Goal: Task Accomplishment & Management: Manage account settings

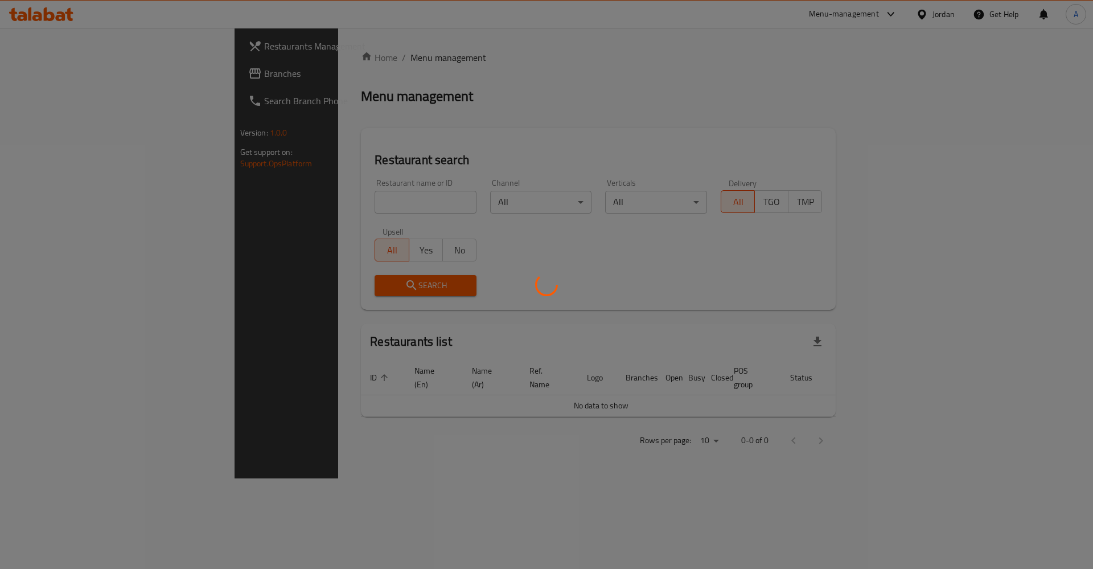
drag, startPoint x: 0, startPoint y: 0, endPoint x: 344, endPoint y: 196, distance: 396.5
click at [359, 192] on div at bounding box center [546, 284] width 1093 height 569
drag, startPoint x: 340, startPoint y: 197, endPoint x: 332, endPoint y: 202, distance: 9.7
click at [339, 197] on div at bounding box center [546, 284] width 1093 height 569
click at [332, 202] on div at bounding box center [546, 284] width 1093 height 569
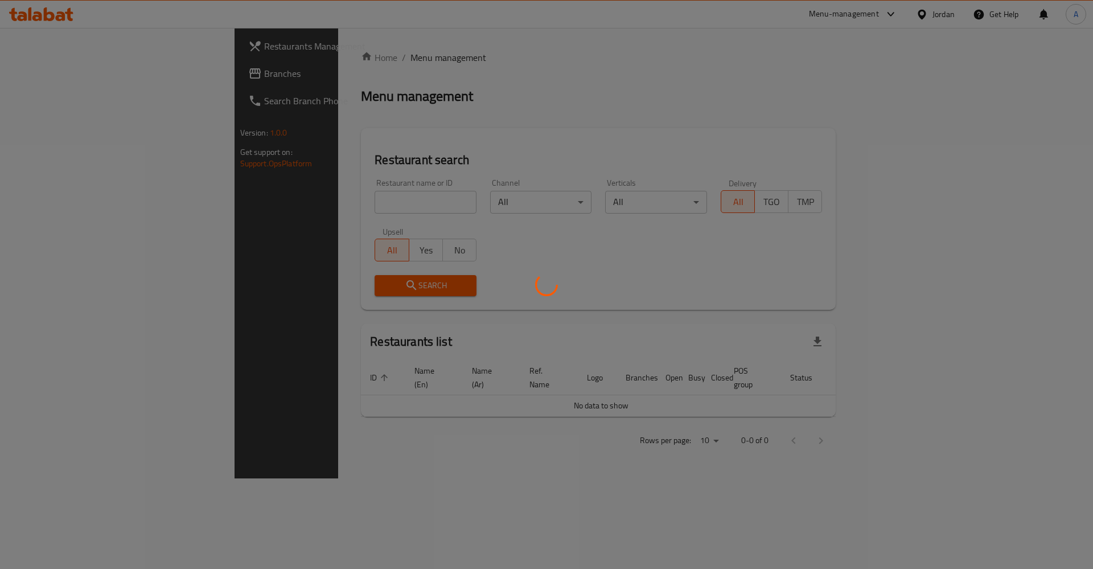
click at [314, 205] on div at bounding box center [546, 284] width 1093 height 569
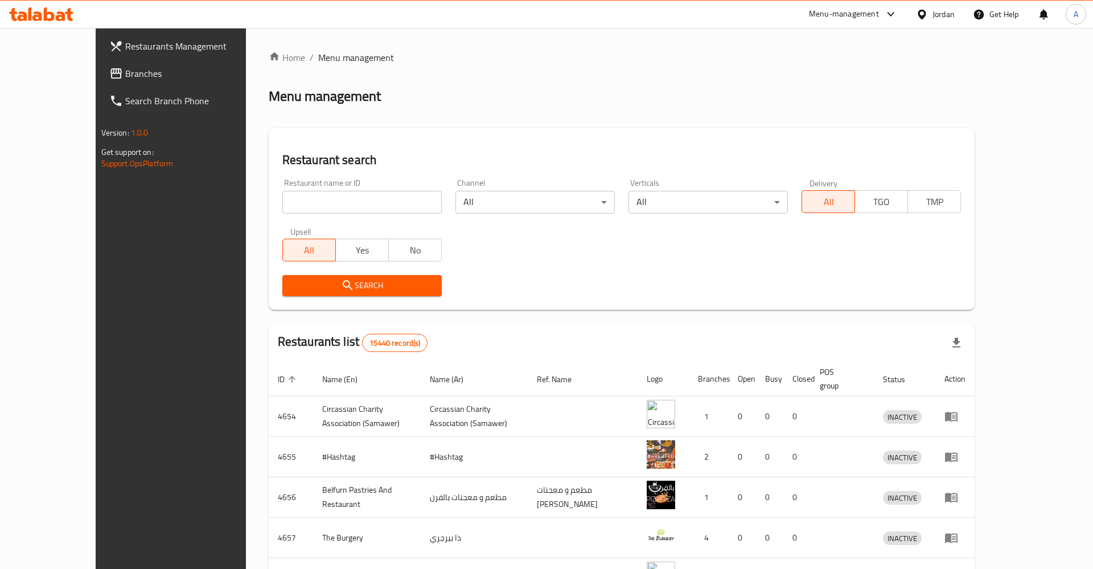
click at [315, 205] on input "search" at bounding box center [361, 202] width 159 height 23
type input "زادك"
click button "Search" at bounding box center [361, 285] width 159 height 21
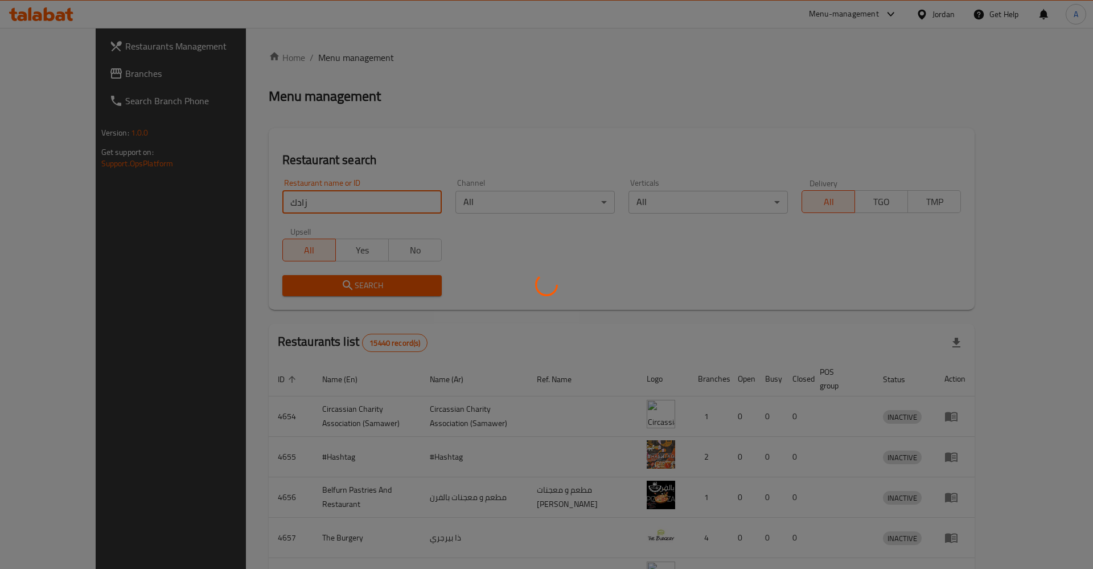
click button "Search" at bounding box center [361, 285] width 159 height 21
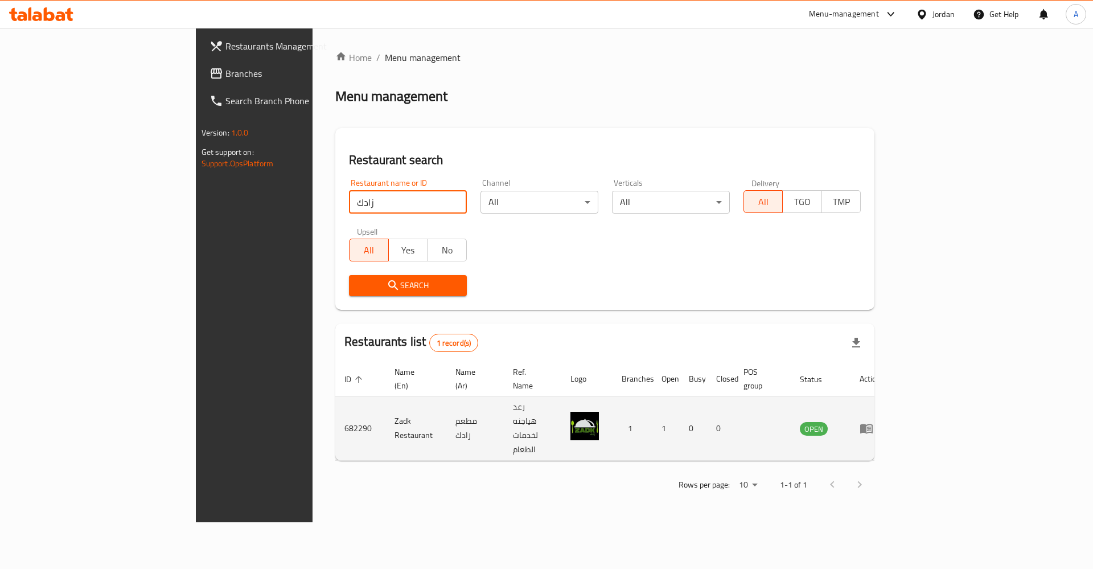
click at [873, 424] on icon "enhanced table" at bounding box center [866, 429] width 13 height 10
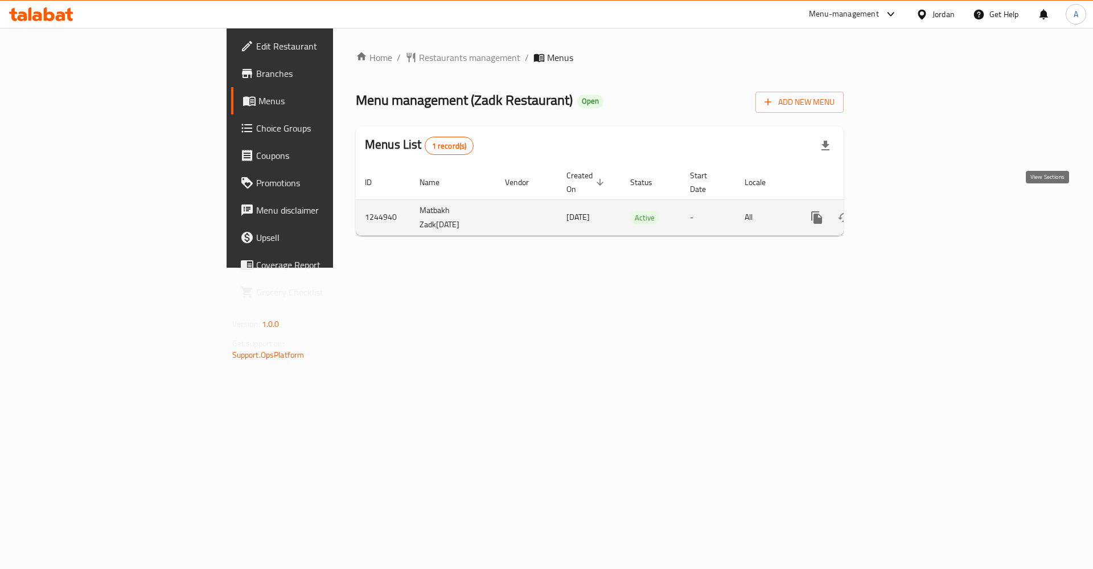
click at [913, 204] on link "enhanced table" at bounding box center [898, 217] width 27 height 27
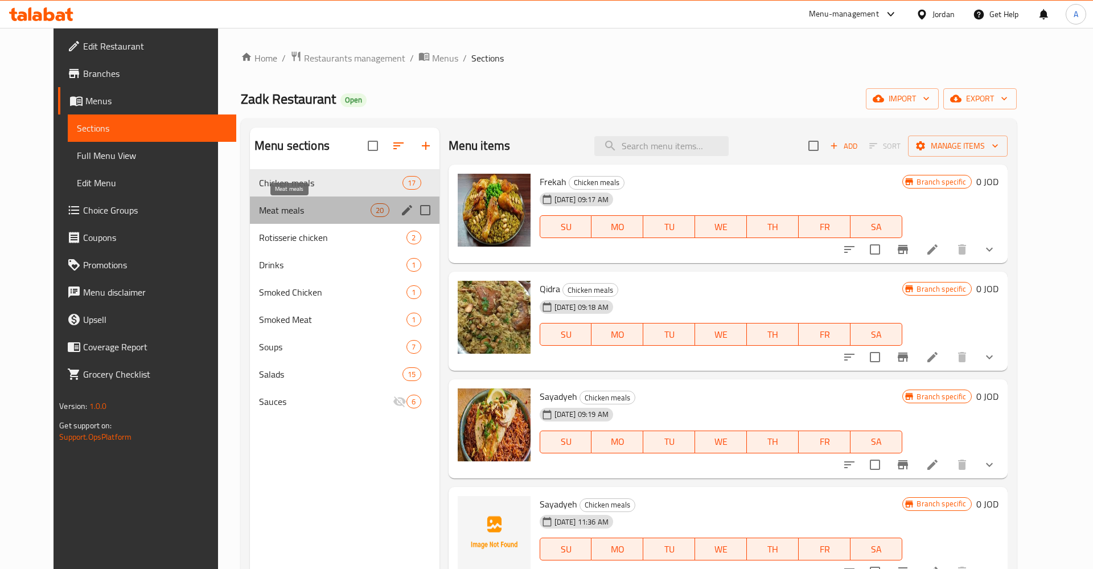
click at [344, 208] on span "Meat meals" at bounding box center [315, 210] width 112 height 14
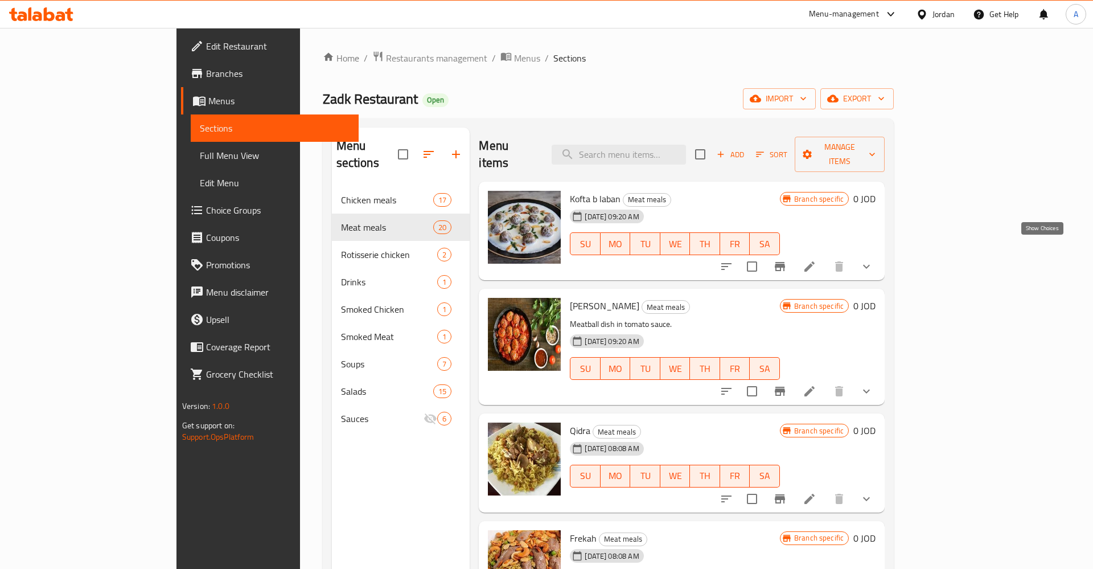
click at [873, 260] on icon "show more" at bounding box center [867, 267] width 14 height 14
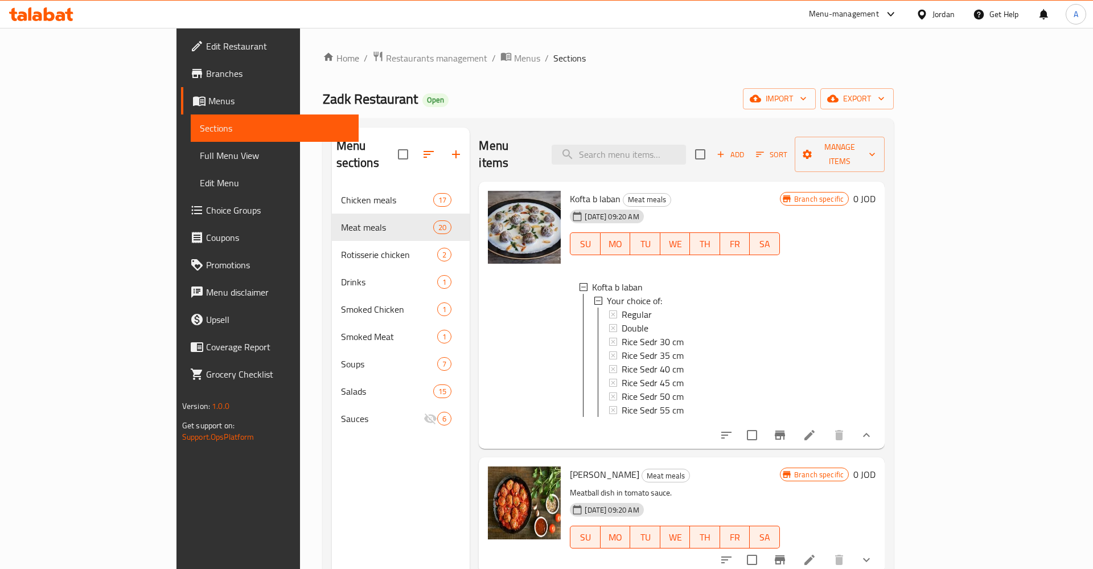
click at [876, 195] on div "Branch specific 0 JOD" at bounding box center [828, 315] width 96 height 249
click at [779, 191] on h6 "Kofta b laban Meat meals" at bounding box center [674, 199] width 209 height 16
click at [873, 428] on icon "show more" at bounding box center [867, 435] width 14 height 14
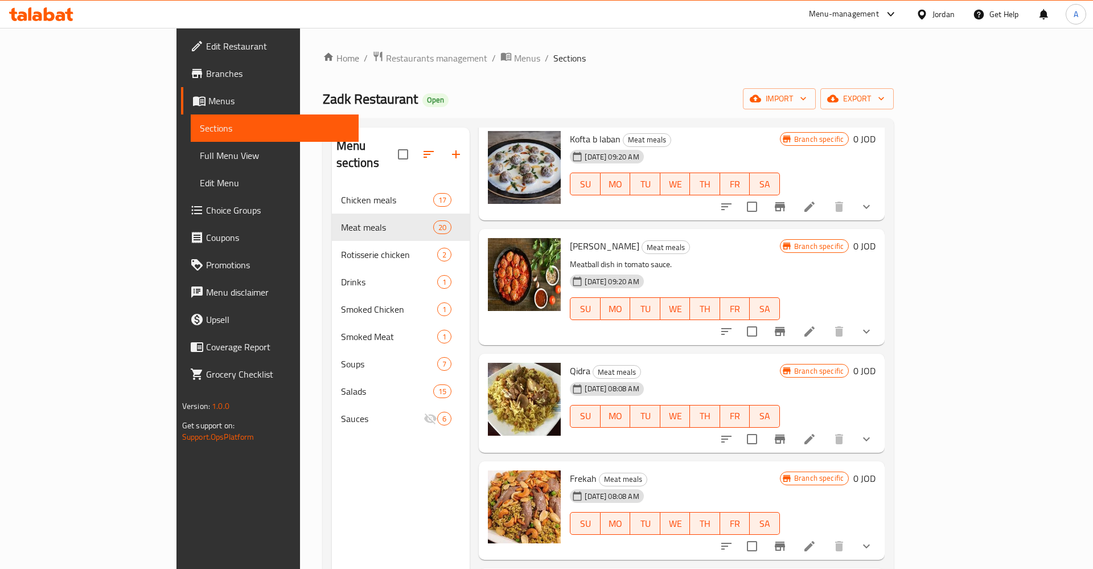
scroll to position [89, 0]
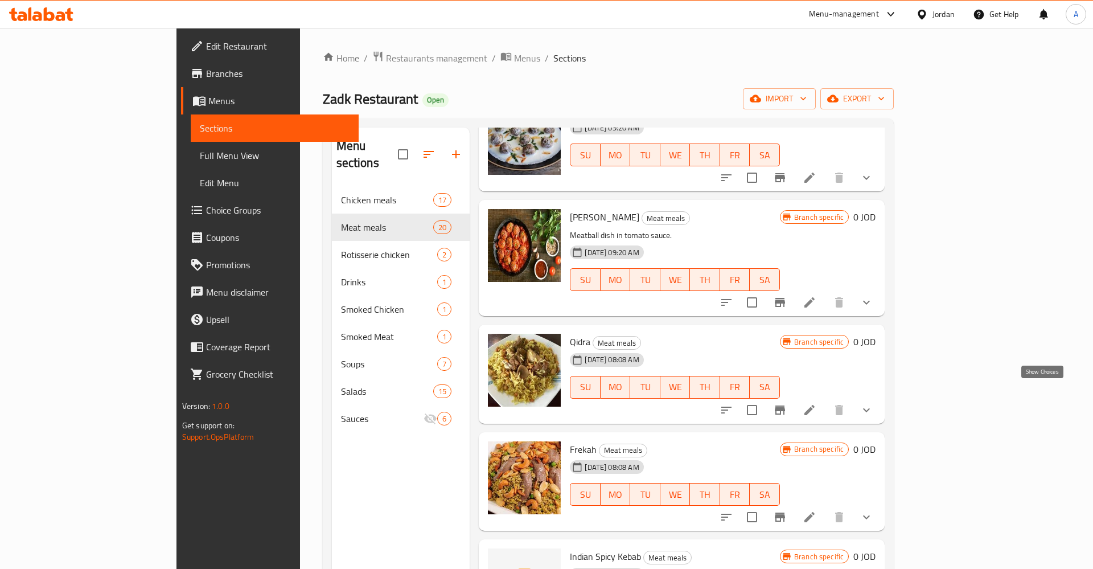
click at [873, 403] on icon "show more" at bounding box center [867, 410] width 14 height 14
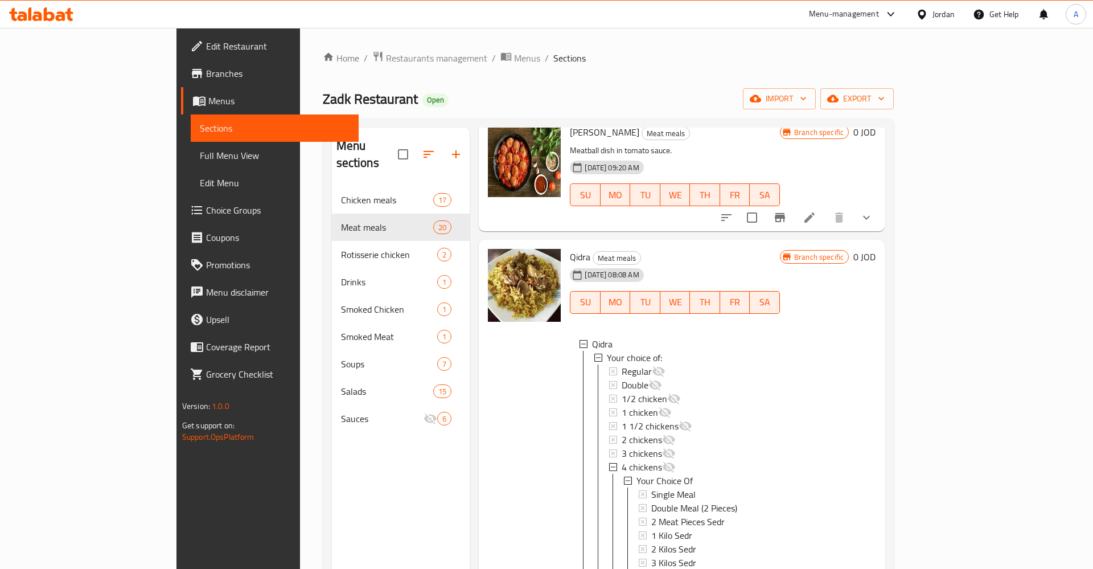
scroll to position [266, 0]
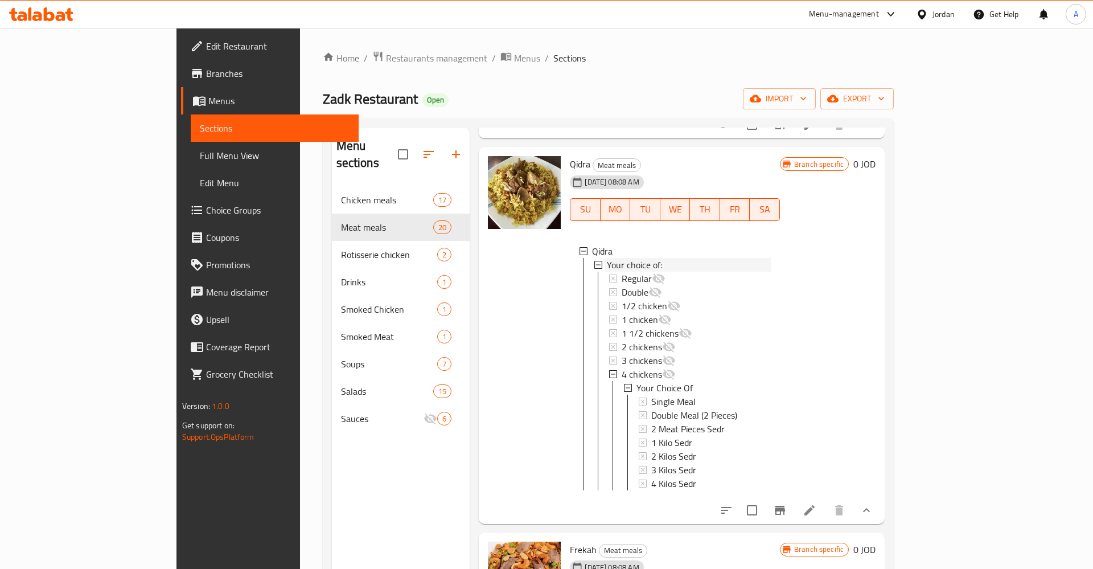
click at [594, 261] on icon at bounding box center [598, 265] width 8 height 8
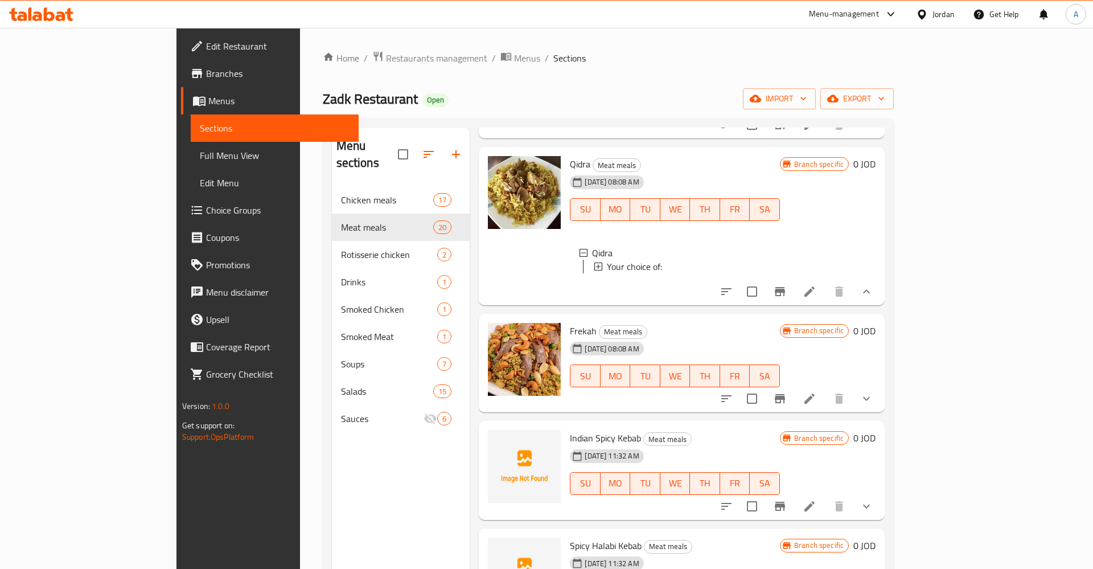
click at [594, 262] on icon at bounding box center [598, 266] width 8 height 8
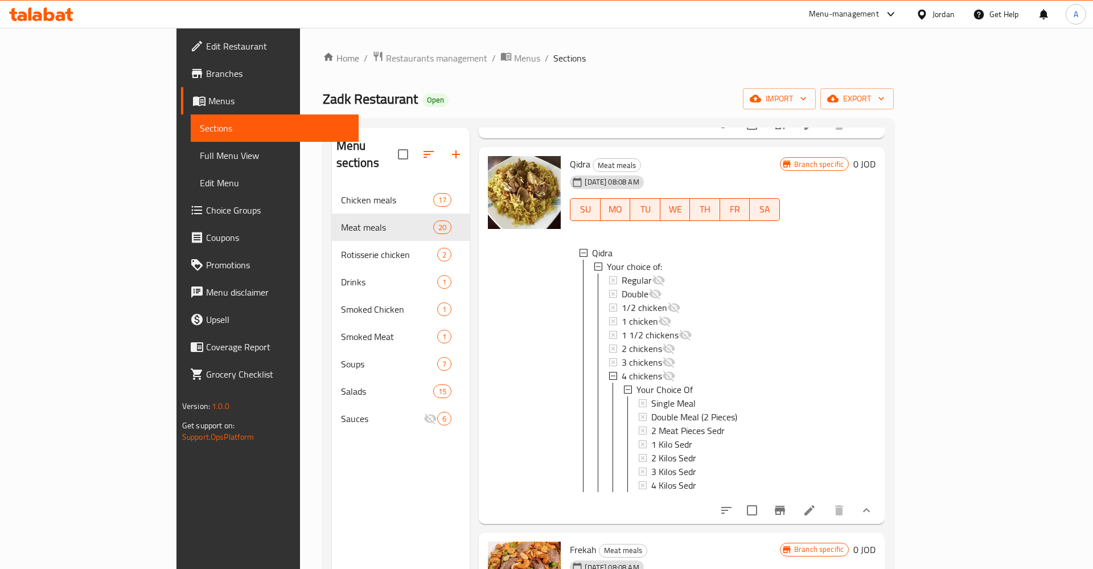
scroll to position [2, 0]
click at [816, 503] on icon at bounding box center [810, 510] width 14 height 14
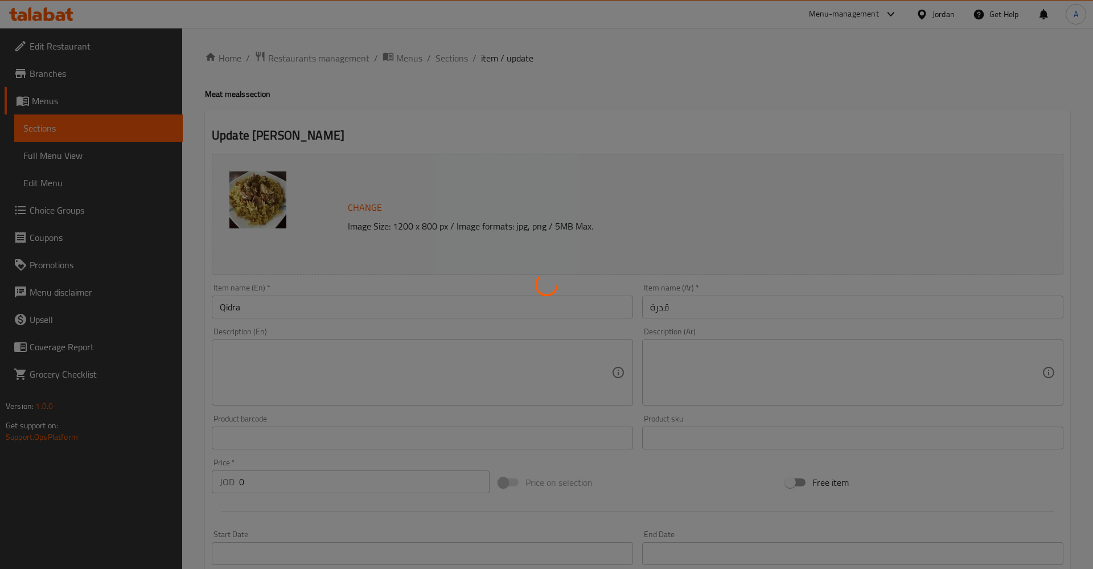
type input "اختيارك من"
type input "1"
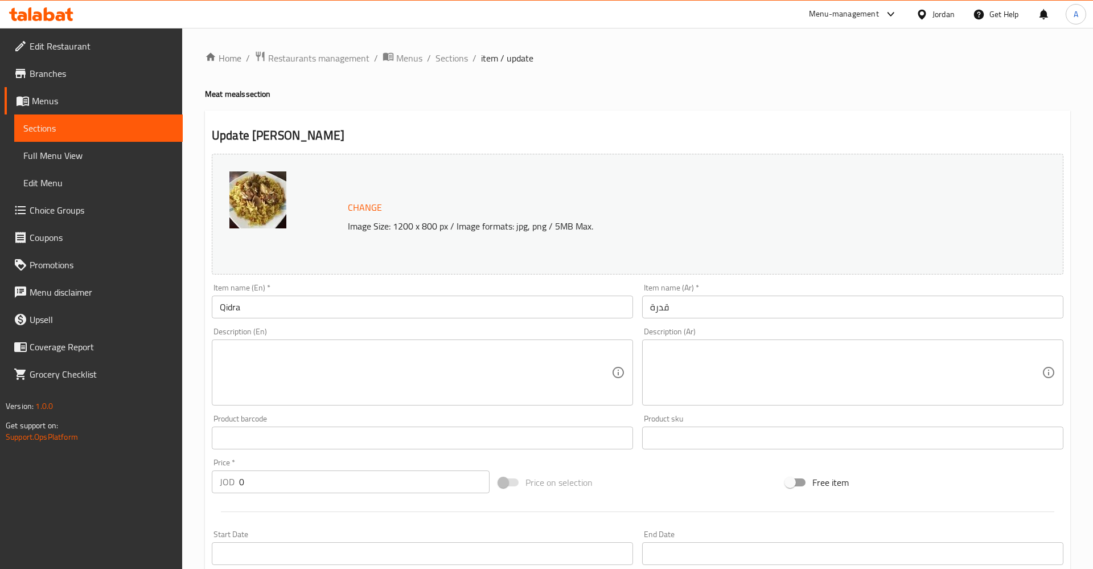
click at [305, 298] on input "Qidra" at bounding box center [422, 306] width 421 height 23
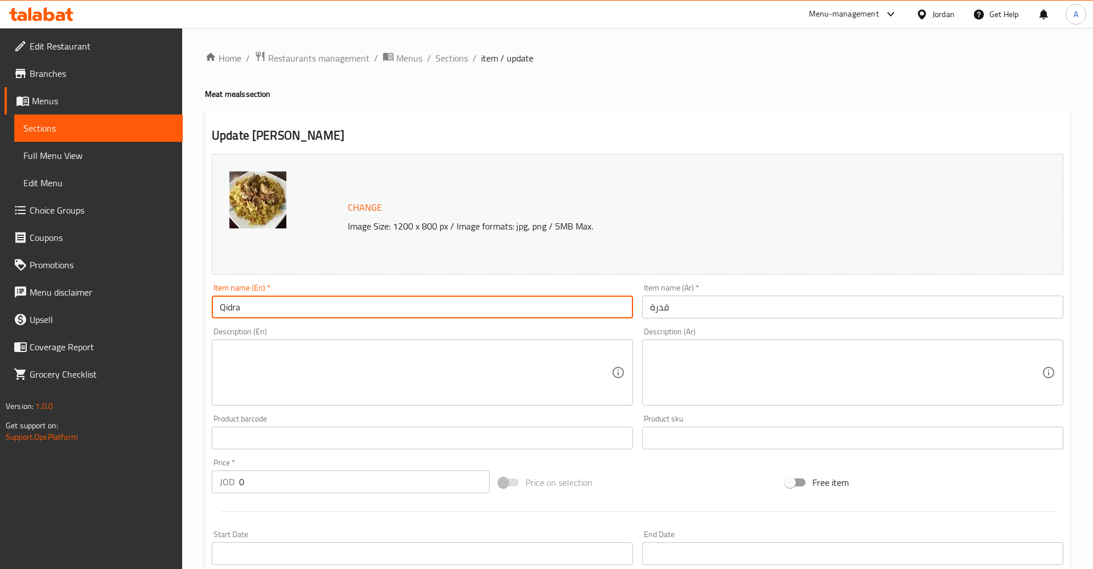
click at [301, 303] on input "Qidra" at bounding box center [422, 306] width 421 height 23
click at [723, 311] on input "قدرة" at bounding box center [852, 306] width 421 height 23
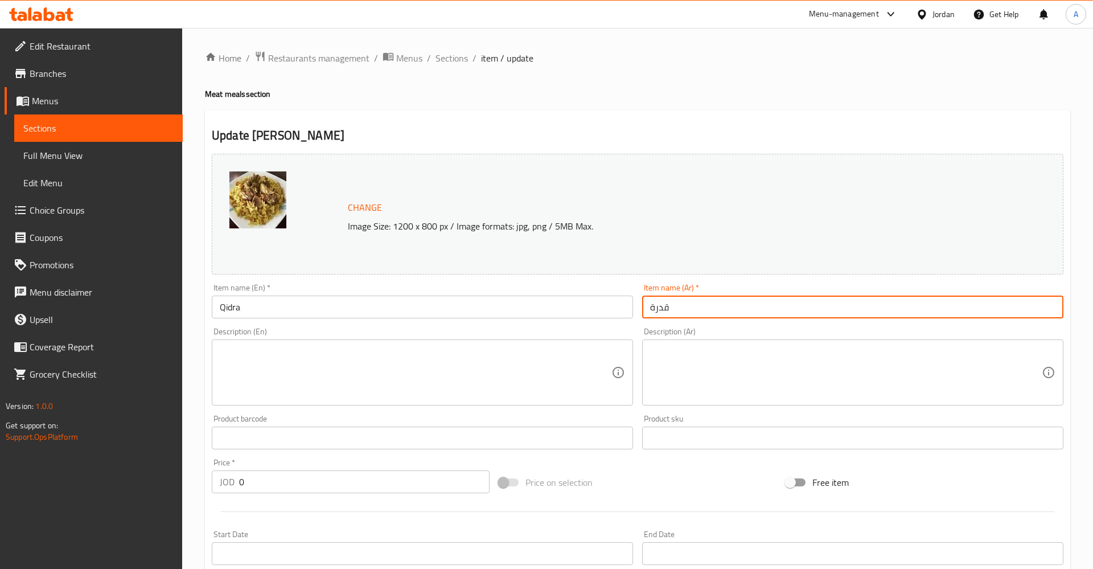
click at [68, 128] on span "Sections" at bounding box center [98, 128] width 150 height 14
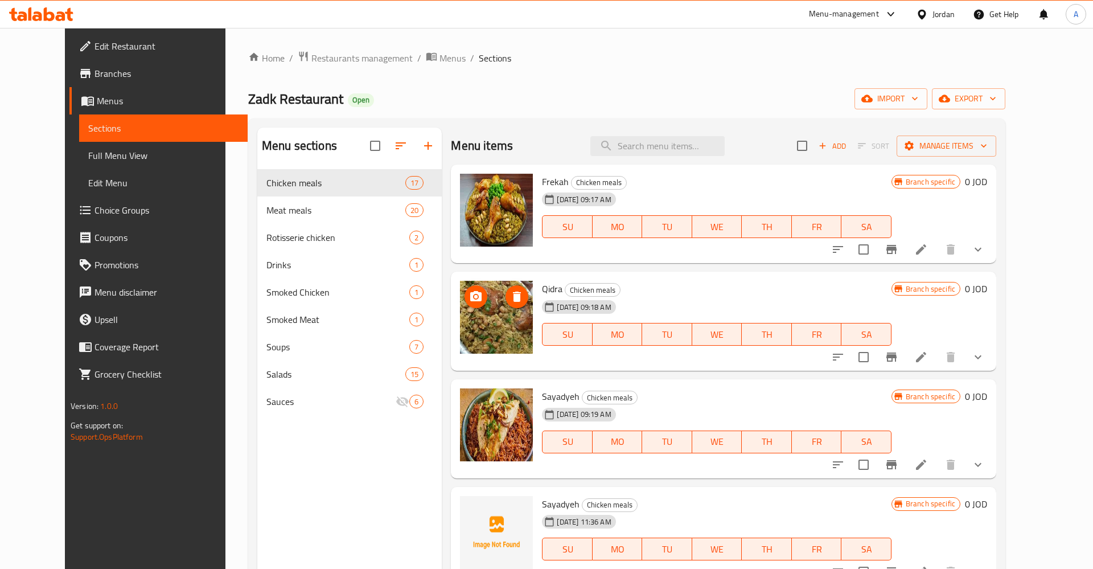
click at [467, 310] on img at bounding box center [496, 317] width 73 height 73
click at [470, 299] on icon "upload picture" at bounding box center [475, 296] width 11 height 10
click at [426, 61] on icon "breadcrumb" at bounding box center [431, 56] width 11 height 11
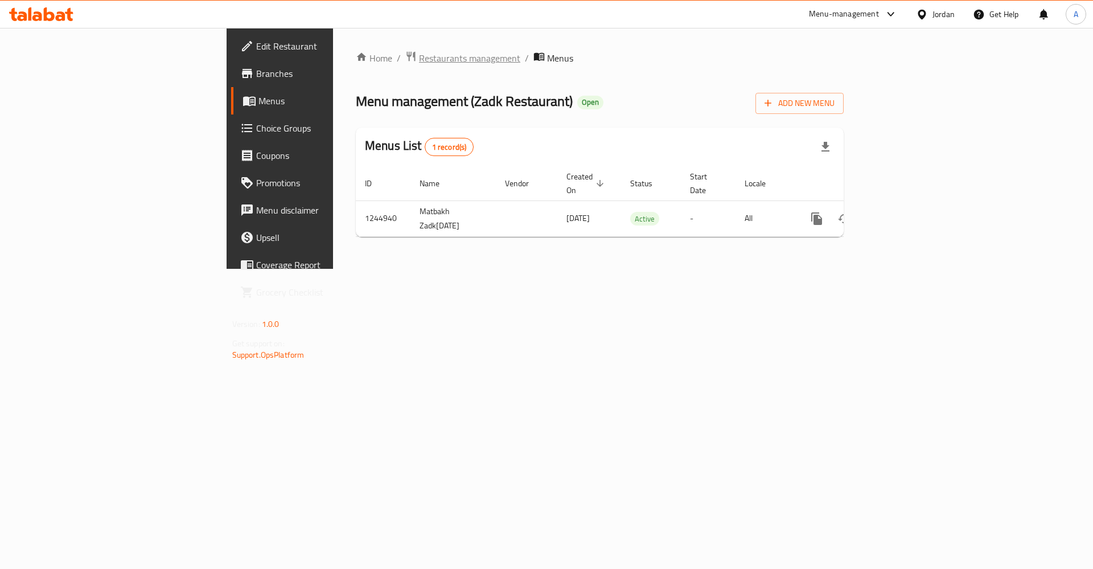
click at [419, 60] on span "Restaurants management" at bounding box center [469, 58] width 101 height 14
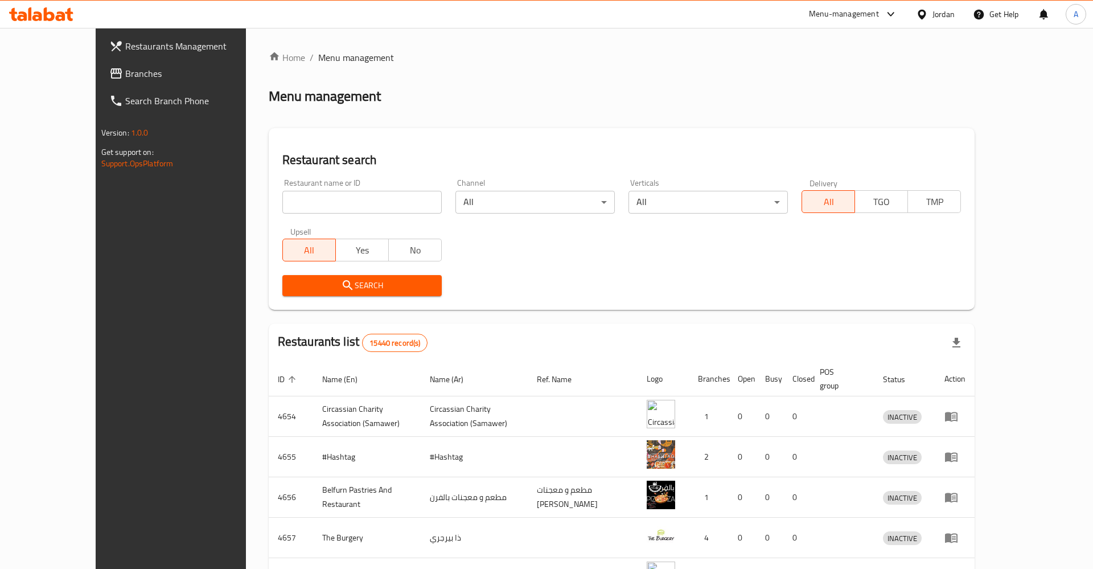
click at [368, 197] on input "search" at bounding box center [361, 202] width 159 height 23
click at [352, 204] on input "search" at bounding box center [361, 202] width 159 height 23
paste input "624618"
click button "Search" at bounding box center [361, 285] width 159 height 21
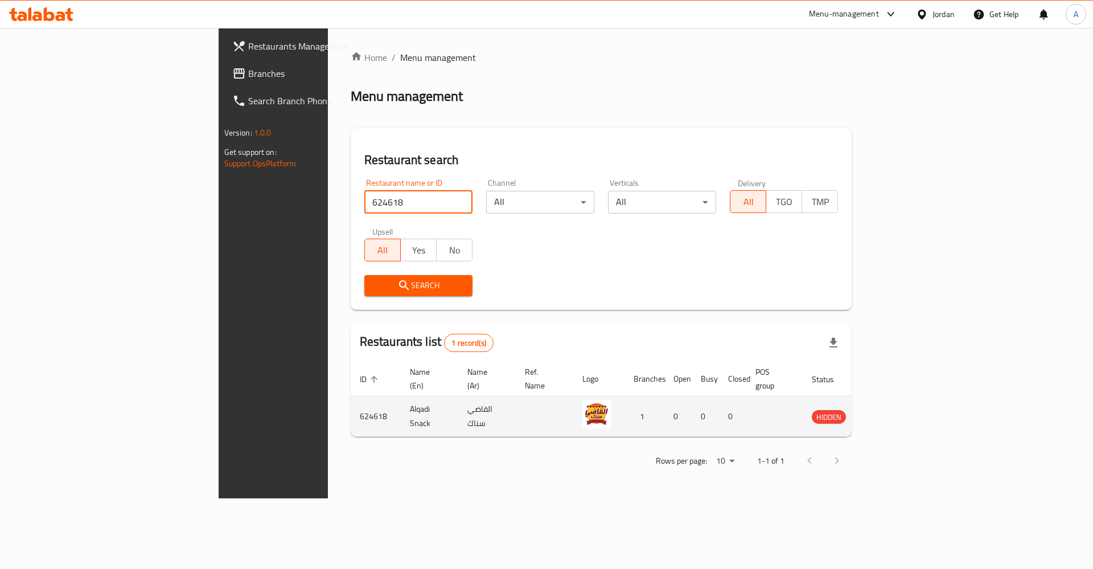
click at [401, 406] on td "Alqadi Snack" at bounding box center [429, 416] width 57 height 40
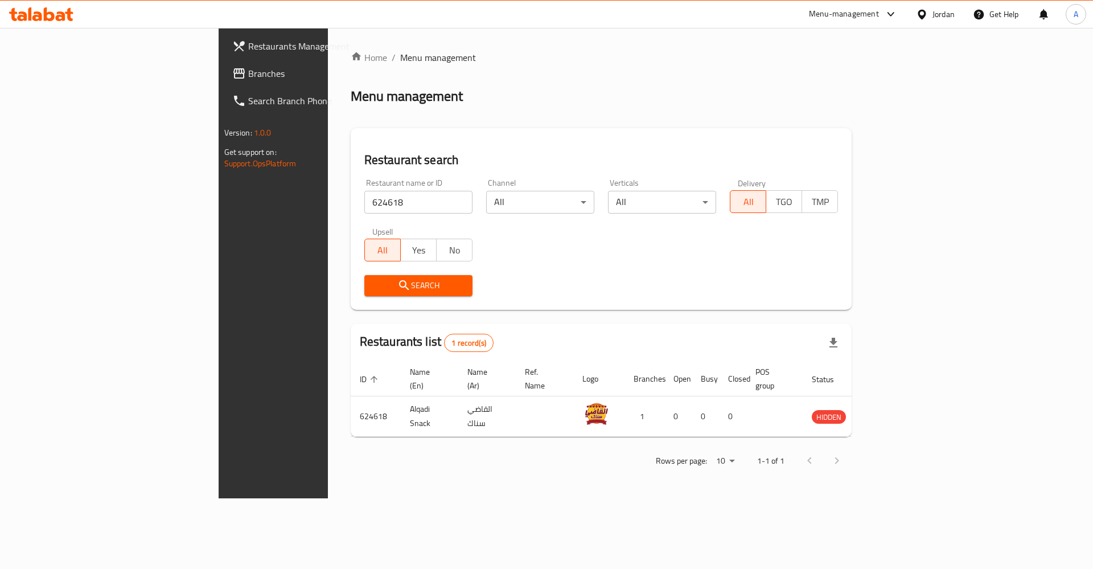
click at [364, 207] on input "624618" at bounding box center [418, 202] width 108 height 23
type input "4you"
click button "Search" at bounding box center [418, 285] width 108 height 21
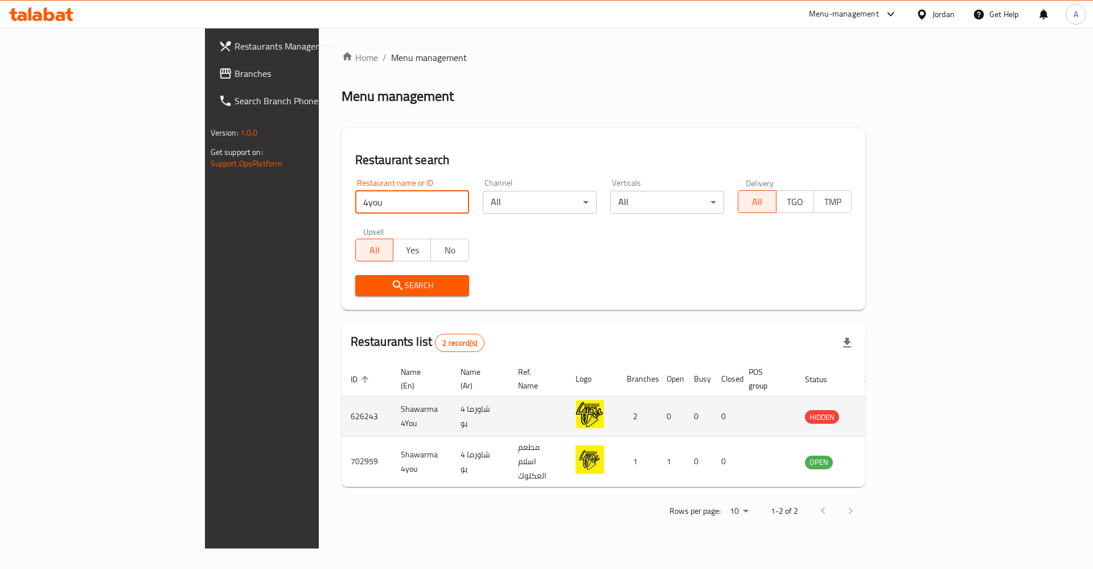
drag, startPoint x: 426, startPoint y: 394, endPoint x: 467, endPoint y: 396, distance: 41.6
click at [451, 396] on td "شاورما 4 يو" at bounding box center [479, 416] width 57 height 40
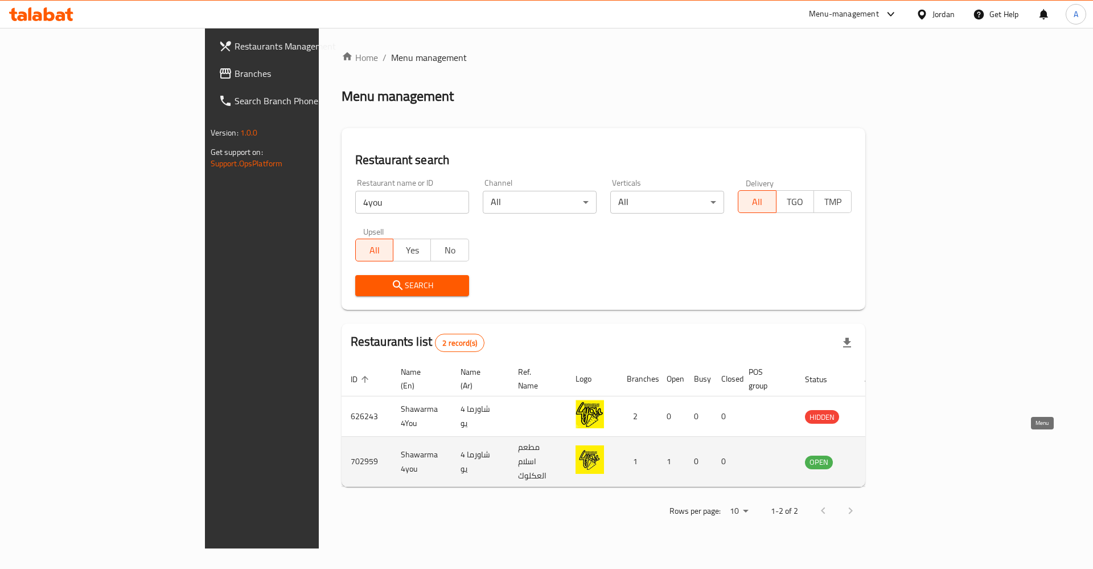
click at [878, 455] on icon "enhanced table" at bounding box center [872, 462] width 14 height 14
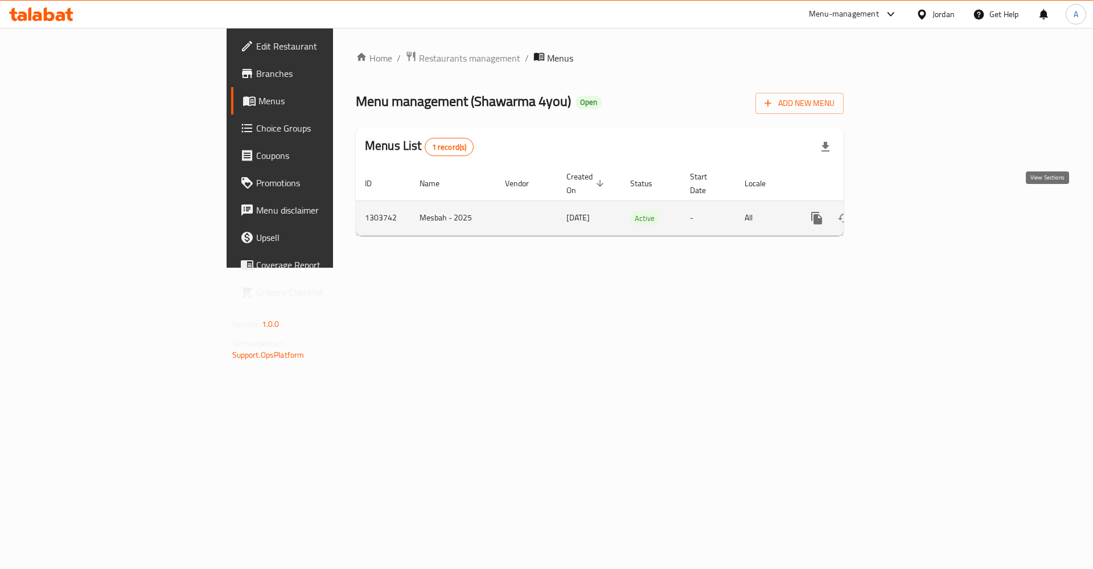
click at [904, 213] on icon "enhanced table" at bounding box center [899, 218] width 10 height 10
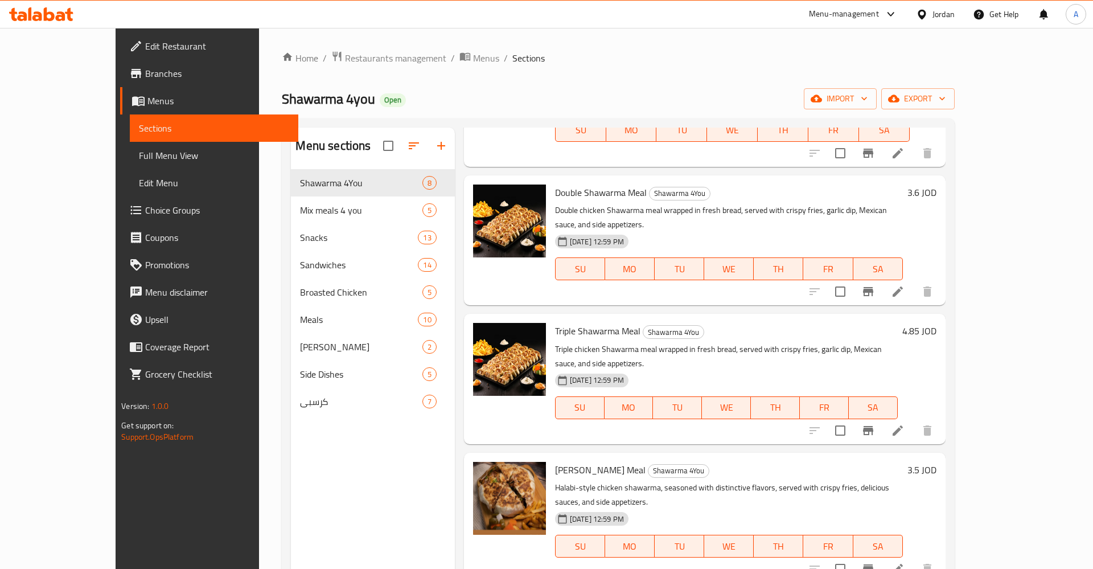
scroll to position [455, 0]
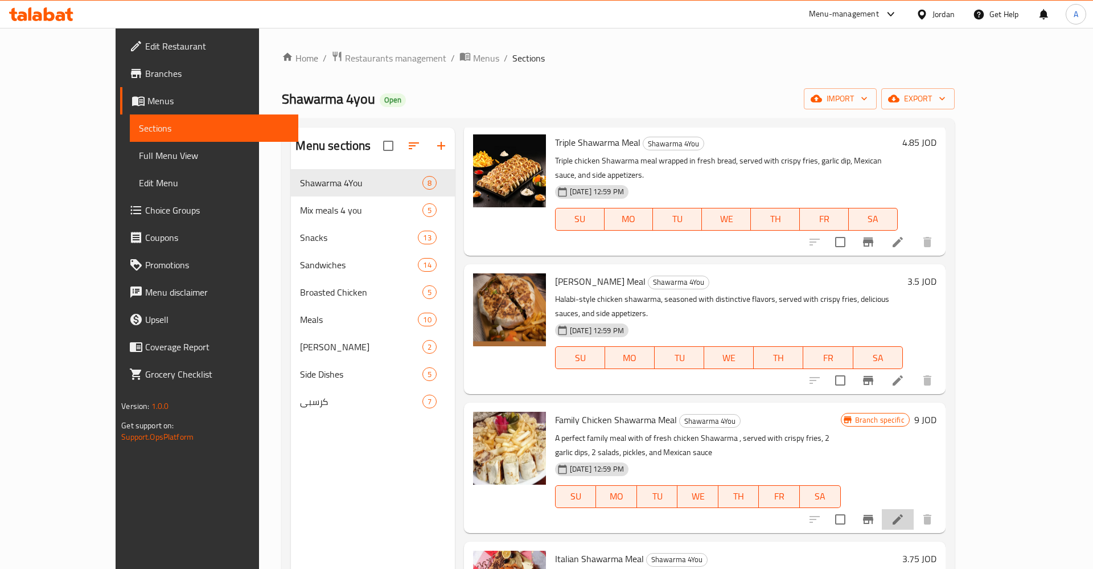
click at [914, 509] on li at bounding box center [898, 519] width 32 height 20
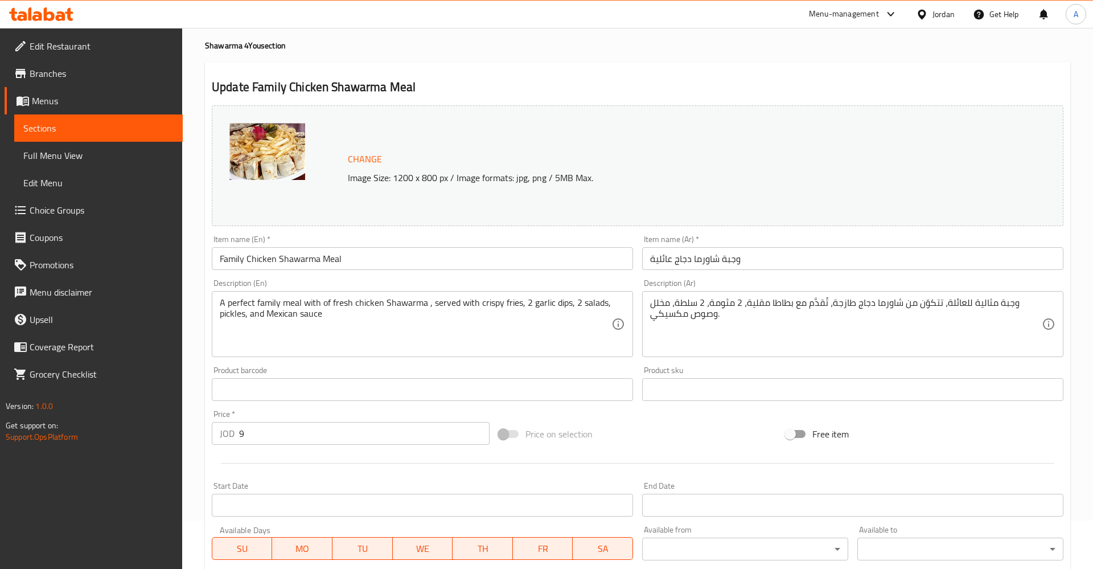
scroll to position [116, 0]
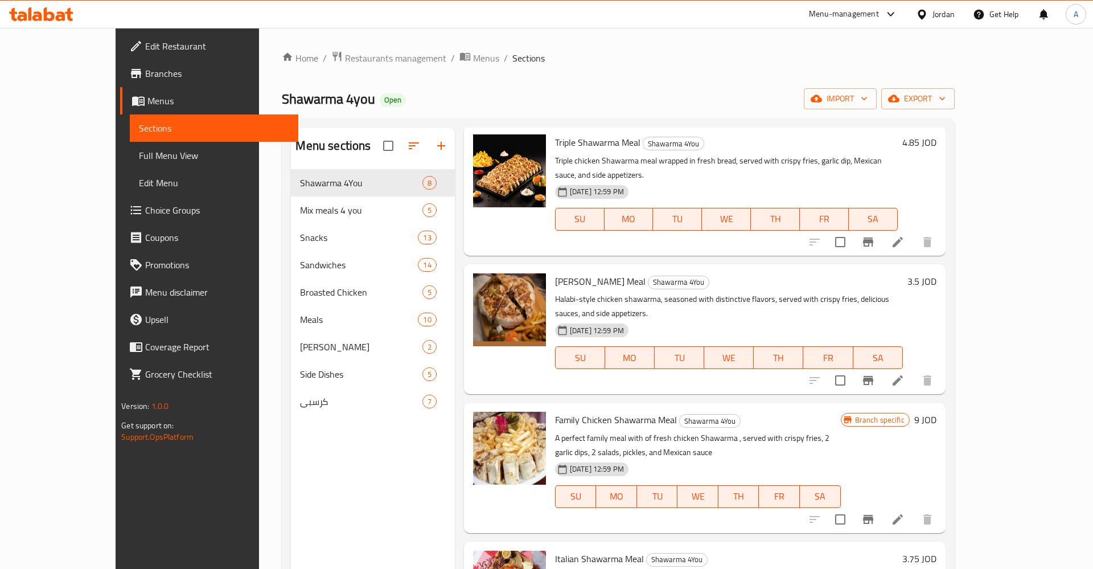
scroll to position [159, 0]
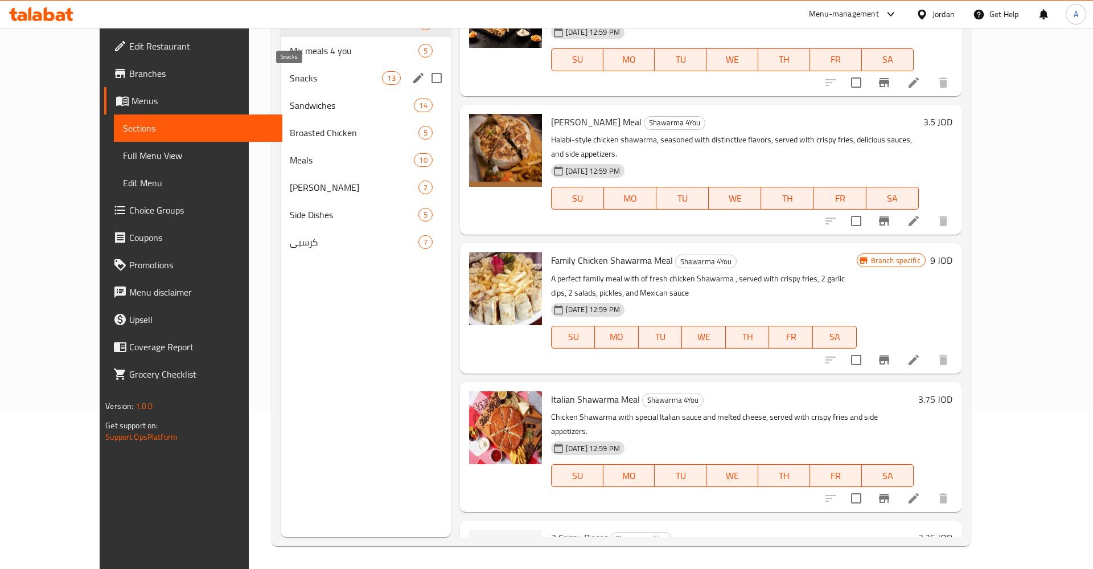
click at [290, 74] on span "Snacks" at bounding box center [336, 78] width 93 height 14
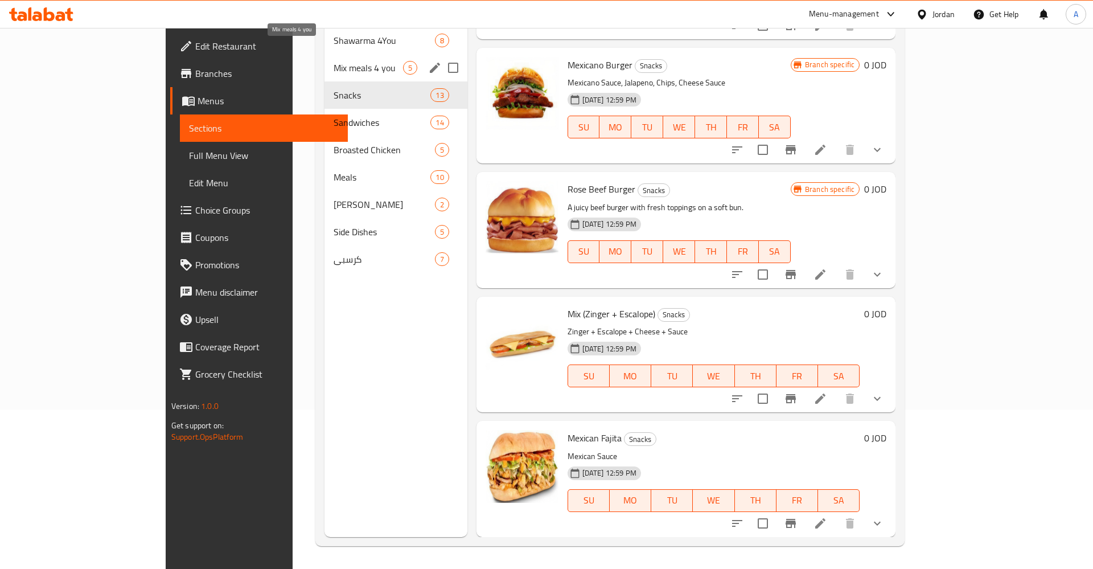
click at [334, 61] on span "Mix meals 4 you" at bounding box center [368, 68] width 69 height 14
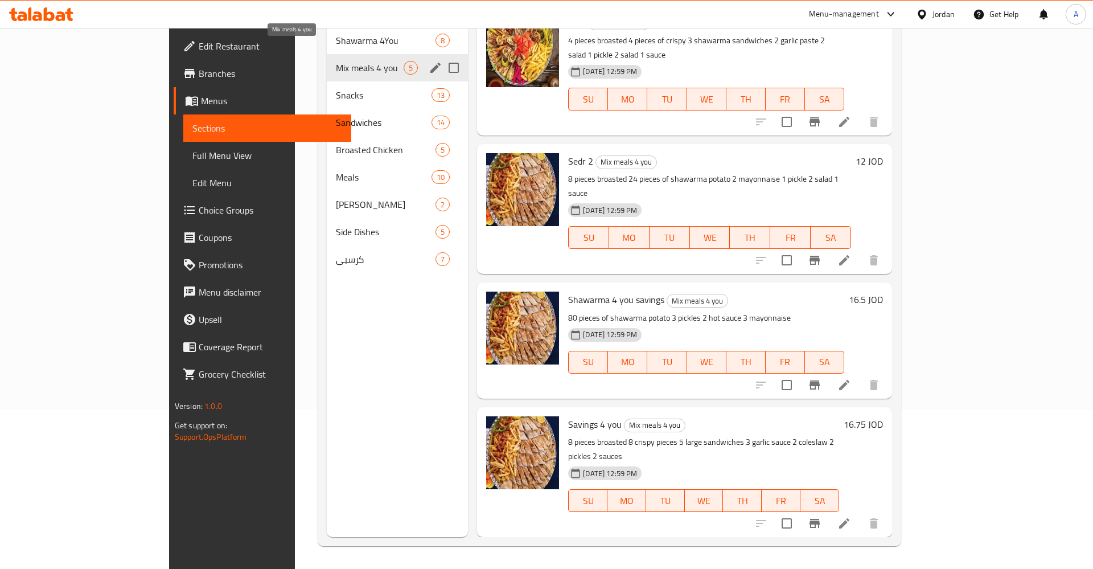
scroll to position [81, 0]
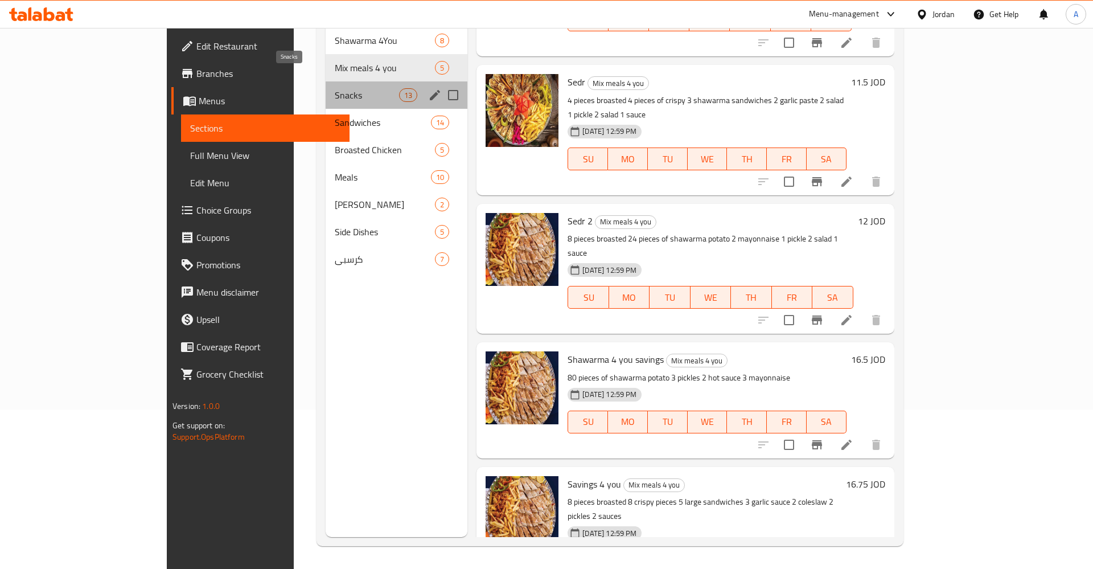
click at [335, 88] on span "Snacks" at bounding box center [367, 95] width 64 height 14
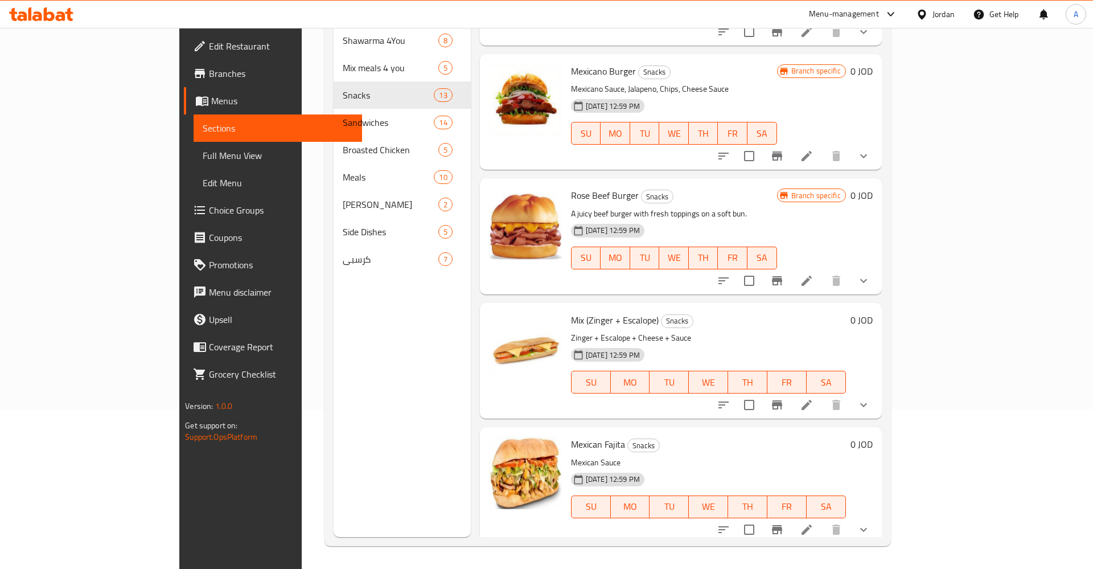
scroll to position [437, 0]
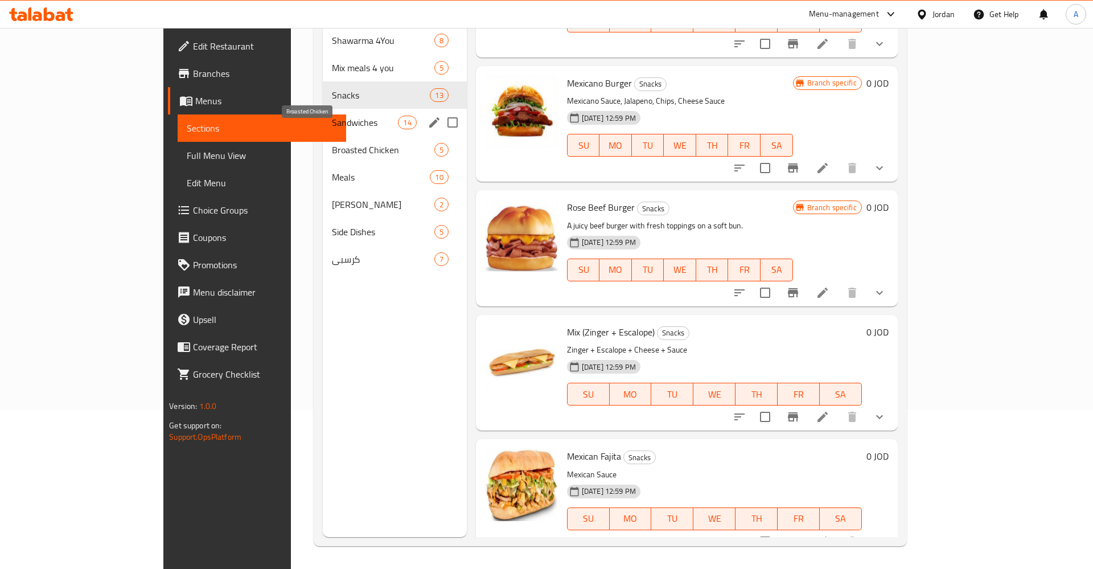
click at [332, 116] on span "Sandwiches" at bounding box center [365, 123] width 66 height 14
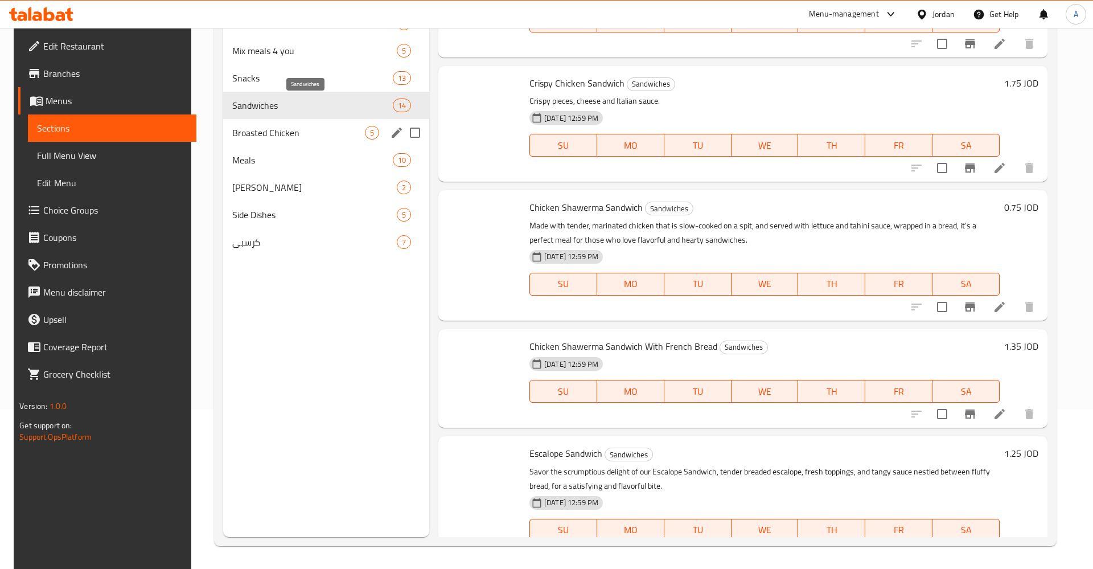
click at [262, 149] on div "Meals 10" at bounding box center [326, 159] width 206 height 27
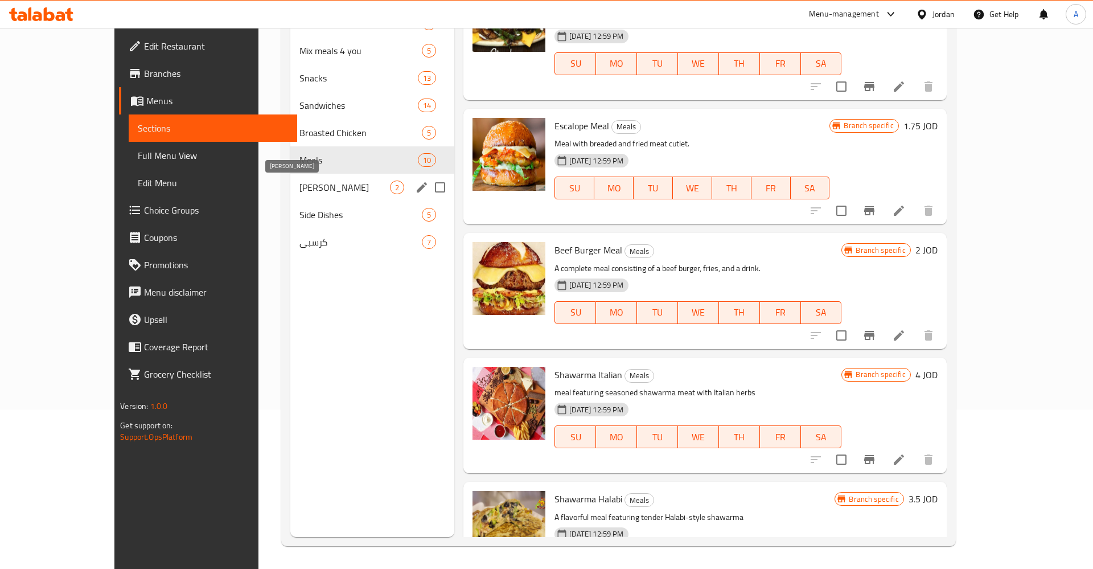
click at [299, 184] on span "[PERSON_NAME]" at bounding box center [344, 187] width 91 height 14
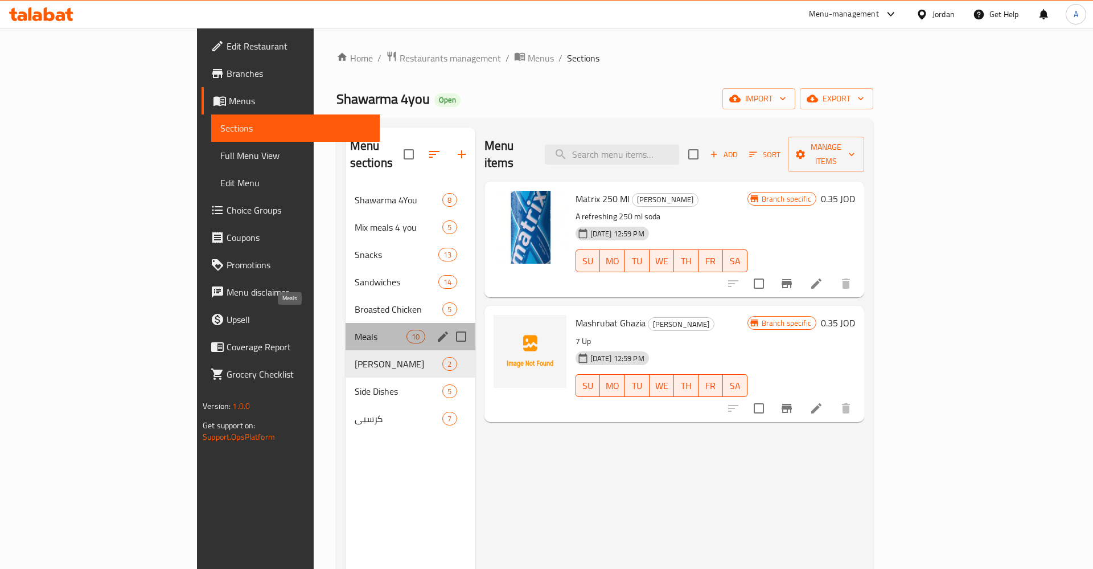
click at [355, 330] on span "Meals" at bounding box center [381, 337] width 52 height 14
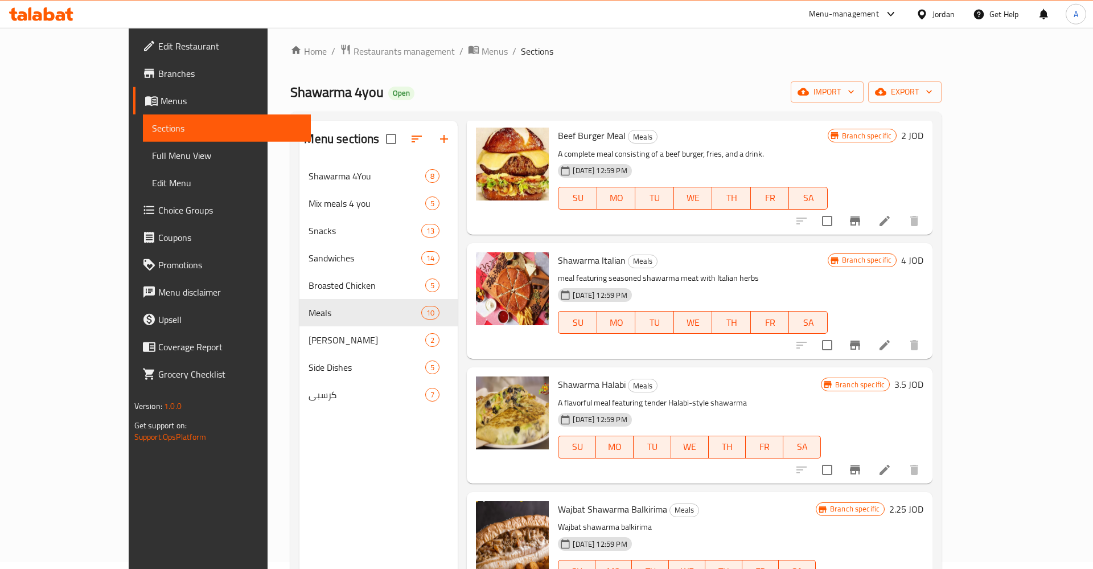
scroll to position [159, 0]
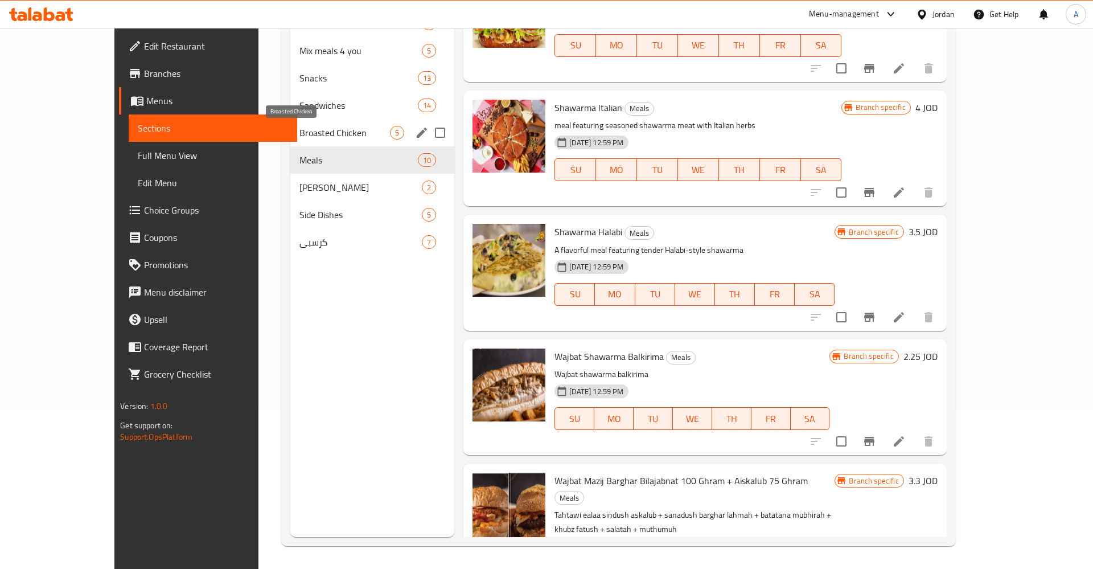
click at [299, 128] on span "Broasted Chicken" at bounding box center [344, 133] width 91 height 14
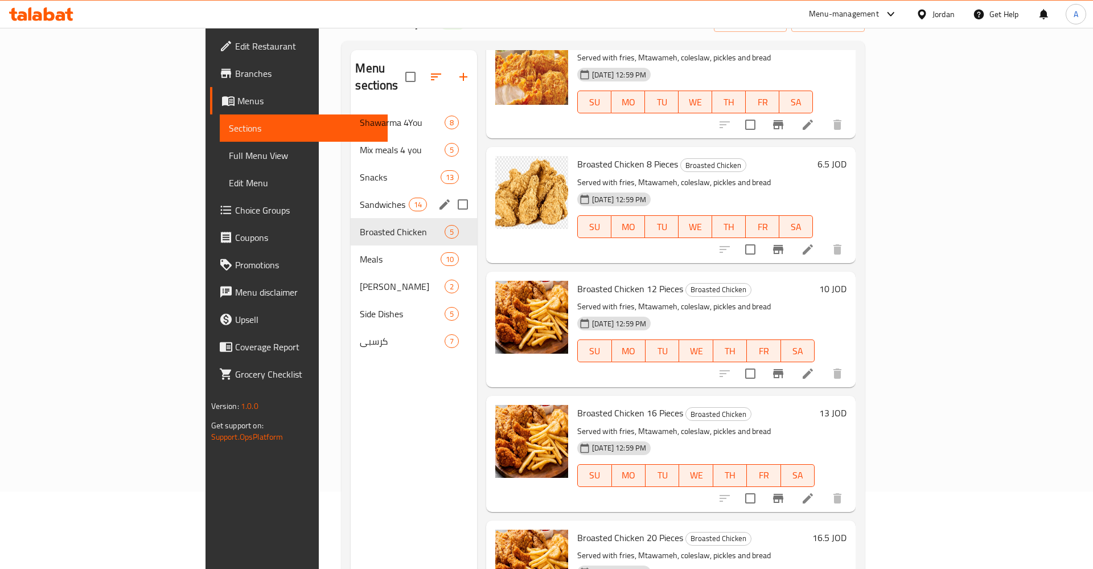
scroll to position [43, 0]
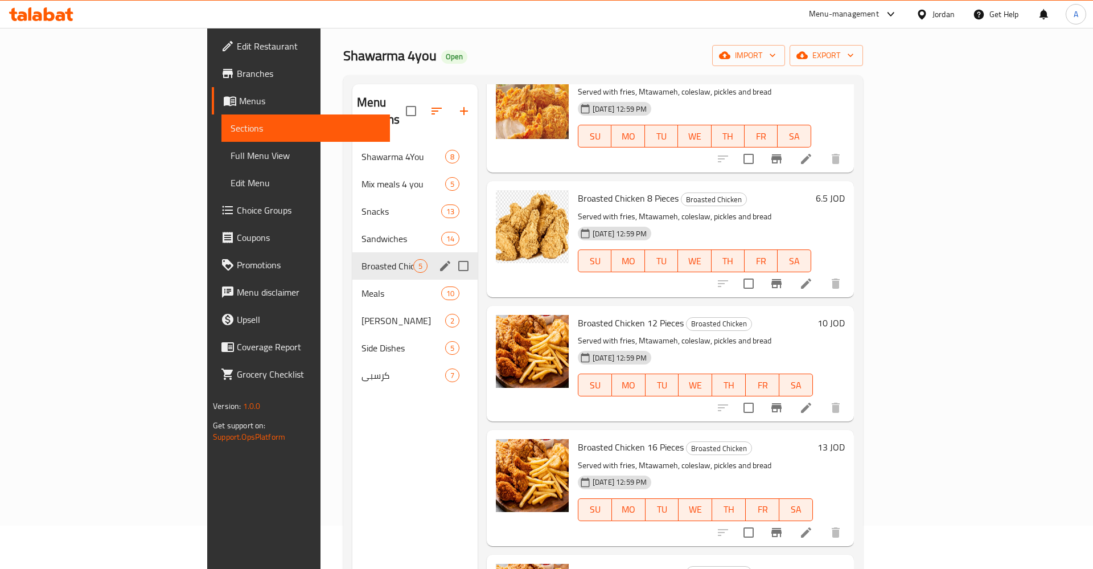
click at [352, 252] on div "Broasted Chicken 5" at bounding box center [414, 265] width 125 height 27
click at [352, 147] on div "Shawarma 4You 8" at bounding box center [414, 156] width 125 height 27
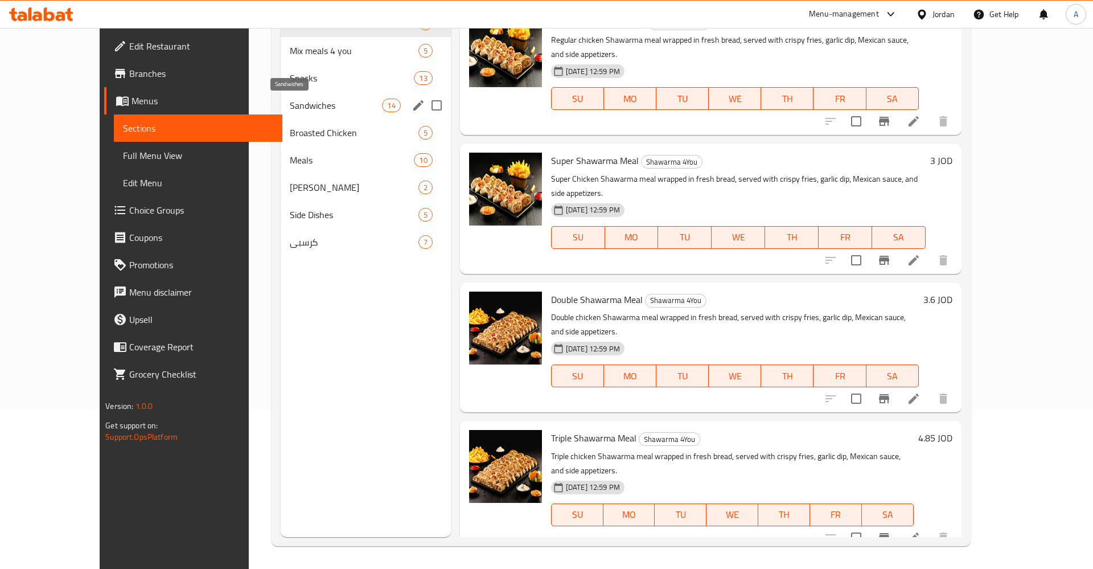
click at [281, 91] on div "Snacks 13" at bounding box center [366, 77] width 170 height 27
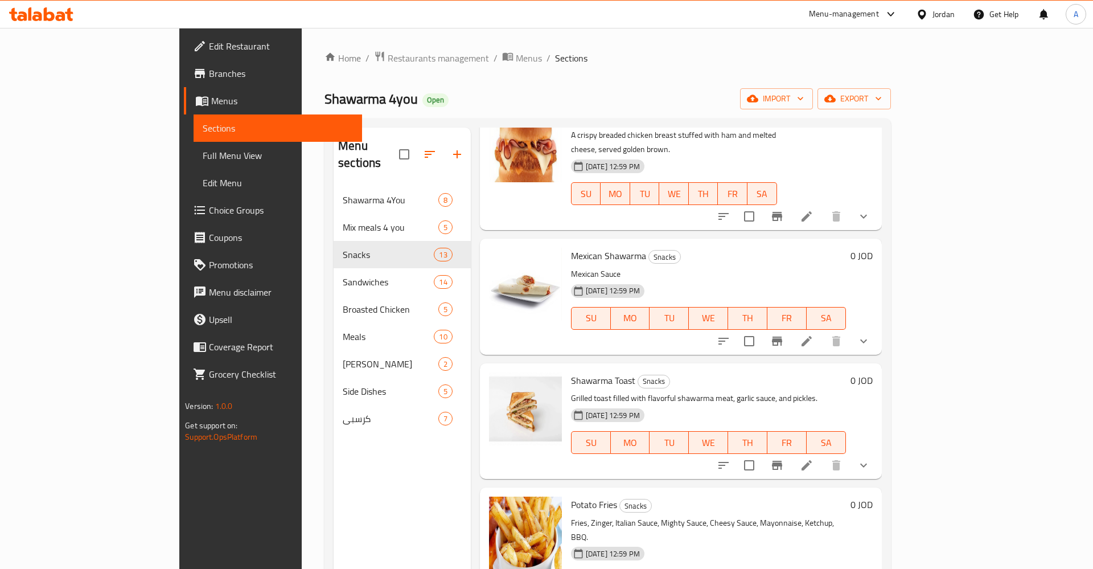
scroll to position [159, 0]
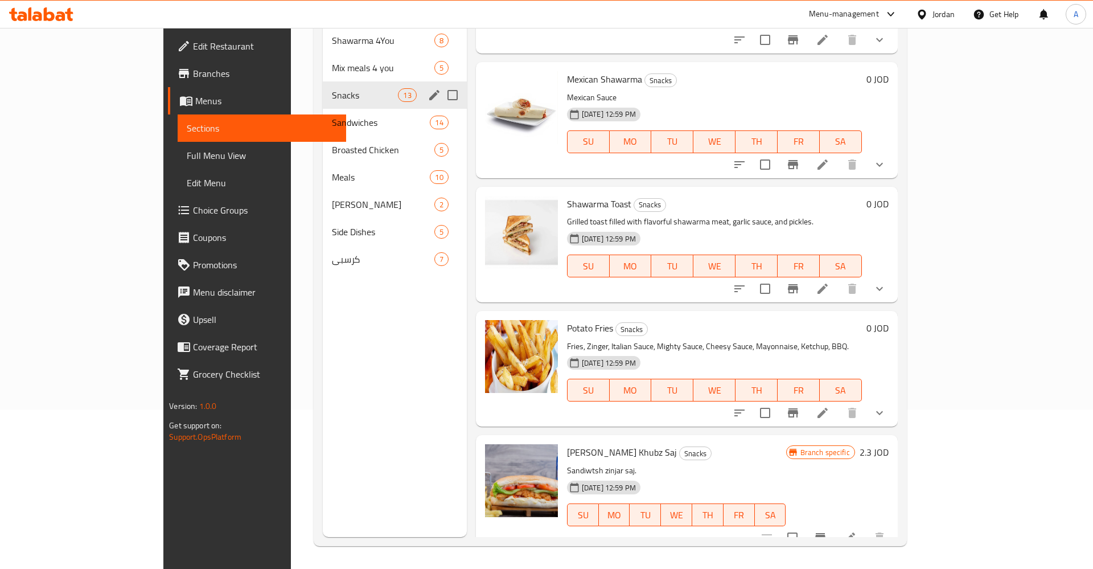
click at [332, 116] on span "Sandwiches" at bounding box center [381, 123] width 98 height 14
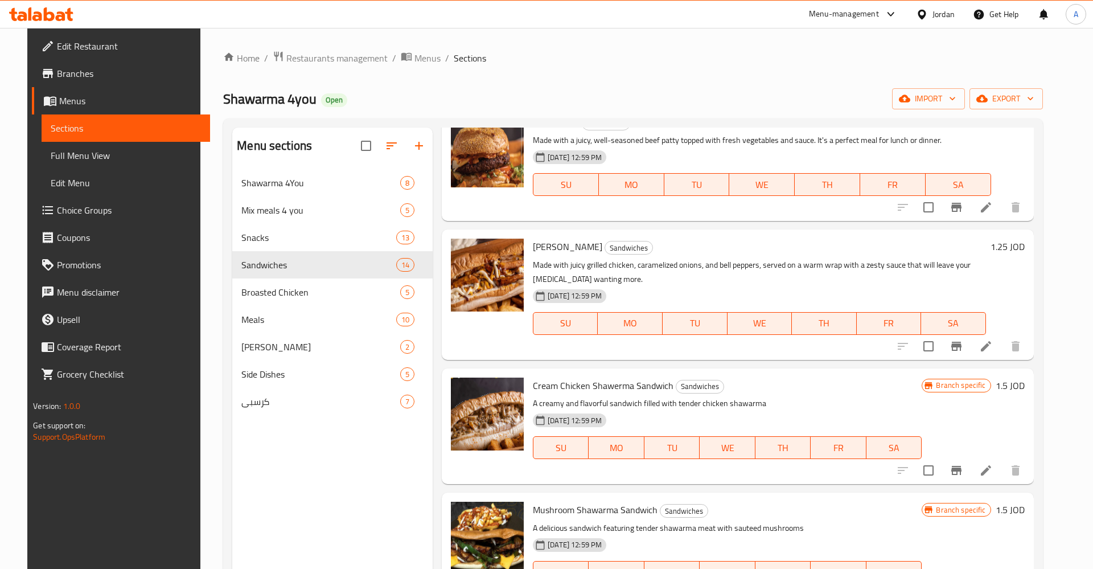
scroll to position [1210, 0]
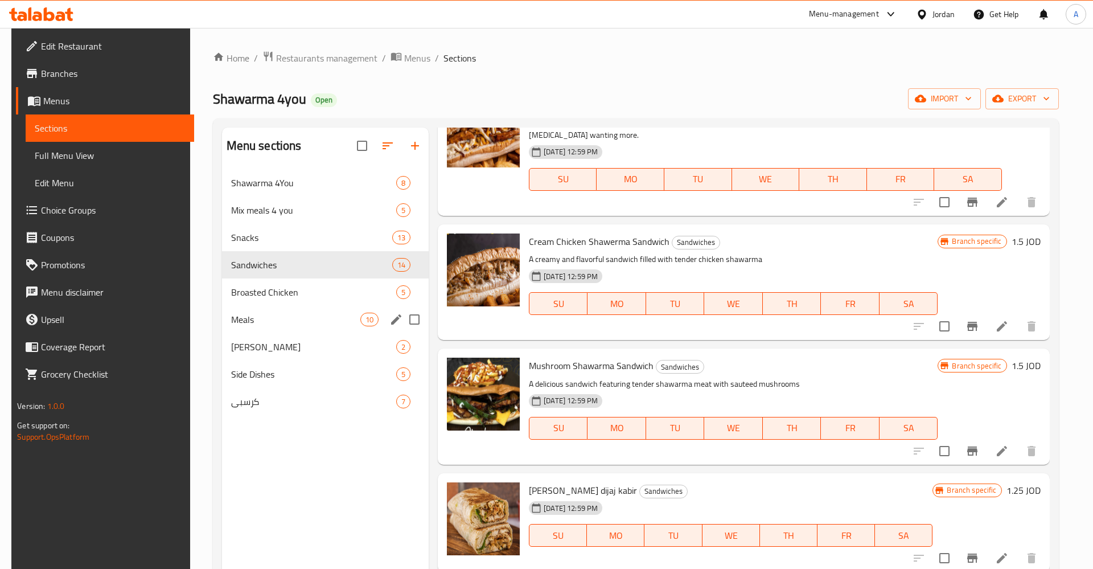
click at [290, 297] on span "Broasted Chicken" at bounding box center [313, 292] width 165 height 14
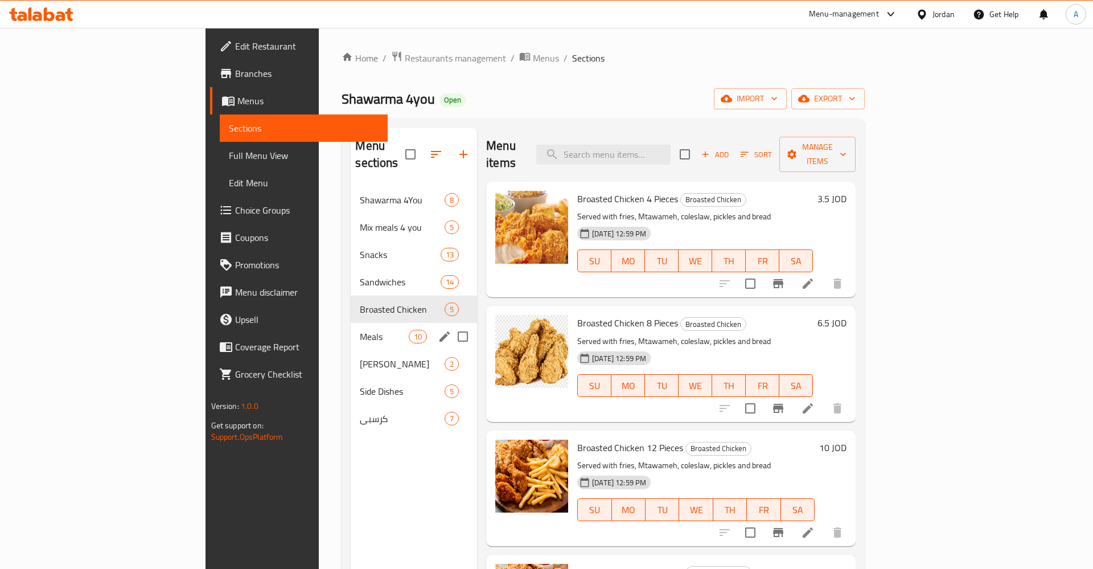
click at [360, 330] on span "Meals" at bounding box center [384, 337] width 48 height 14
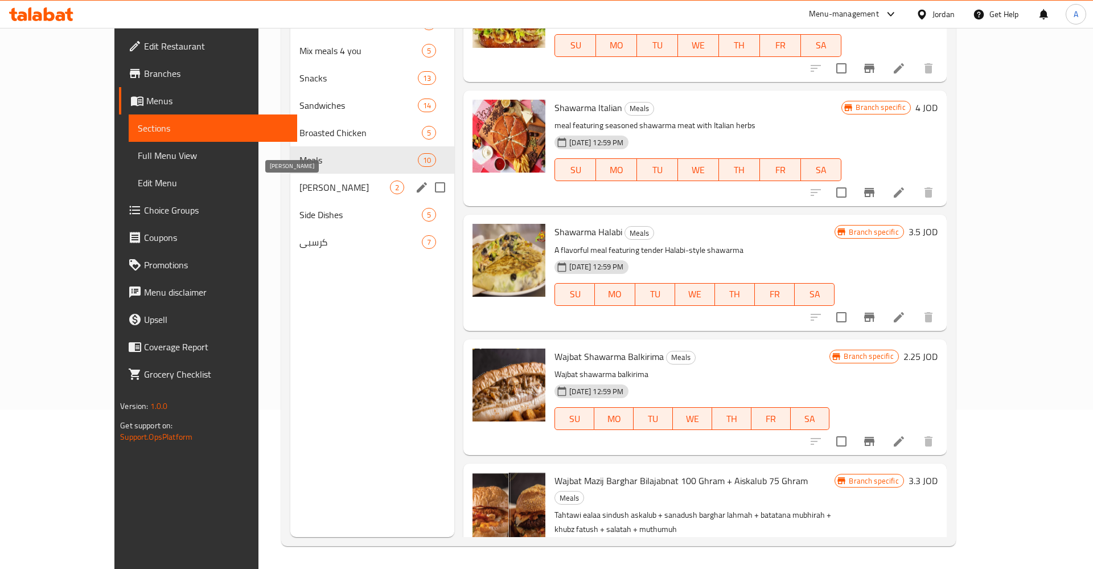
click at [299, 186] on span "[PERSON_NAME]" at bounding box center [344, 187] width 91 height 14
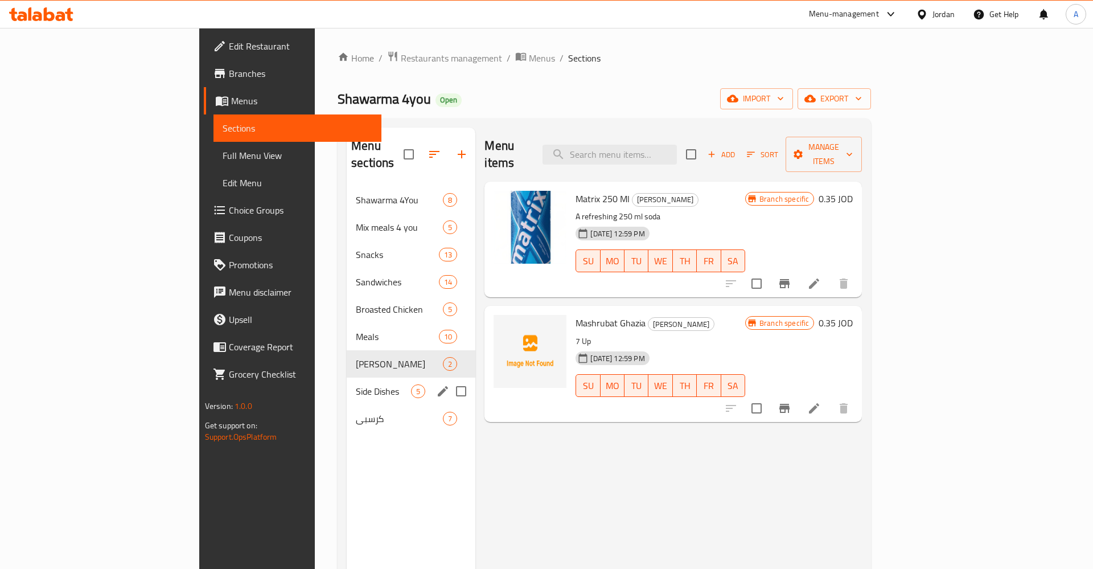
click at [356, 384] on span "Side Dishes" at bounding box center [383, 391] width 55 height 14
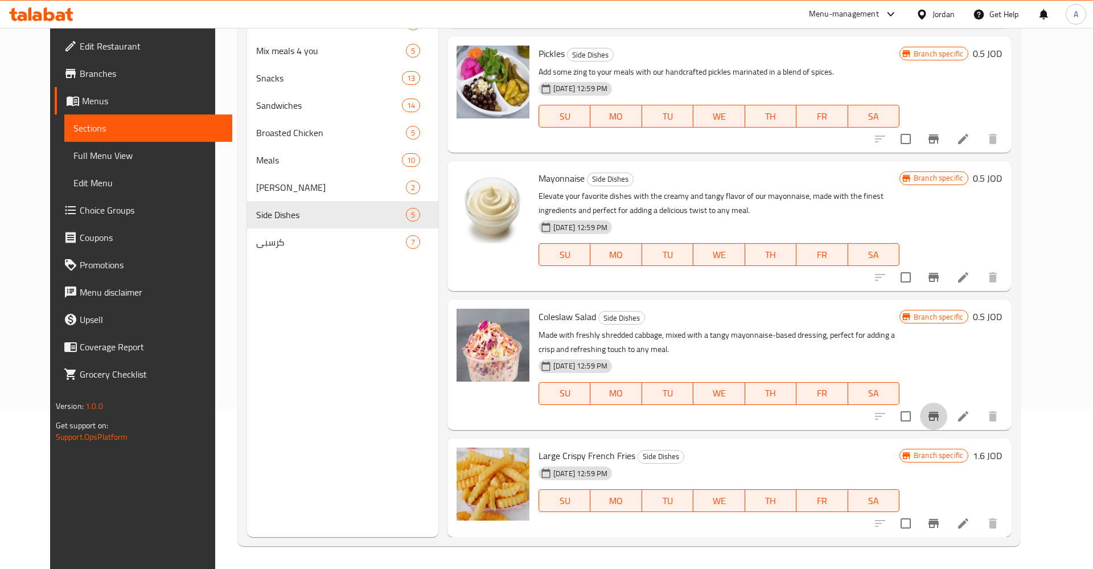
click at [947, 408] on button "Branch-specific-item" at bounding box center [933, 415] width 27 height 27
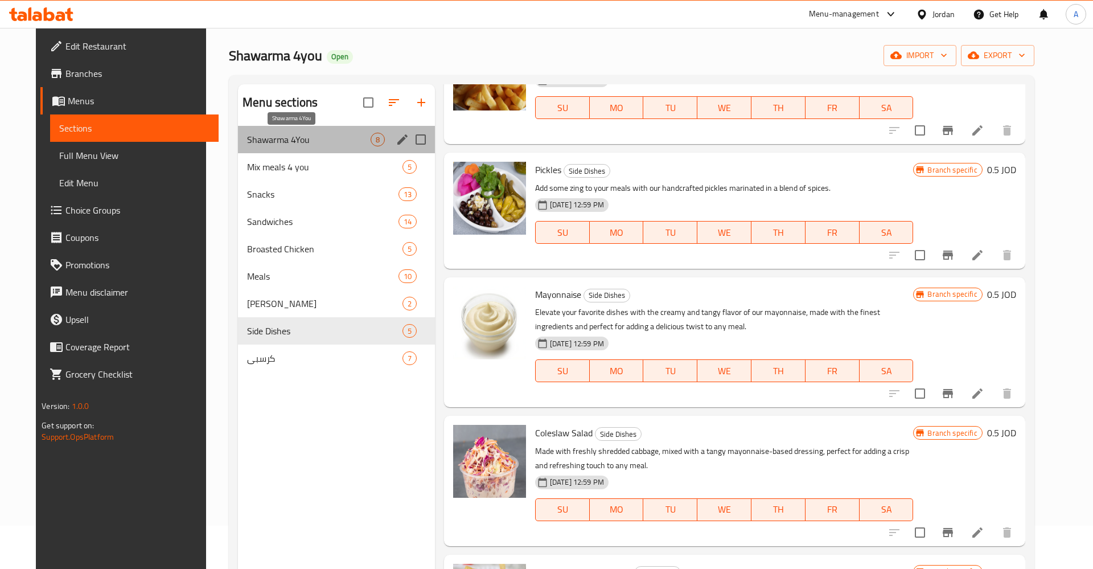
click at [249, 143] on span "Shawarma 4You" at bounding box center [308, 140] width 123 height 14
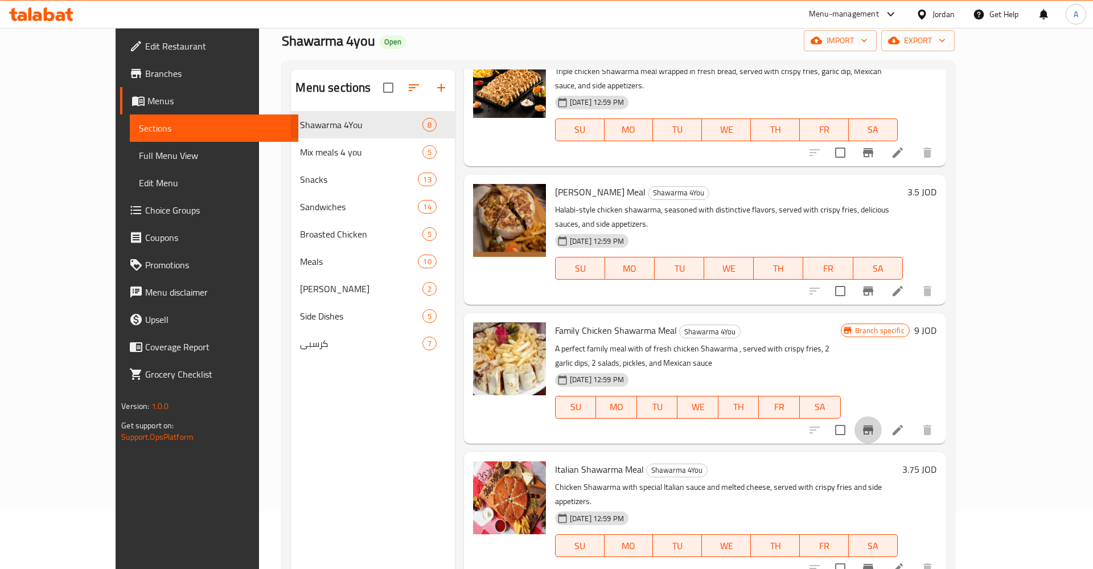
click at [882, 416] on button "Branch-specific-item" at bounding box center [867, 429] width 27 height 27
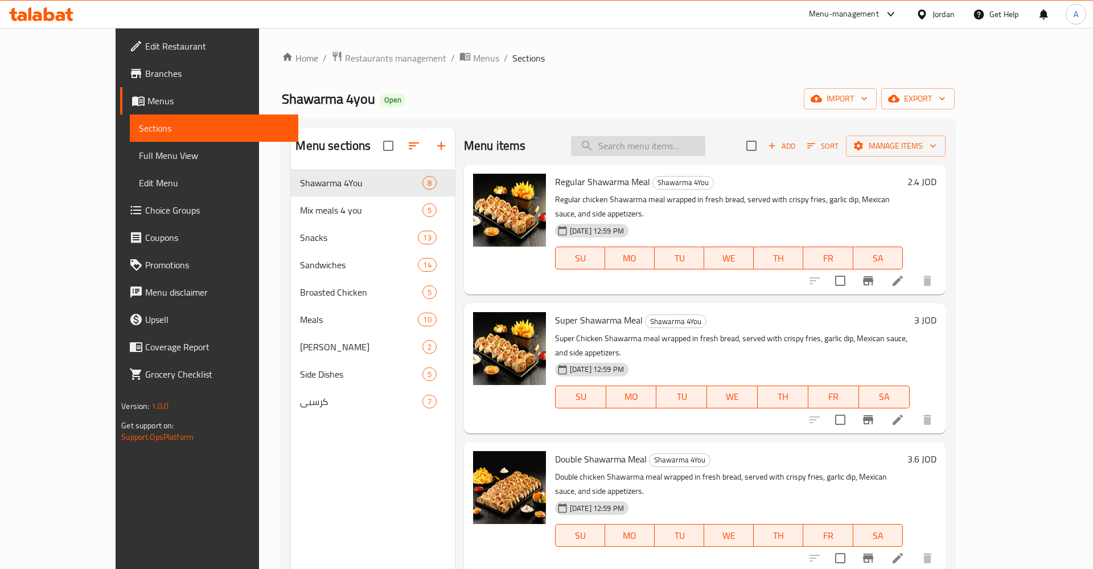
click at [663, 150] on input "search" at bounding box center [638, 146] width 134 height 20
type input "s]v"
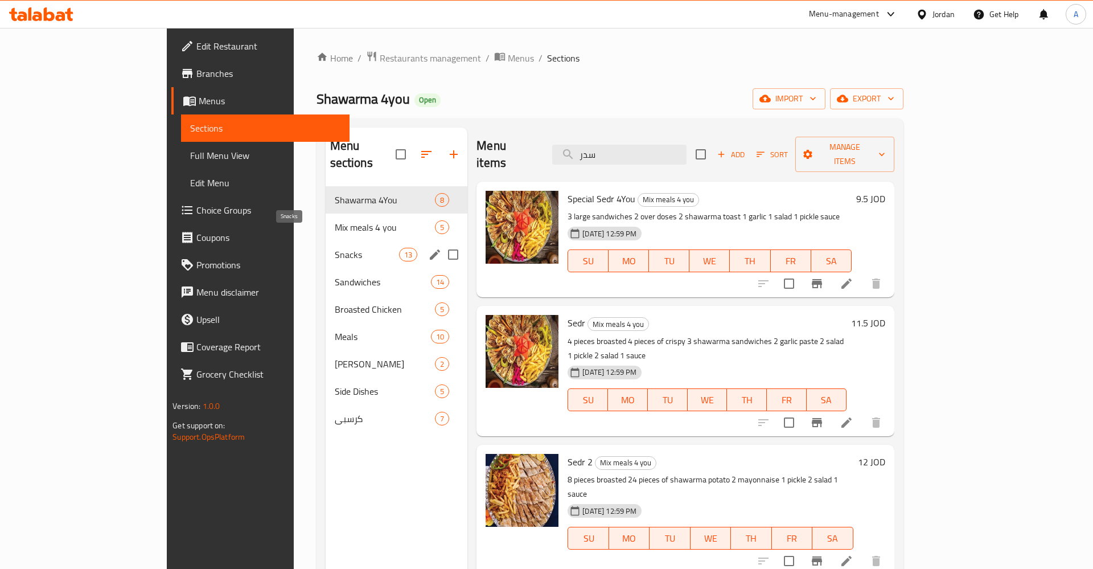
type input "سدر"
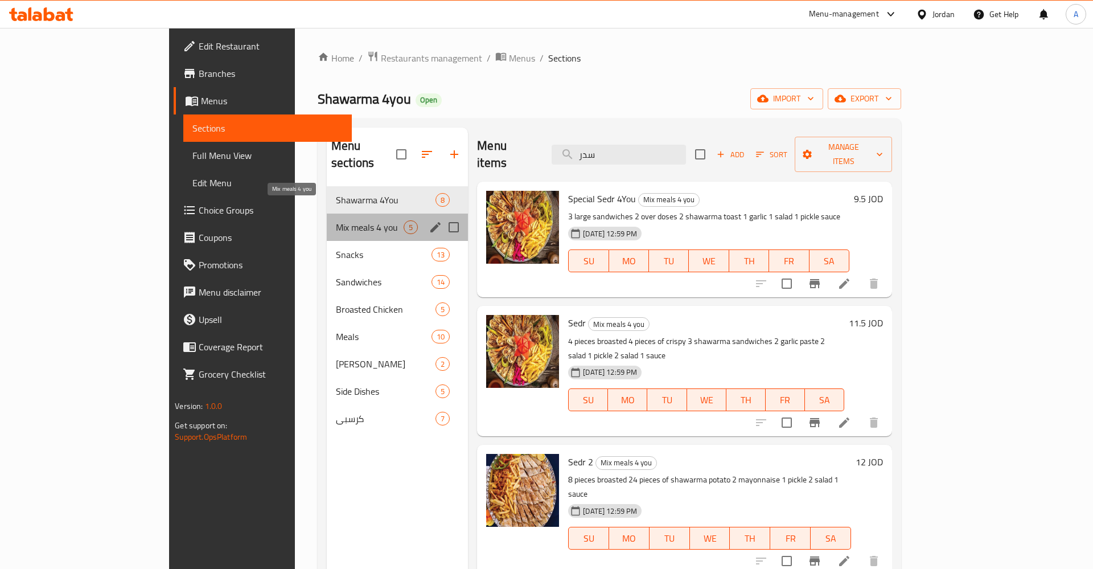
click at [336, 220] on span "Mix meals 4 you" at bounding box center [370, 227] width 68 height 14
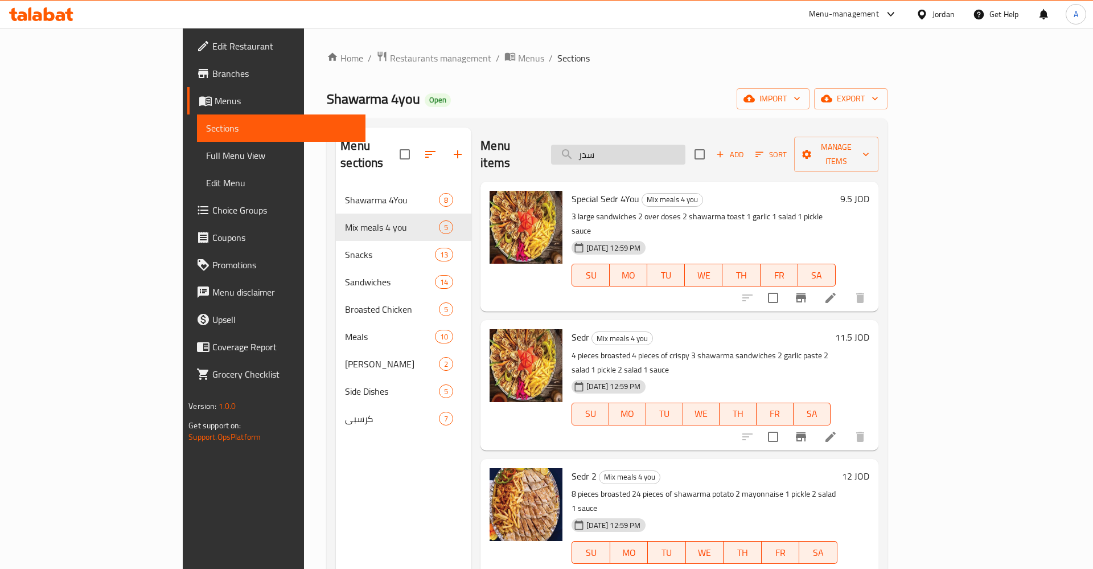
click at [685, 151] on input "سدر" at bounding box center [618, 155] width 134 height 20
click at [644, 70] on div "Home / Restaurants management / Menus / Sections Shawarma 4you Open import expo…" at bounding box center [607, 378] width 560 height 655
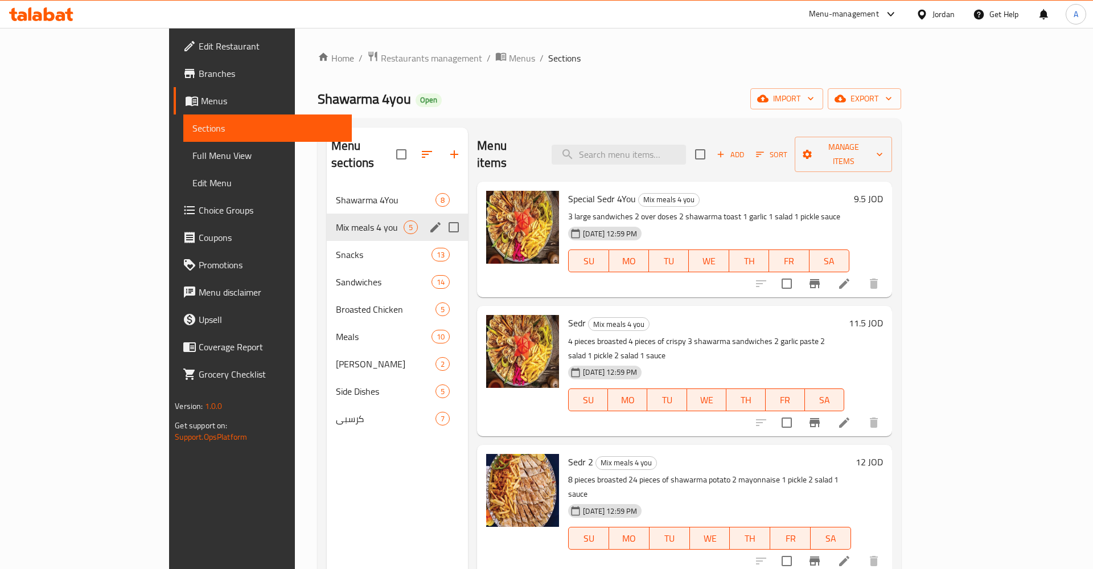
click at [336, 220] on span "Mix meals 4 you" at bounding box center [370, 227] width 68 height 14
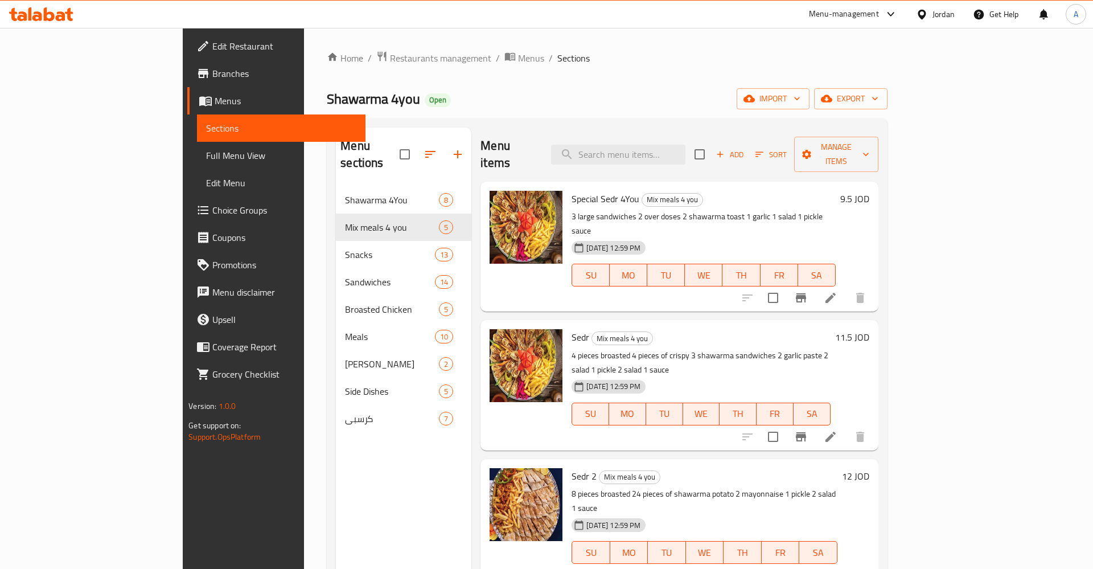
click at [794, 267] on span "FR" at bounding box center [779, 275] width 28 height 17
click at [831, 267] on span "SA" at bounding box center [817, 275] width 28 height 17
click at [755, 267] on span "TH" at bounding box center [741, 275] width 28 height 17
type button "4"
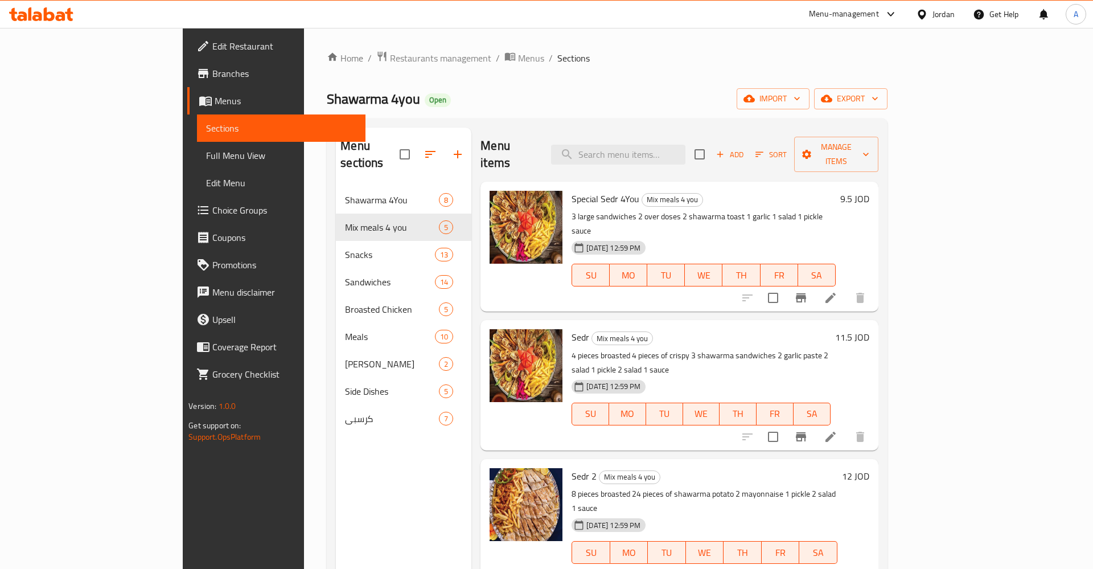
click at [837, 291] on icon at bounding box center [831, 298] width 14 height 14
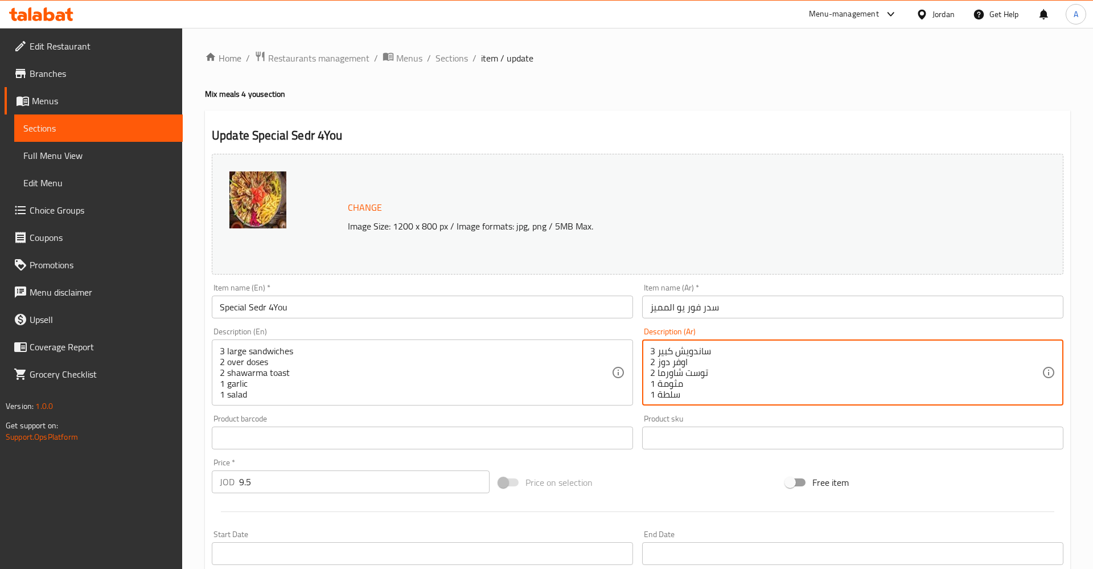
drag, startPoint x: 720, startPoint y: 354, endPoint x: 640, endPoint y: 350, distance: 79.2
click at [650, 350] on textarea "3 ساندويش كبير 2 اوفر دوز 2 توست شاورما 1 مثومة 1 سلطة 1 مخلل صوص" at bounding box center [846, 373] width 392 height 54
drag, startPoint x: 680, startPoint y: 376, endPoint x: 654, endPoint y: 373, distance: 26.9
click at [654, 373] on textarea "3 ساندويش كبير 2 اوفر دوز 2 توست شاورما 1 مثومة 1 سلطة 1 مخلل صوص" at bounding box center [846, 373] width 392 height 54
click at [812, 385] on textarea "3 ساندويش كبير 2 اوفر دوز 2 توست شاورما 1 مثومة 1 سلطة 1 مخلل صوص" at bounding box center [846, 373] width 392 height 54
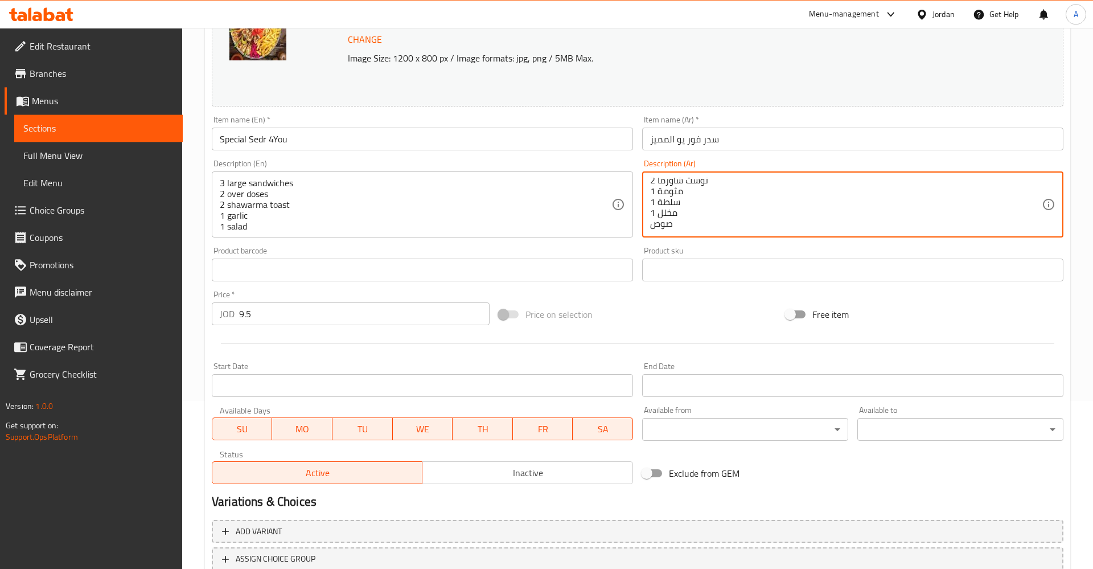
scroll to position [253, 0]
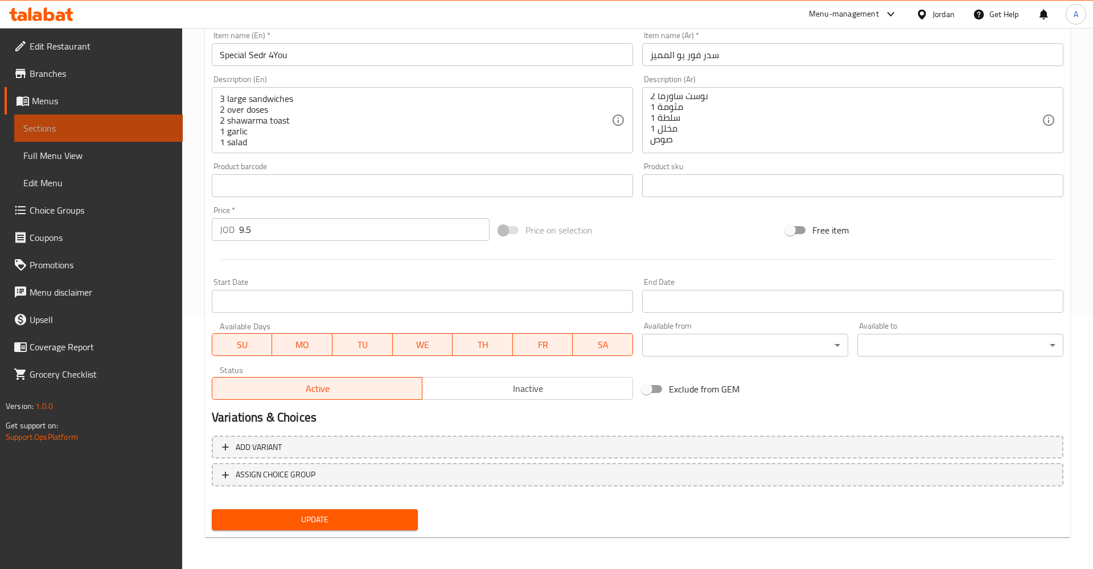
click at [104, 125] on span "Sections" at bounding box center [98, 128] width 150 height 14
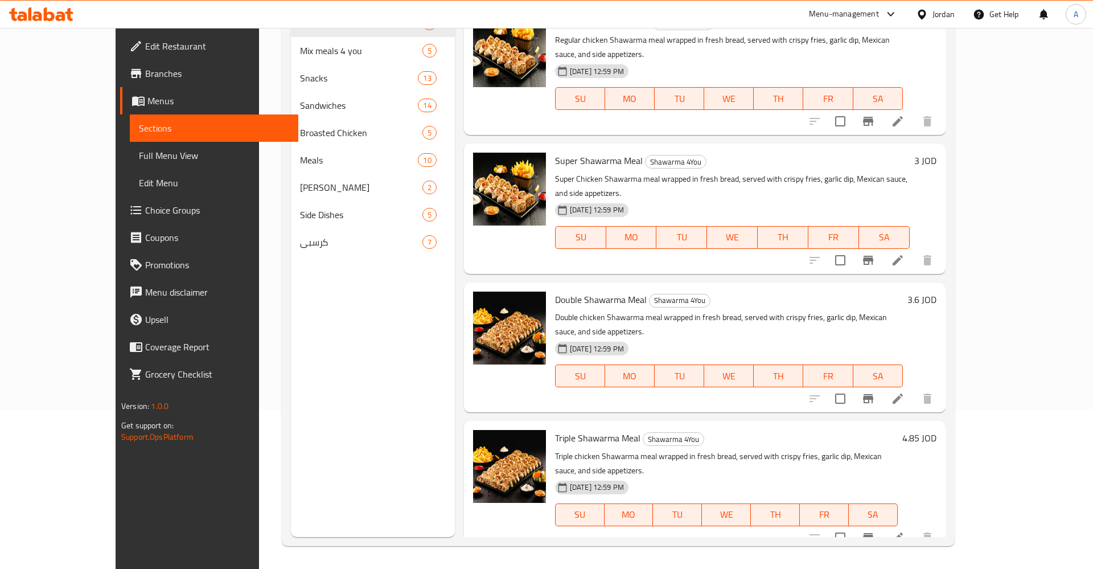
scroll to position [159, 0]
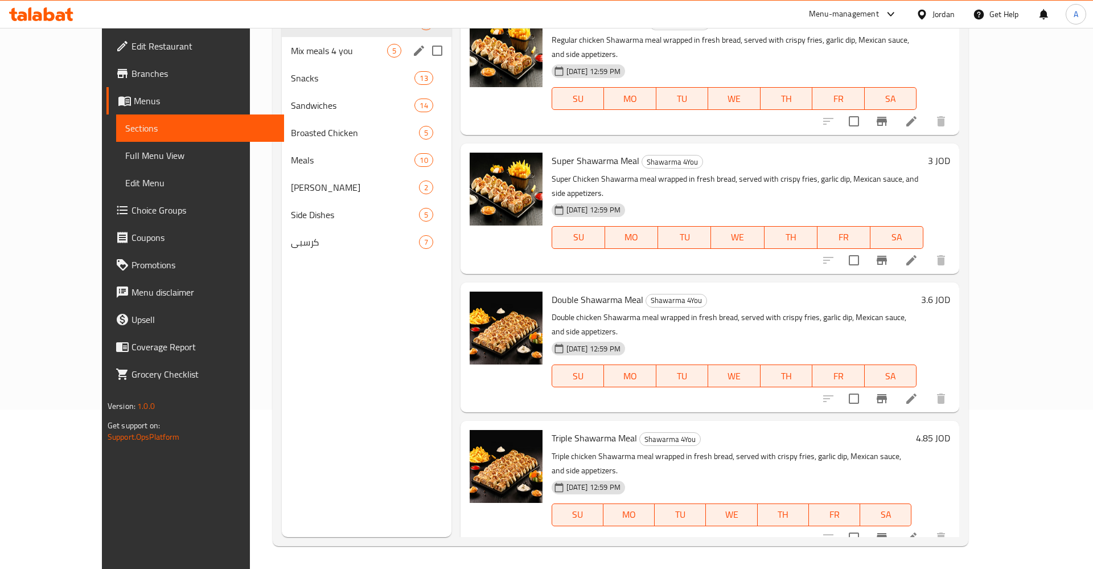
click at [291, 55] on span "Mix meals 4 you" at bounding box center [339, 51] width 96 height 14
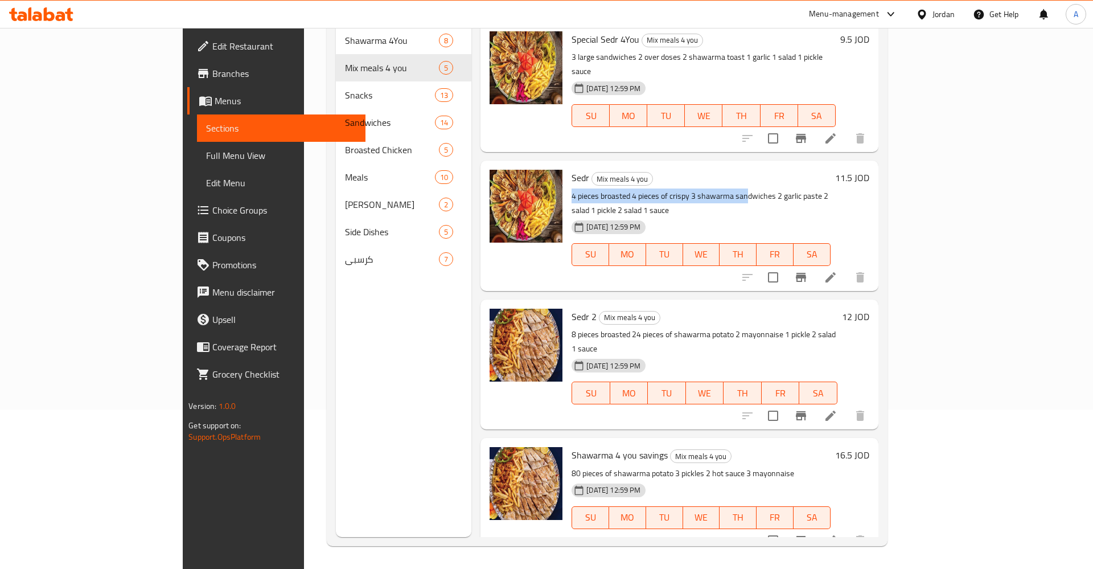
drag, startPoint x: 644, startPoint y: 155, endPoint x: 696, endPoint y: 167, distance: 53.0
click at [696, 167] on div "Sedr Mix meals 4 you 4 pieces broasted 4 pieces of crispy 3 shawarma sandwiches…" at bounding box center [701, 225] width 268 height 121
click at [835, 216] on div "31-07-2025 12:59 PM SU MO TU WE TH FR SA" at bounding box center [701, 246] width 268 height 61
click at [837, 270] on icon at bounding box center [831, 277] width 14 height 14
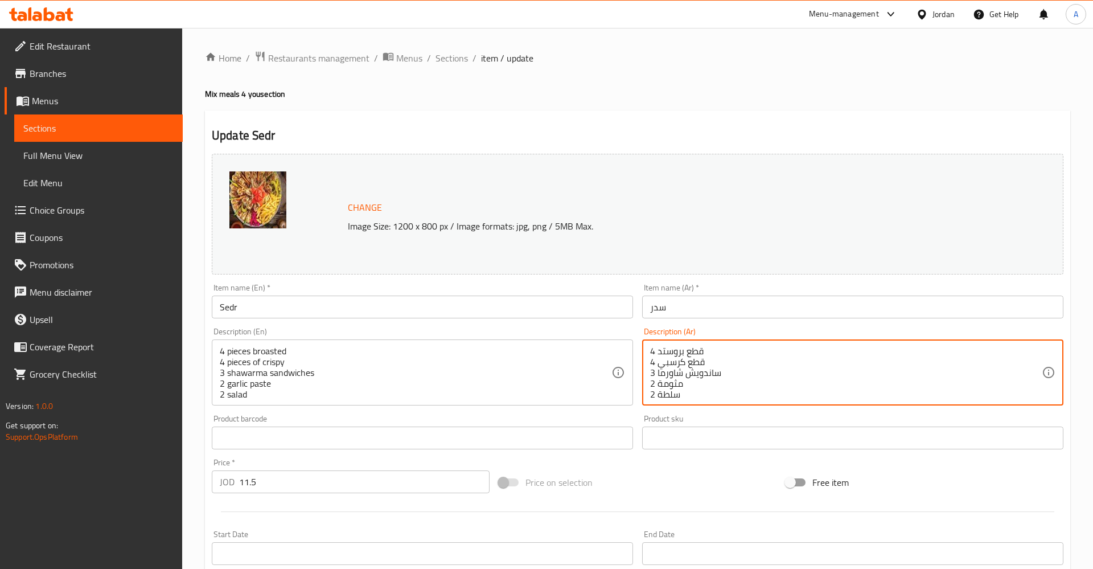
click at [655, 373] on textarea "4 قطع بروستد 4 قطع كرسبي 3 ساندويش شاورما 2 مثومة 2 سلطة 1 مخلل 2 سلطة 1 صوص" at bounding box center [846, 373] width 392 height 54
click at [751, 378] on textarea "4 قطع بروستد 4 قطع كرسبي 3 ساندويش شاورما 2 مثومة 2 سلطة 1 مخلل 2 سلطة 1 صوص" at bounding box center [846, 373] width 392 height 54
type textarea "4 قطع بروستد 4 قطع كرسبي 3 ساندويش شاورما كبير 2 مثومة 2 سلطة 1 مخلل 2 سلطة 1 ص…"
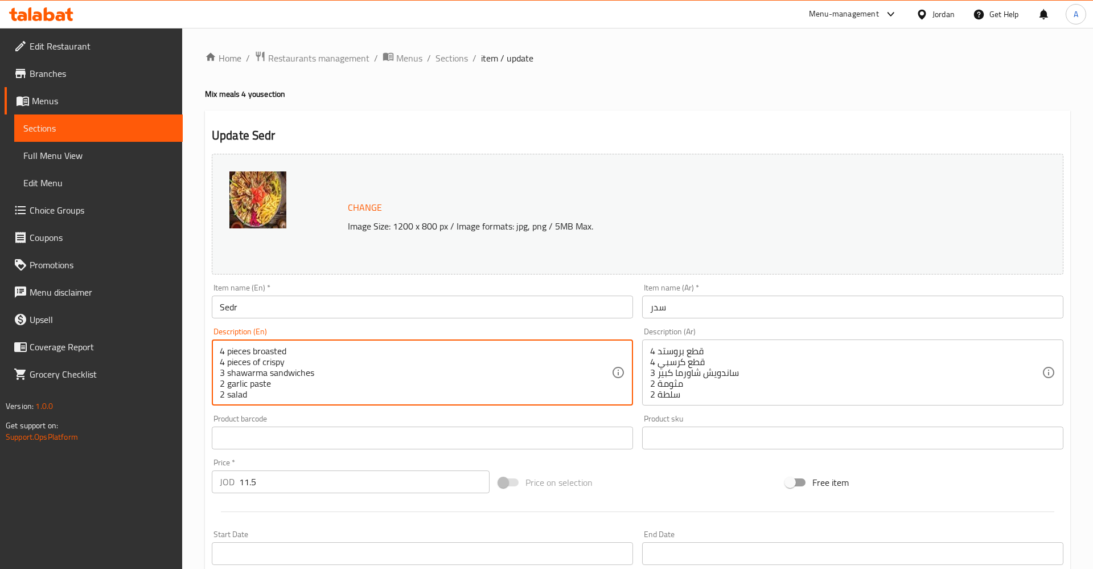
click at [269, 388] on textarea "4 pieces broasted 4 pieces of crispy 3 shawarma sandwiches 2 garlic paste 2 sal…" at bounding box center [416, 373] width 392 height 54
click at [266, 384] on textarea "4 pieces broasted 4 pieces of crispy 3 shawarma sandwiches 2 garlic paste 2 sal…" at bounding box center [416, 373] width 392 height 54
click at [265, 385] on textarea "4 pieces broasted 4 pieces of crispy 3 shawarmalarge sandwiches 2 garlic paste …" at bounding box center [416, 373] width 392 height 54
click at [424, 384] on textarea "4 pieces broasted 4 pieces of crispy 3 shawarma large sandwiches 2 garlic paste…" at bounding box center [416, 373] width 392 height 54
click at [279, 387] on textarea "4 pieces broasted 4 pieces of crispy 3 shawarma large sandwiches 2 garlic paste…" at bounding box center [416, 373] width 392 height 54
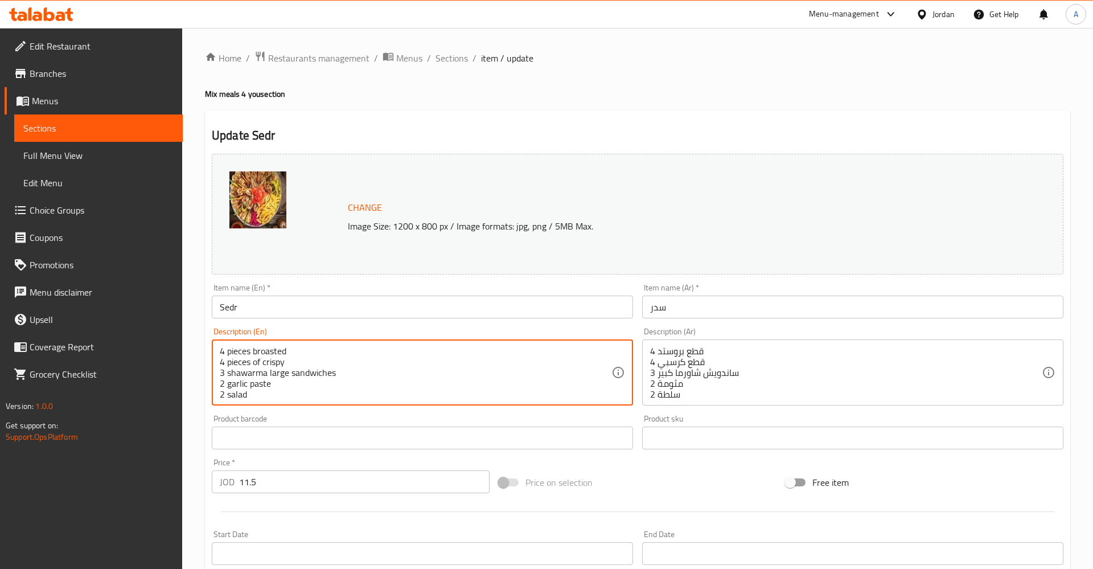
click at [279, 387] on textarea "4 pieces broasted 4 pieces of crispy 3 shawarma large sandwiches 2 garlic paste…" at bounding box center [416, 373] width 392 height 54
click at [227, 383] on textarea "4 pieces broasted 4 pieces of crispy 3 shawarma sandwiches 2 garlic paste 2 sal…" at bounding box center [416, 373] width 392 height 54
paste textarea "large"
click at [430, 380] on textarea "4 pieces broasted 4 pieces of crispy 3 large shawarma sandwiches 2 garlic paste…" at bounding box center [416, 373] width 392 height 54
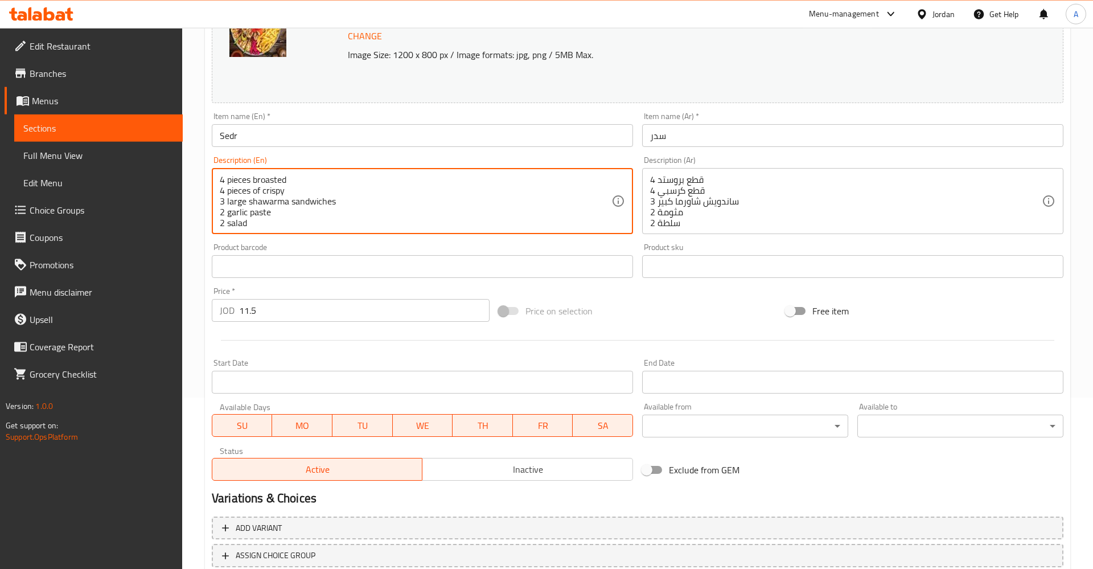
scroll to position [174, 0]
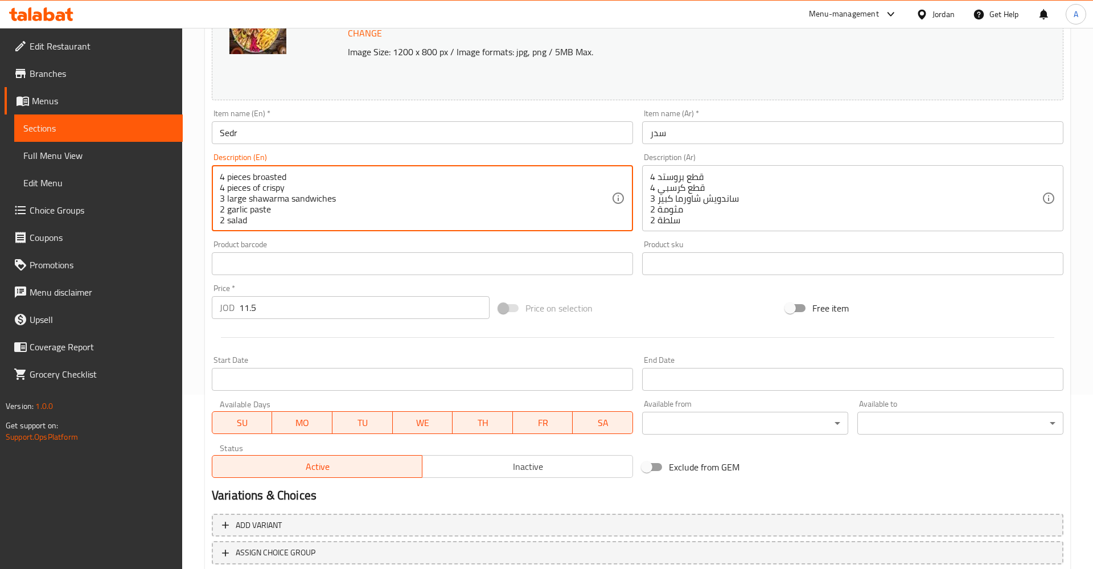
click at [261, 170] on div "4 pieces broasted 4 pieces of crispy 3 large shawarma sandwiches 2 garlic paste…" at bounding box center [422, 198] width 421 height 66
click at [249, 170] on div "4 pieces broasted 4 pieces of crispy 3 large shawarma sandwiches 2 garlic paste…" at bounding box center [422, 198] width 421 height 66
click at [251, 178] on textarea "4 pieces broasted 4 pieces of crispy 3 large shawarma sandwiches 2 garlic paste…" at bounding box center [416, 198] width 392 height 54
drag, startPoint x: 232, startPoint y: 184, endPoint x: 192, endPoint y: 174, distance: 40.6
click at [220, 174] on textarea "4 pieces broasted 4 pieces of crispy 3 large shawarma sandwiches 2 garlic paste…" at bounding box center [416, 198] width 392 height 54
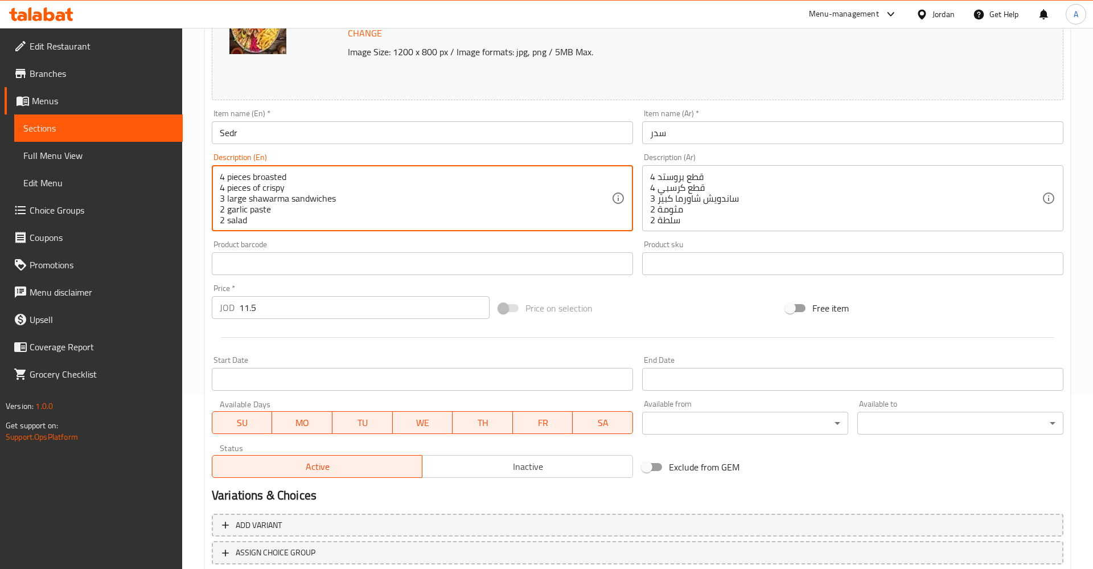
click at [221, 178] on textarea "4 pieces broasted 4 pieces of crispy 3 large shawarma sandwiches 2 garlic paste…" at bounding box center [416, 198] width 392 height 54
click at [219, 187] on div "4 pieces broasted 4 pieces of crispy 3 large shawarma sandwiches 2 garlic paste…" at bounding box center [422, 198] width 421 height 66
type textarea "4 pieces broasted 4 pieces of crispy 3 large shawarma sandwiches 2 garlic paste…"
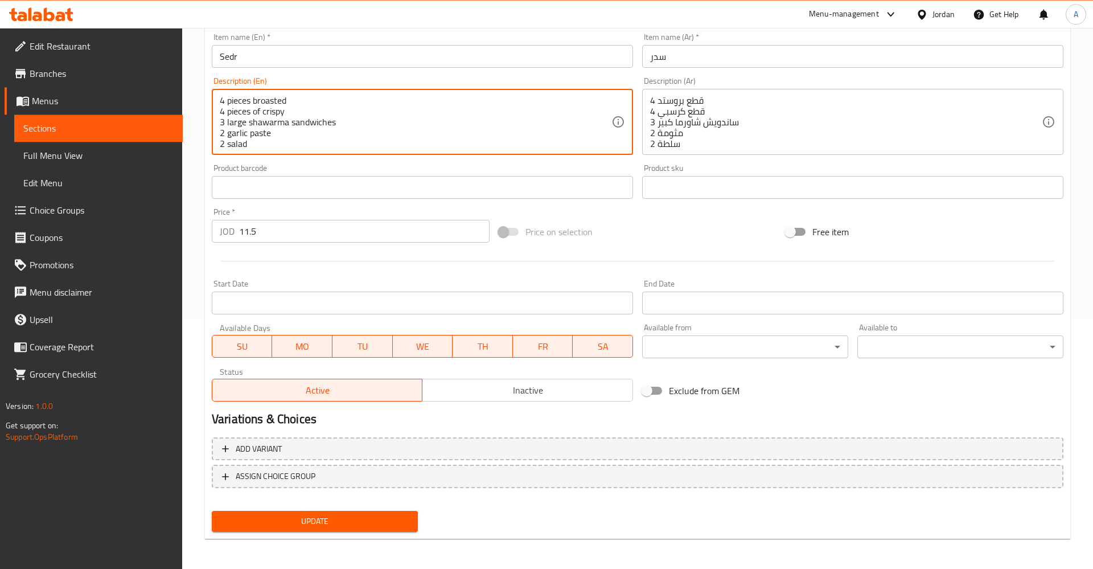
scroll to position [253, 0]
click at [438, 124] on textarea "4 pieces broasted 4 pieces of crispy 3 large shawarma sandwiches 2 garlic paste…" at bounding box center [416, 120] width 392 height 54
click at [328, 137] on textarea "4 pieces broasted 4 pieces of crispy 3 large shawarma sandwiches 2 garlic paste…" at bounding box center [416, 120] width 392 height 54
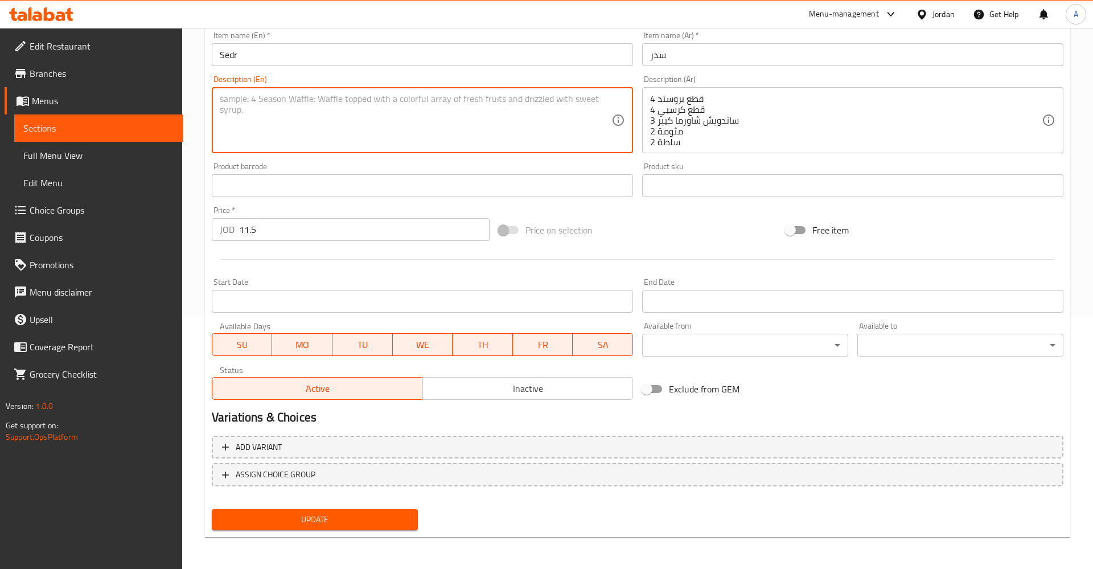
click at [336, 125] on textarea at bounding box center [416, 120] width 392 height 54
paste textarea "4 pieces broasted 4 pieces of crispy 3 large shawarma sandwiches 2 garlic paste…"
type textarea "4 pieces broasted 4 pieces of crispy 3 large shawarma sandwiches 2 garlic paste…"
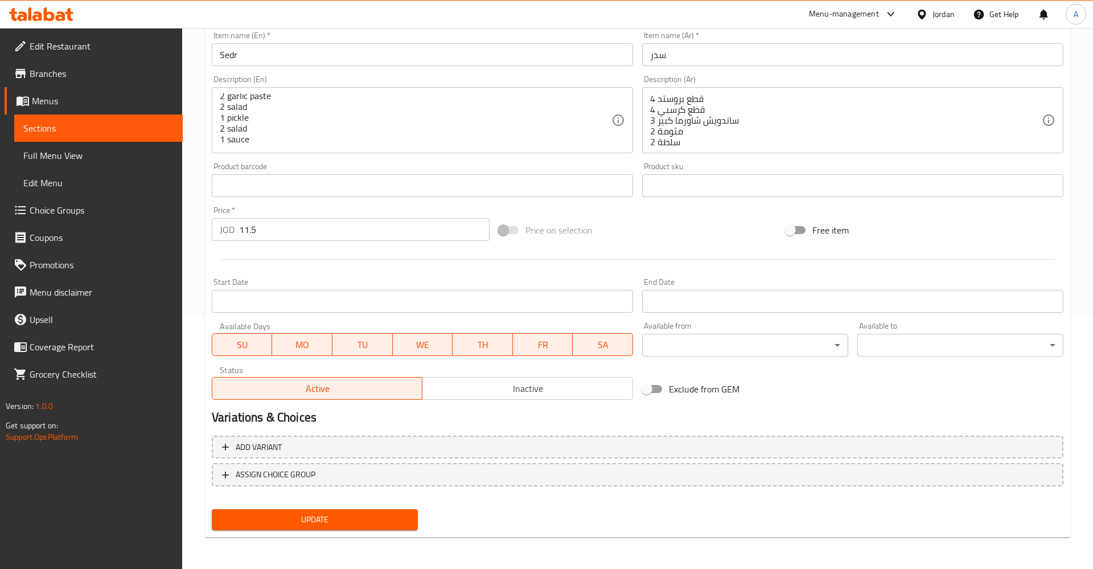
click at [413, 160] on div "Product barcode Product barcode" at bounding box center [422, 180] width 430 height 44
drag, startPoint x: 310, startPoint y: 531, endPoint x: 317, endPoint y: 526, distance: 8.5
click at [310, 531] on div "Update" at bounding box center [314, 519] width 215 height 30
click at [338, 520] on span "Update" at bounding box center [315, 519] width 188 height 14
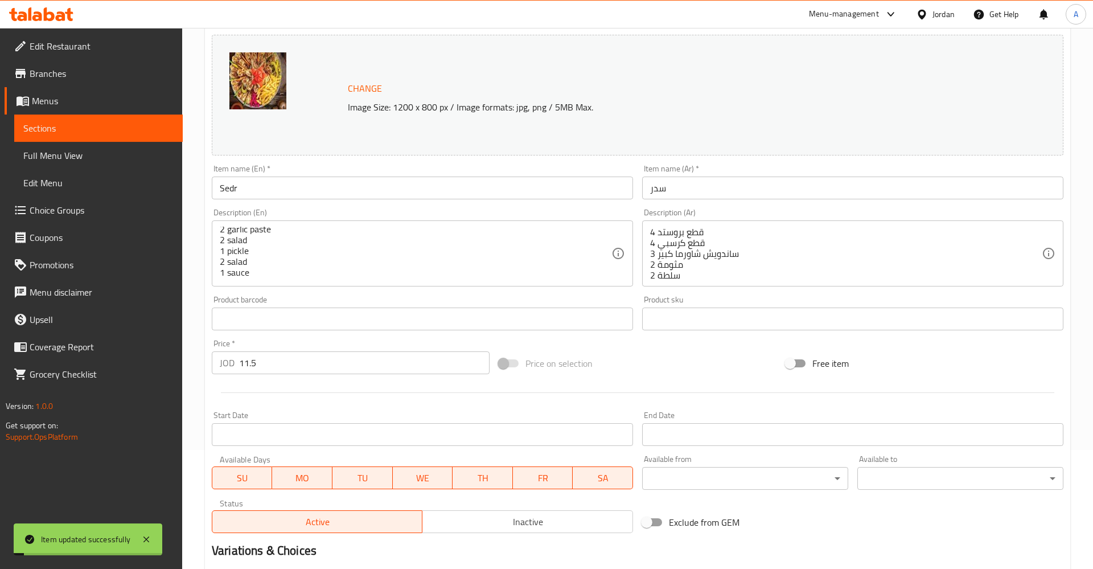
scroll to position [79, 0]
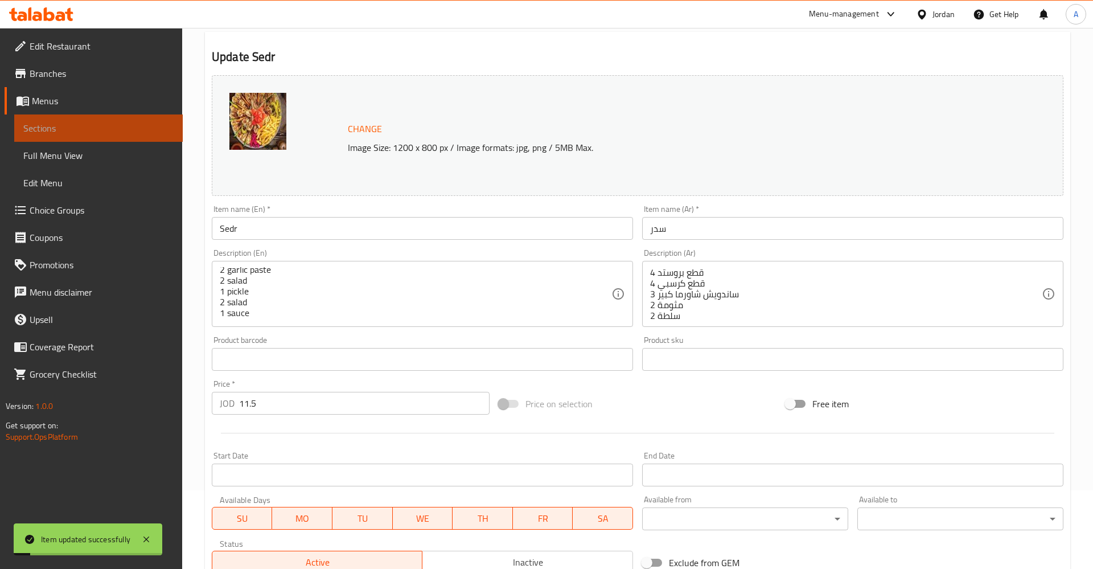
click at [78, 134] on span "Sections" at bounding box center [98, 128] width 150 height 14
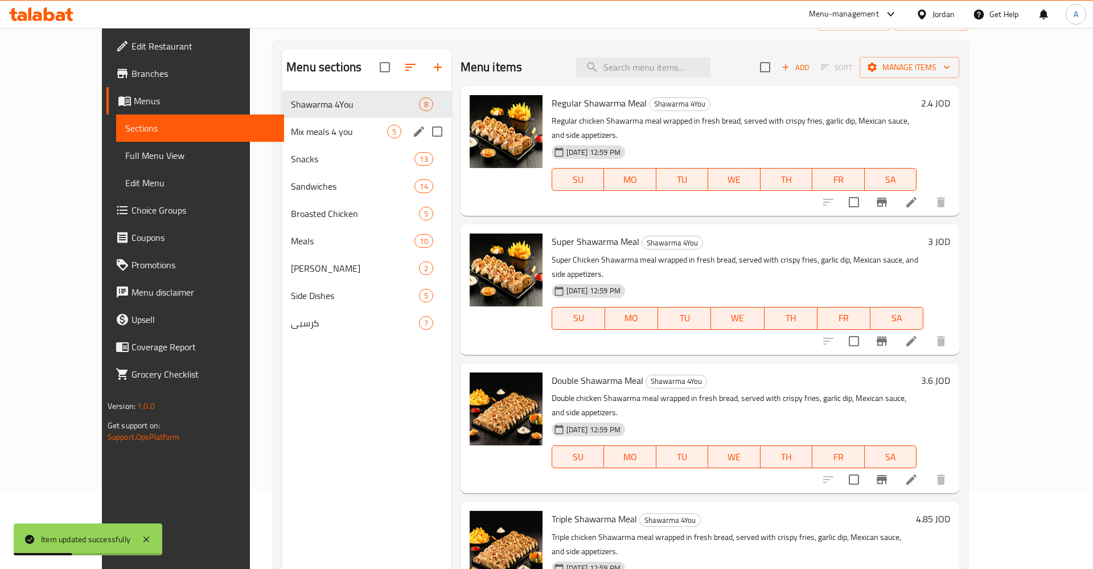
click at [313, 105] on span "Shawarma 4You" at bounding box center [355, 104] width 128 height 14
click at [291, 131] on span "Mix meals 4 you" at bounding box center [339, 132] width 96 height 14
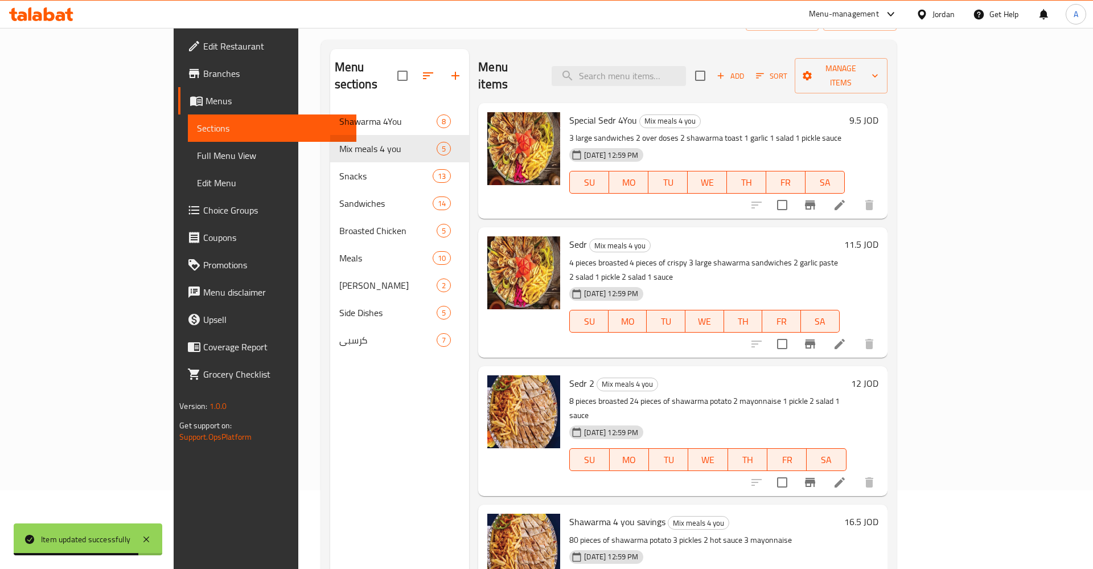
click at [203, 50] on span "Edit Restaurant" at bounding box center [275, 46] width 144 height 14
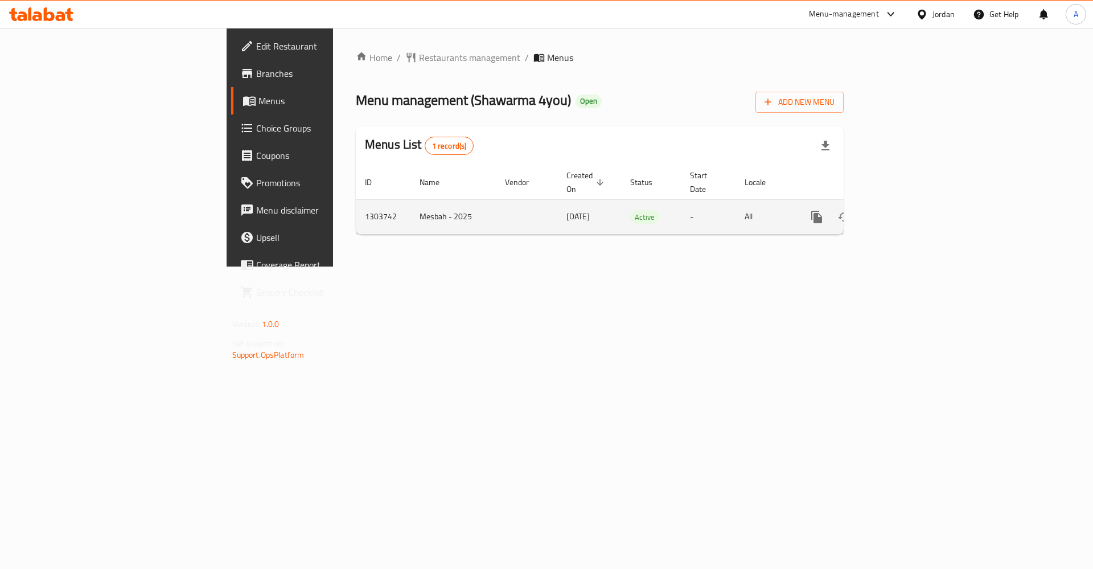
click at [906, 210] on icon "enhanced table" at bounding box center [899, 217] width 14 height 14
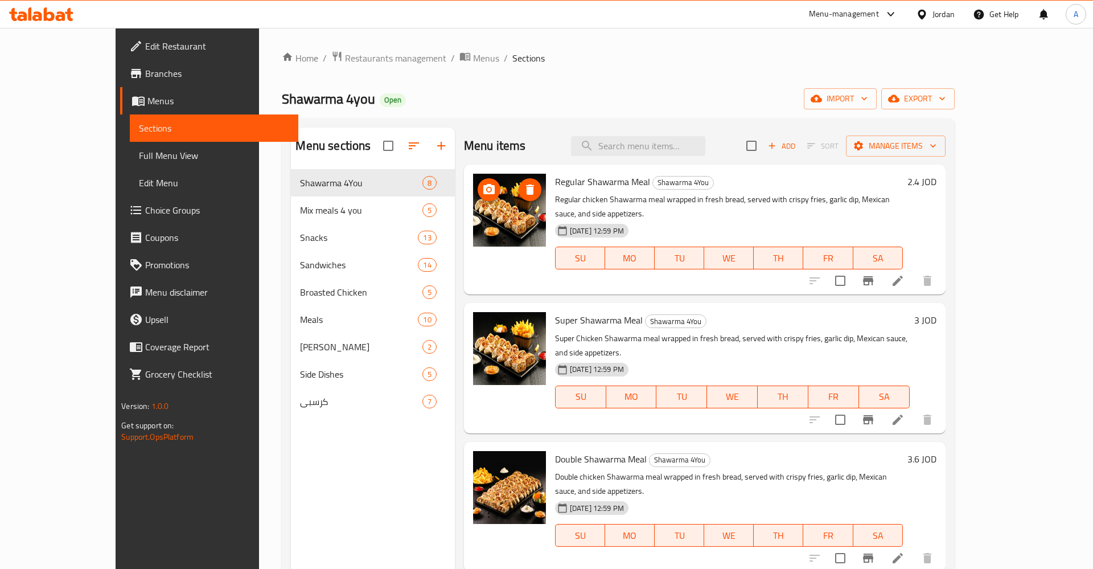
scroll to position [178, 0]
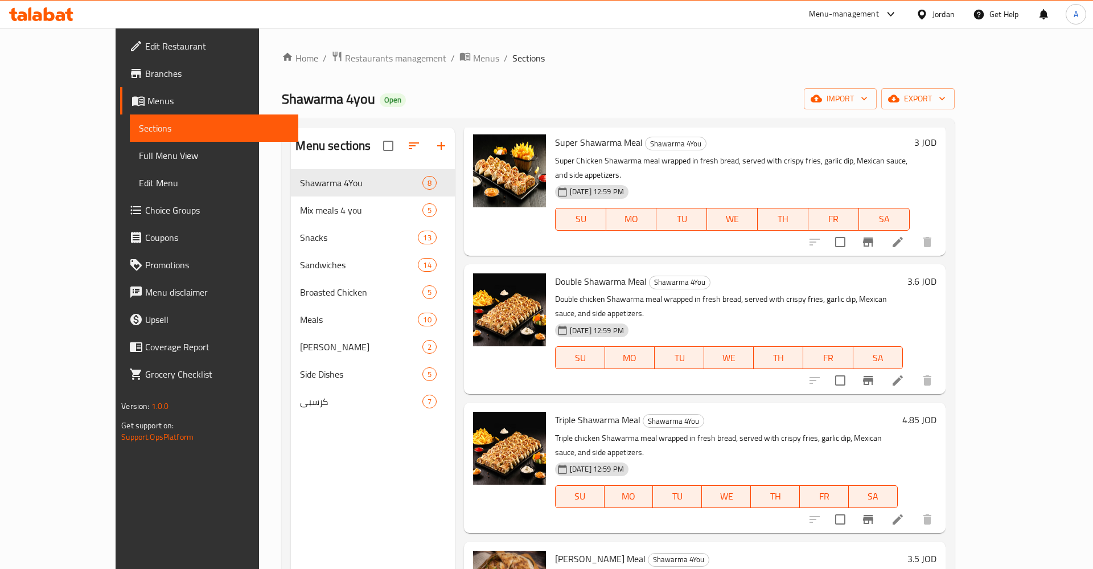
click at [837, 92] on div "Shawarma 4you Open import export" at bounding box center [618, 98] width 672 height 21
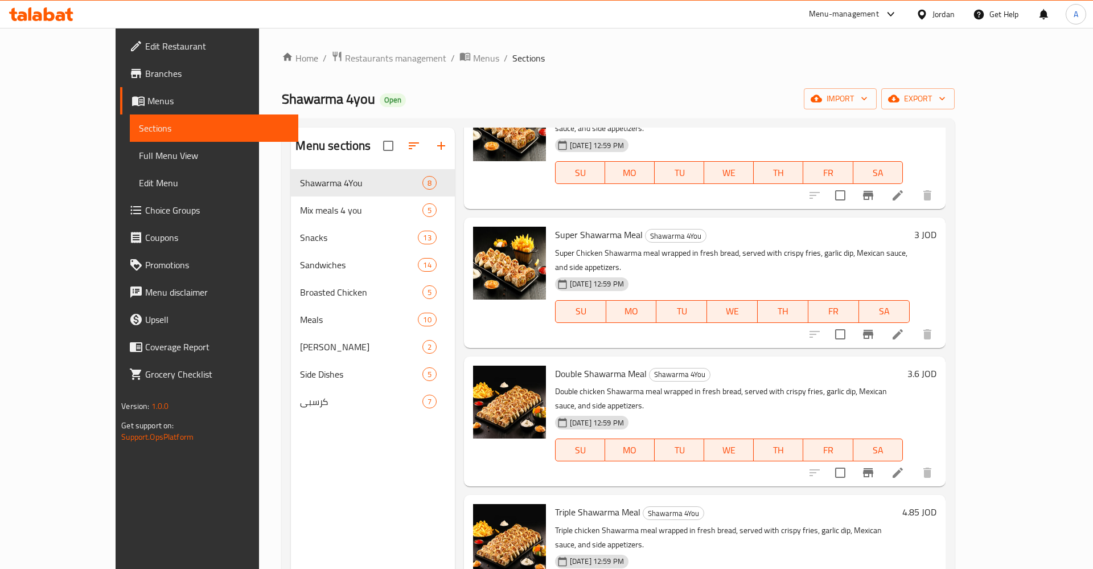
scroll to position [0, 0]
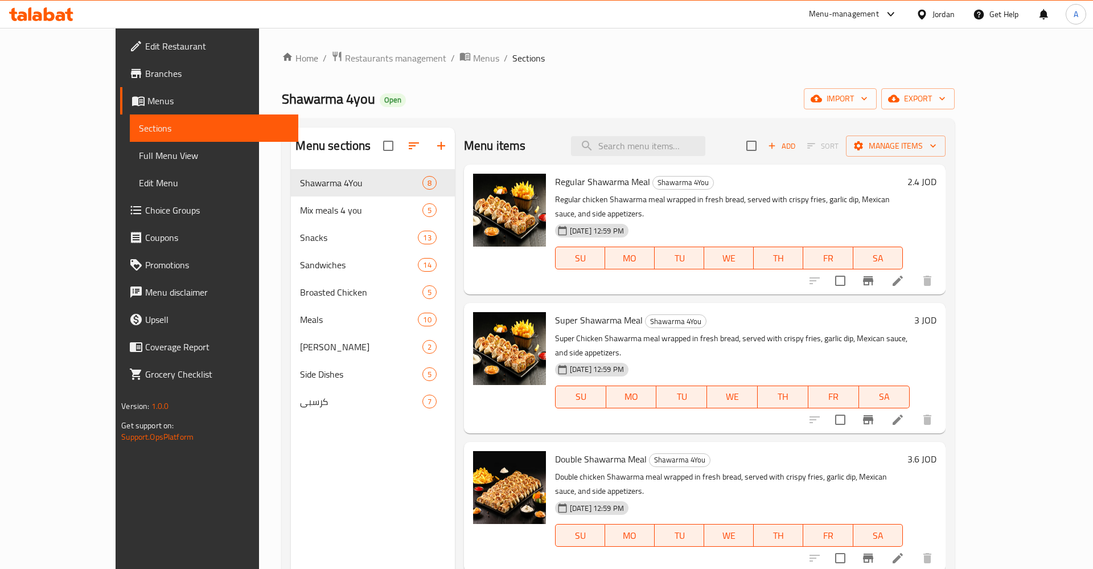
click at [689, 55] on ol "Home / Restaurants management / Menus / Sections" at bounding box center [618, 58] width 672 height 15
click at [437, 146] on icon "button" at bounding box center [441, 146] width 8 height 8
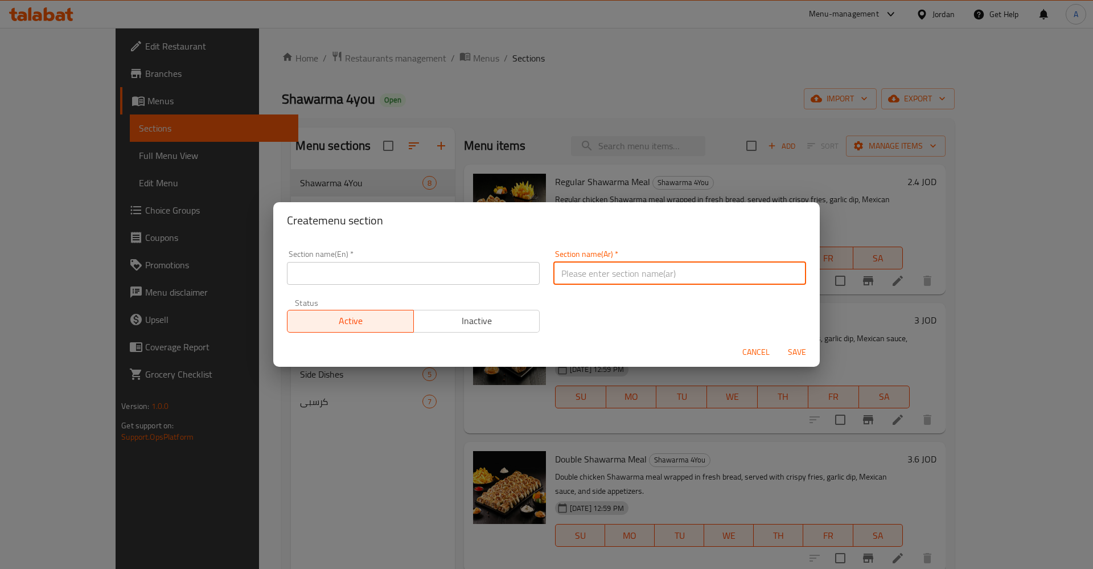
click at [628, 275] on input "text" at bounding box center [679, 273] width 253 height 23
type input "uvq hg[luhj"
type input "عروض الجمعات"
click at [476, 282] on input "text" at bounding box center [413, 273] width 253 height 23
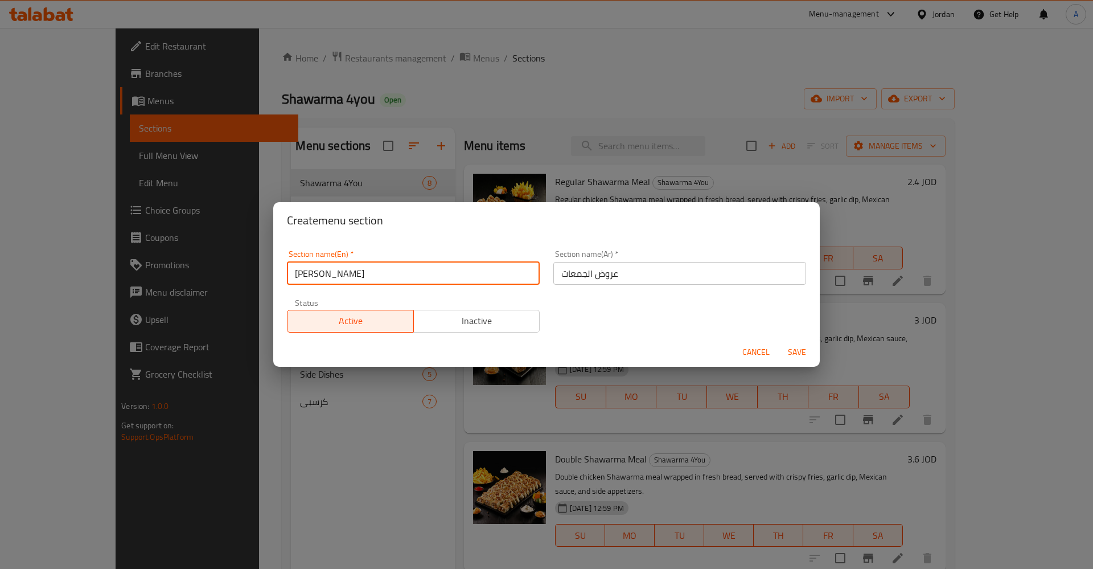
type input "J"
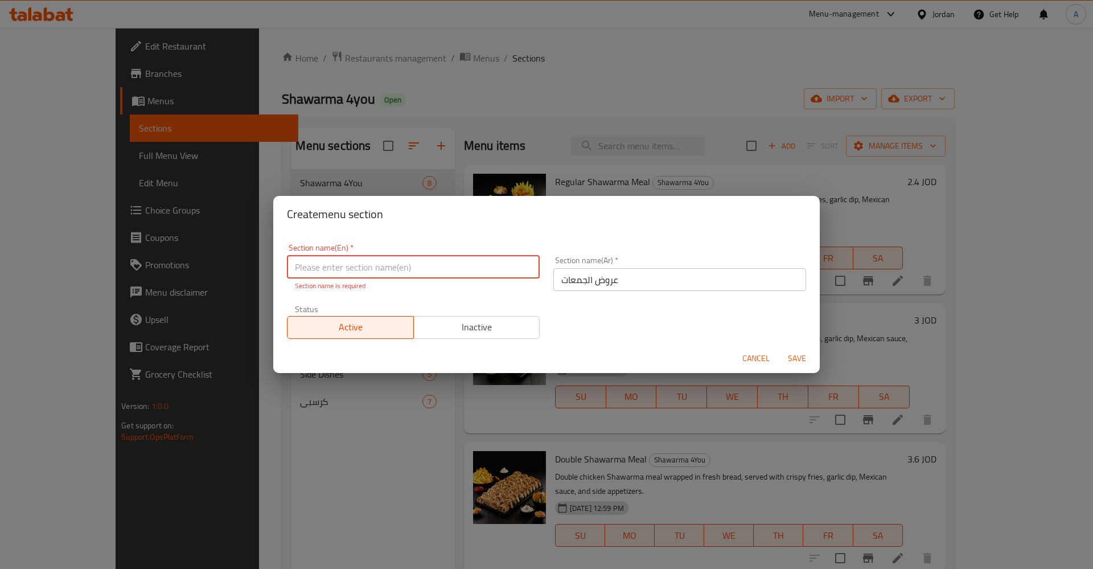
click at [426, 269] on input "text" at bounding box center [413, 267] width 253 height 23
type input "["
click at [307, 264] on input "text" at bounding box center [413, 267] width 253 height 23
type input "Jamat Offer"
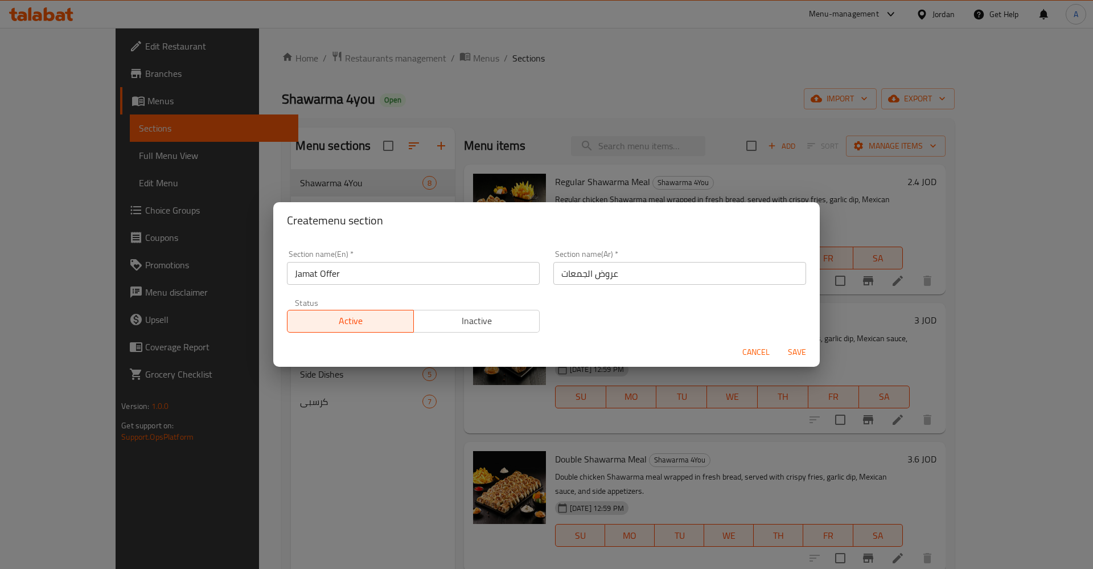
drag, startPoint x: 660, startPoint y: 319, endPoint x: 572, endPoint y: 300, distance: 90.3
click at [660, 319] on div "Section name(En)   * Jamat Offer Section name(En) * Section name(Ar)   * عروض ا…" at bounding box center [546, 291] width 533 height 96
click at [800, 349] on span "Save" at bounding box center [796, 352] width 27 height 14
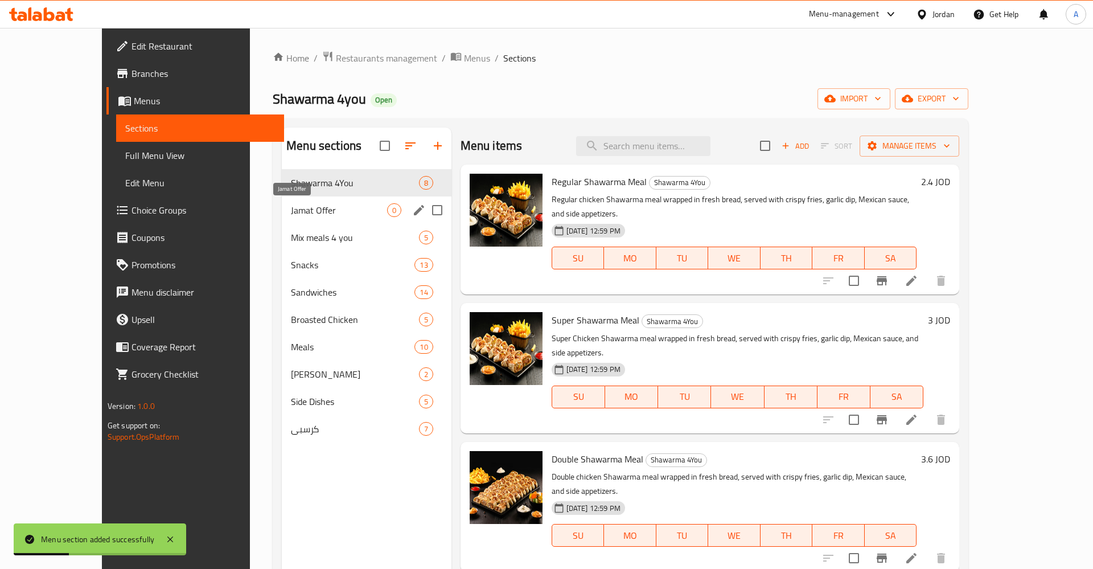
click at [291, 215] on span "Jamat Offer" at bounding box center [339, 210] width 96 height 14
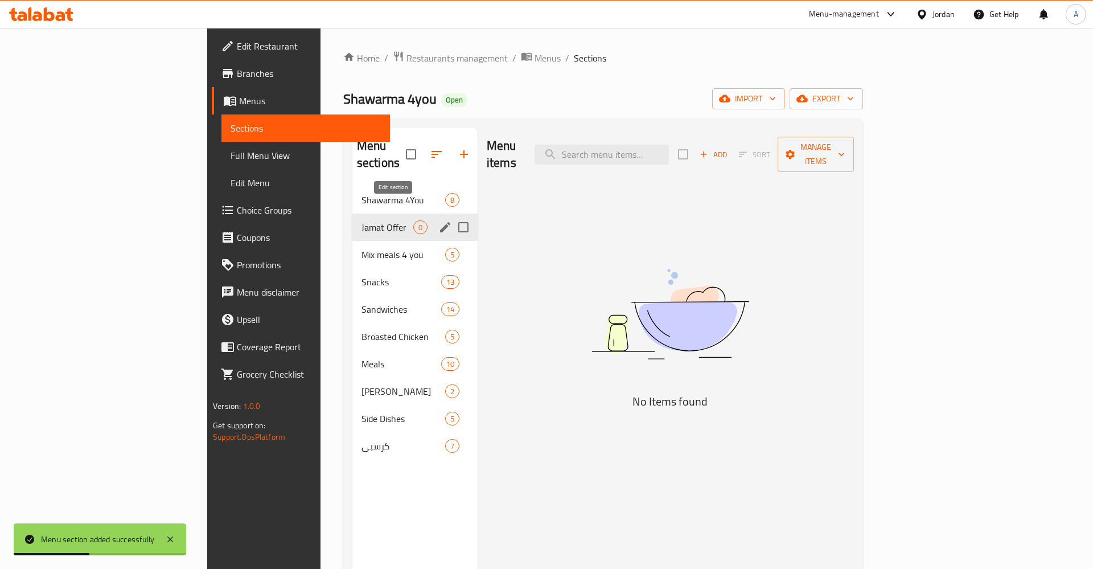
click at [440, 222] on icon "edit" at bounding box center [445, 227] width 10 height 10
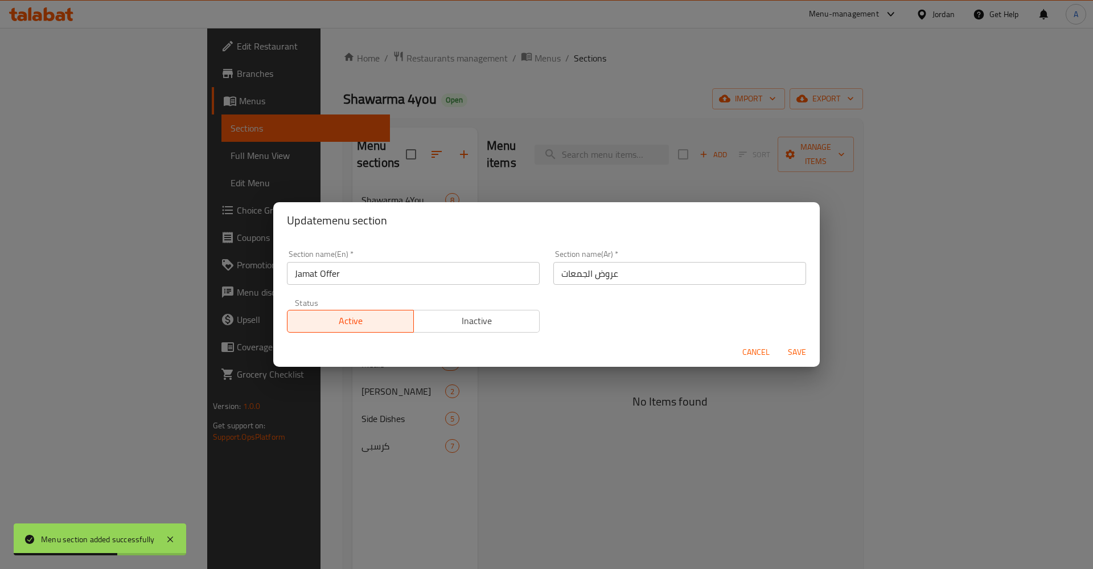
click at [769, 351] on span "Cancel" at bounding box center [755, 352] width 27 height 14
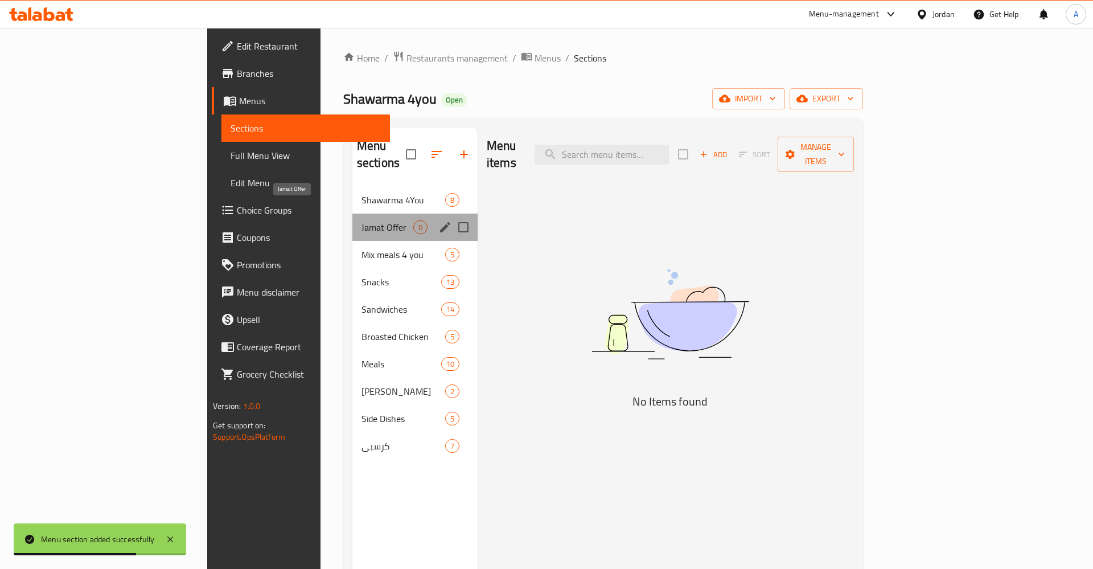
drag, startPoint x: 287, startPoint y: 209, endPoint x: 288, endPoint y: 199, distance: 10.3
click at [352, 213] on div "Jamat Offer 0" at bounding box center [414, 226] width 125 height 27
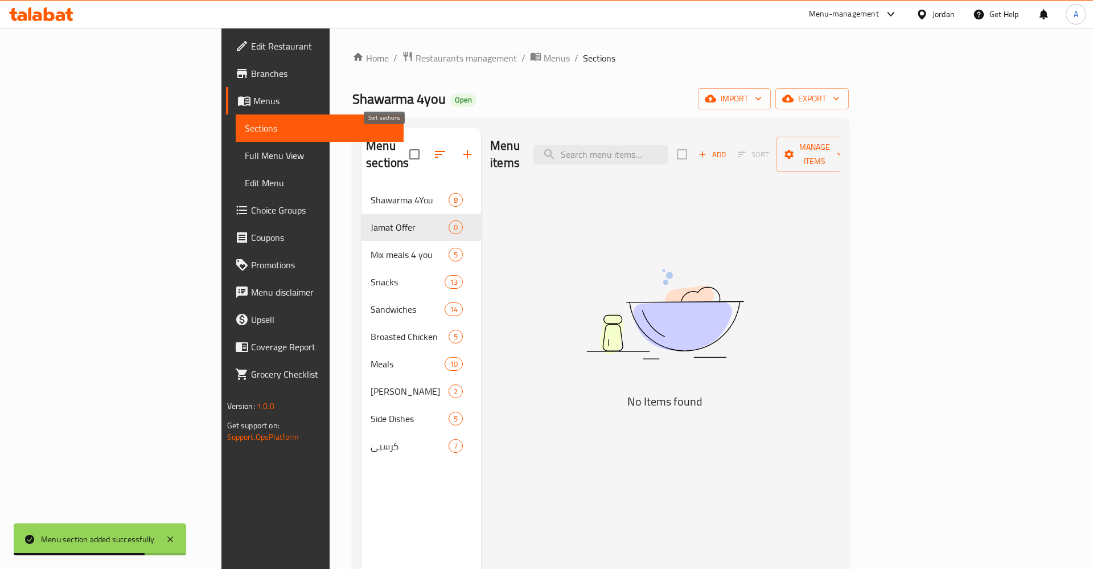
click at [433, 147] on icon "button" at bounding box center [440, 154] width 14 height 14
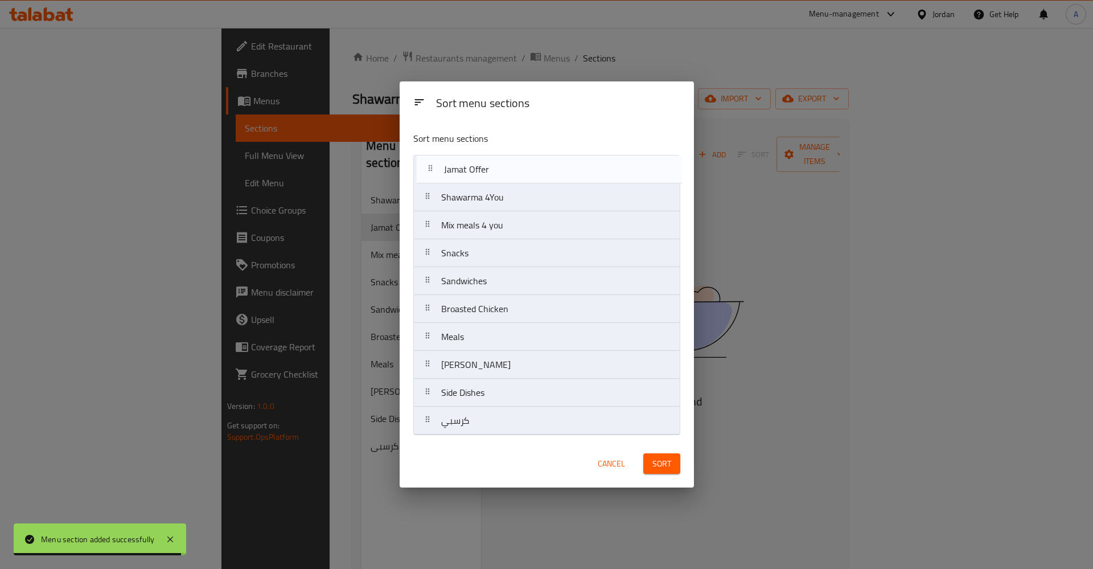
drag, startPoint x: 424, startPoint y: 195, endPoint x: 427, endPoint y: 165, distance: 30.3
click at [427, 165] on nav "Shawarma 4You Jamat Offer Mix meals 4 you Snacks Sandwiches Broasted Chicken Me…" at bounding box center [546, 295] width 267 height 280
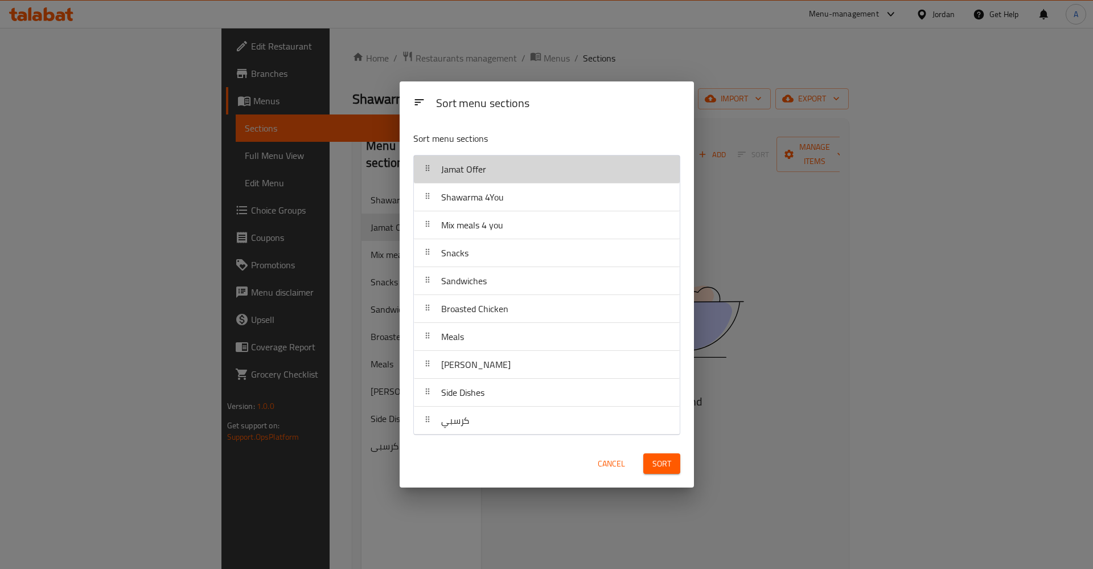
click at [518, 164] on div "Jamat Offer" at bounding box center [546, 168] width 257 height 27
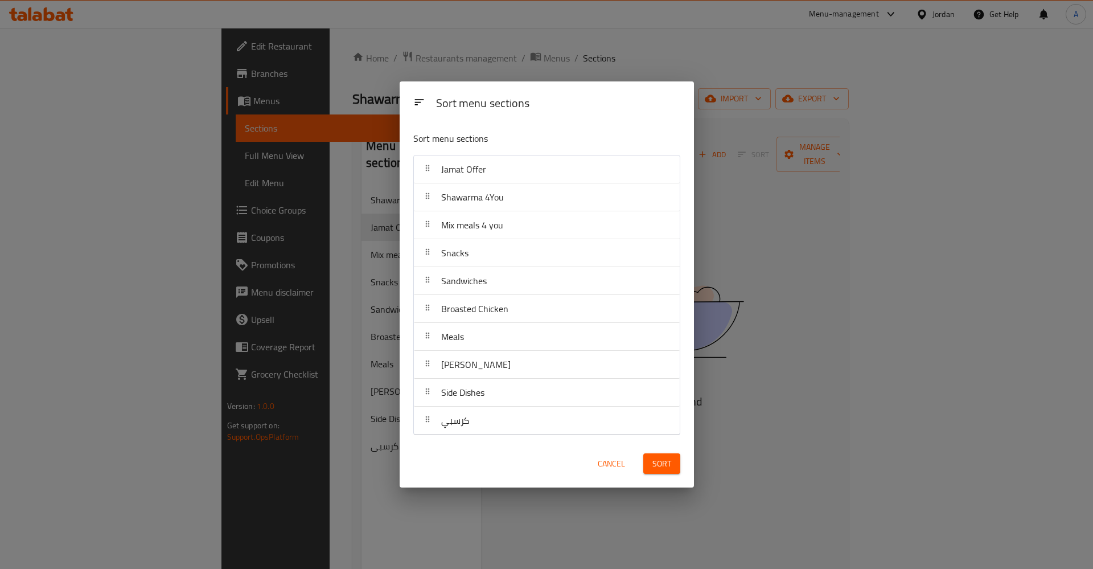
click at [617, 463] on span "Cancel" at bounding box center [611, 464] width 27 height 14
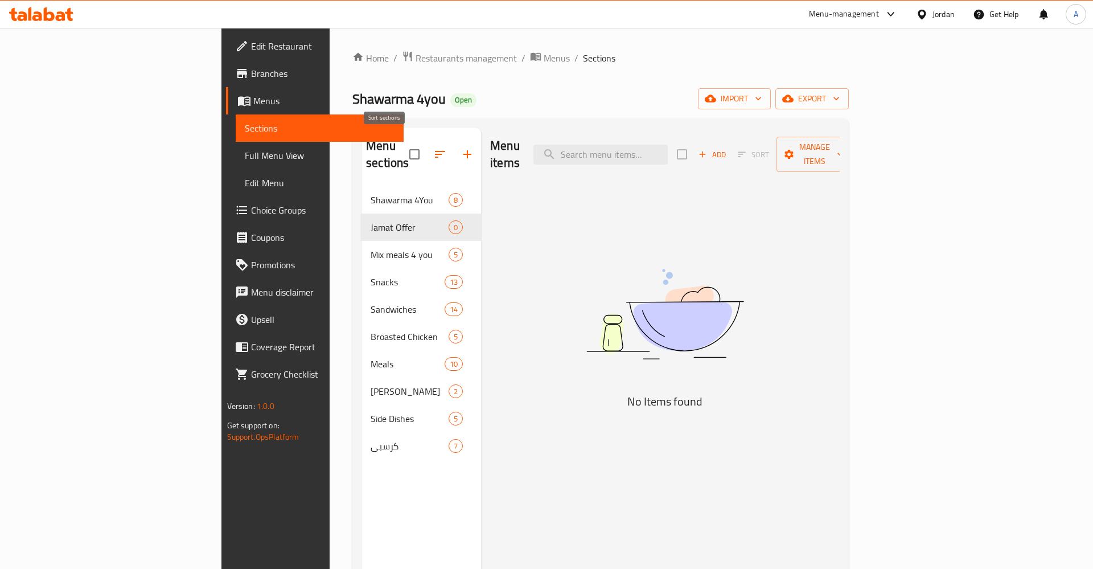
click at [433, 147] on icon "button" at bounding box center [440, 154] width 14 height 14
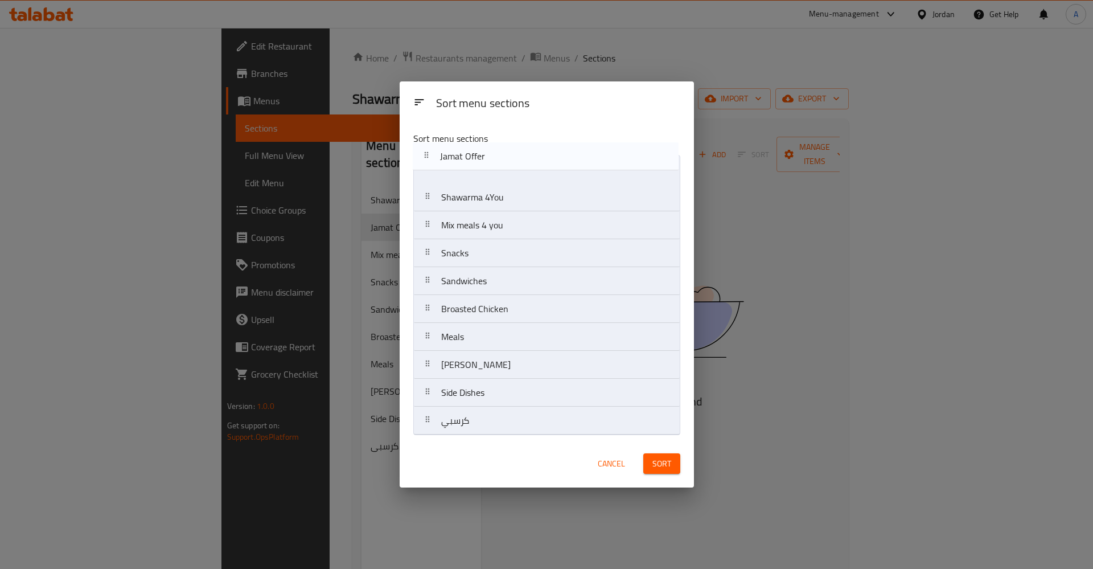
drag, startPoint x: 429, startPoint y: 200, endPoint x: 428, endPoint y: 157, distance: 43.8
click at [428, 157] on nav "Shawarma 4You Jamat Offer Mix meals 4 you Snacks Sandwiches Broasted Chicken Me…" at bounding box center [546, 295] width 267 height 280
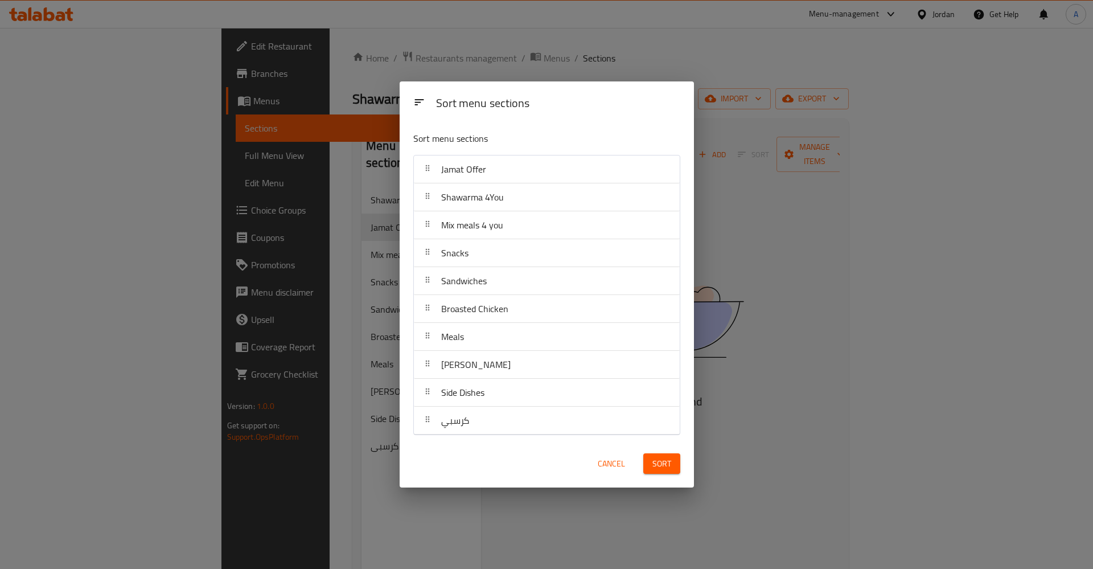
click at [659, 462] on span "Sort" at bounding box center [661, 464] width 19 height 14
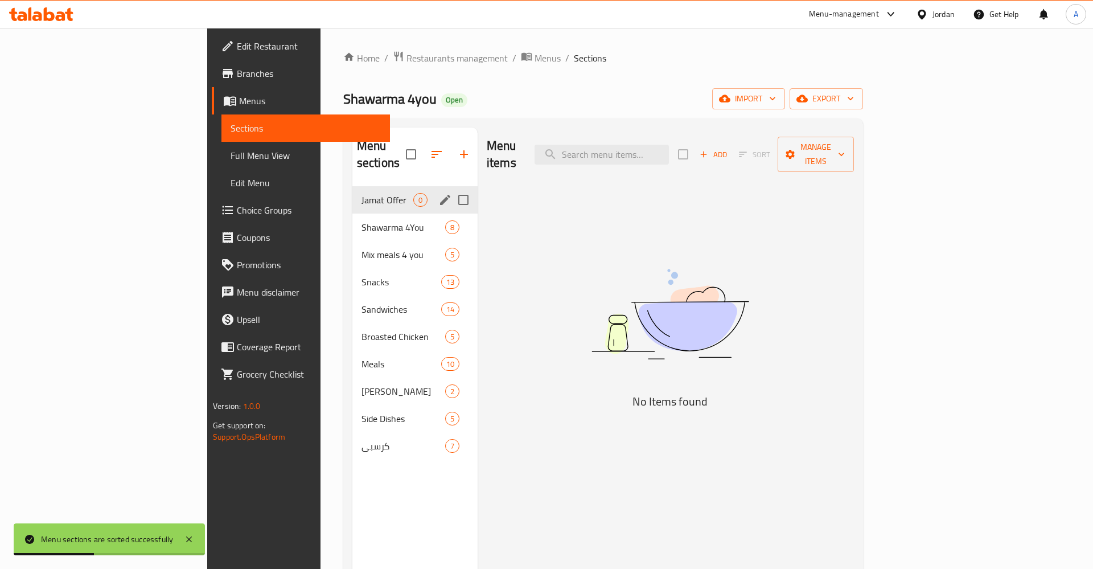
click at [361, 193] on span "Jamat Offer" at bounding box center [387, 200] width 52 height 14
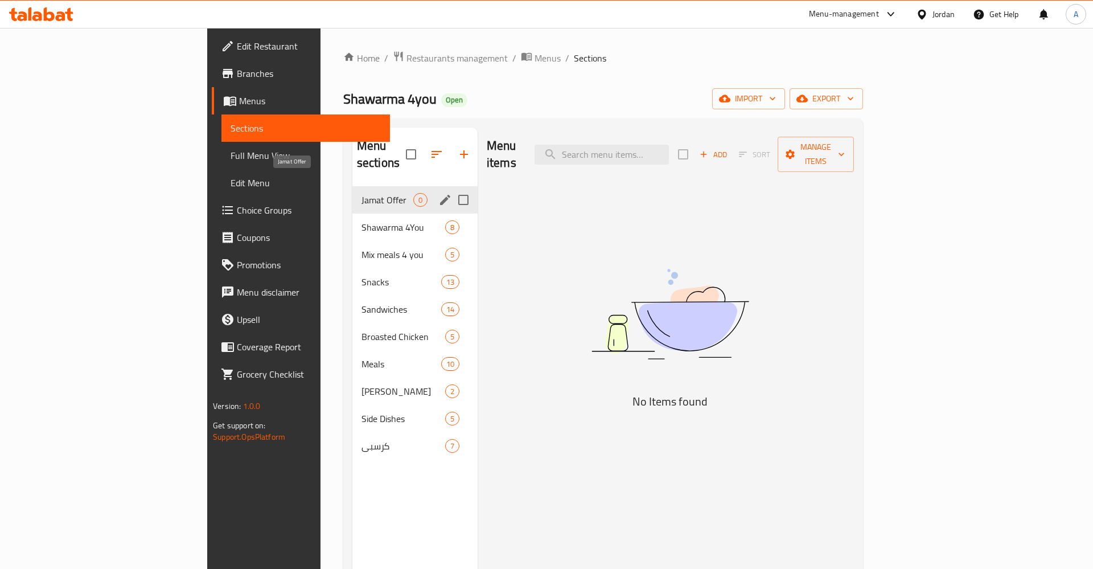
click at [361, 220] on span "Shawarma 4You" at bounding box center [403, 227] width 84 height 14
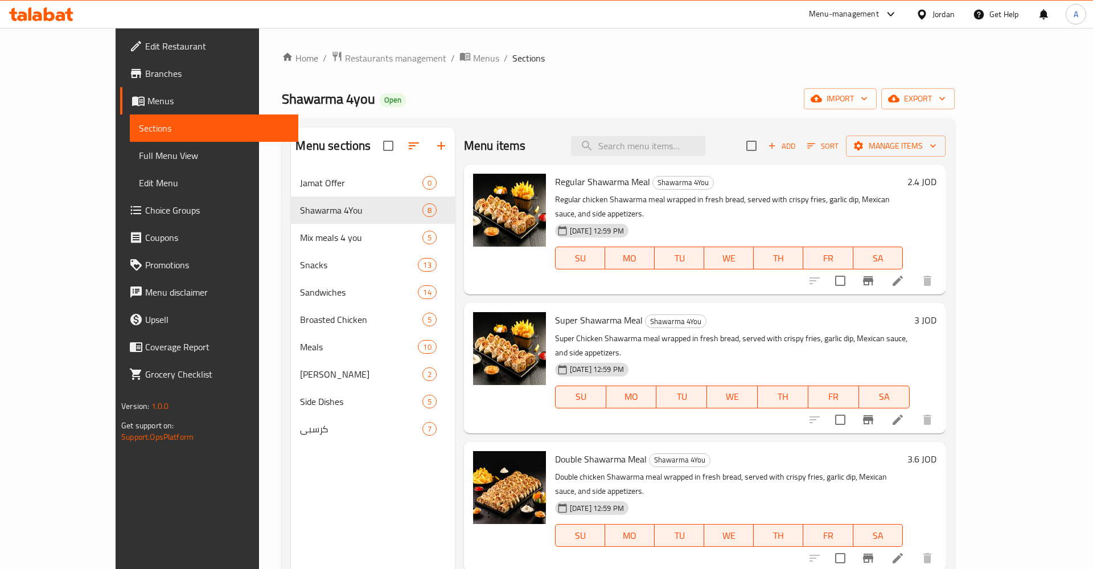
click at [300, 240] on span "Mix meals 4 you" at bounding box center [361, 238] width 122 height 14
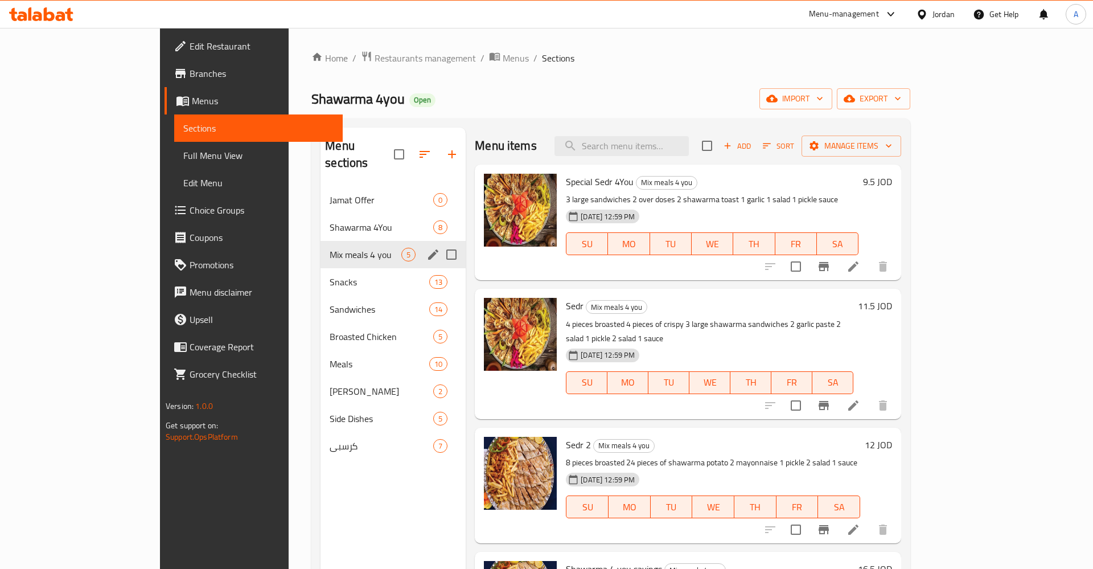
click at [426, 248] on icon "edit" at bounding box center [433, 255] width 14 height 14
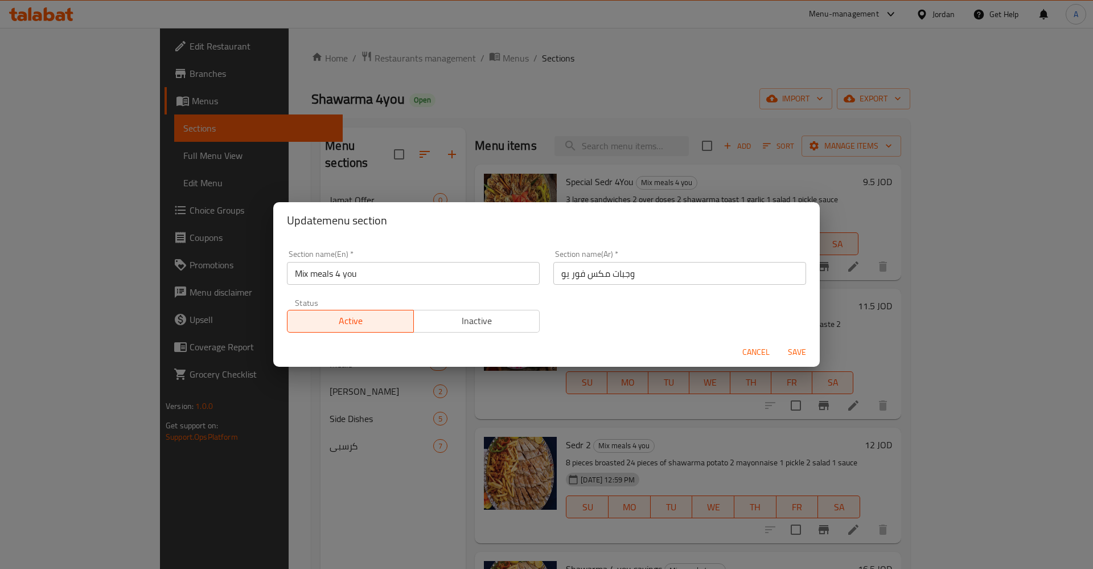
click at [307, 276] on input "Mix meals 4 you" at bounding box center [413, 273] width 253 height 23
click at [755, 352] on span "Cancel" at bounding box center [755, 352] width 27 height 14
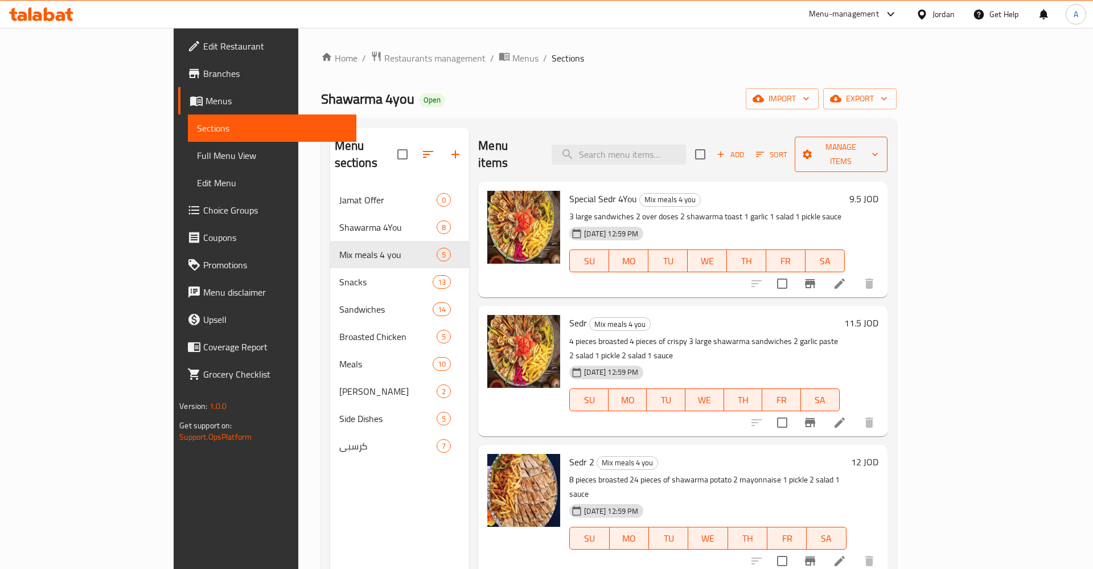
click at [878, 146] on span "Manage items" at bounding box center [841, 154] width 75 height 28
click at [1021, 178] on span "Copy items" at bounding box center [1028, 174] width 72 height 14
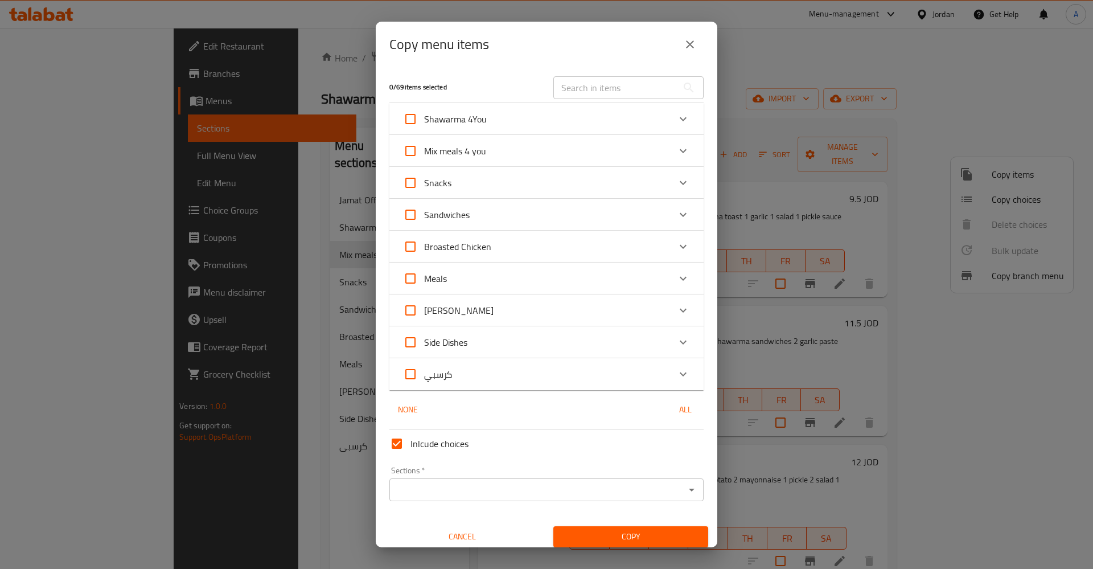
scroll to position [7, 0]
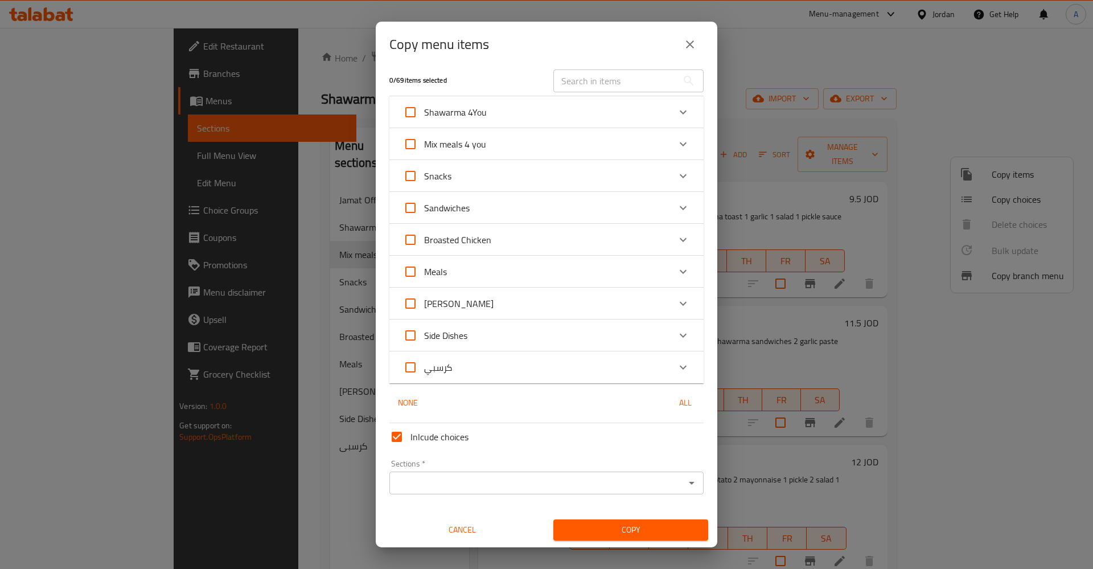
click at [455, 482] on input "Sections   *" at bounding box center [537, 483] width 289 height 16
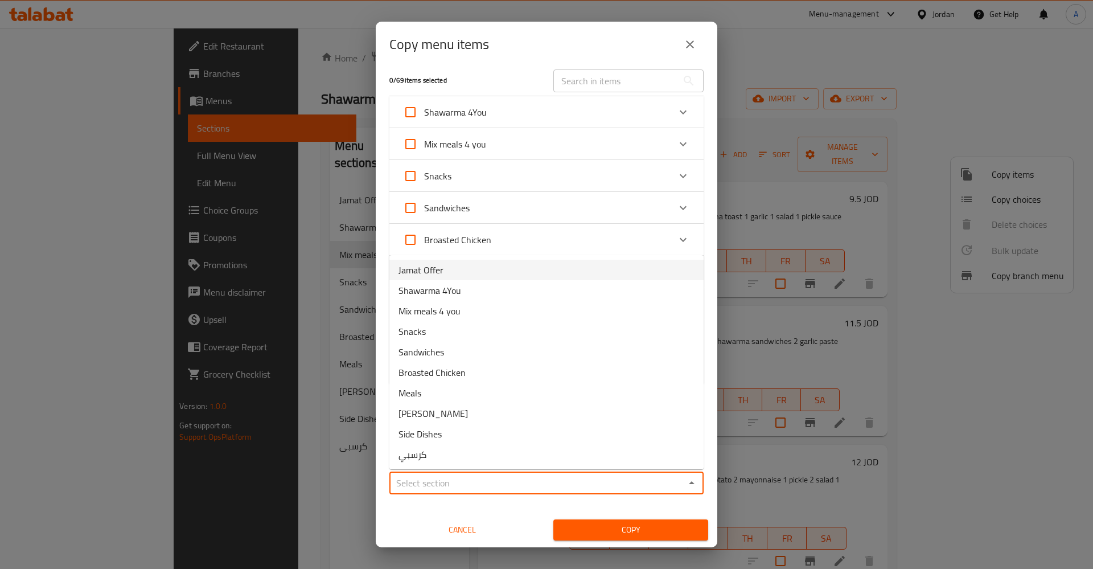
click at [435, 275] on span "Jamat Offer" at bounding box center [420, 270] width 45 height 14
type input "Jamat Offer"
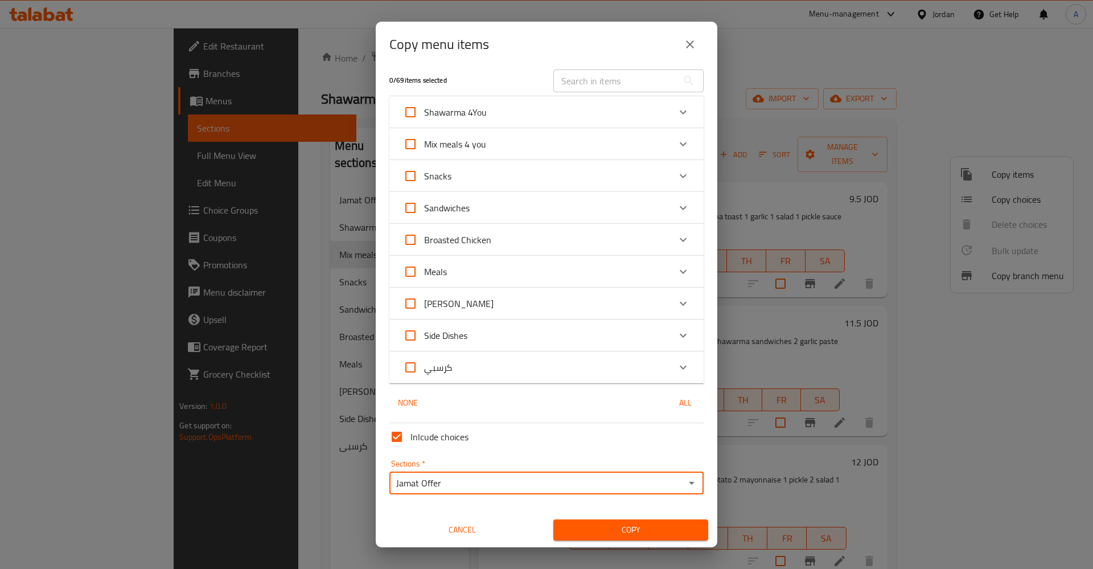
click at [412, 140] on input "Mix meals 4 you" at bounding box center [410, 143] width 27 height 27
checkbox input "true"
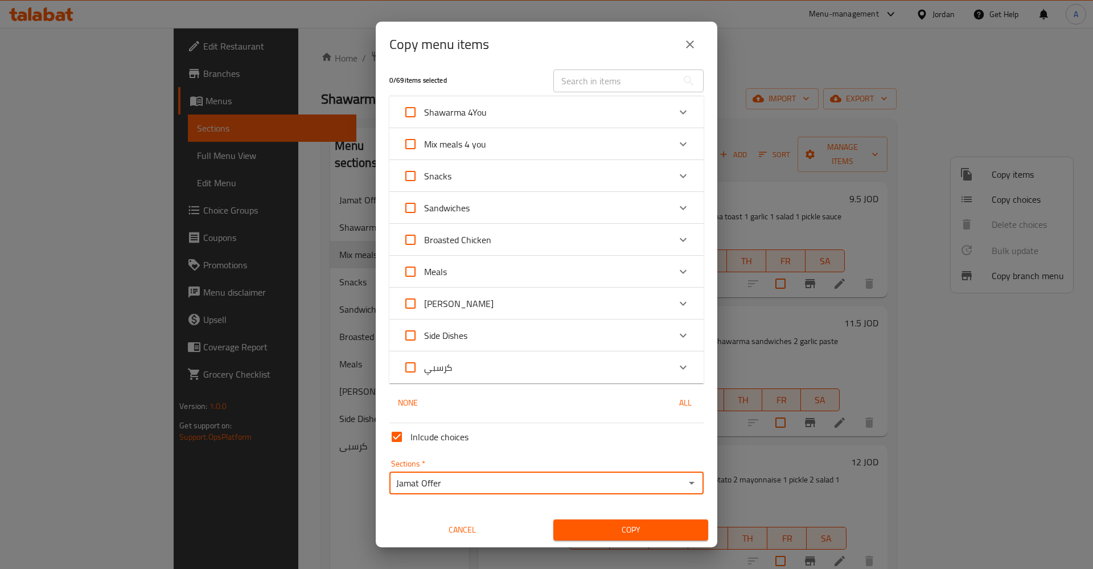
checkbox input "true"
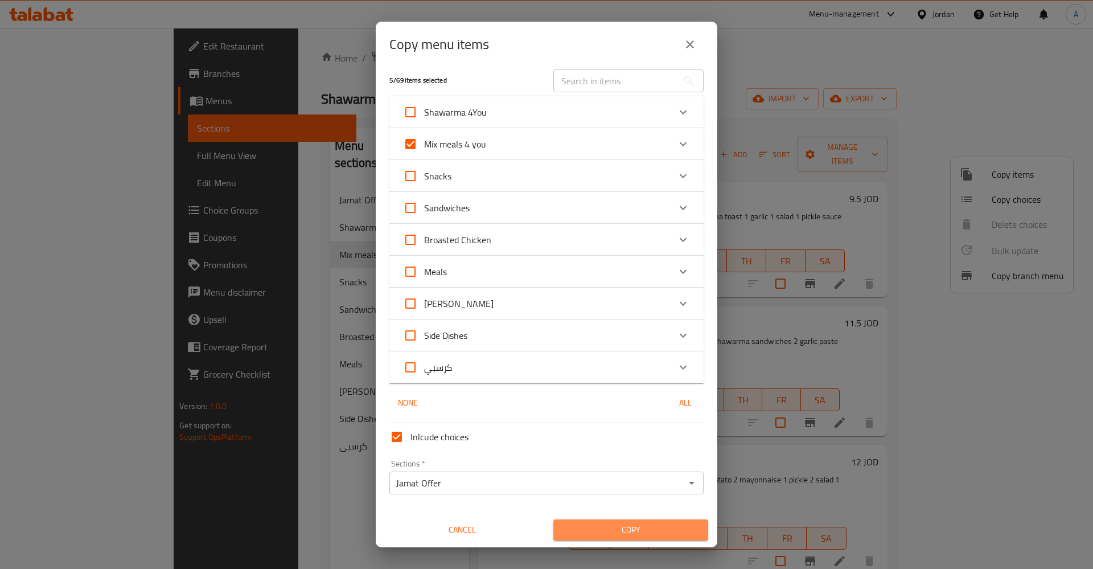
click at [626, 531] on span "Copy" at bounding box center [630, 530] width 137 height 14
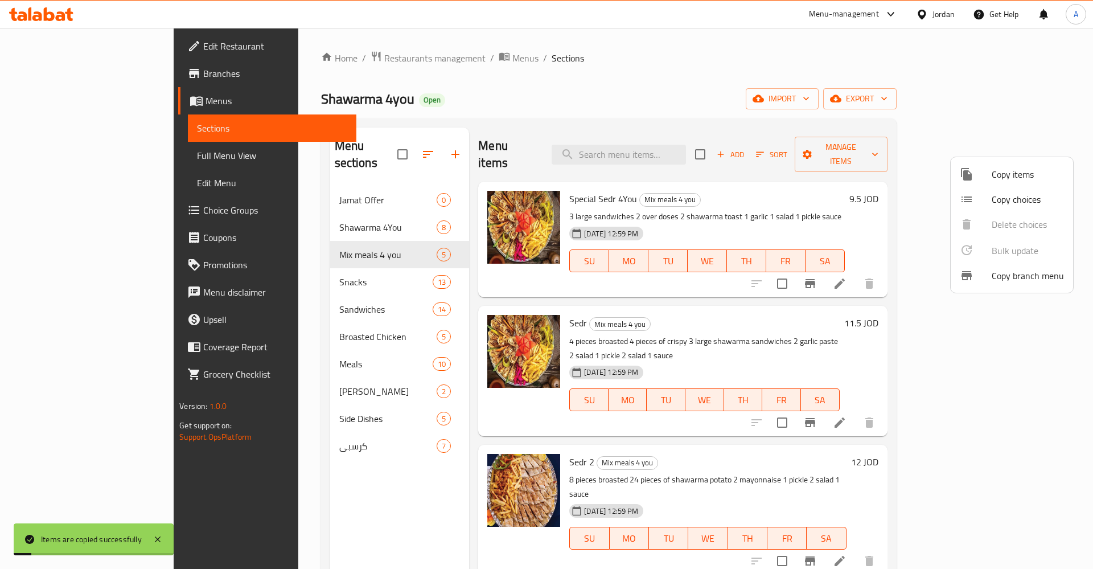
click at [308, 182] on div at bounding box center [546, 284] width 1093 height 569
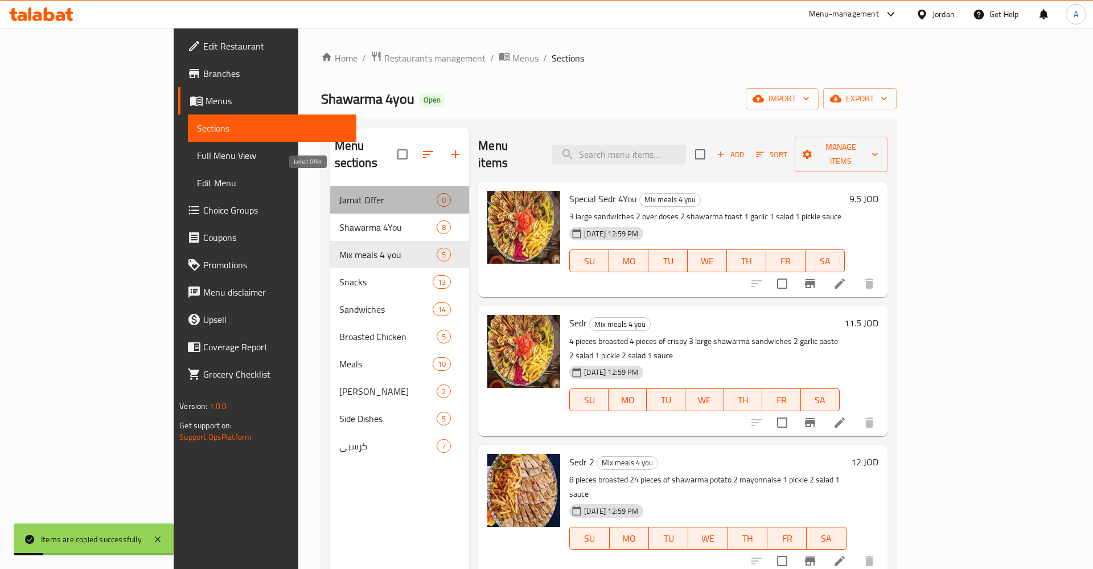
click at [339, 193] on span "Jamat Offer" at bounding box center [388, 200] width 98 height 14
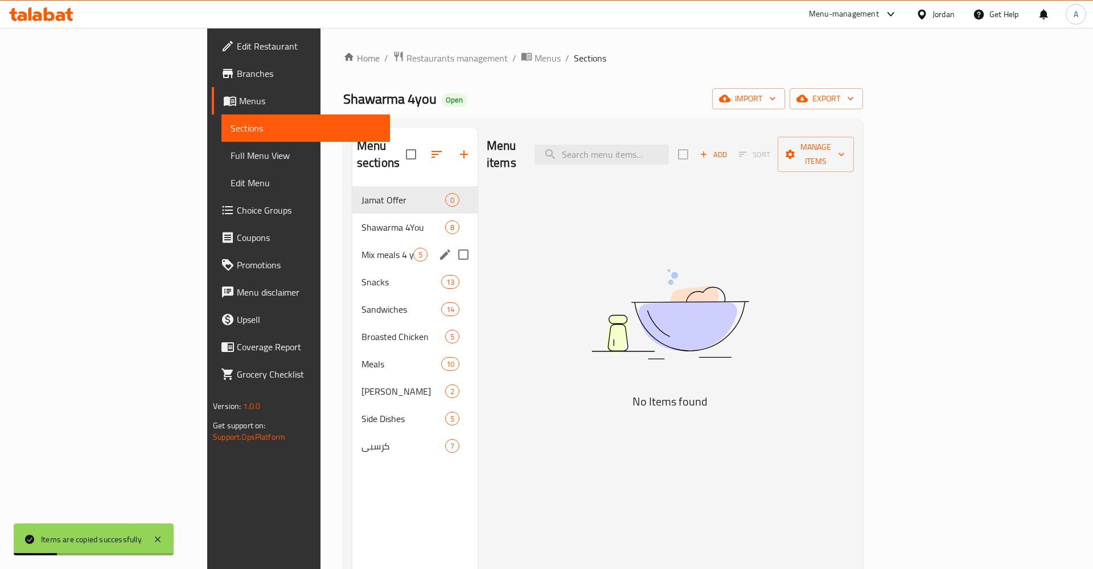
click at [352, 241] on div "Mix meals 4 you 5" at bounding box center [414, 254] width 125 height 27
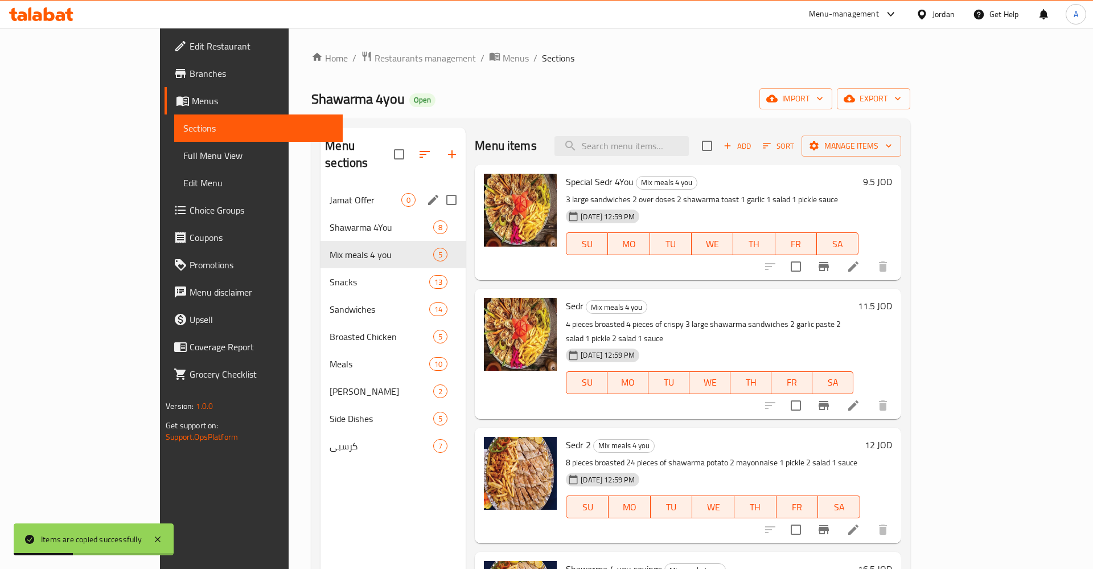
click at [320, 186] on div "Jamat Offer 0" at bounding box center [392, 199] width 145 height 27
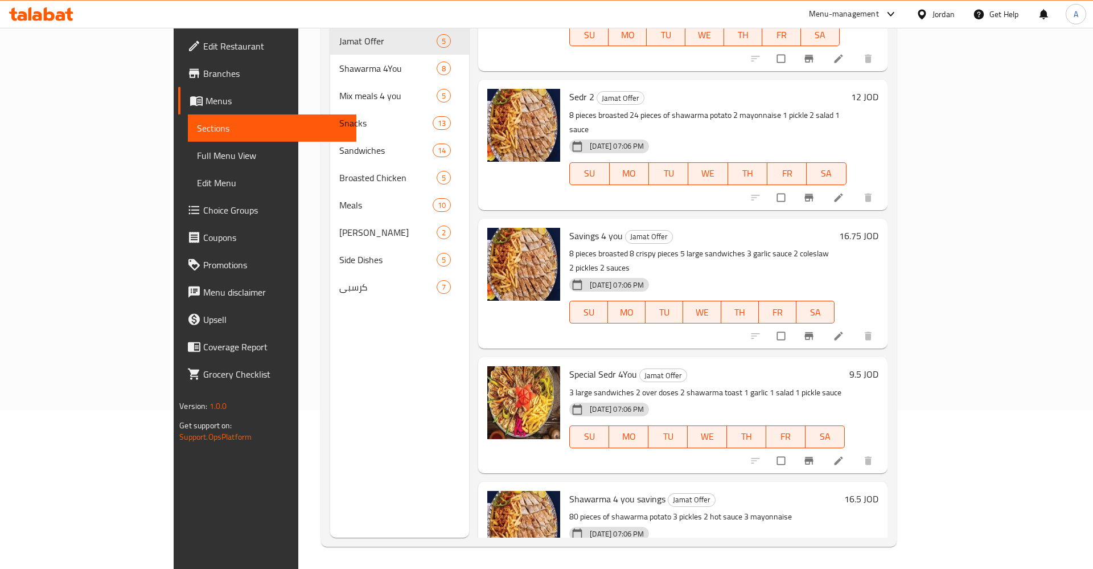
scroll to position [159, 0]
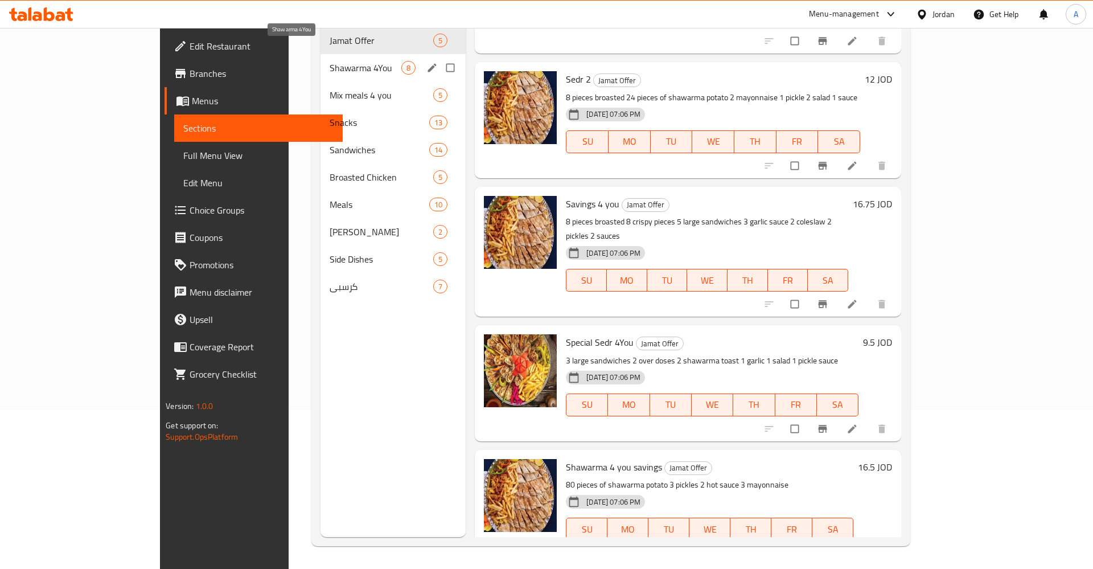
click at [330, 61] on span "Shawarma 4You" at bounding box center [366, 68] width 72 height 14
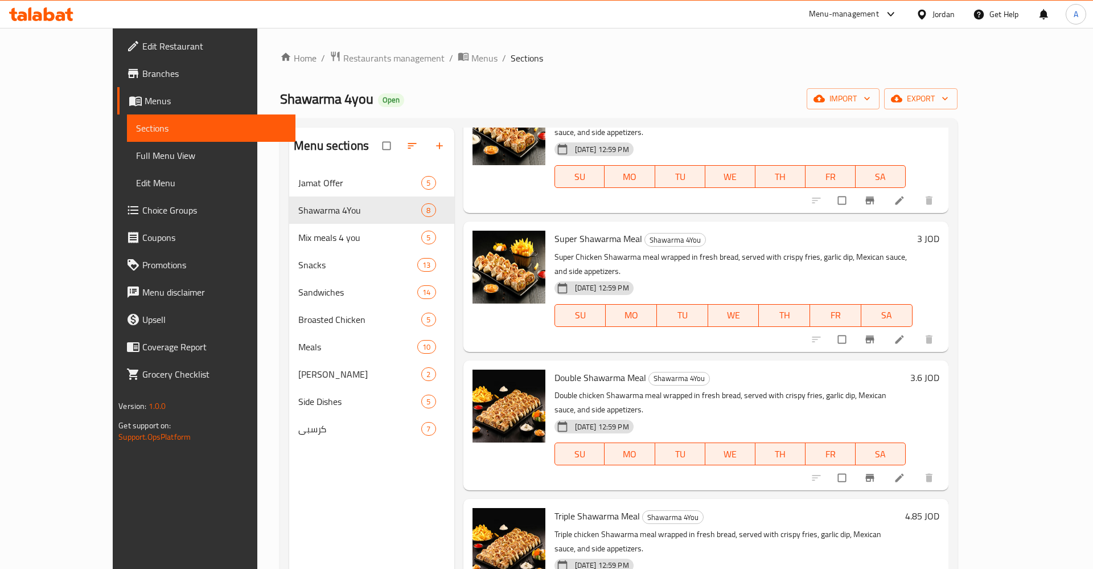
click at [300, 179] on span "Jamat Offer" at bounding box center [359, 183] width 123 height 14
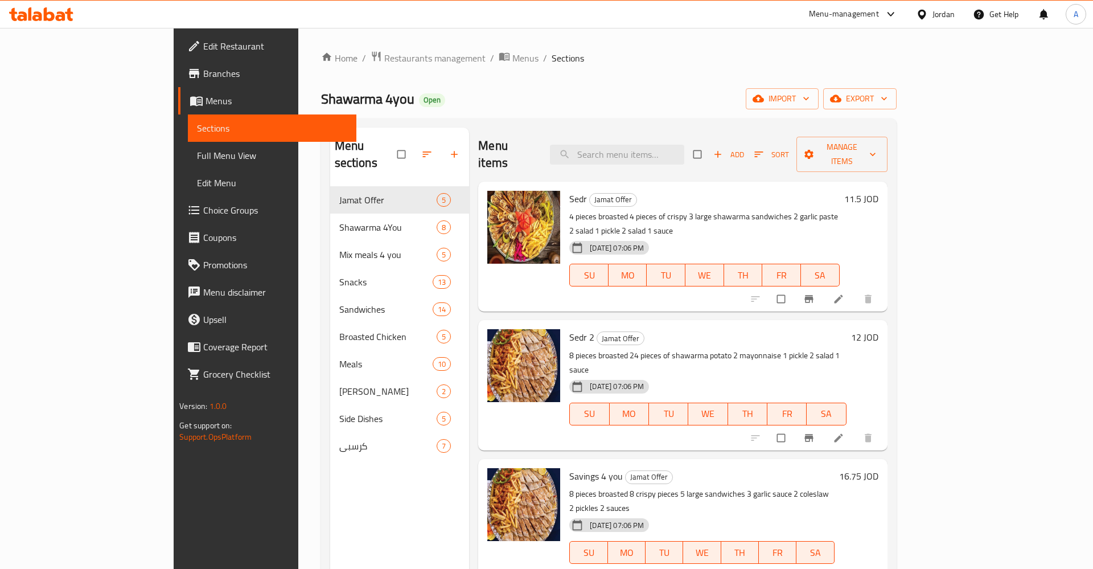
click at [856, 290] on li at bounding box center [840, 299] width 32 height 18
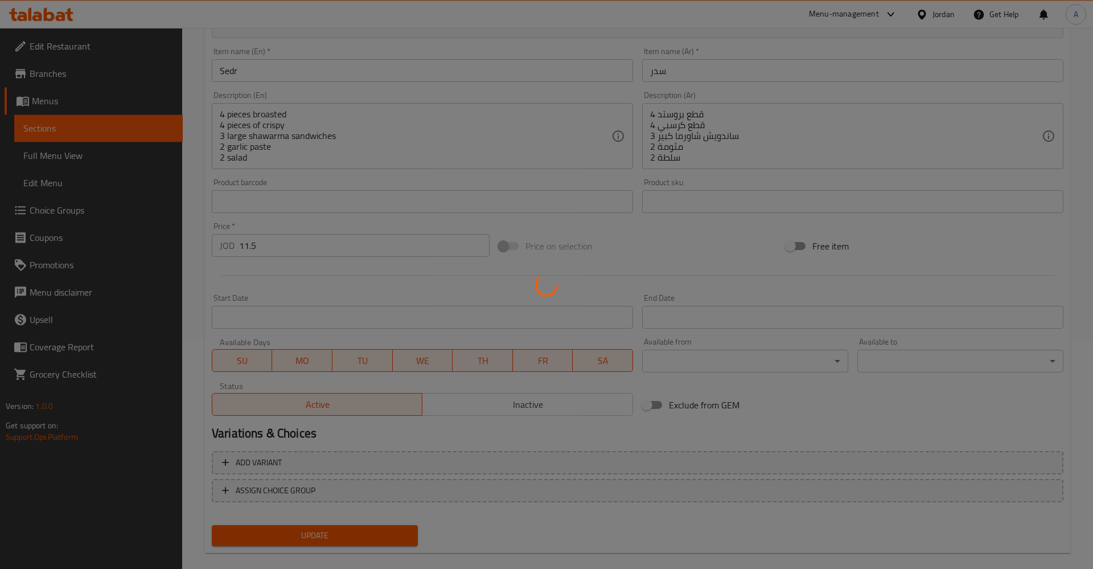
scroll to position [232, 0]
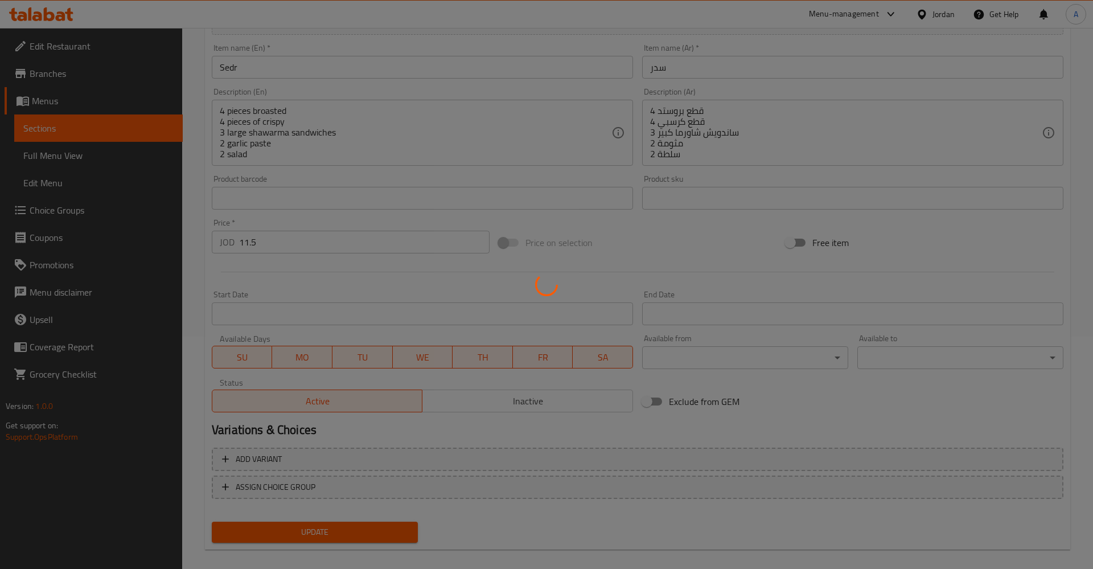
click at [100, 132] on div at bounding box center [546, 284] width 1093 height 569
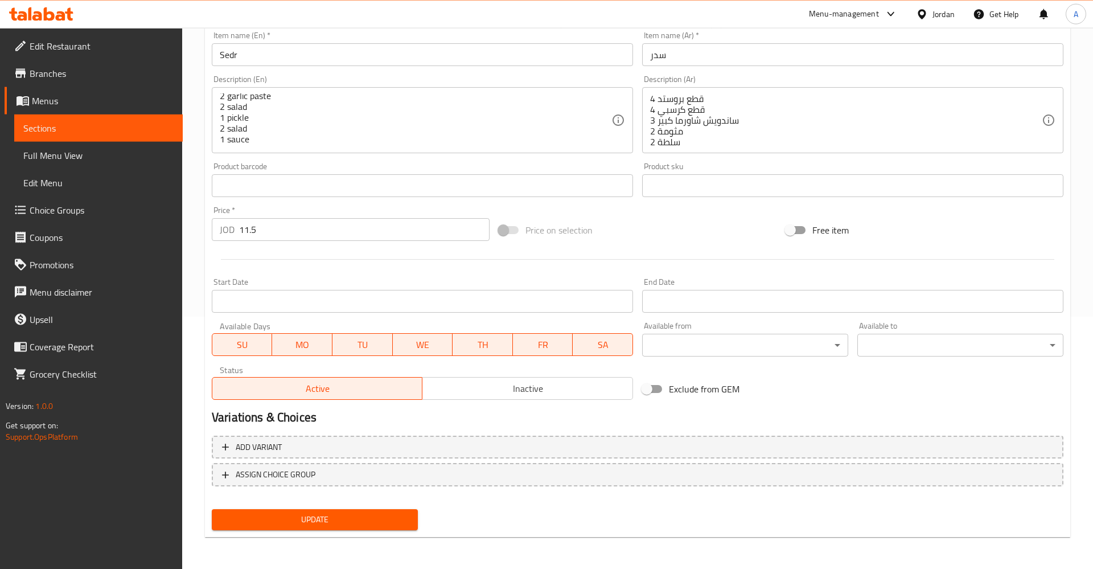
scroll to position [253, 0]
click at [252, 344] on span "SU" at bounding box center [242, 344] width 51 height 17
click at [500, 348] on span "TH" at bounding box center [482, 344] width 51 height 17
click at [424, 348] on span "WE" at bounding box center [422, 344] width 51 height 17
drag, startPoint x: 362, startPoint y: 350, endPoint x: 305, endPoint y: 350, distance: 57.5
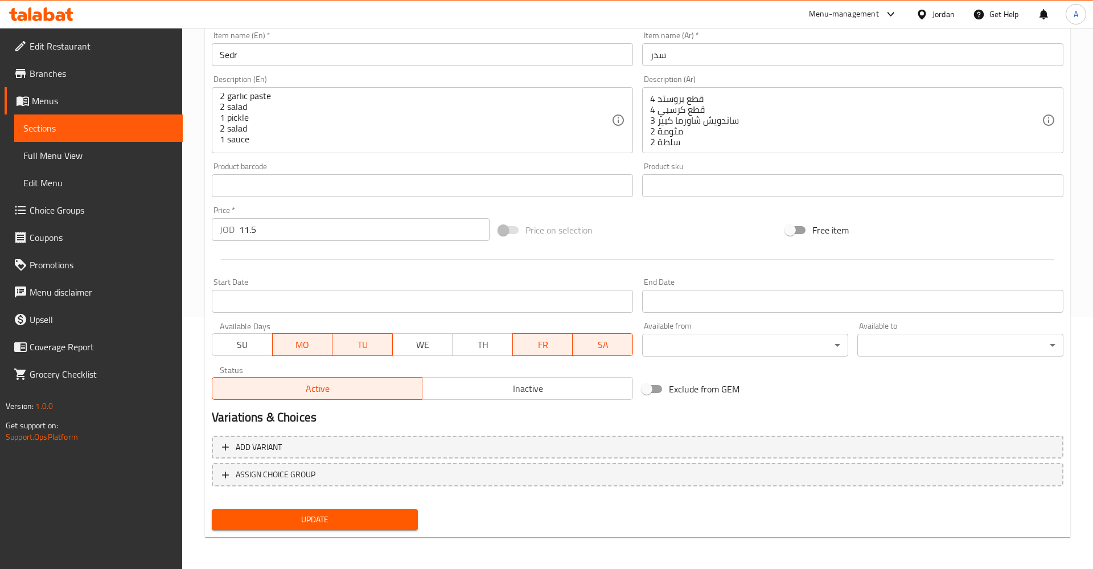
click at [361, 350] on span "TU" at bounding box center [362, 344] width 51 height 17
click at [305, 350] on span "MO" at bounding box center [302, 344] width 51 height 17
click at [372, 520] on span "Update" at bounding box center [315, 519] width 188 height 14
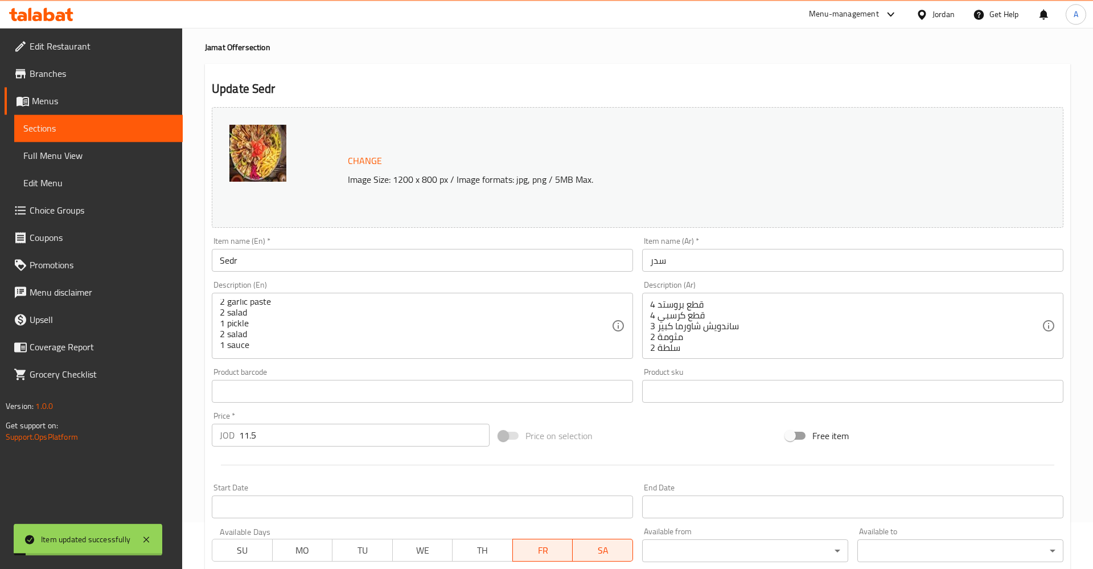
scroll to position [0, 0]
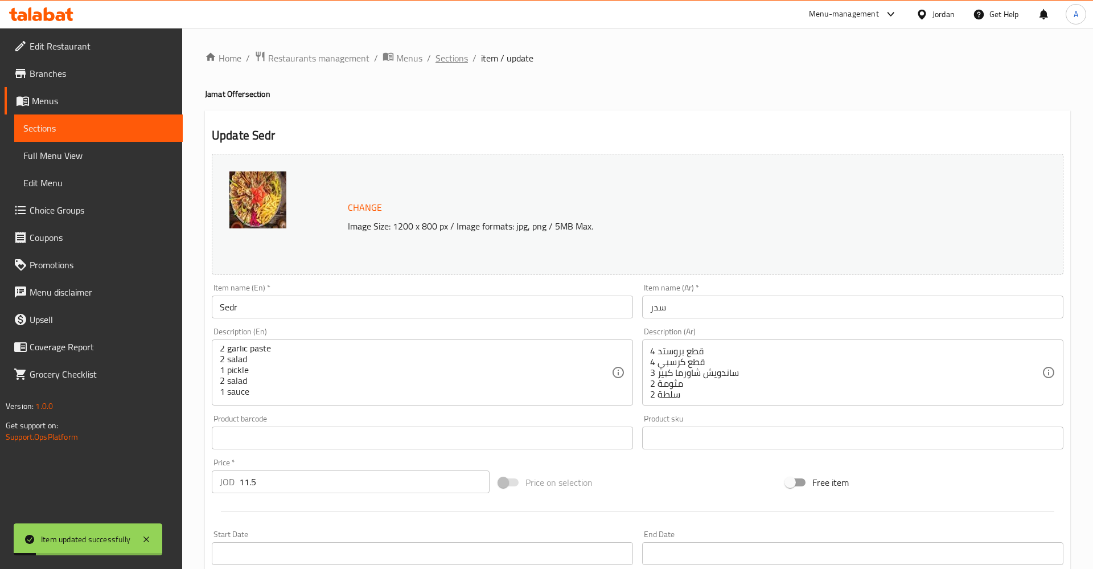
click at [445, 56] on span "Sections" at bounding box center [451, 58] width 32 height 14
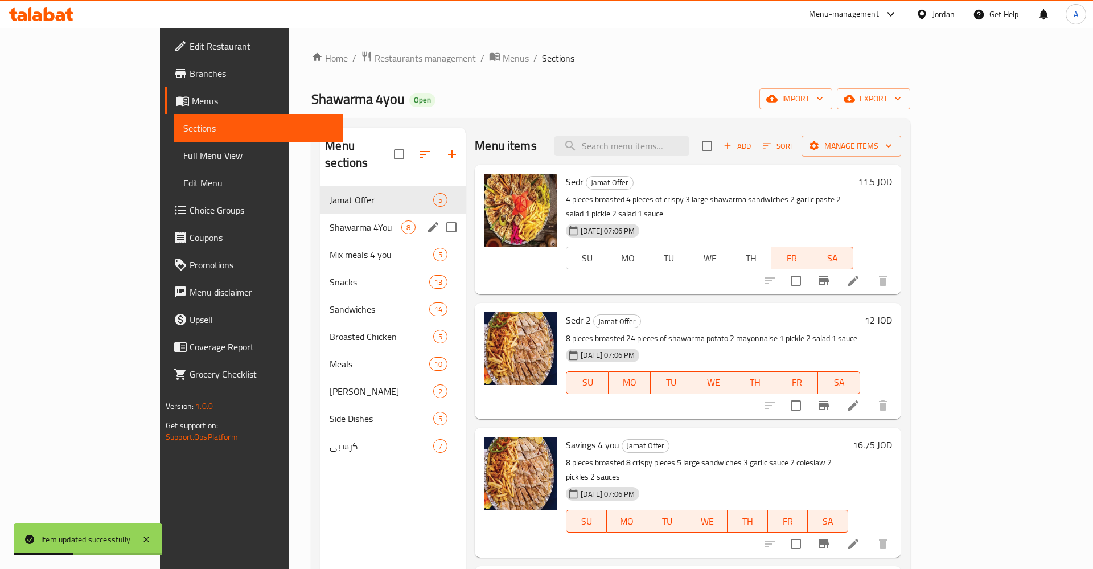
click at [330, 220] on span "Shawarma 4You" at bounding box center [366, 227] width 72 height 14
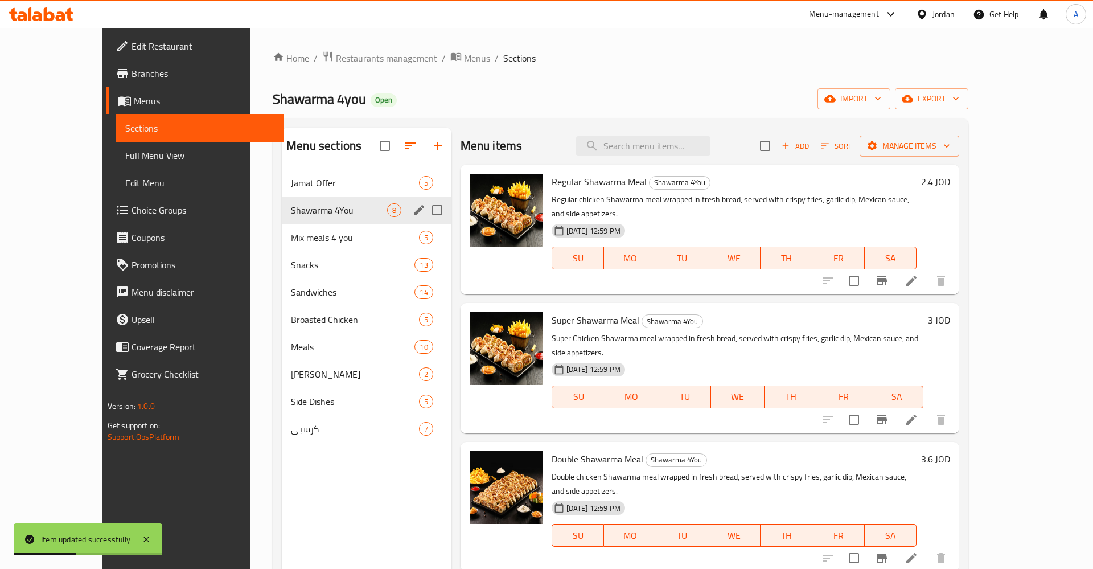
click at [286, 192] on div "Jamat Offer 5" at bounding box center [367, 182] width 170 height 27
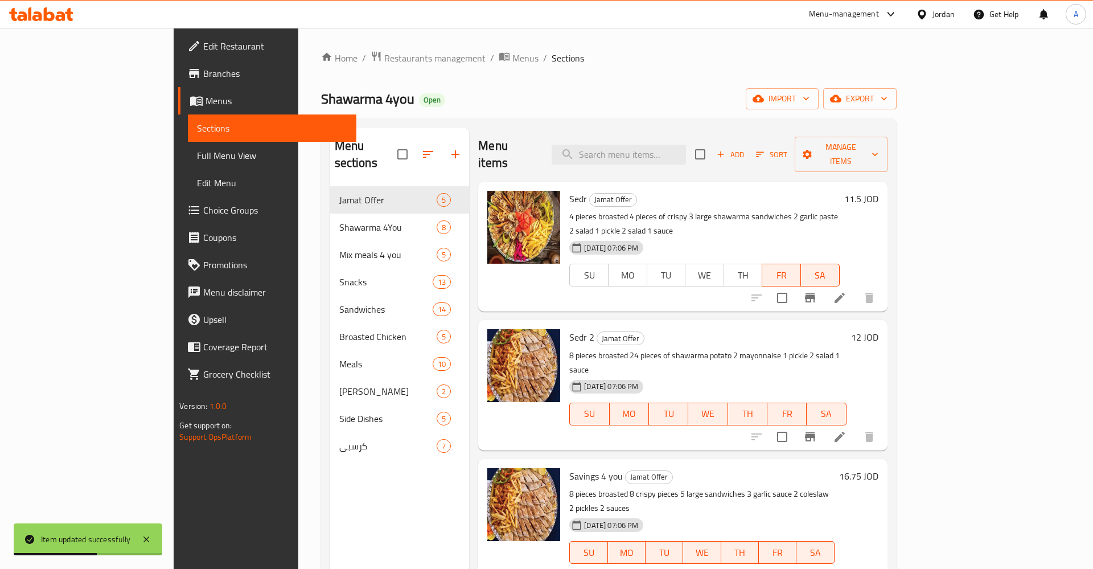
click at [856, 426] on li at bounding box center [840, 436] width 32 height 20
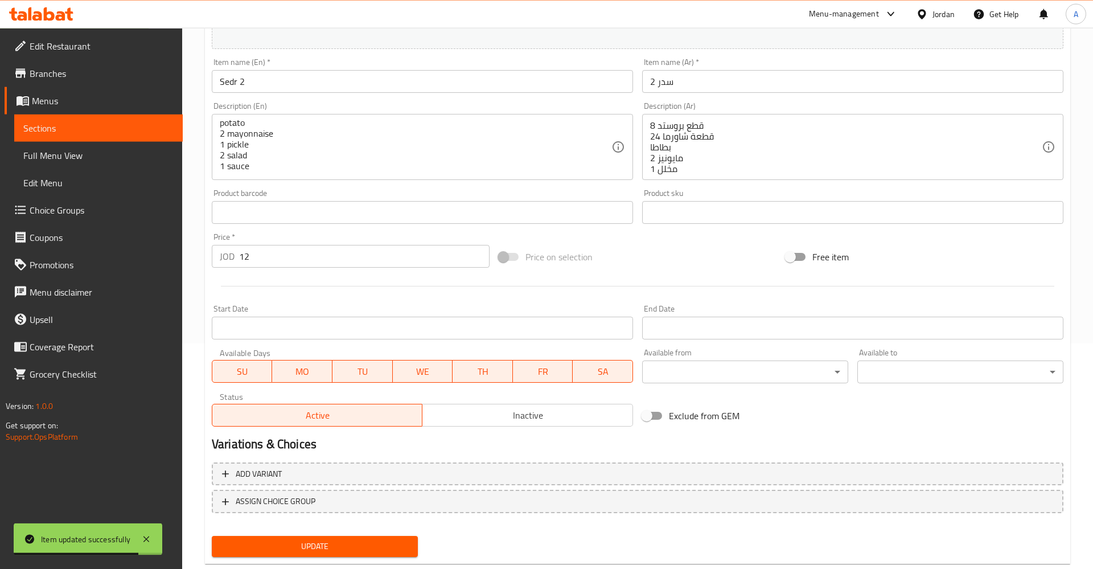
scroll to position [253, 0]
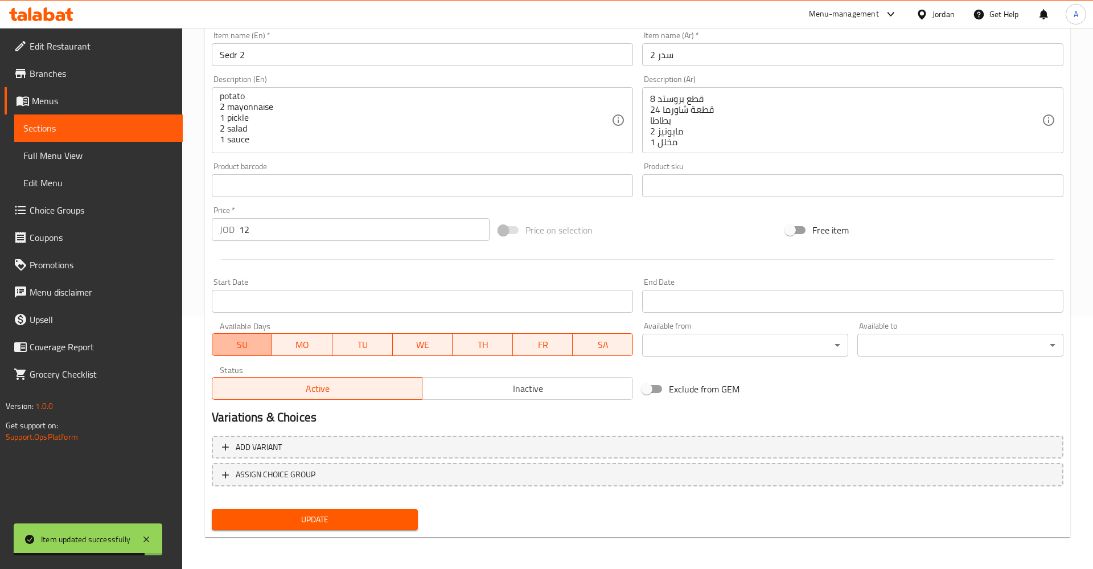
click at [253, 348] on span "SU" at bounding box center [242, 344] width 51 height 17
click at [313, 348] on span "MO" at bounding box center [302, 344] width 51 height 17
click at [388, 350] on span "TU" at bounding box center [362, 344] width 51 height 17
click at [422, 347] on span "WE" at bounding box center [422, 344] width 51 height 17
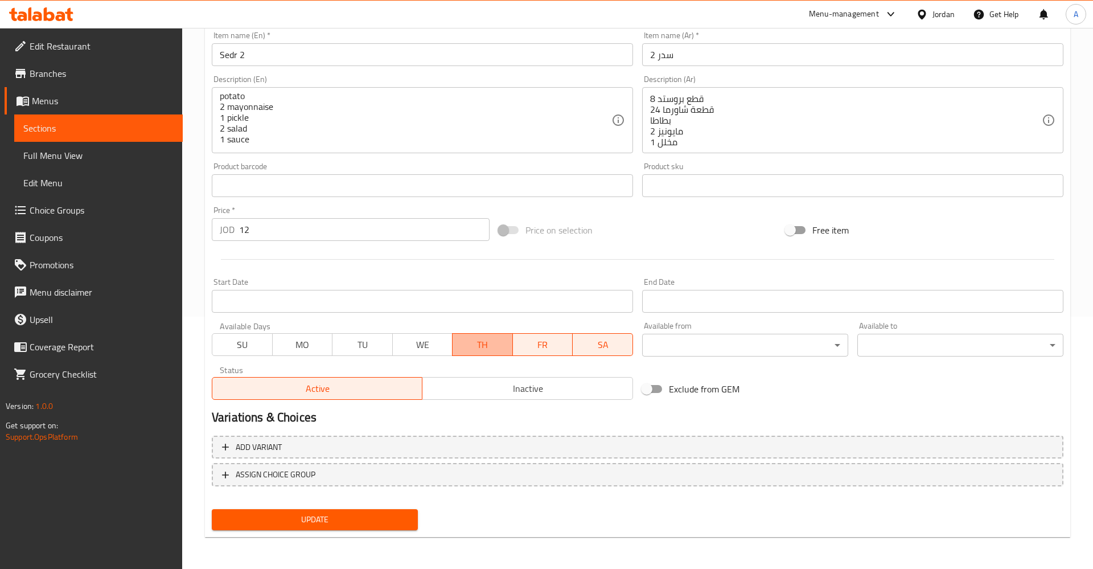
click at [487, 346] on span "TH" at bounding box center [482, 344] width 51 height 17
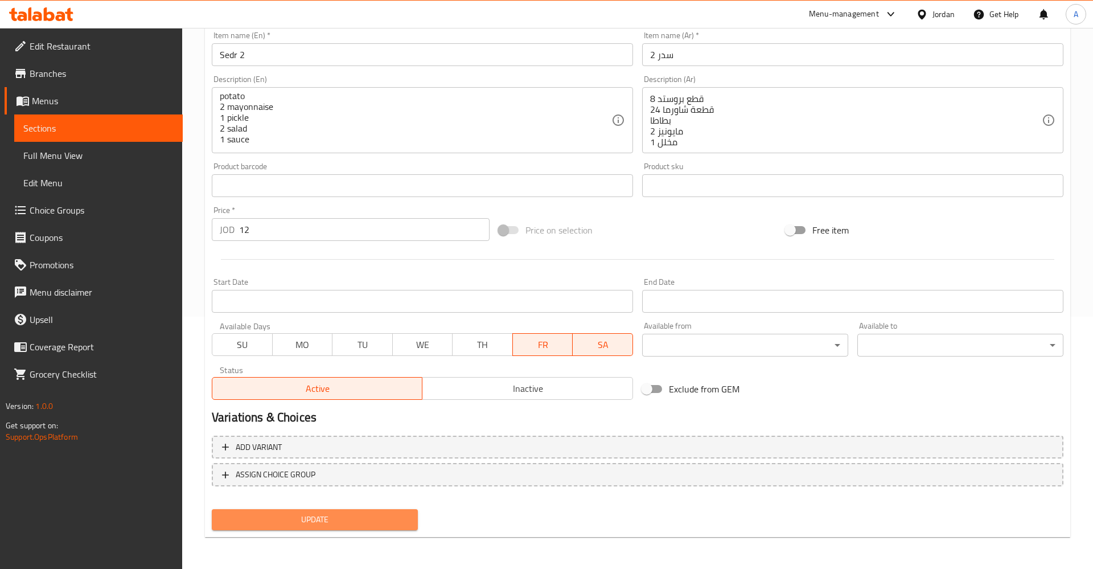
click at [357, 520] on span "Update" at bounding box center [315, 519] width 188 height 14
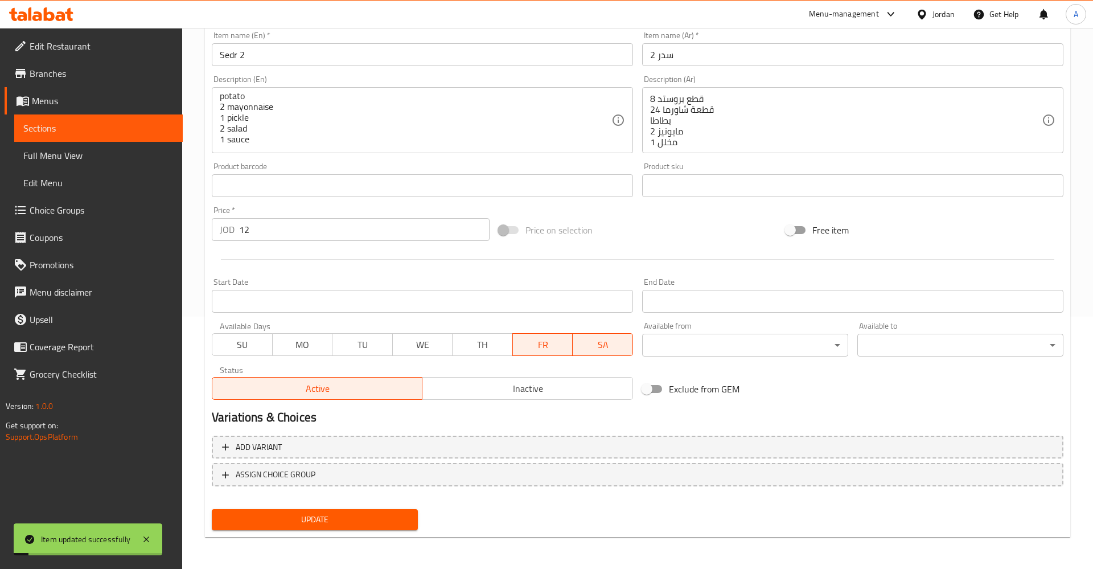
click at [60, 130] on span "Sections" at bounding box center [98, 128] width 150 height 14
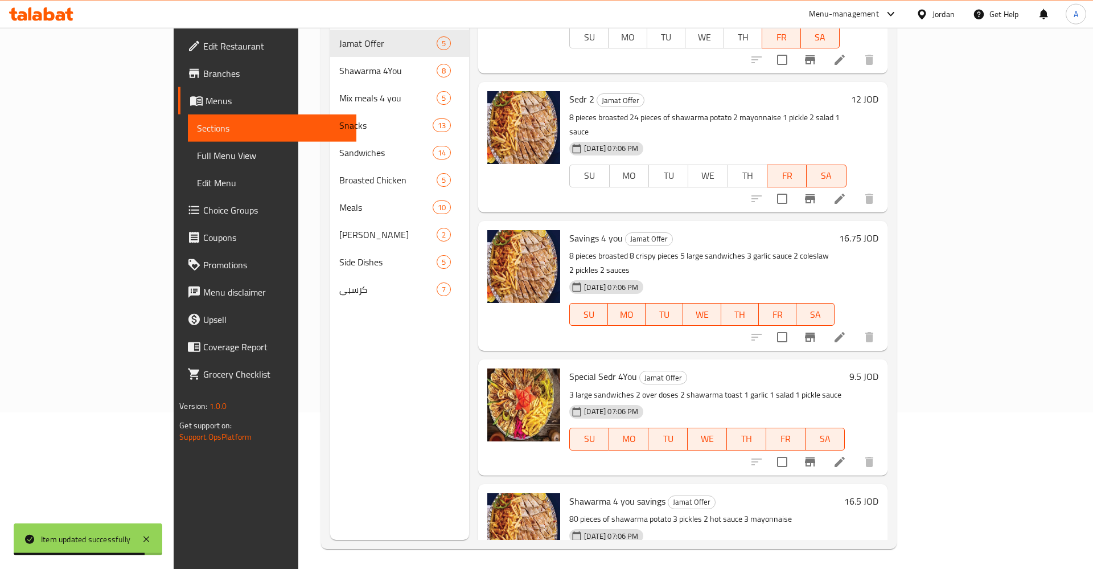
scroll to position [159, 0]
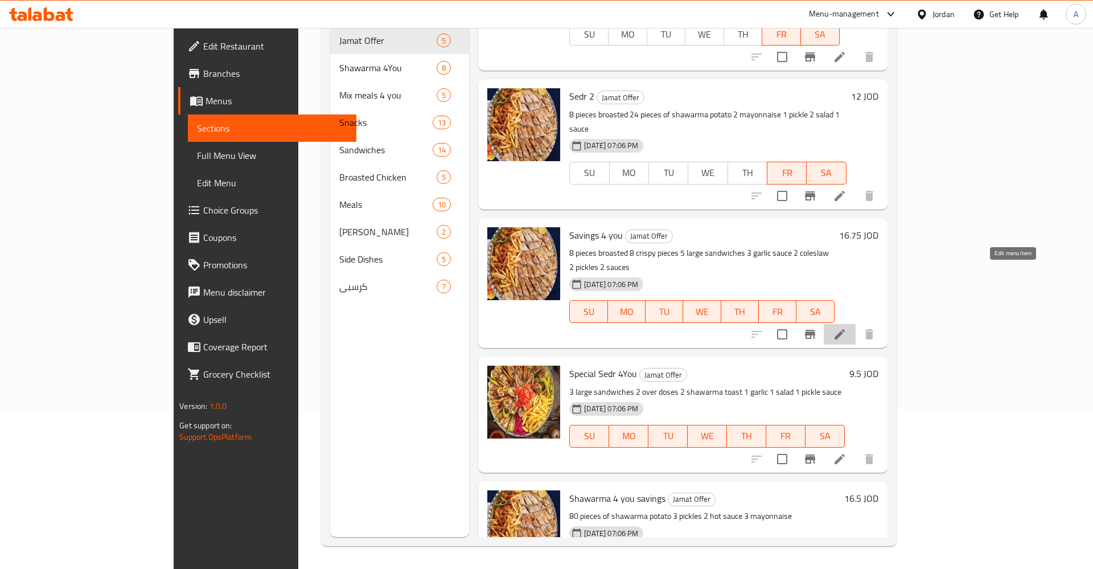
click at [846, 327] on icon at bounding box center [840, 334] width 14 height 14
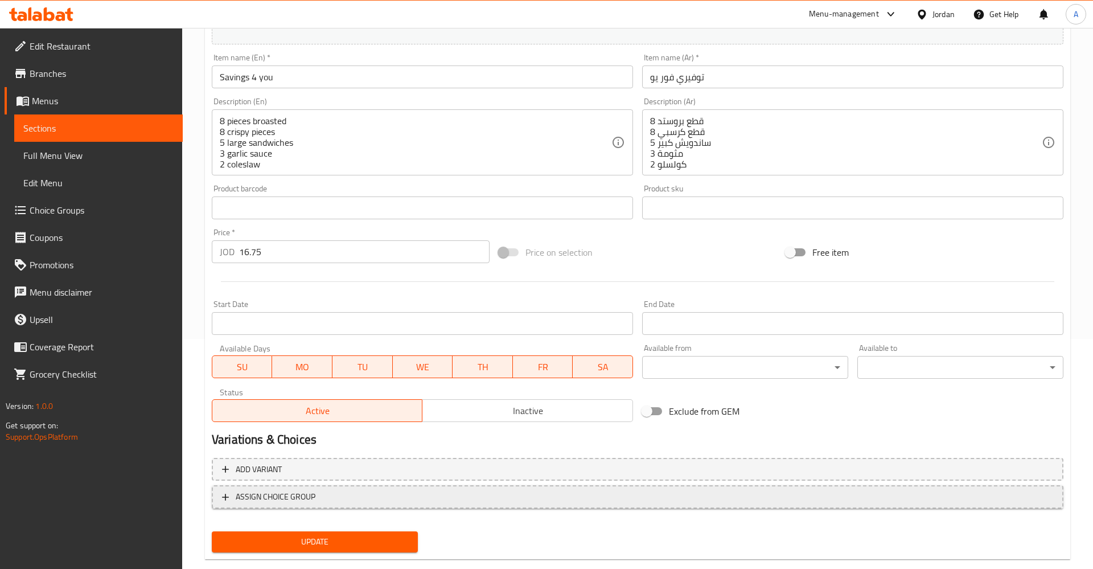
scroll to position [253, 0]
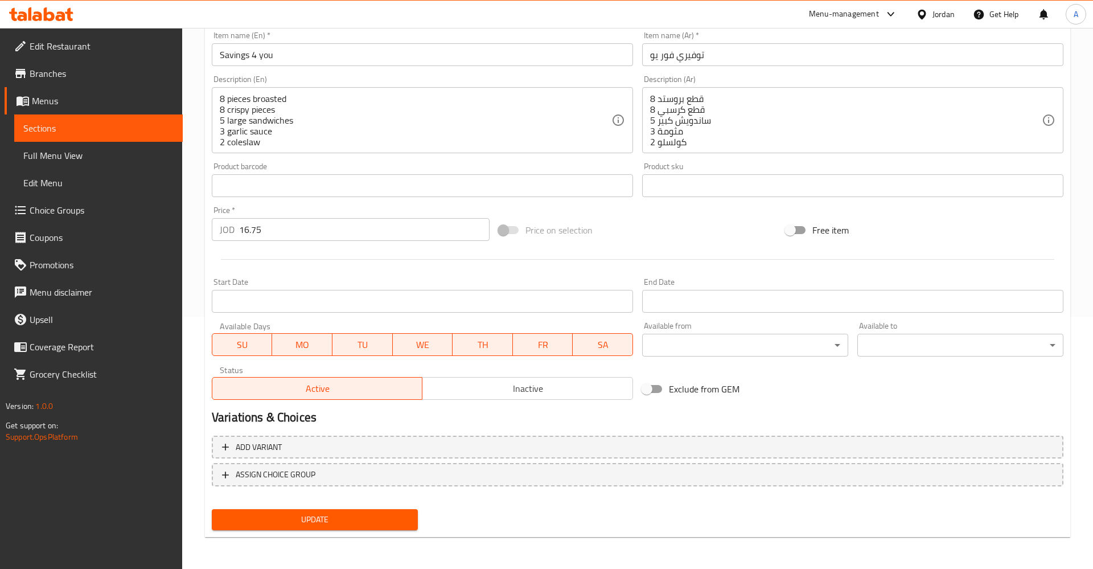
drag, startPoint x: 498, startPoint y: 392, endPoint x: 507, endPoint y: 402, distance: 13.3
click at [499, 392] on span "Inactive" at bounding box center [527, 388] width 201 height 17
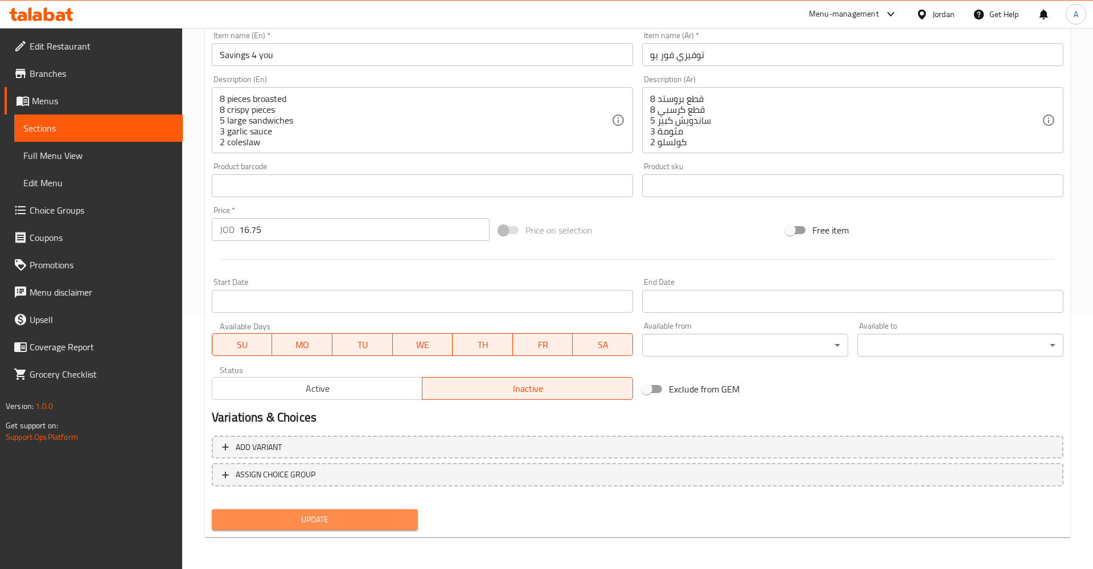
click at [356, 517] on span "Update" at bounding box center [315, 519] width 188 height 14
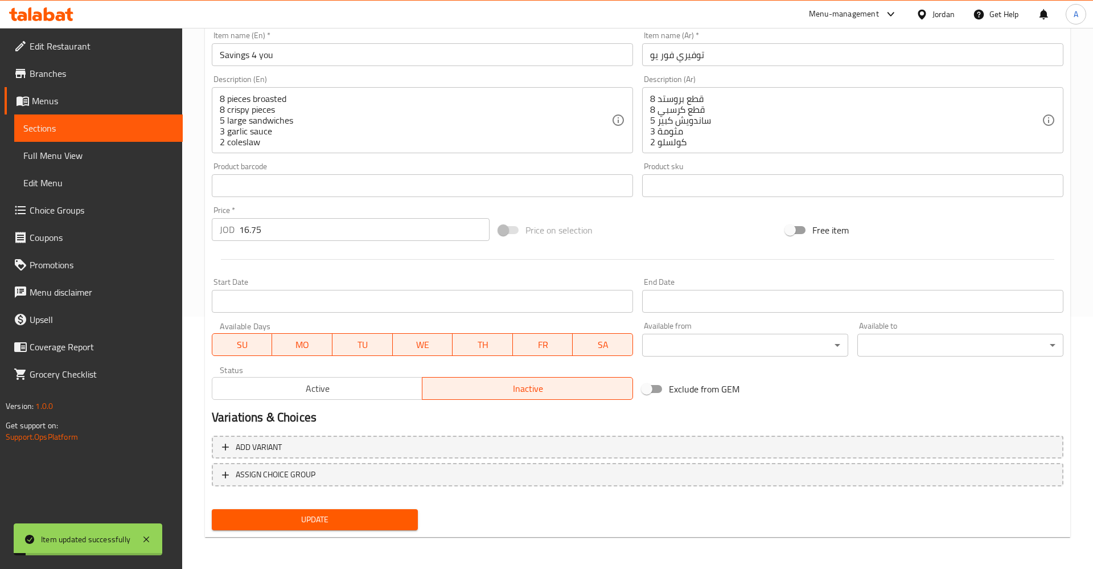
click at [71, 131] on span "Sections" at bounding box center [98, 128] width 150 height 14
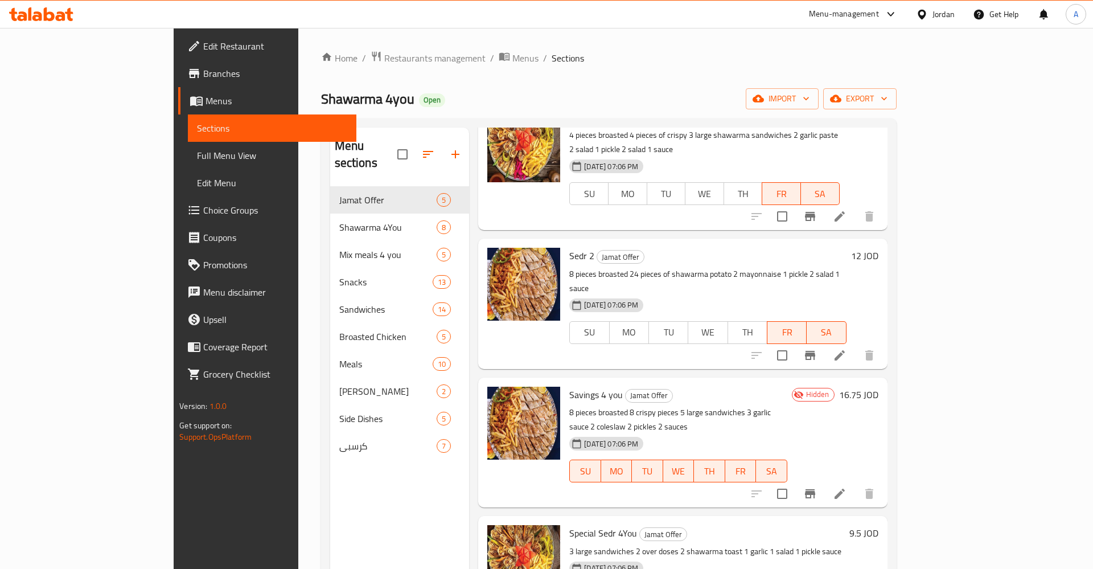
scroll to position [159, 0]
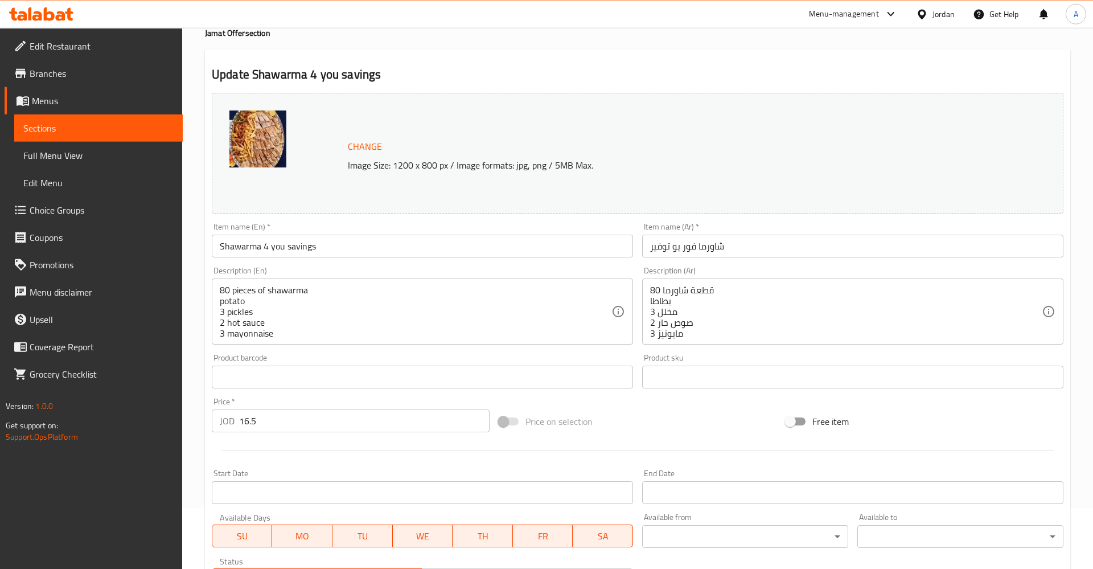
scroll to position [253, 0]
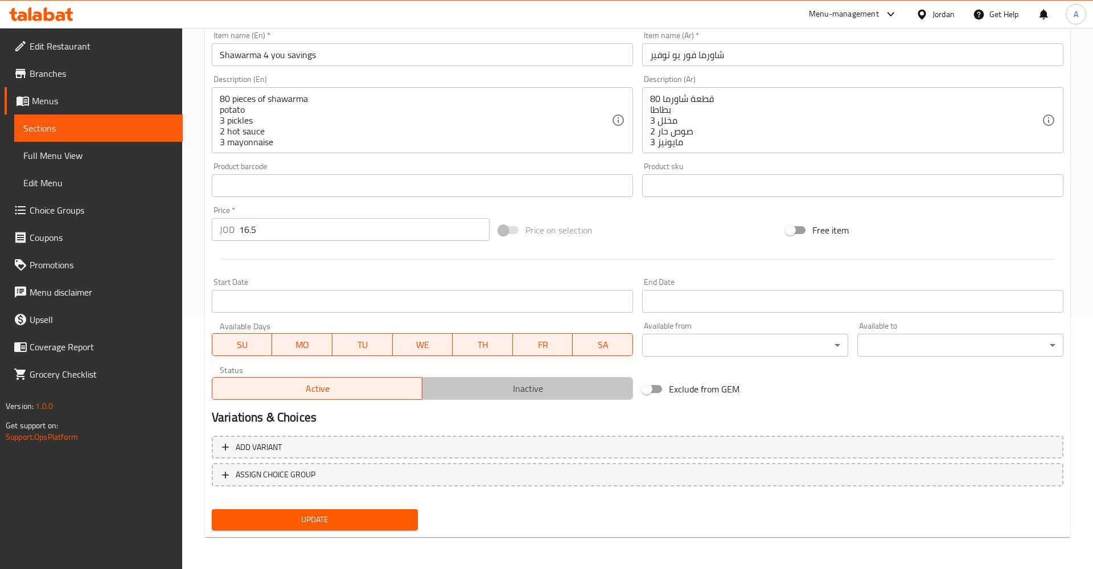
click at [533, 394] on span "Inactive" at bounding box center [527, 388] width 201 height 17
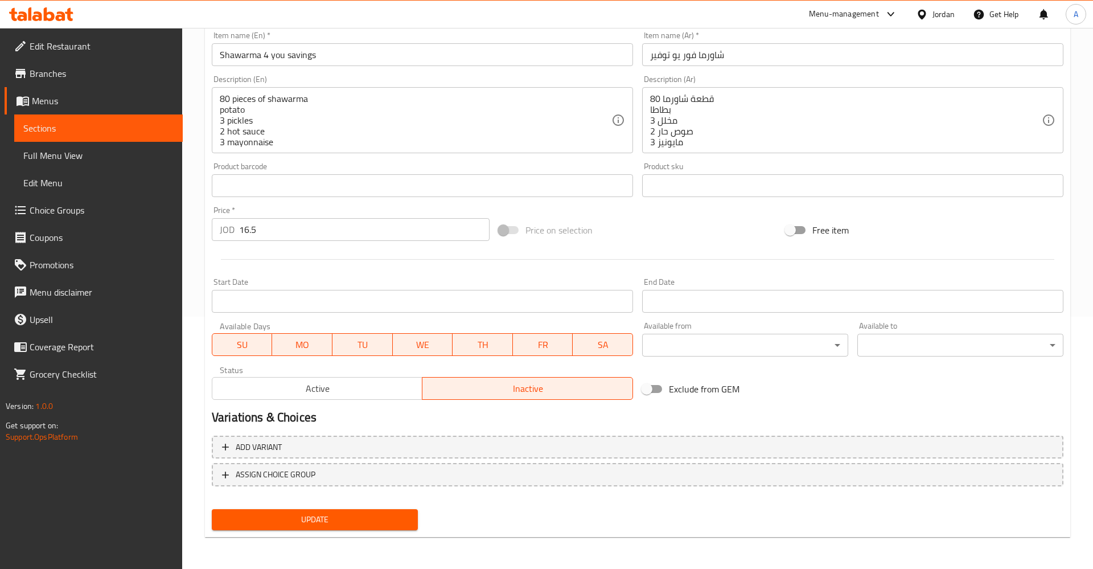
click at [338, 523] on span "Update" at bounding box center [315, 519] width 188 height 14
click at [83, 117] on link "Sections" at bounding box center [98, 127] width 169 height 27
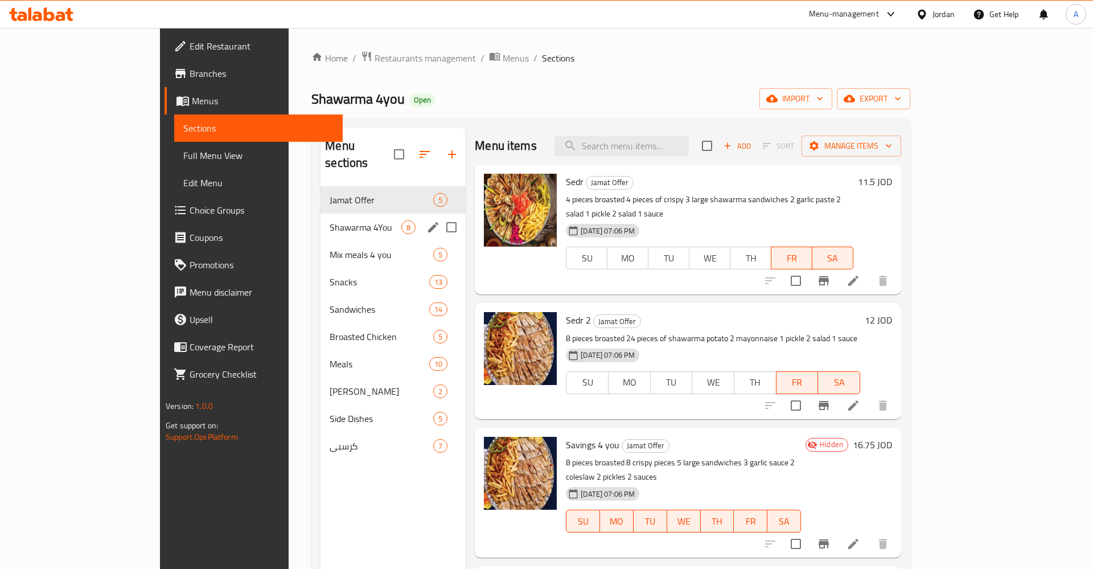
click at [320, 213] on div "Shawarma 4You 8" at bounding box center [392, 226] width 145 height 27
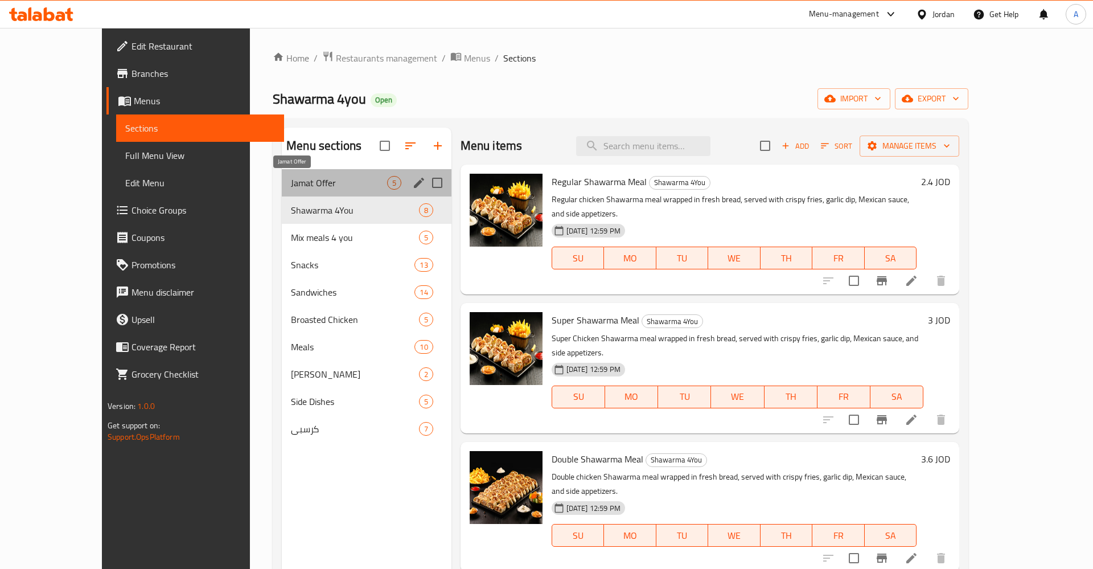
click at [294, 183] on span "Jamat Offer" at bounding box center [339, 183] width 96 height 14
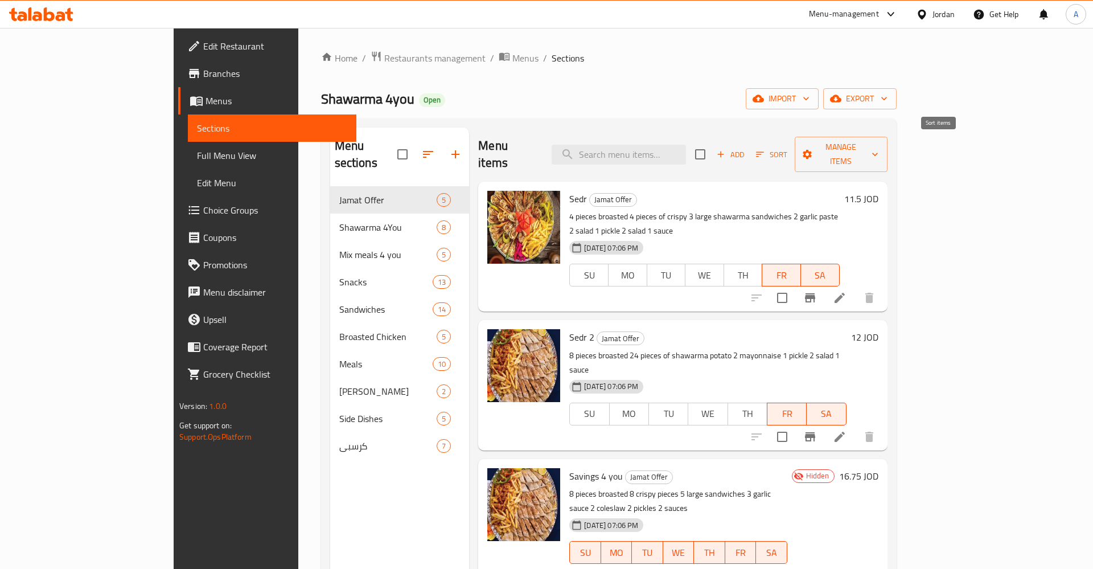
click at [787, 148] on span "Sort" at bounding box center [771, 154] width 31 height 13
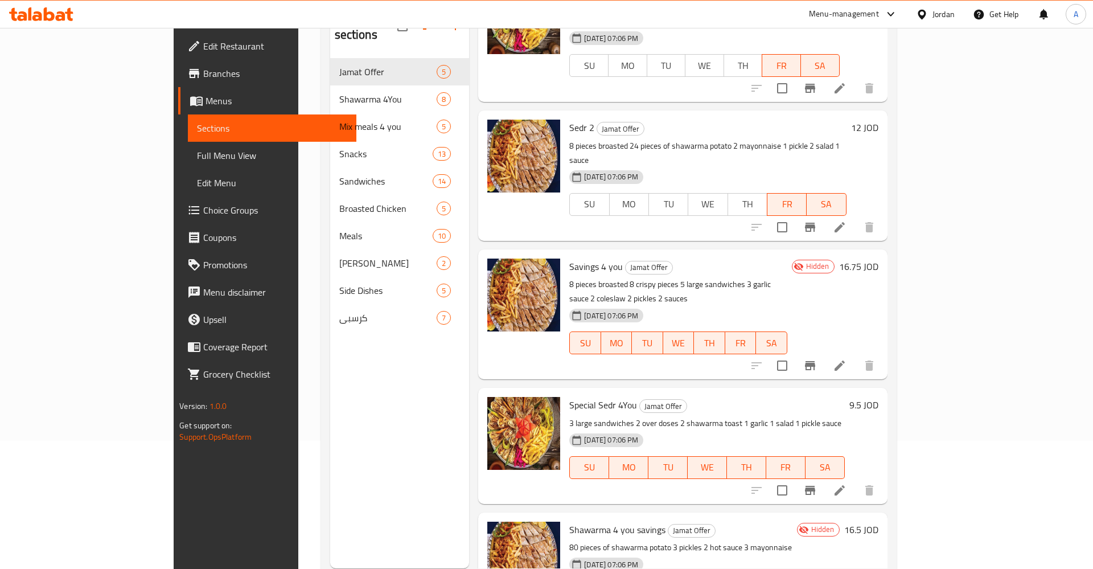
scroll to position [159, 0]
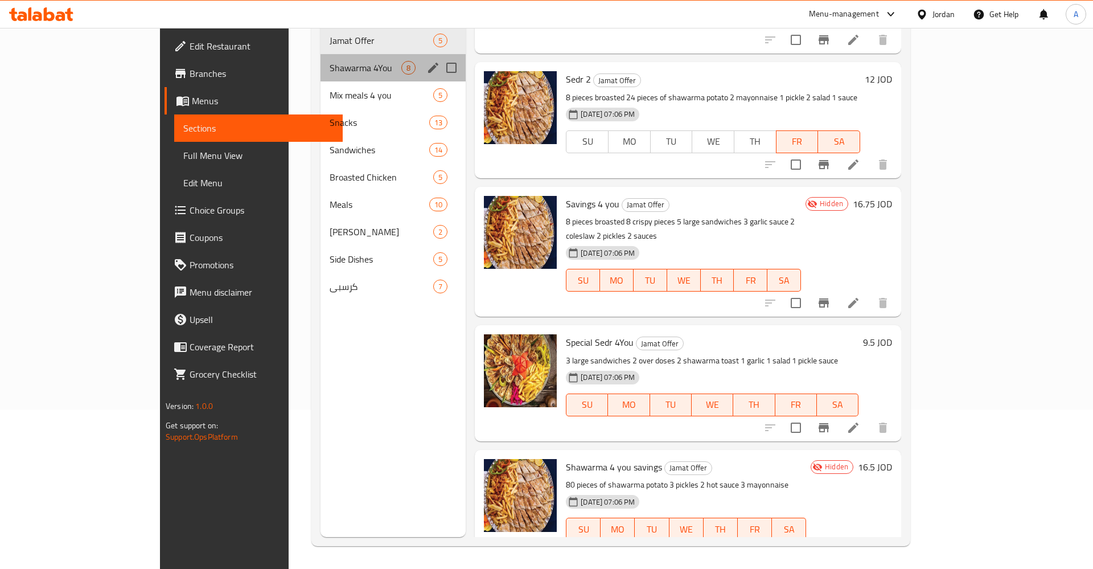
click at [320, 63] on div "Shawarma 4You 8" at bounding box center [392, 67] width 145 height 27
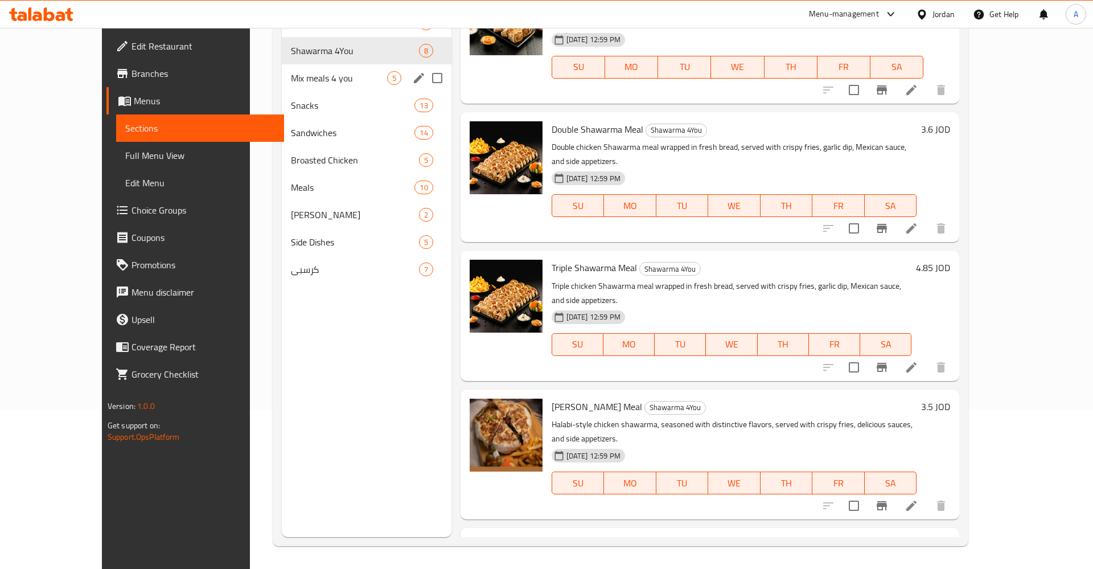
click at [282, 68] on div "Mix meals 4 you 5" at bounding box center [367, 77] width 170 height 27
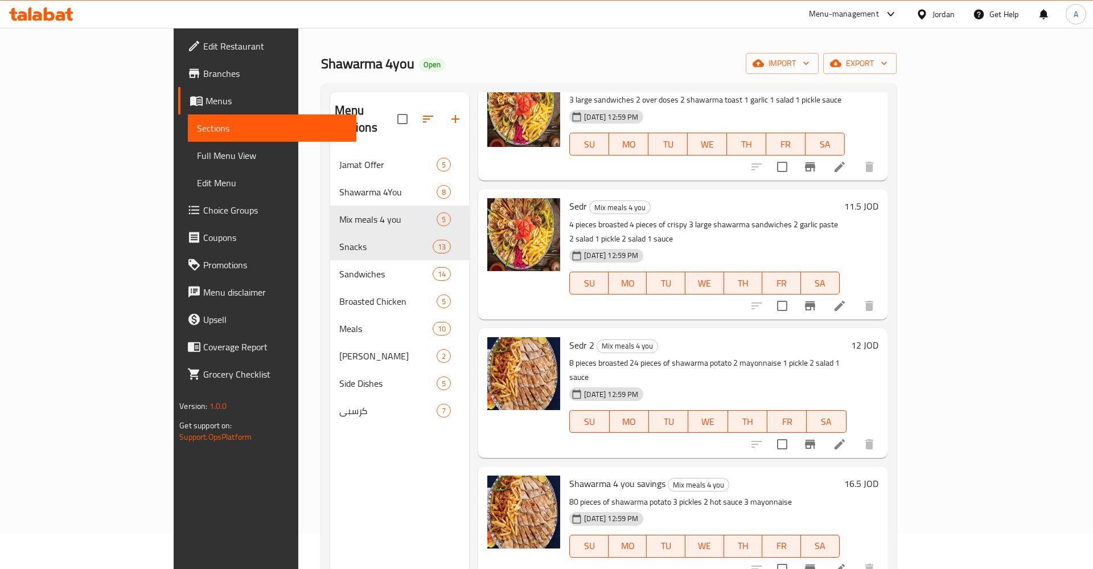
scroll to position [58, 0]
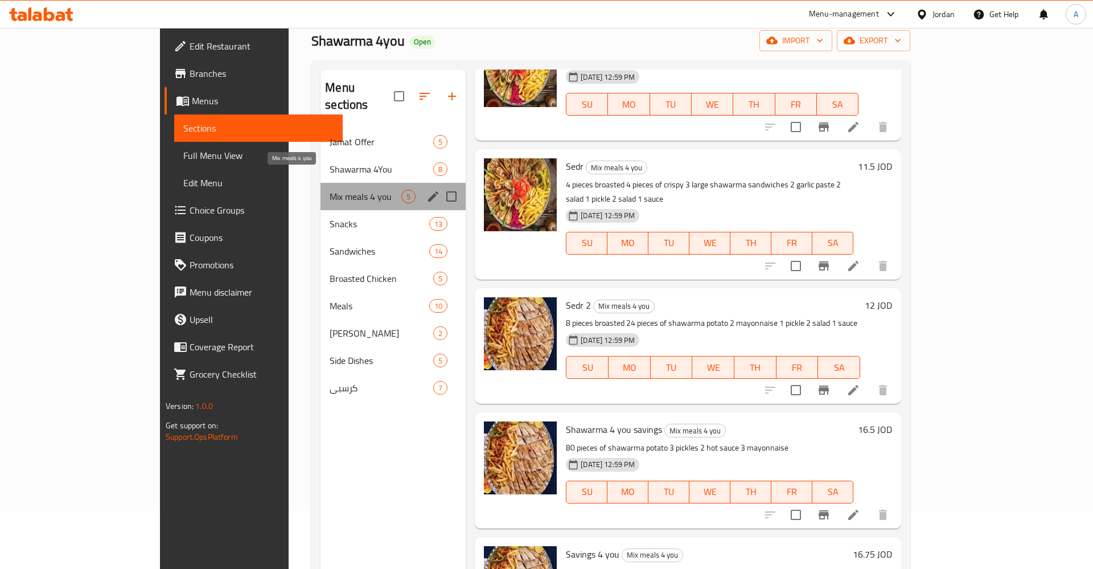
click at [330, 190] on span "Mix meals 4 you" at bounding box center [366, 197] width 72 height 14
click at [341, 135] on span "Jamat Offer" at bounding box center [366, 142] width 72 height 14
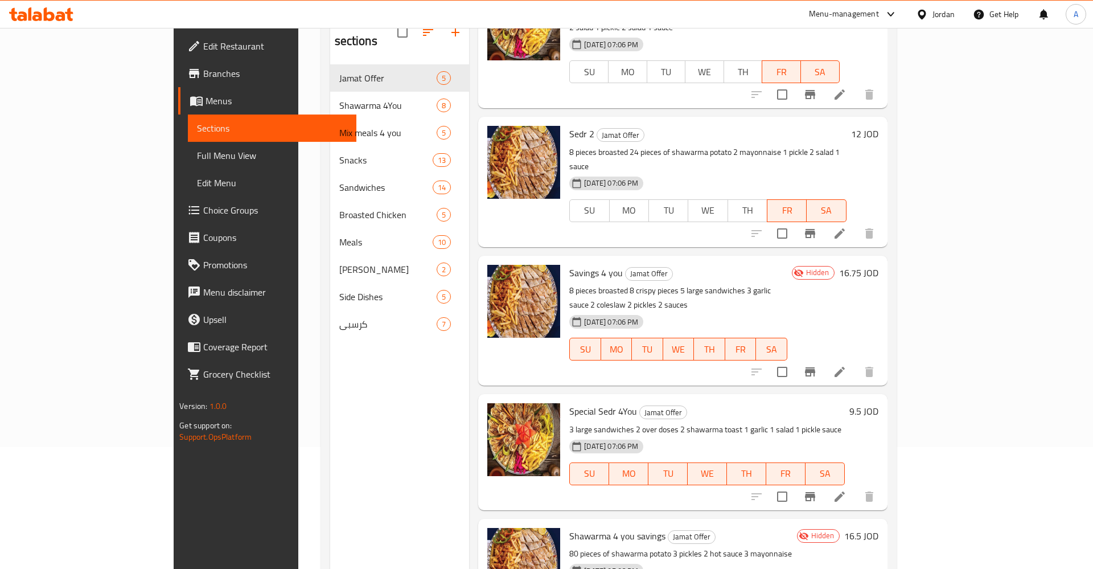
scroll to position [159, 0]
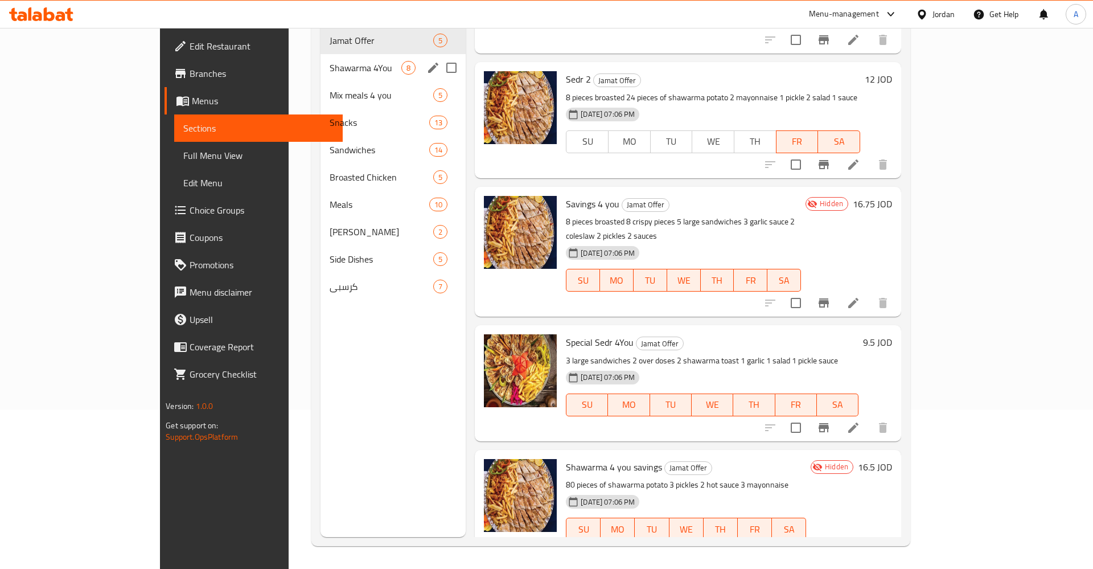
click at [330, 61] on span "Shawarma 4You" at bounding box center [366, 68] width 72 height 14
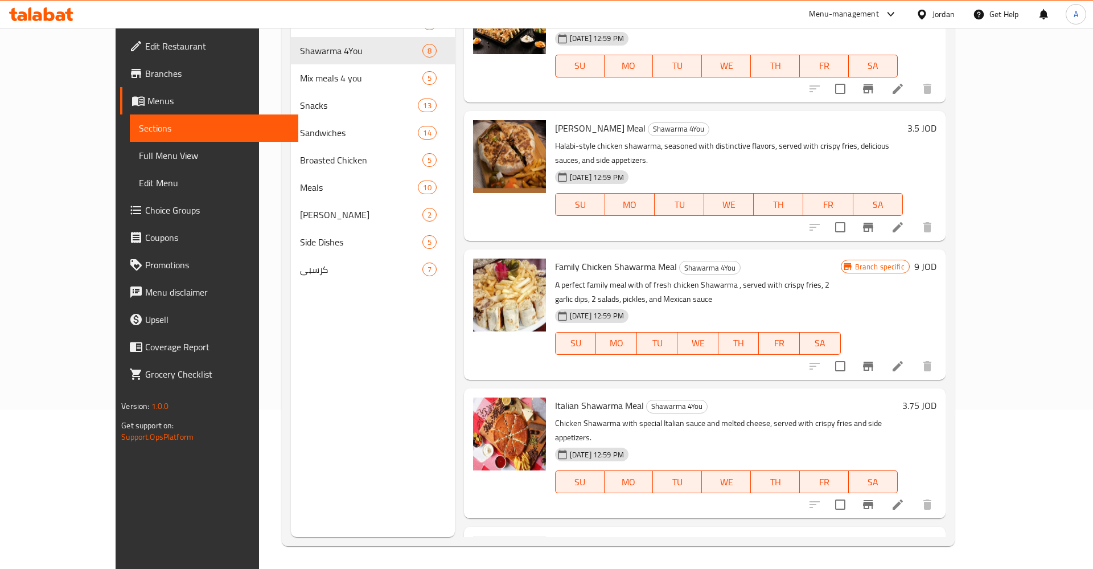
scroll to position [455, 0]
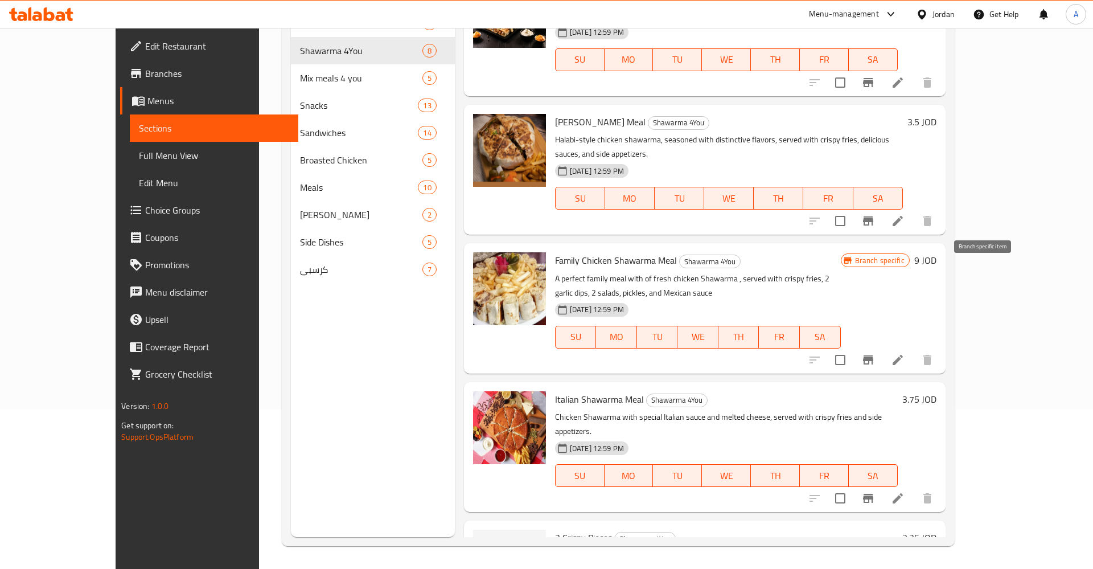
click at [882, 346] on button "Branch-specific-item" at bounding box center [867, 359] width 27 height 27
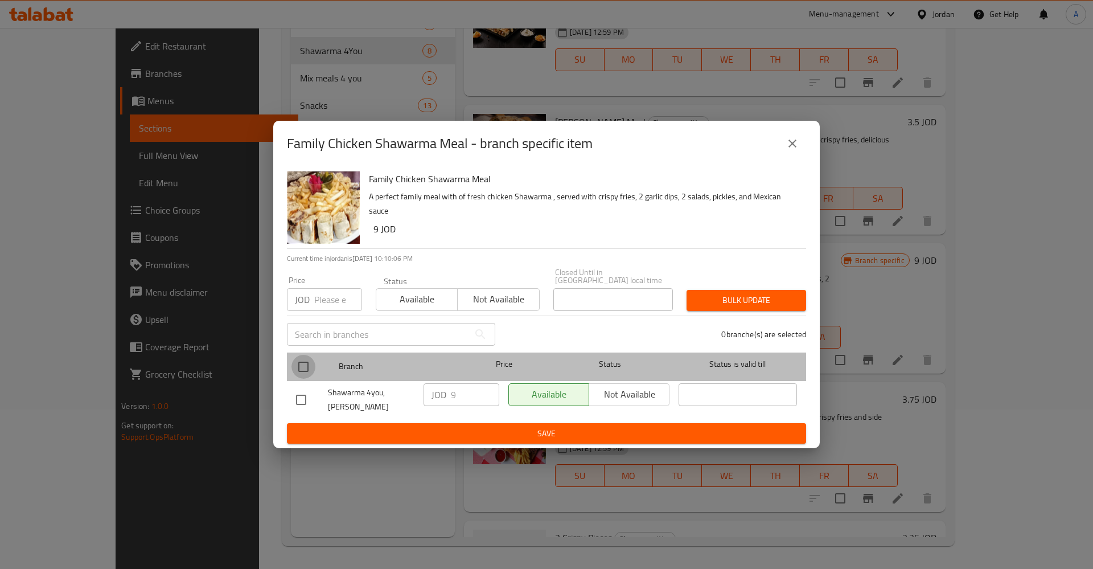
click at [306, 367] on input "checkbox" at bounding box center [303, 367] width 24 height 24
checkbox input "true"
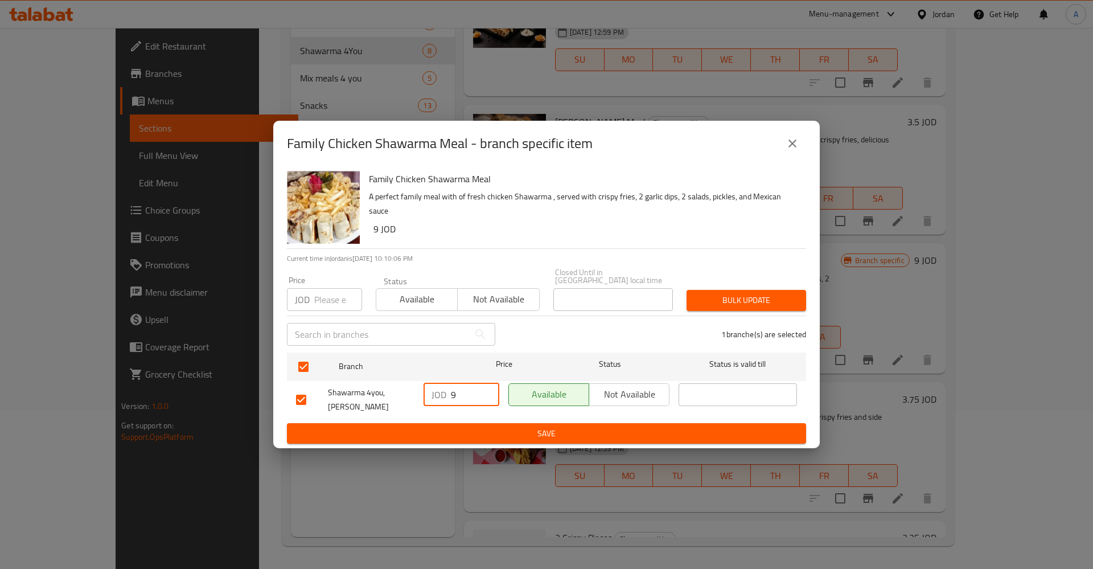
click at [460, 398] on input "9" at bounding box center [475, 394] width 48 height 23
type input "7"
type button "0"
type button "1"
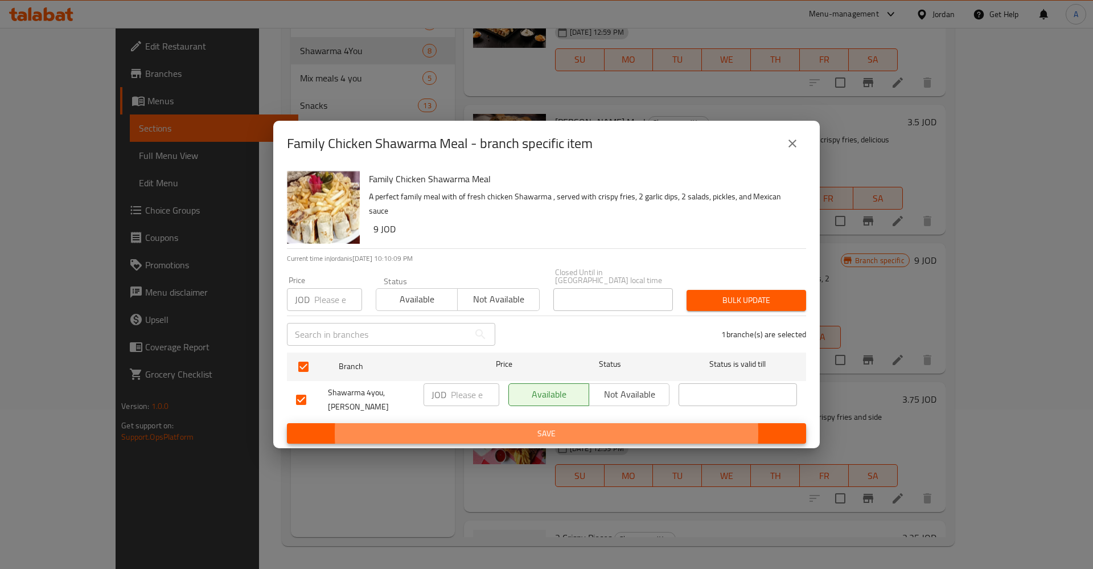
click at [287, 423] on button "Save" at bounding box center [546, 433] width 519 height 21
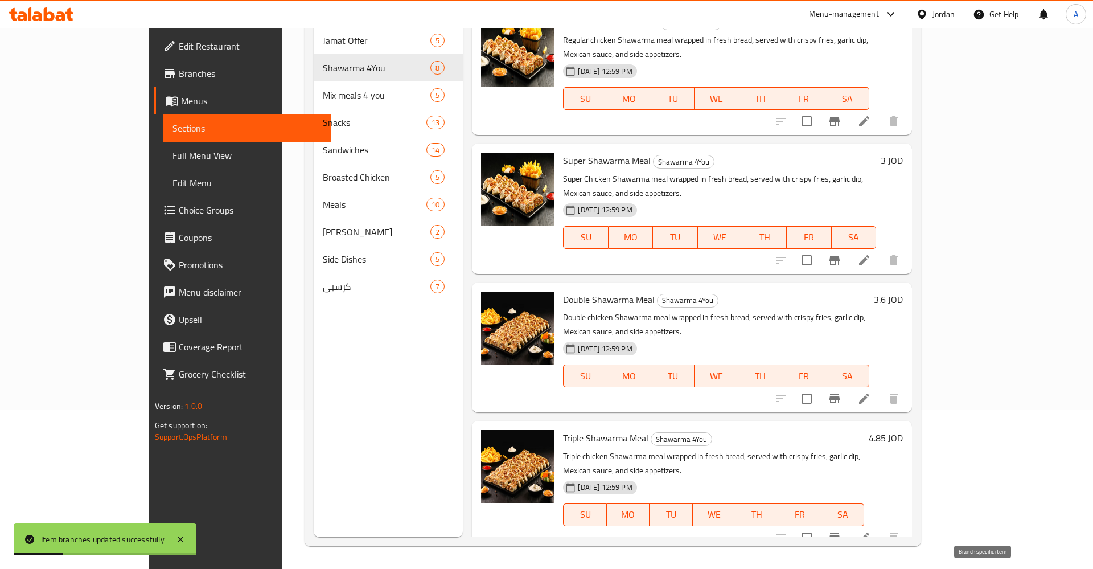
scroll to position [0, 0]
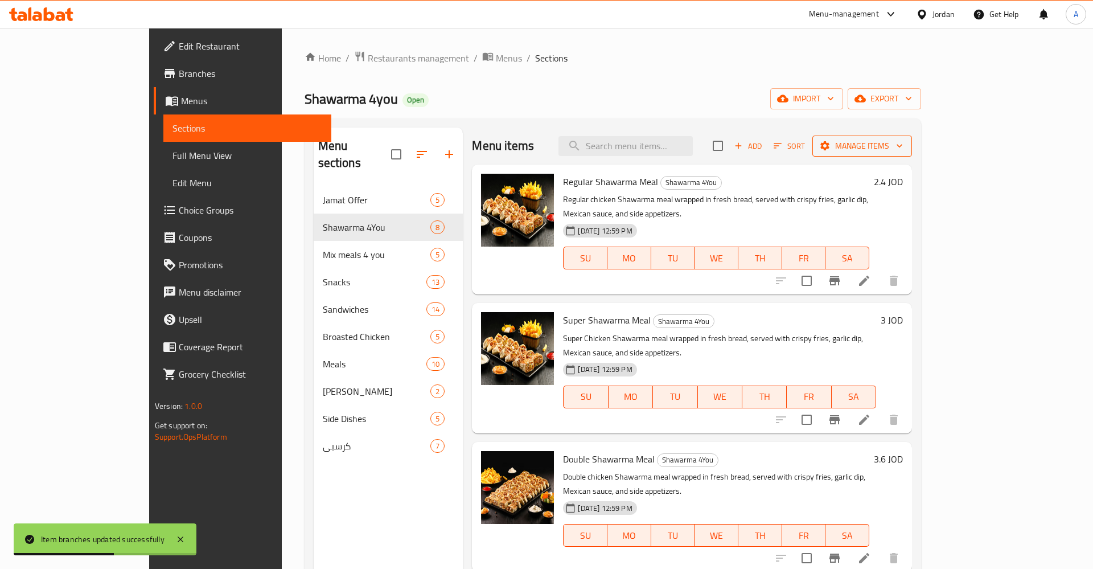
click at [903, 150] on span "Manage items" at bounding box center [861, 146] width 81 height 14
click at [1019, 183] on li "Copy items" at bounding box center [1012, 174] width 122 height 25
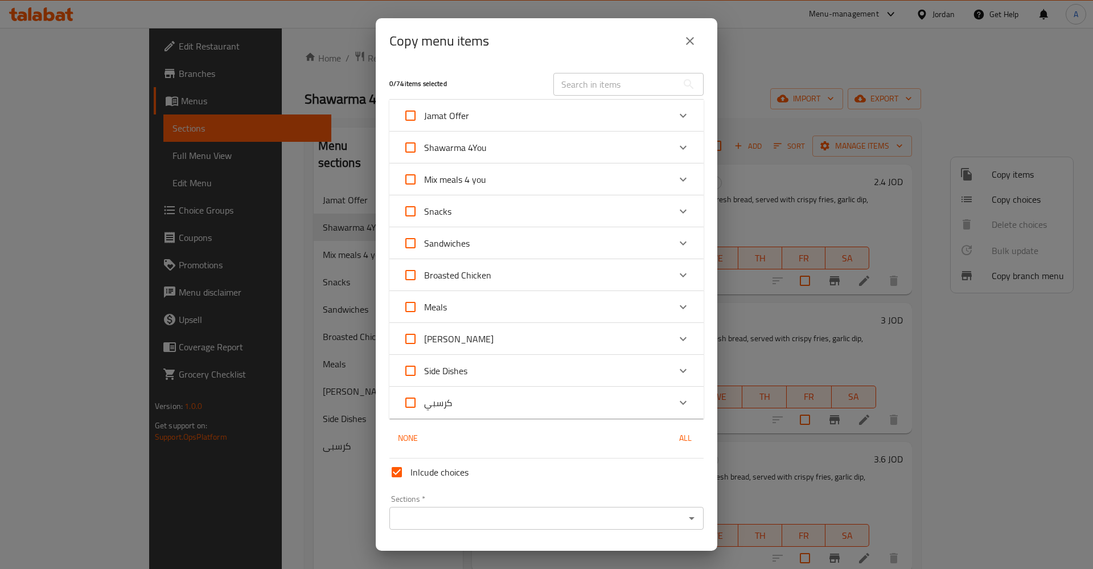
click at [444, 113] on span "Jamat Offer" at bounding box center [446, 115] width 45 height 17
click at [424, 113] on input "Jamat Offer" at bounding box center [410, 115] width 27 height 27
checkbox input "true"
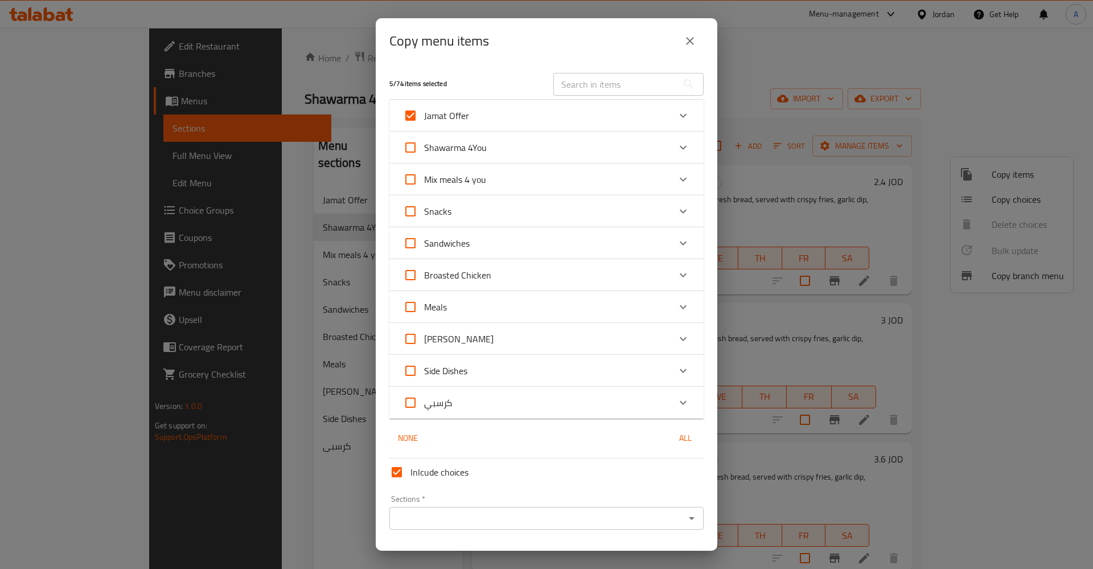
checkbox input "true"
click at [448, 112] on span "Jamat Offer" at bounding box center [446, 115] width 45 height 17
click at [424, 112] on input "Jamat Offer" at bounding box center [410, 115] width 27 height 27
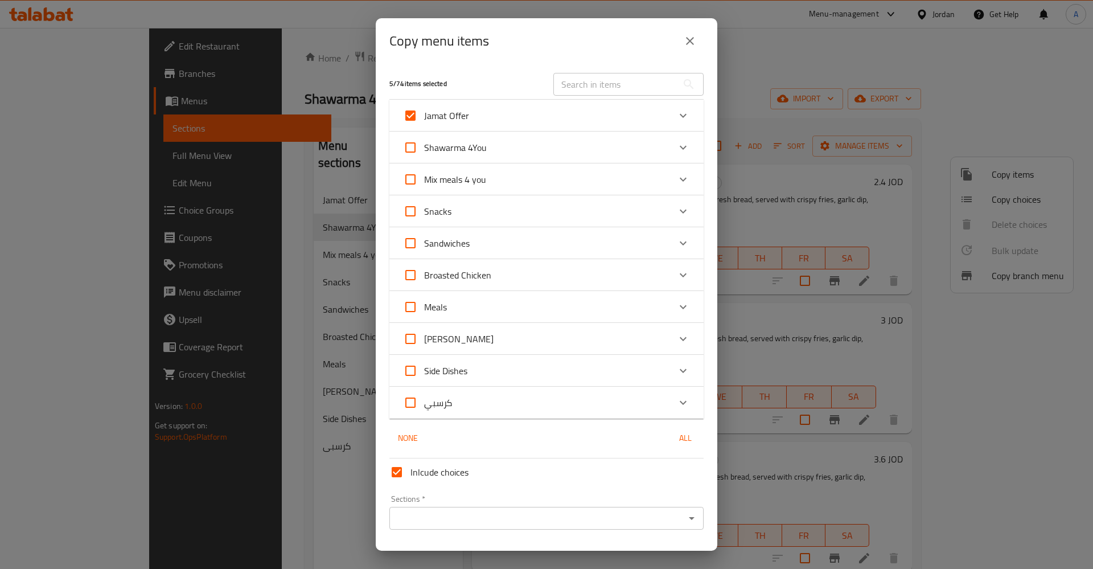
checkbox input "false"
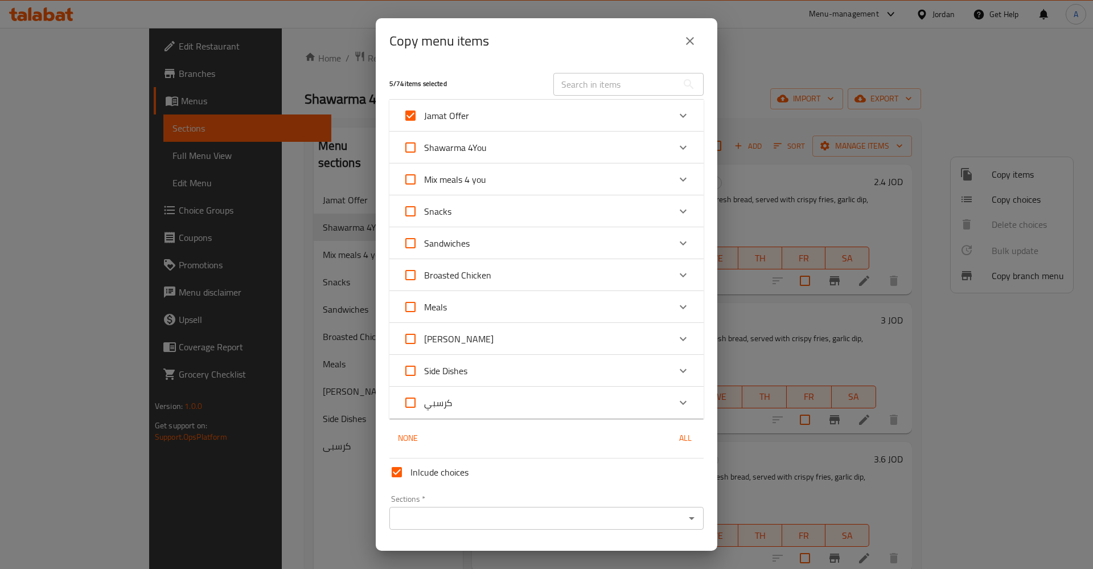
checkbox input "false"
click at [489, 145] on div "Shawarma 4You" at bounding box center [536, 147] width 266 height 27
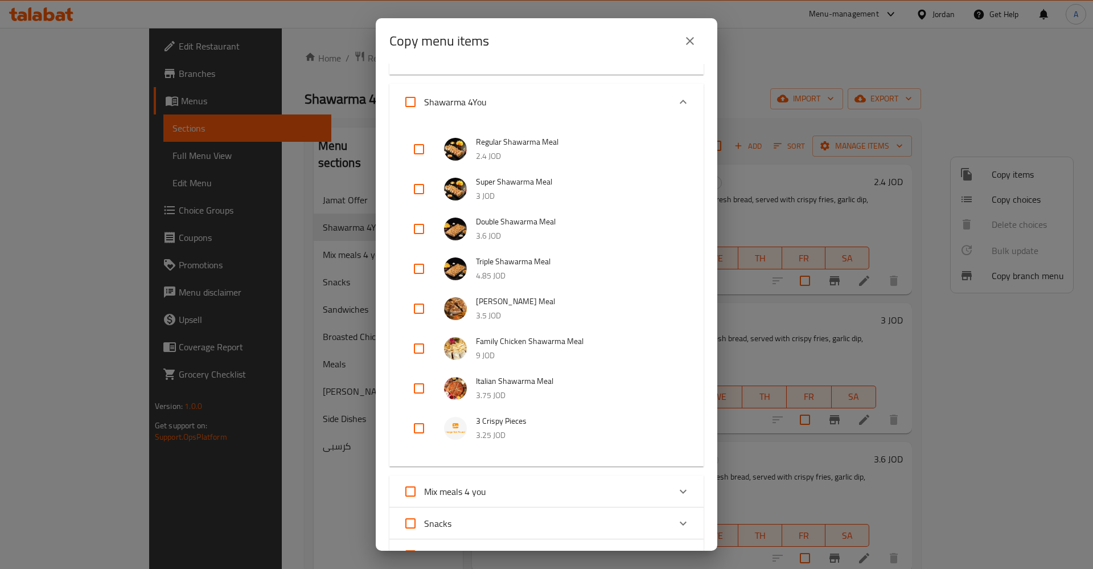
scroll to position [89, 0]
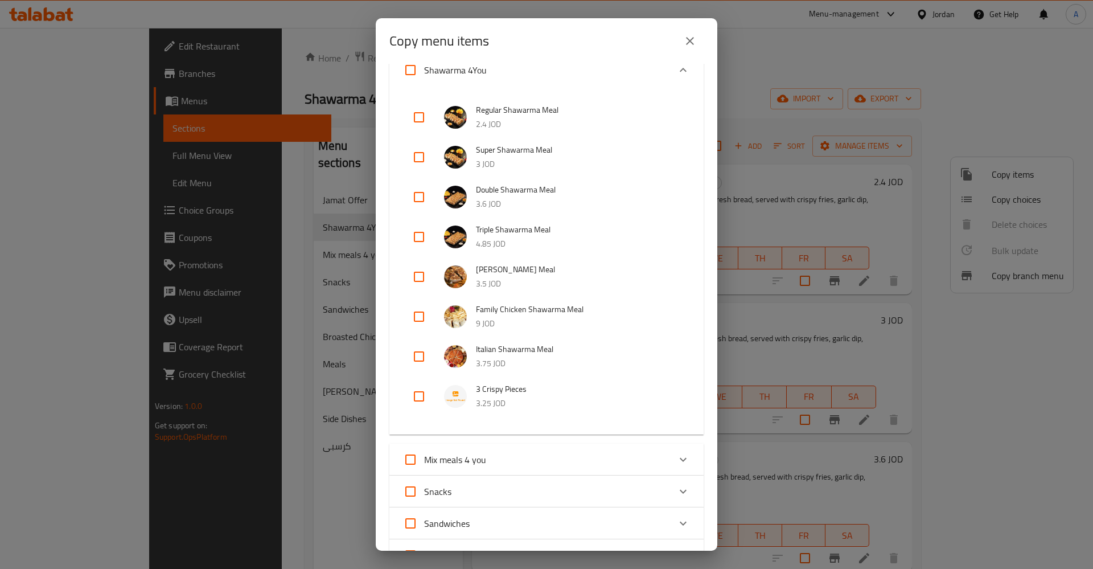
click at [414, 314] on input "checkbox" at bounding box center [418, 316] width 27 height 27
checkbox input "true"
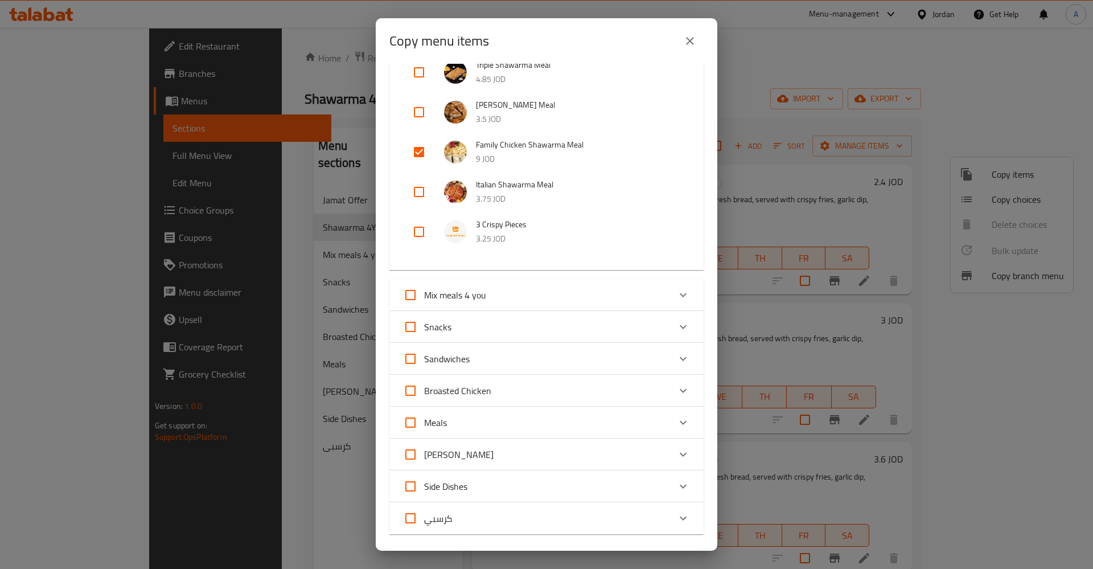
scroll to position [355, 0]
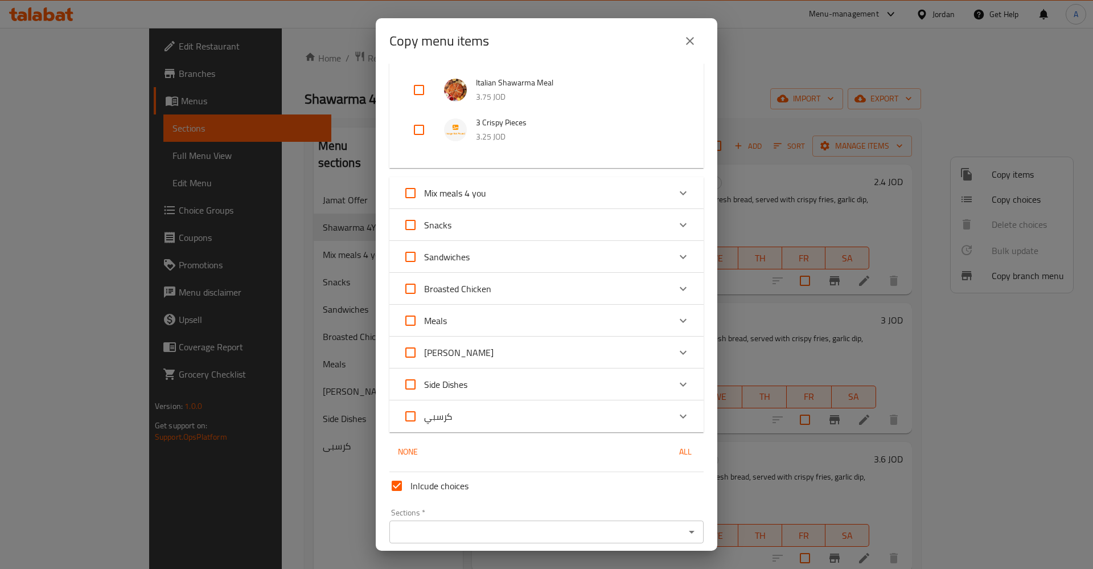
click at [433, 525] on input "Sections   *" at bounding box center [537, 532] width 289 height 16
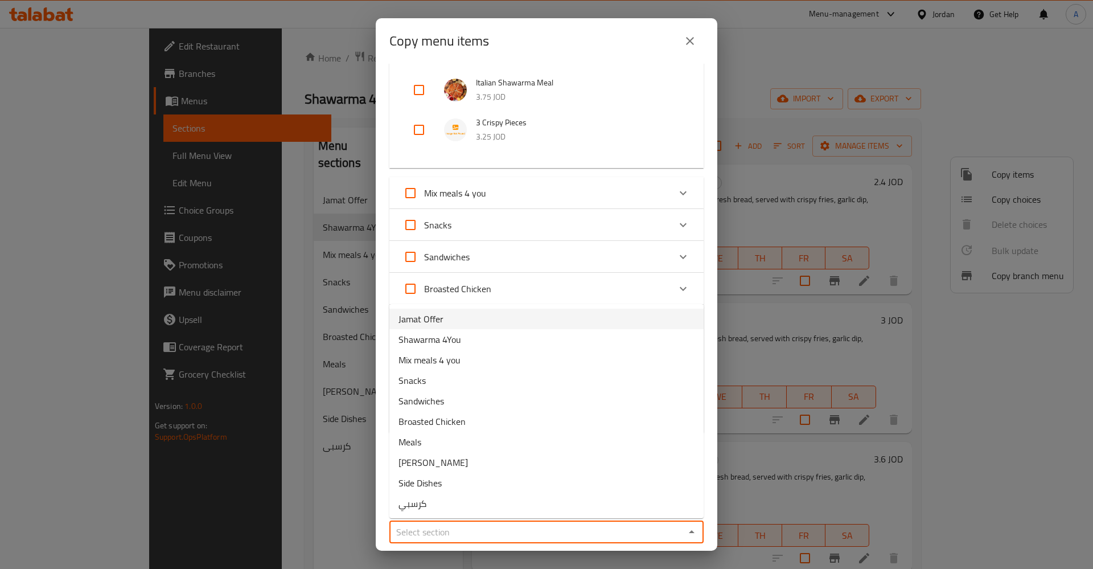
click at [442, 324] on span "Jamat Offer" at bounding box center [420, 319] width 45 height 14
type input "Jamat Offer"
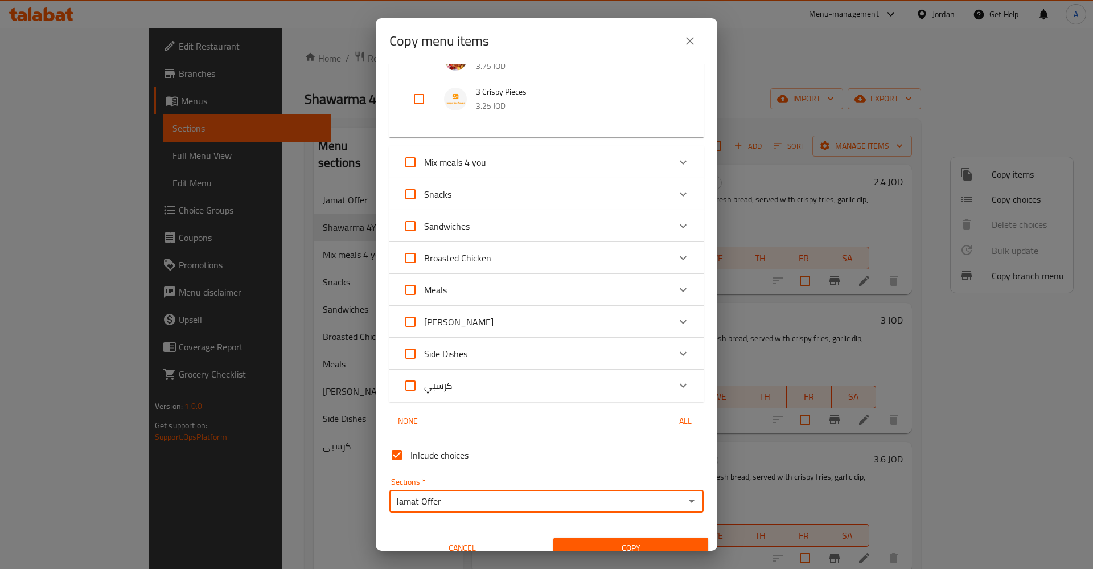
scroll to position [401, 0]
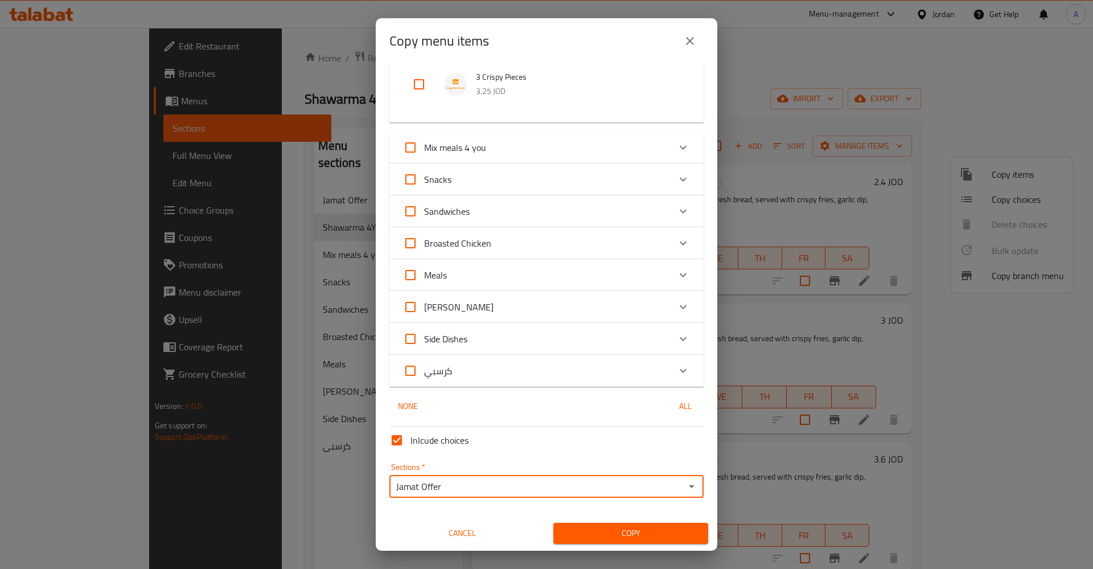
click at [627, 527] on span "Copy" at bounding box center [630, 533] width 137 height 14
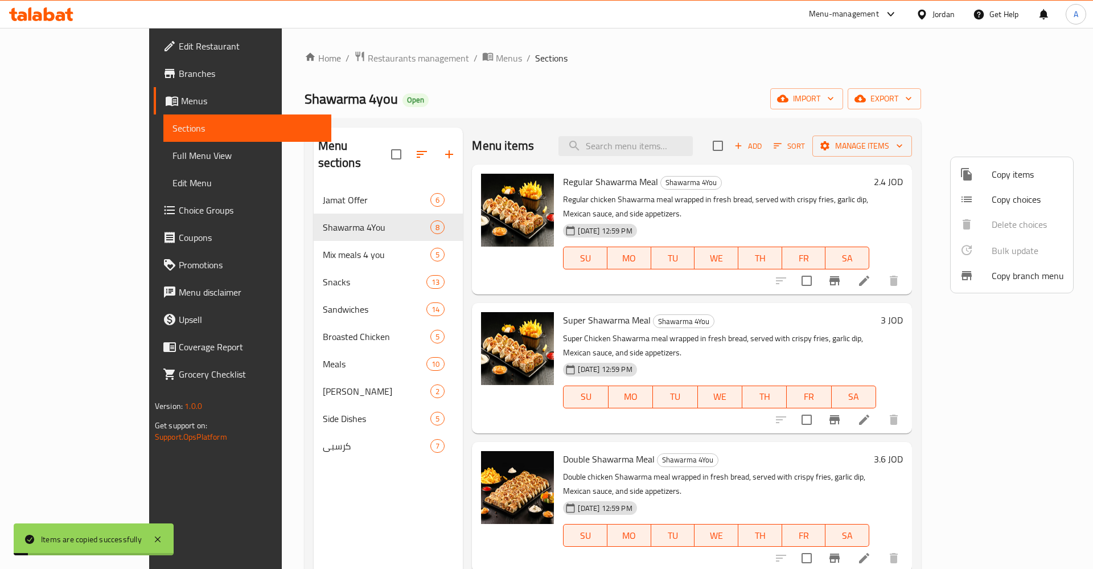
click at [242, 188] on div at bounding box center [546, 284] width 1093 height 569
click at [323, 193] on span "Jamat Offer" at bounding box center [377, 200] width 108 height 14
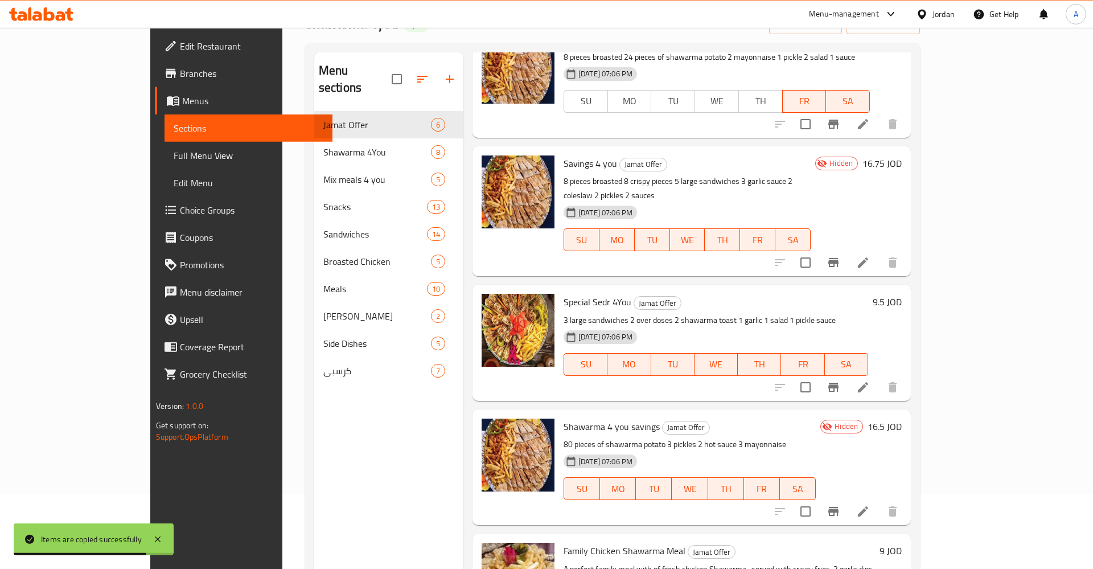
scroll to position [116, 0]
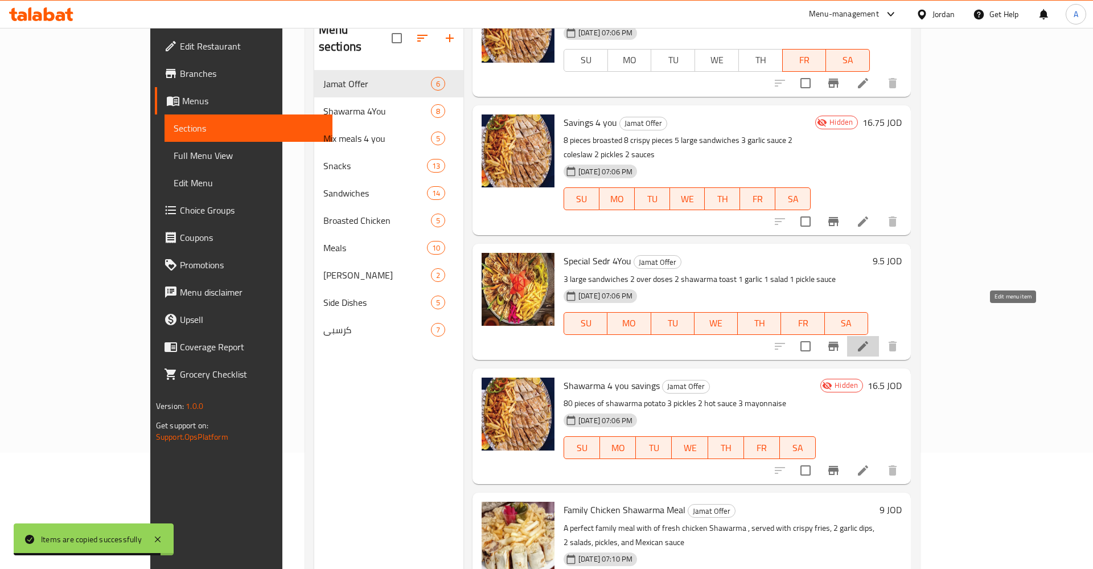
click at [870, 339] on icon at bounding box center [863, 346] width 14 height 14
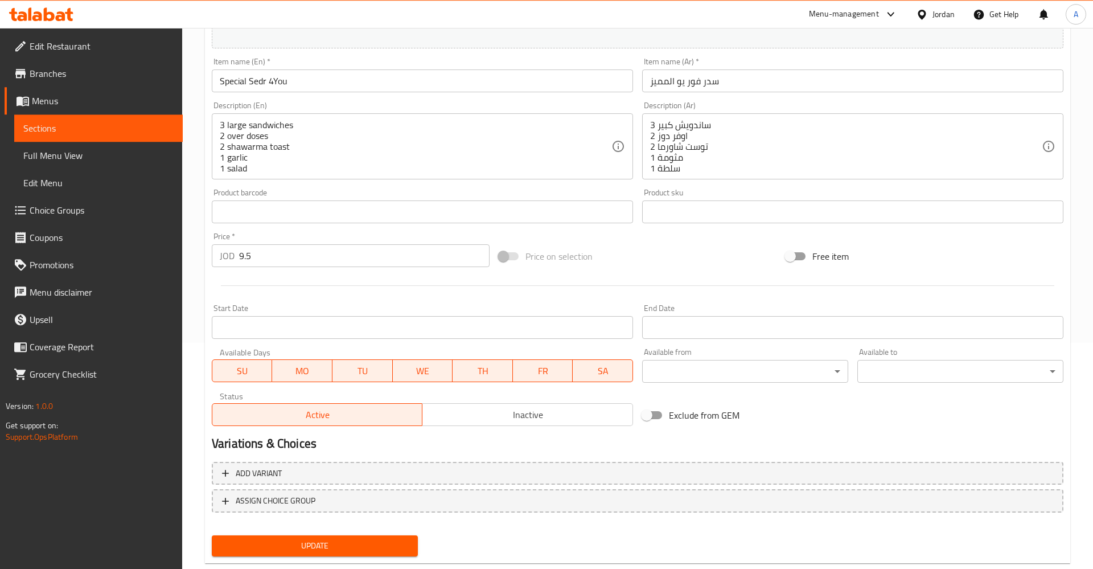
scroll to position [232, 0]
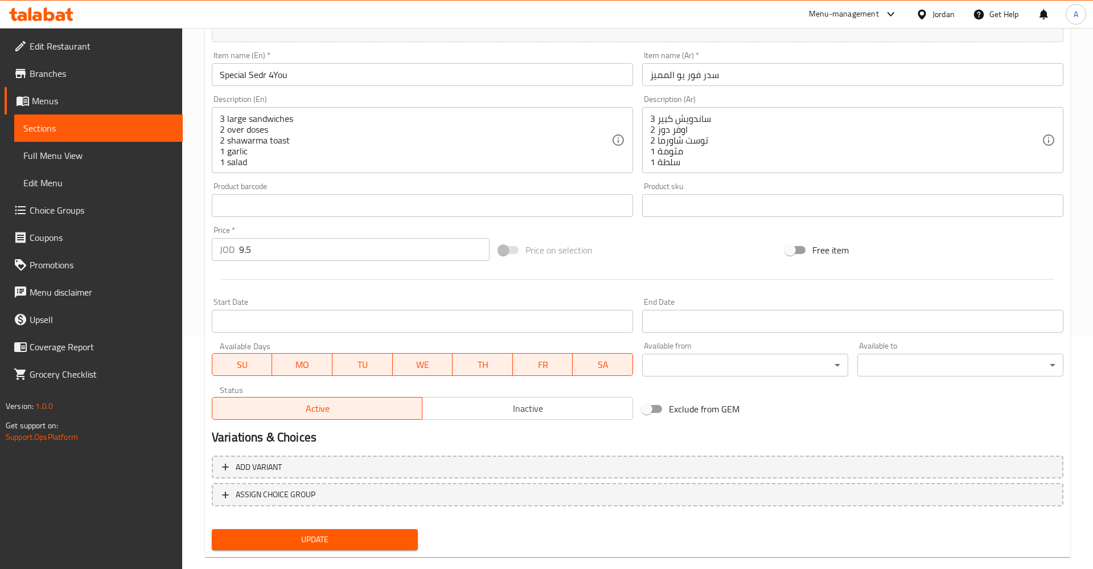
click at [511, 410] on span "Inactive" at bounding box center [527, 408] width 201 height 17
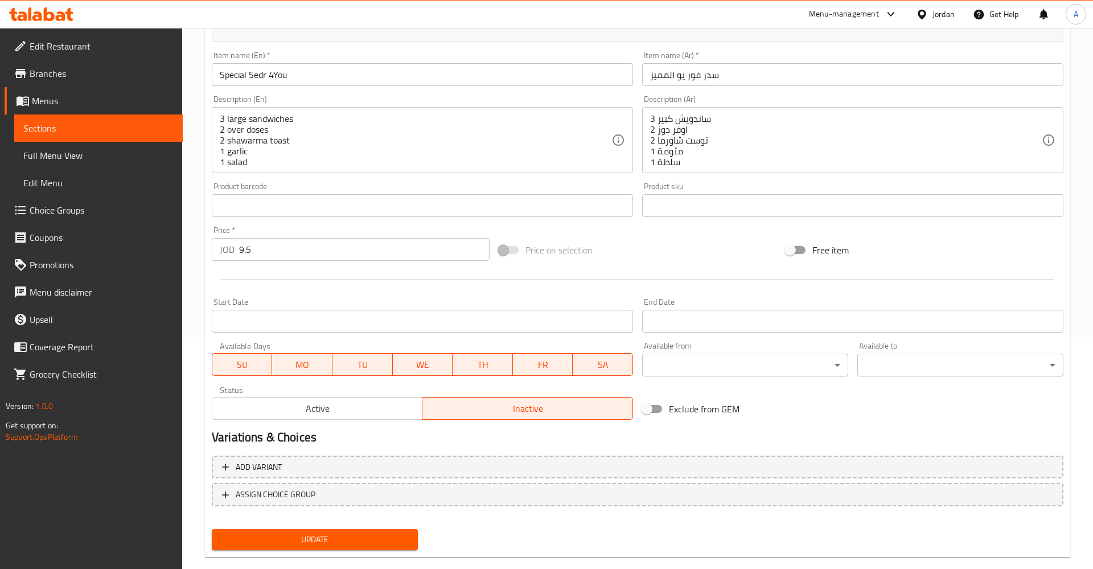
click at [338, 537] on span "Update" at bounding box center [315, 539] width 188 height 14
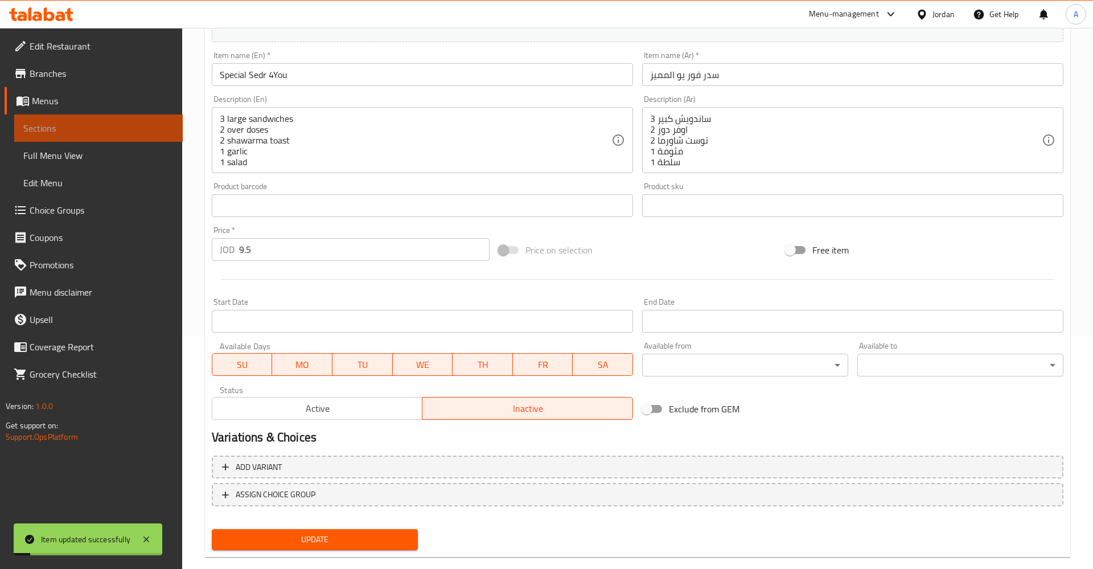
click at [40, 117] on link "Sections" at bounding box center [98, 127] width 169 height 27
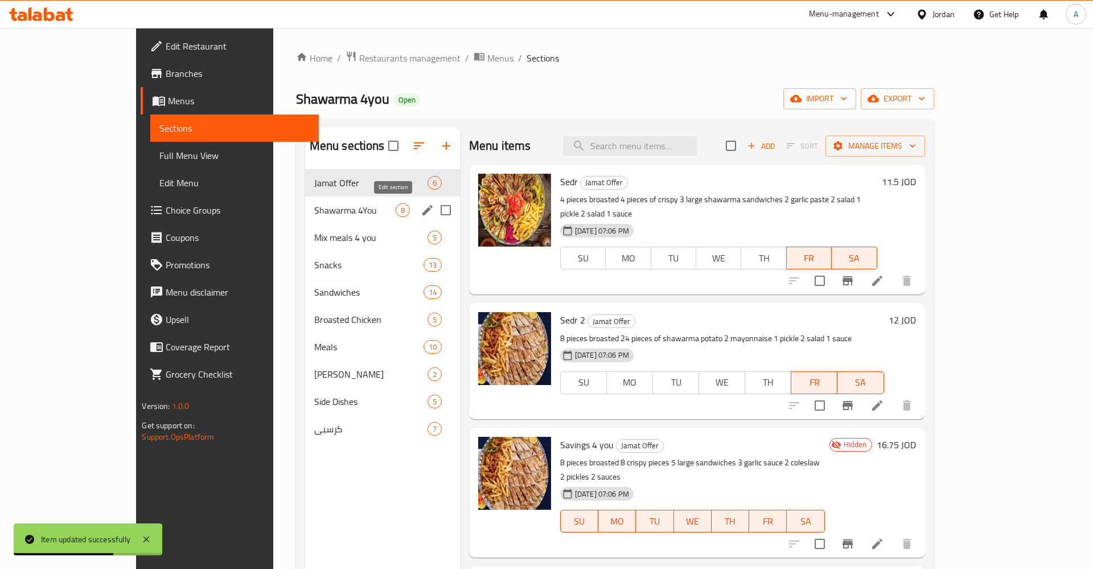
click at [377, 210] on div "Shawarma 4You 8" at bounding box center [382, 209] width 155 height 27
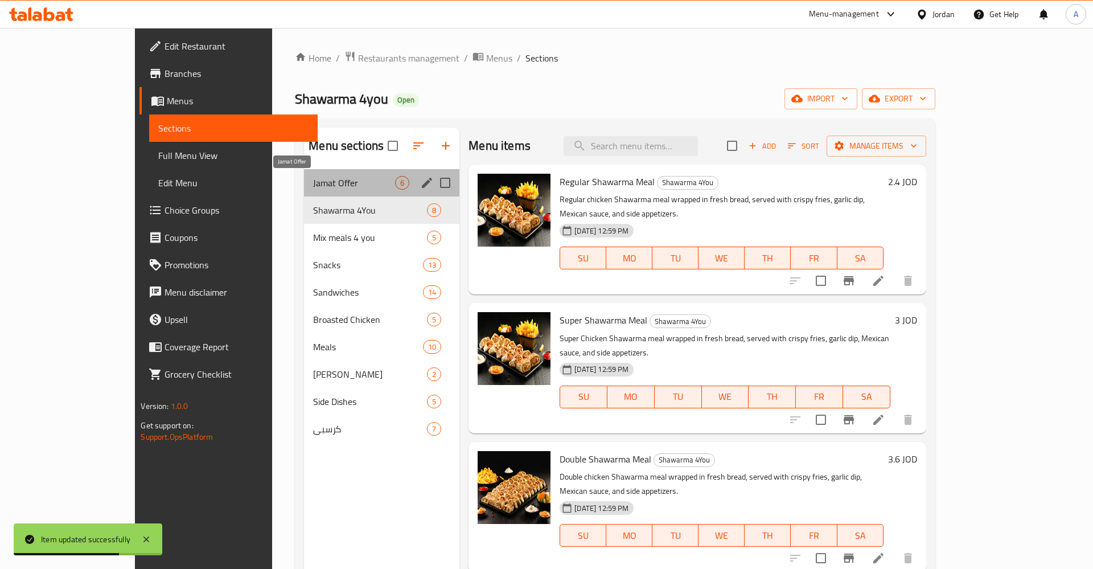
click at [344, 182] on span "Jamat Offer" at bounding box center [354, 183] width 82 height 14
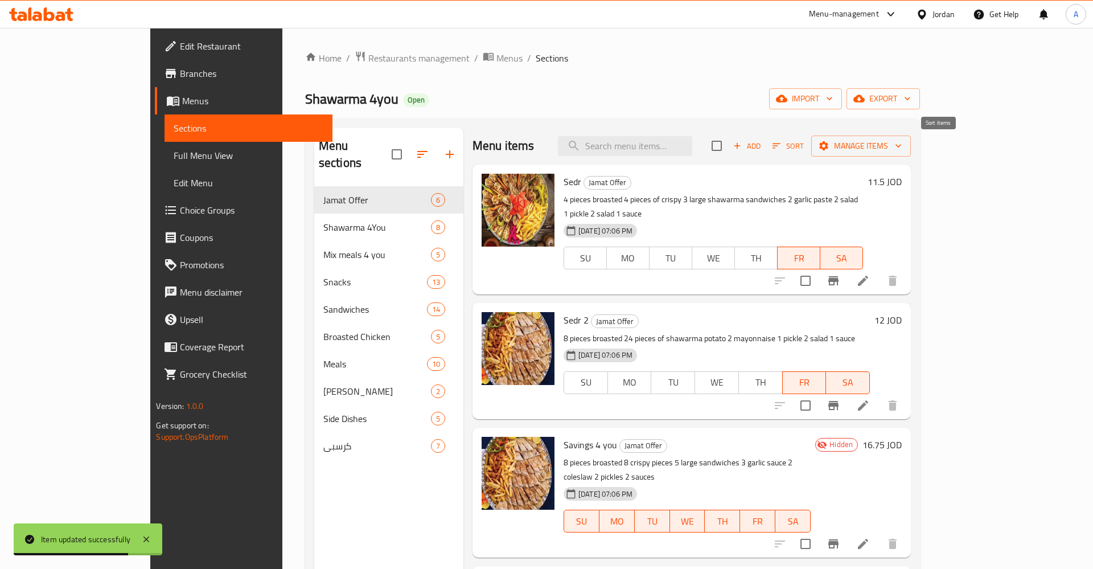
click at [804, 145] on span "Sort" at bounding box center [787, 145] width 31 height 13
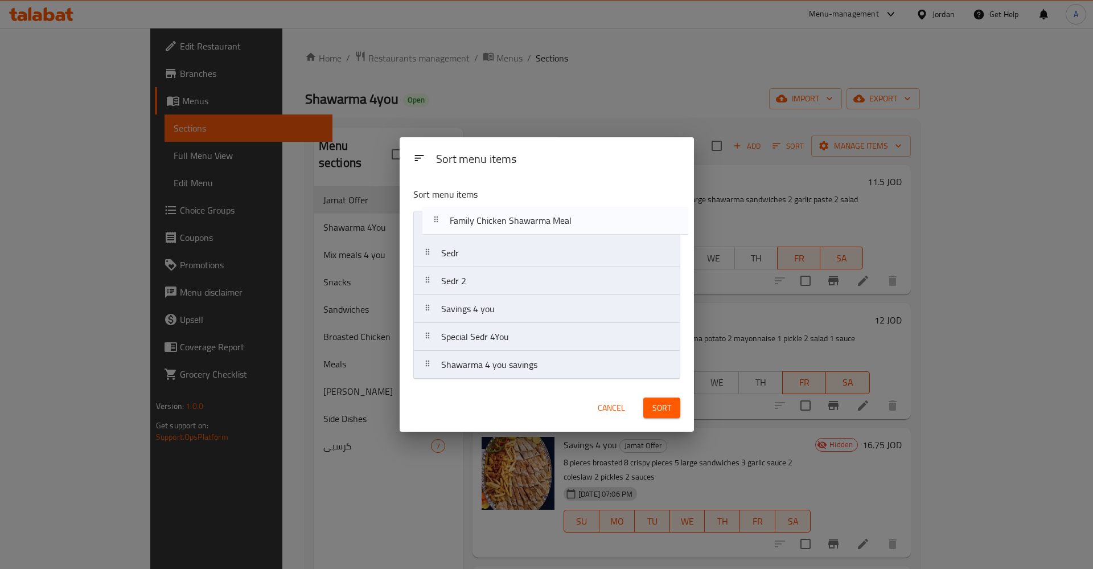
drag, startPoint x: 424, startPoint y: 366, endPoint x: 434, endPoint y: 217, distance: 148.9
click at [434, 217] on nav "Sedr Sedr 2 Savings 4 you Special Sedr 4You Shawarma 4 you savings Family Chick…" at bounding box center [546, 295] width 267 height 169
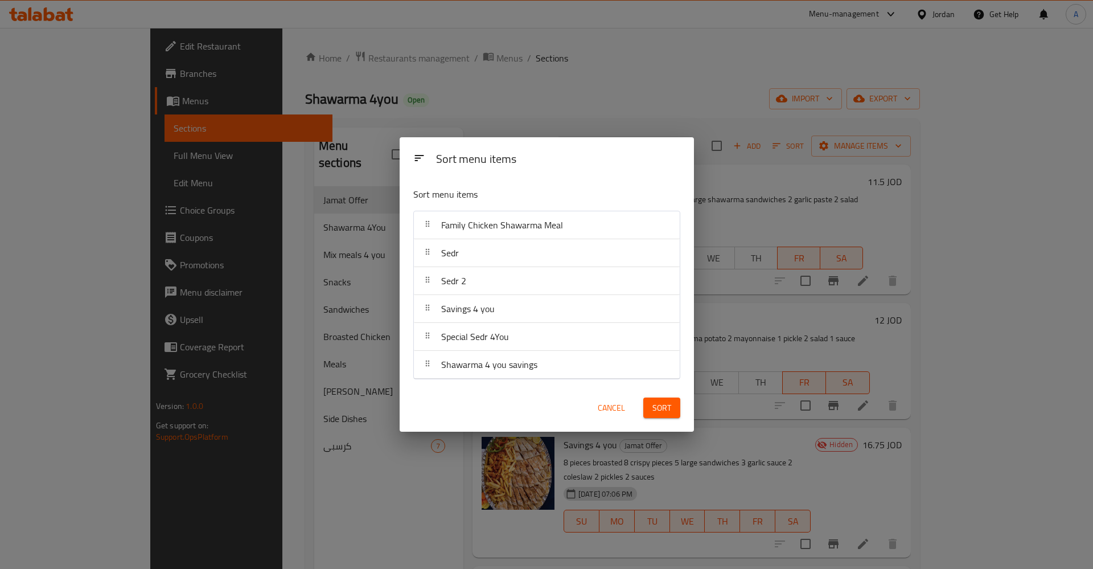
click at [647, 388] on div "Cancel Sort" at bounding box center [547, 408] width 294 height 48
click at [655, 401] on span "Sort" at bounding box center [661, 408] width 19 height 14
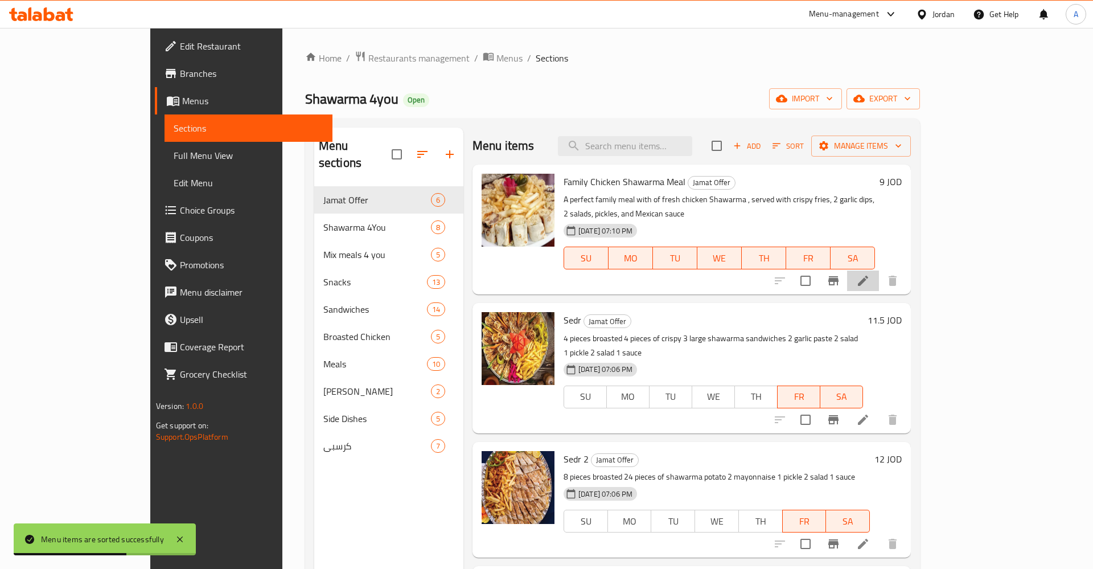
click at [879, 270] on li at bounding box center [863, 280] width 32 height 20
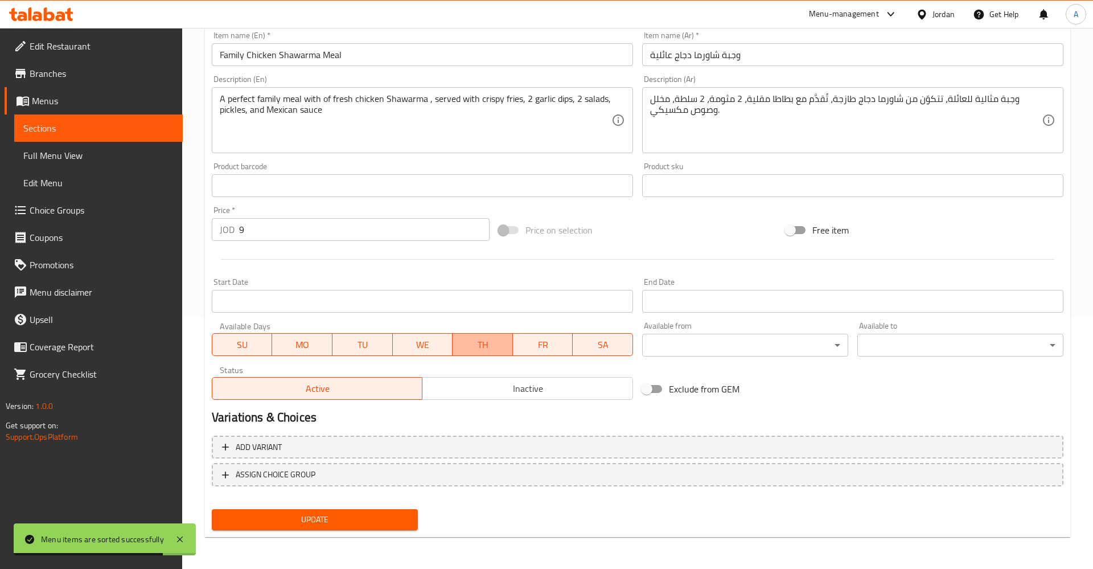
drag, startPoint x: 475, startPoint y: 351, endPoint x: 361, endPoint y: 351, distance: 114.4
click at [455, 351] on button "TH" at bounding box center [483, 344] width 60 height 23
click at [422, 350] on span "WE" at bounding box center [422, 344] width 51 height 17
drag, startPoint x: 348, startPoint y: 349, endPoint x: 340, endPoint y: 348, distance: 7.4
click at [347, 349] on span "TU" at bounding box center [362, 344] width 51 height 17
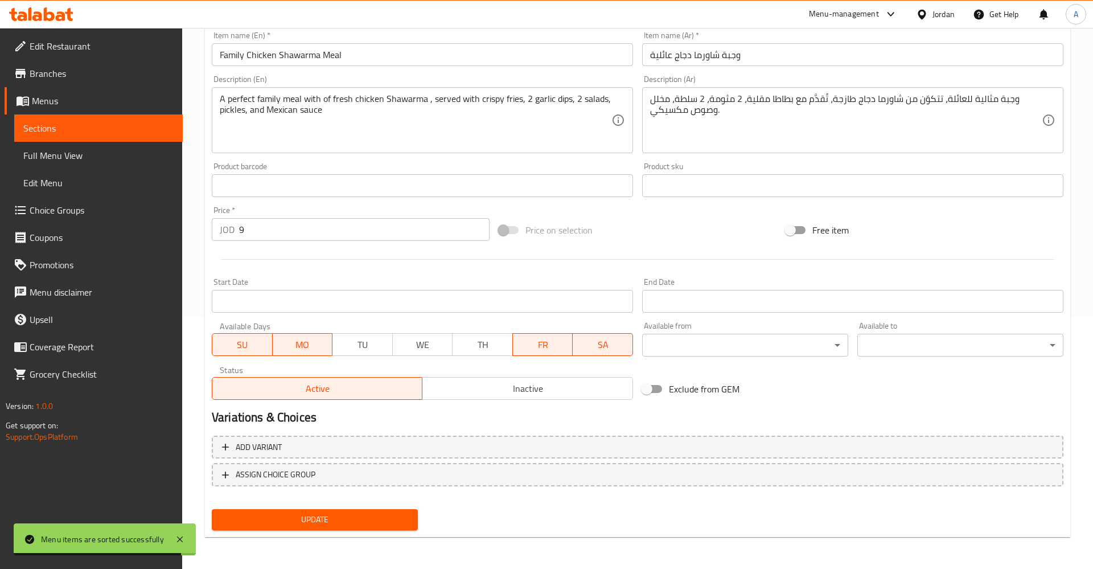
drag, startPoint x: 311, startPoint y: 346, endPoint x: 282, endPoint y: 343, distance: 29.2
click at [310, 346] on span "MO" at bounding box center [302, 344] width 51 height 17
click at [258, 341] on span "SU" at bounding box center [242, 344] width 51 height 17
click at [346, 524] on span "Update" at bounding box center [315, 519] width 188 height 14
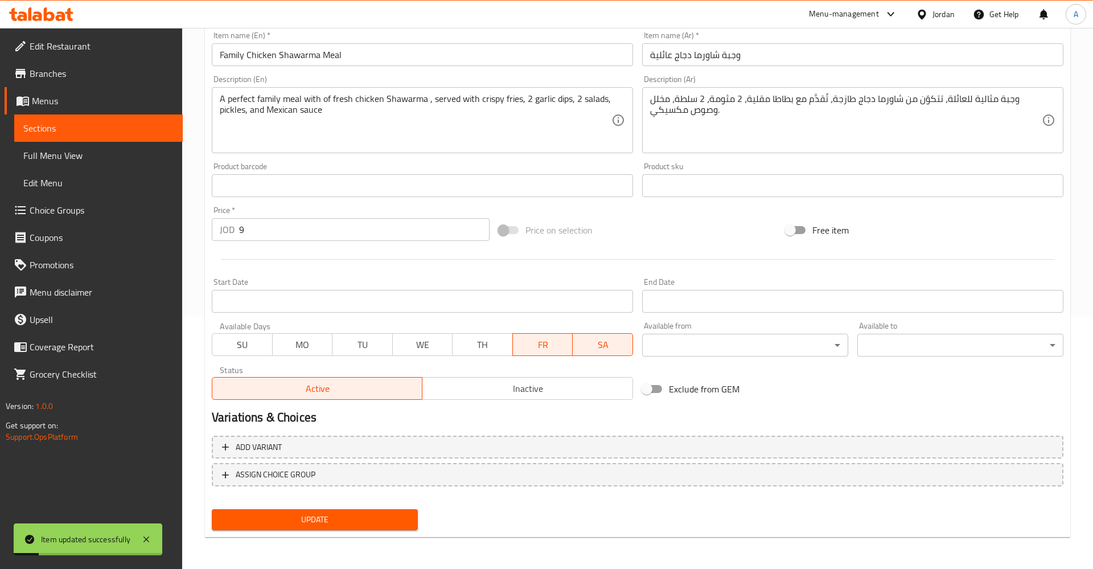
click at [323, 518] on span "Update" at bounding box center [315, 519] width 188 height 14
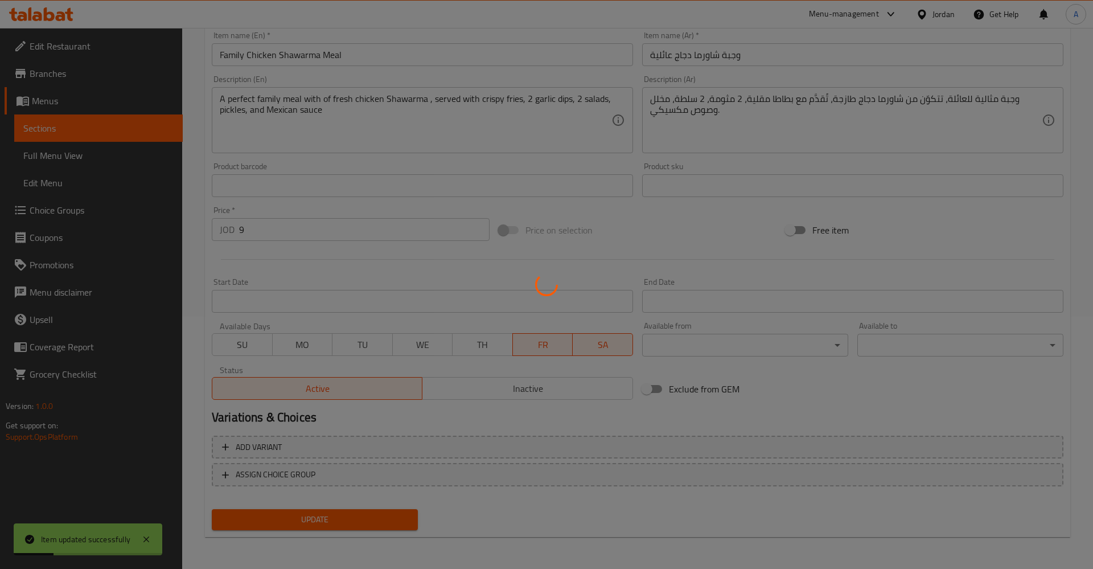
click at [57, 134] on div at bounding box center [546, 284] width 1093 height 569
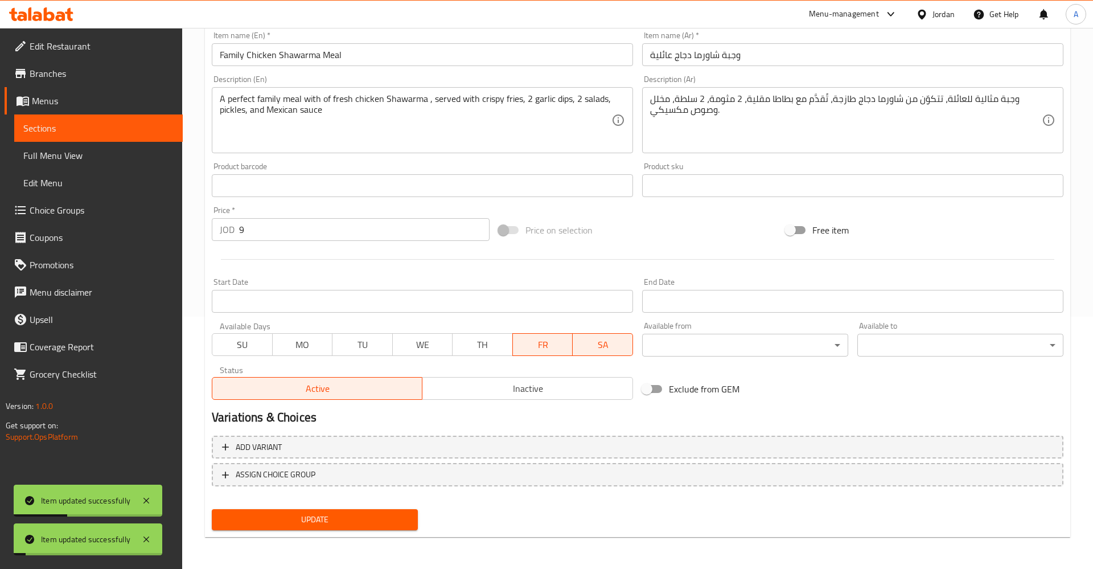
click at [57, 134] on span "Sections" at bounding box center [98, 128] width 150 height 14
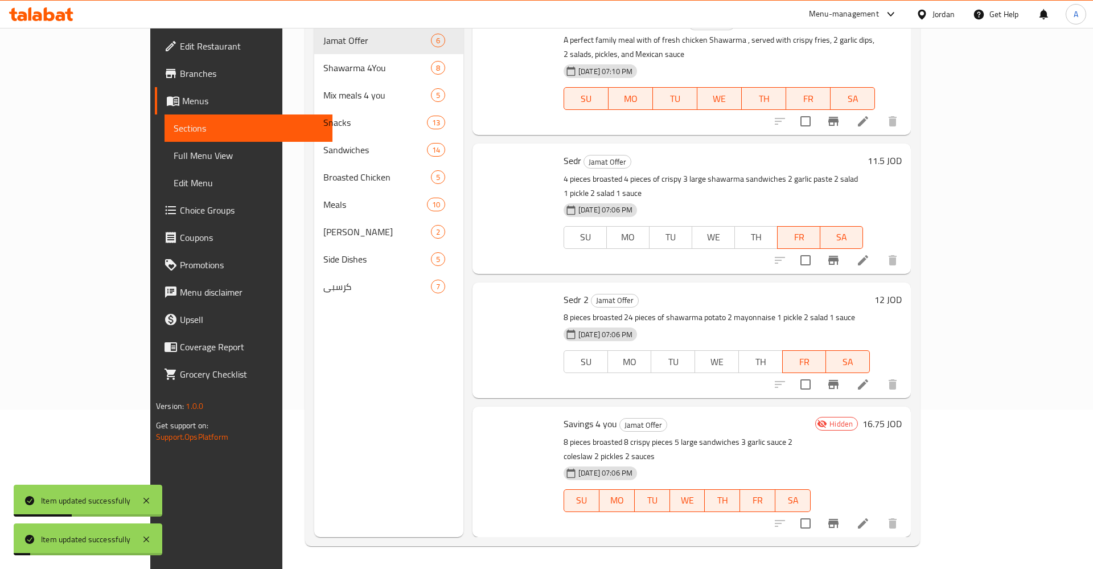
scroll to position [159, 0]
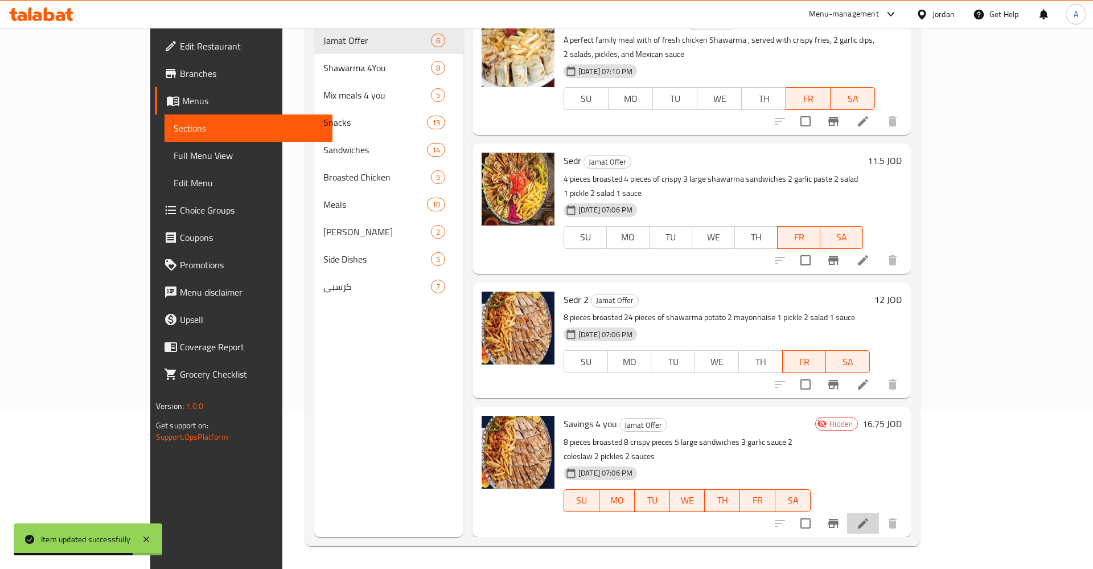
click at [879, 513] on li at bounding box center [863, 523] width 32 height 20
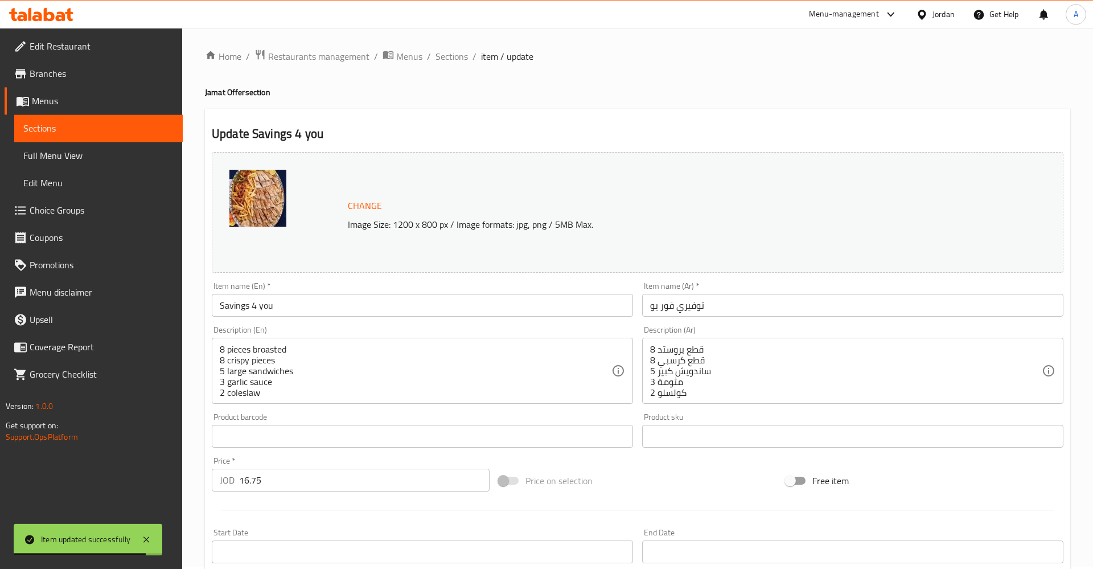
scroll to position [253, 0]
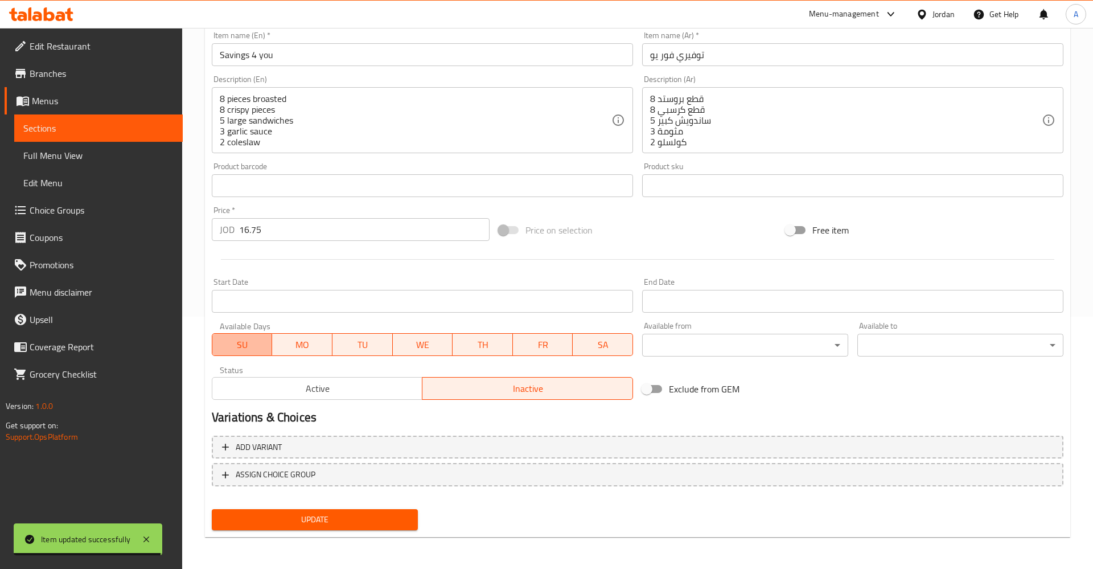
drag, startPoint x: 243, startPoint y: 343, endPoint x: 295, endPoint y: 348, distance: 52.1
click at [243, 342] on span "SU" at bounding box center [242, 344] width 51 height 17
click at [298, 347] on span "MO" at bounding box center [302, 344] width 51 height 17
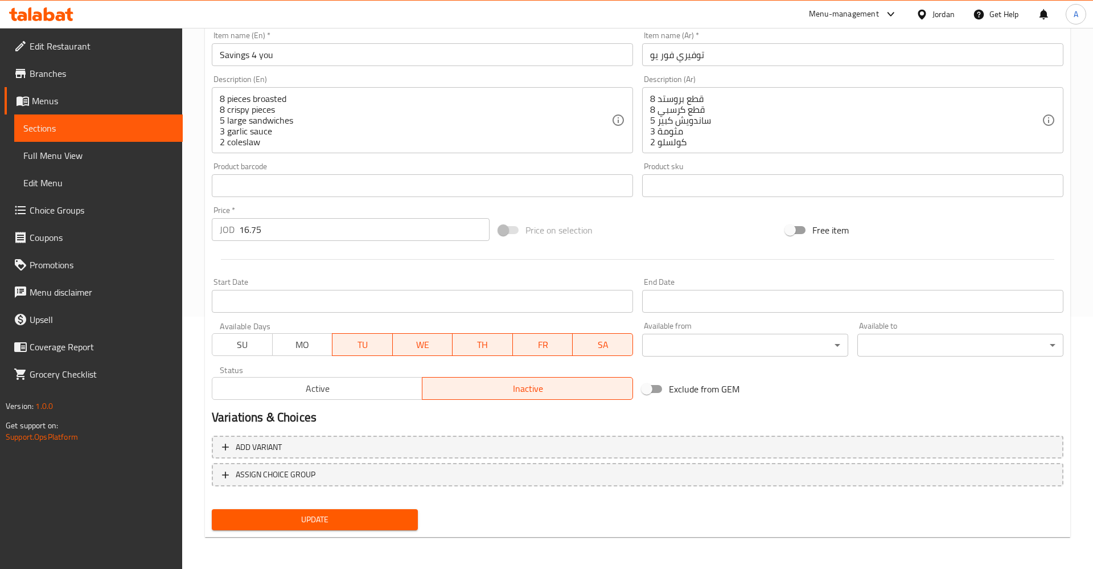
click at [369, 346] on span "TU" at bounding box center [362, 344] width 51 height 17
click at [435, 342] on span "WE" at bounding box center [422, 344] width 51 height 17
click at [492, 343] on span "TH" at bounding box center [482, 344] width 51 height 17
click at [568, 342] on span "FR" at bounding box center [542, 344] width 51 height 17
click at [601, 342] on span "SA" at bounding box center [602, 344] width 51 height 17
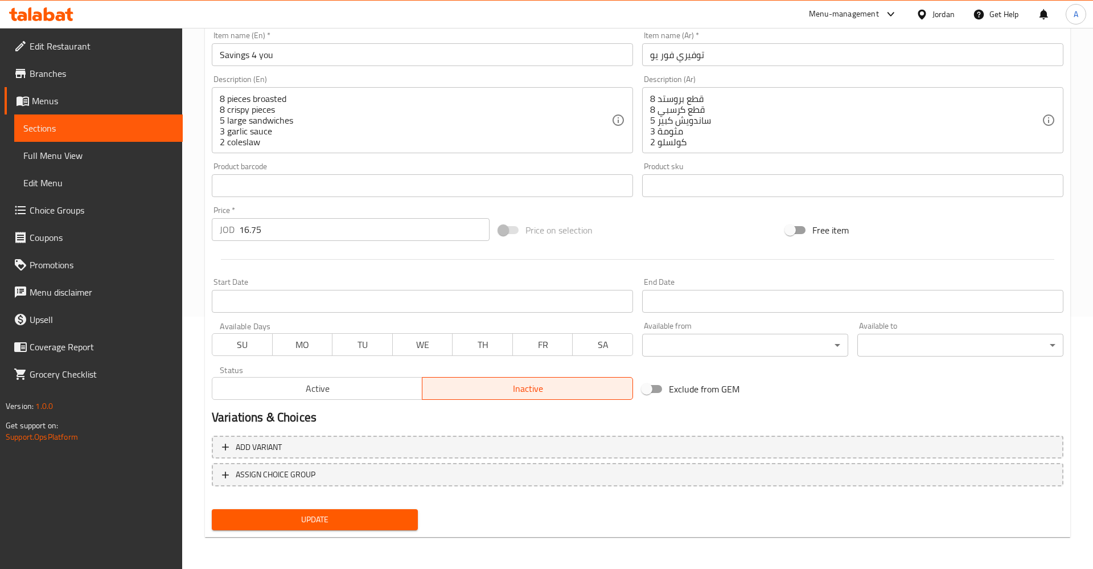
click at [306, 523] on span "Update" at bounding box center [315, 519] width 188 height 14
click at [47, 121] on span "Sections" at bounding box center [98, 128] width 150 height 14
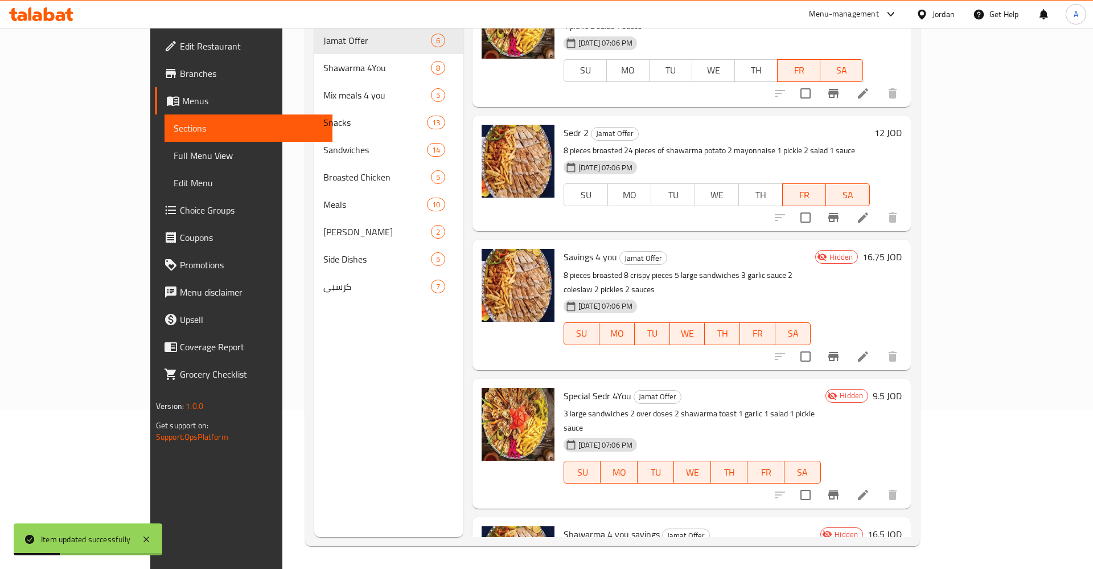
scroll to position [206, 0]
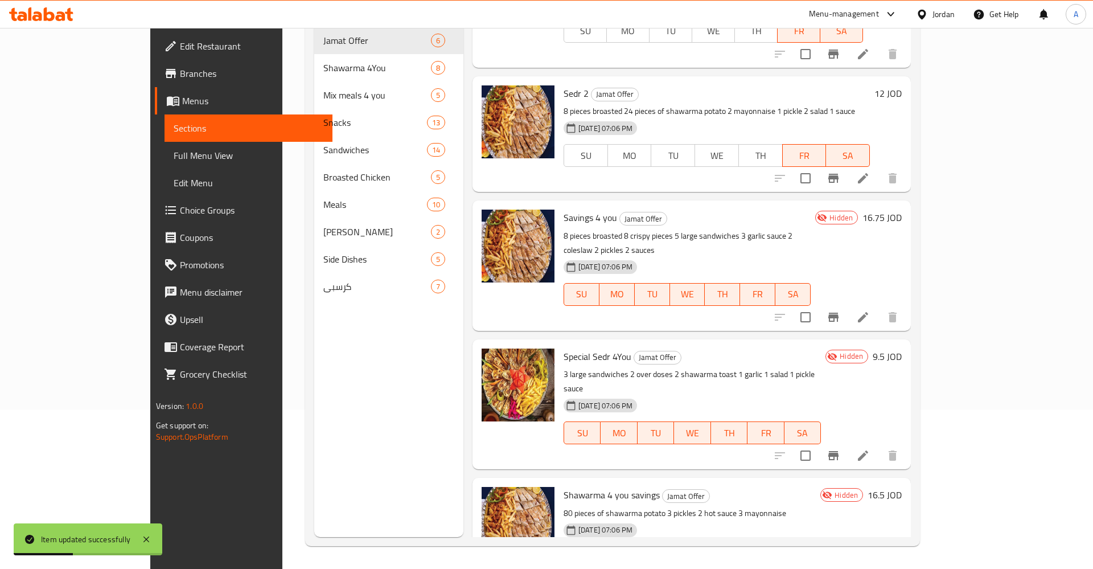
click at [879, 445] on li at bounding box center [863, 455] width 32 height 20
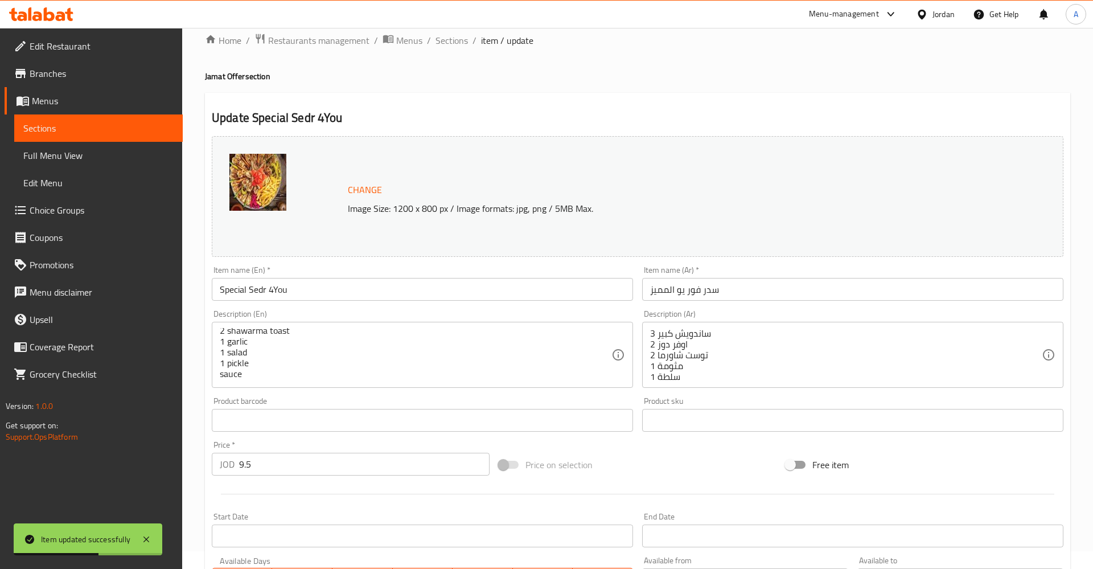
scroll to position [232, 0]
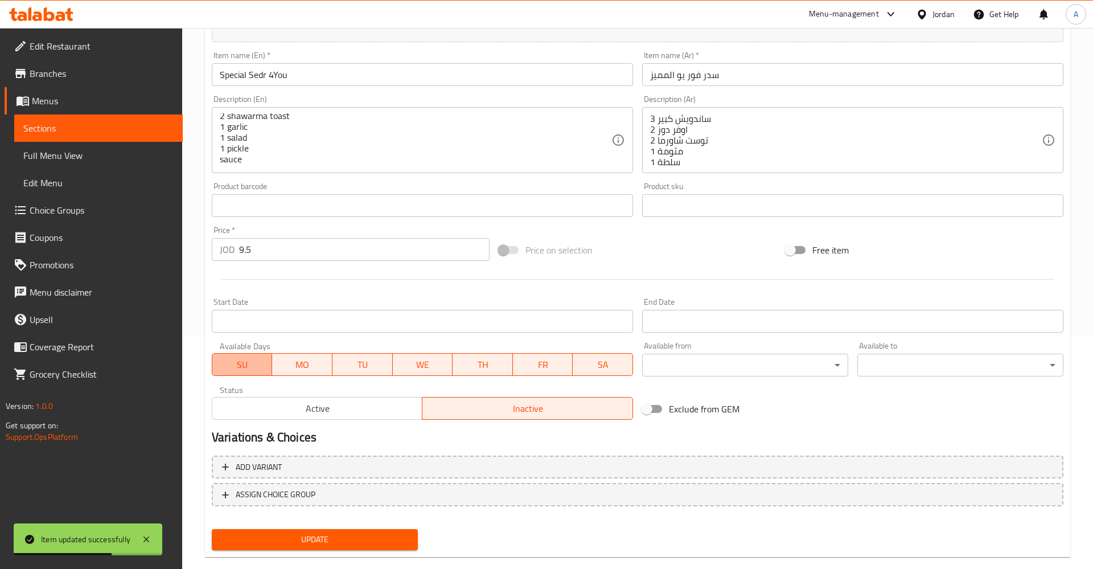
click at [252, 365] on span "SU" at bounding box center [242, 364] width 51 height 17
click at [318, 377] on div "Available Days SU MO TU WE TH FR SA" at bounding box center [422, 359] width 430 height 44
click at [317, 370] on span "MO" at bounding box center [302, 364] width 51 height 17
click at [345, 362] on span "TU" at bounding box center [362, 364] width 51 height 17
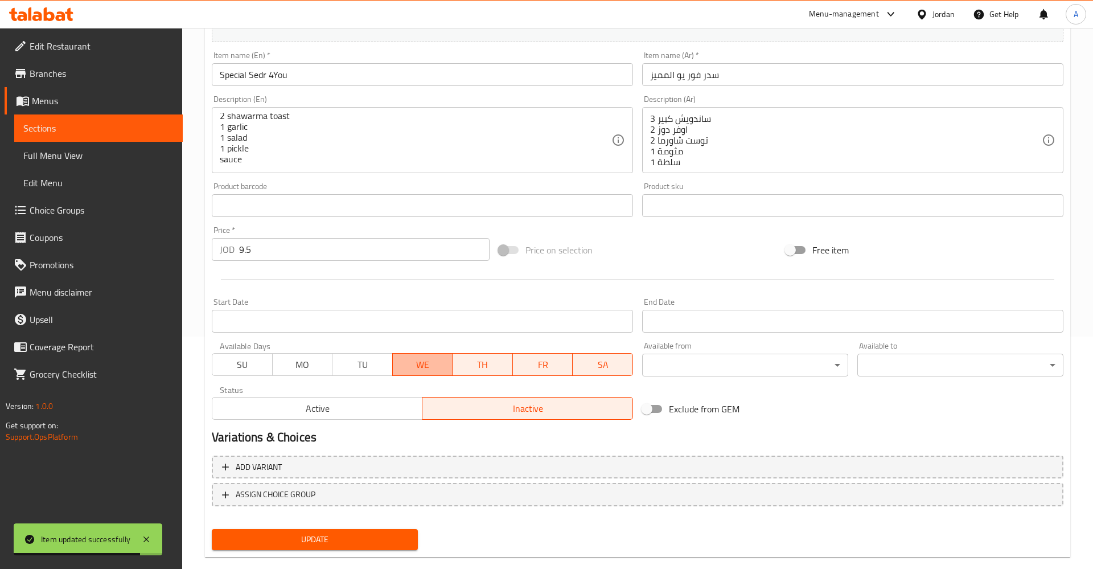
drag, startPoint x: 406, startPoint y: 363, endPoint x: 480, endPoint y: 369, distance: 73.7
click at [407, 363] on span "WE" at bounding box center [422, 364] width 51 height 17
click at [482, 369] on span "TH" at bounding box center [482, 364] width 51 height 17
click at [574, 356] on button "SA" at bounding box center [603, 364] width 60 height 23
drag, startPoint x: 601, startPoint y: 361, endPoint x: 531, endPoint y: 363, distance: 70.0
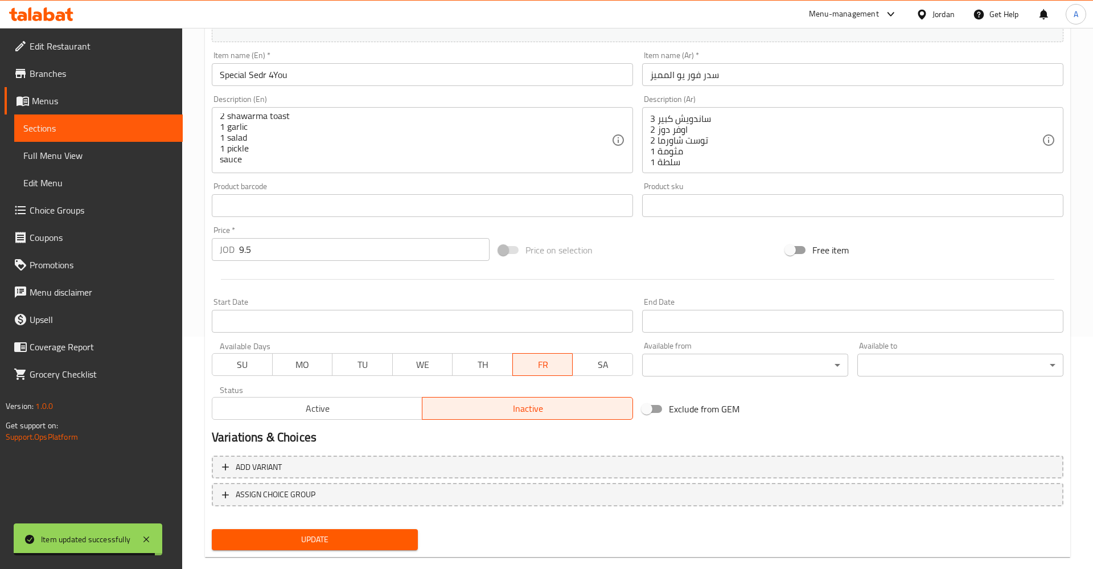
click at [601, 361] on span "SA" at bounding box center [602, 364] width 51 height 17
click at [531, 363] on span "FR" at bounding box center [542, 364] width 51 height 17
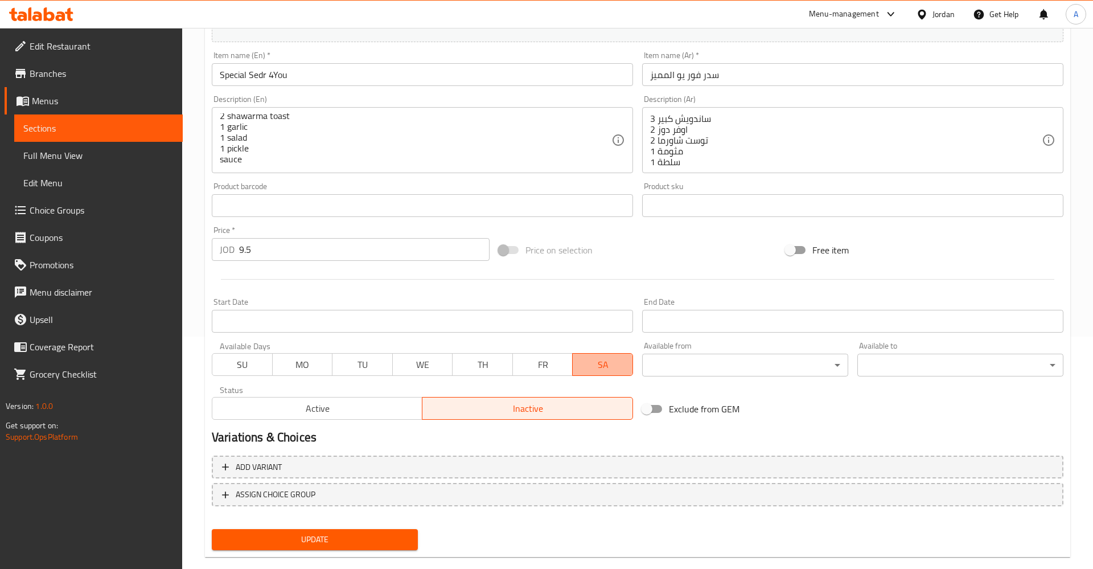
click at [591, 372] on span "SA" at bounding box center [602, 364] width 51 height 17
click at [362, 536] on span "Update" at bounding box center [315, 539] width 188 height 14
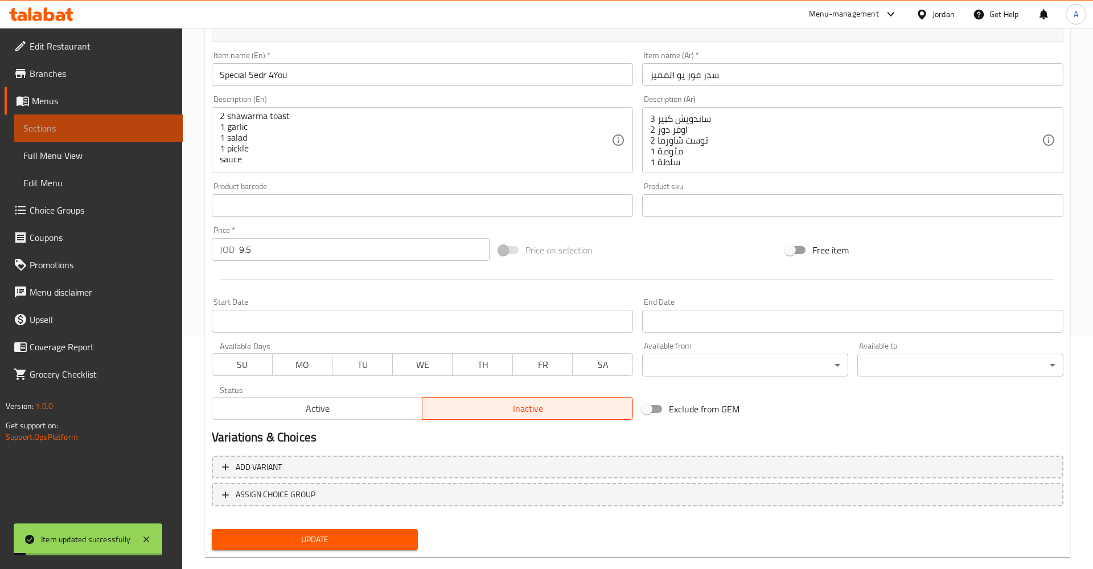
click at [106, 114] on link "Sections" at bounding box center [98, 127] width 169 height 27
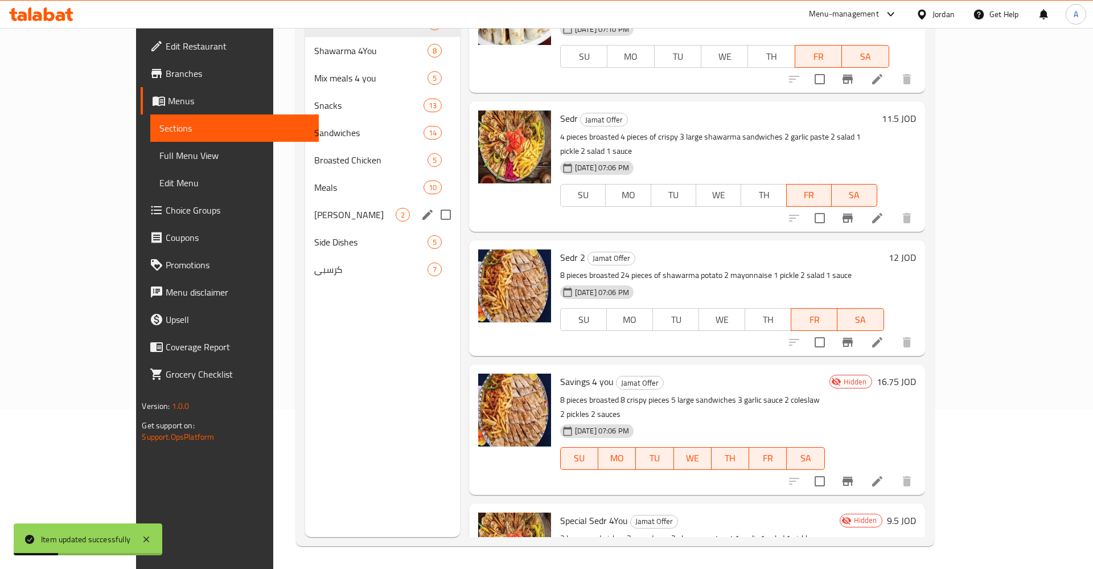
scroll to position [28, 0]
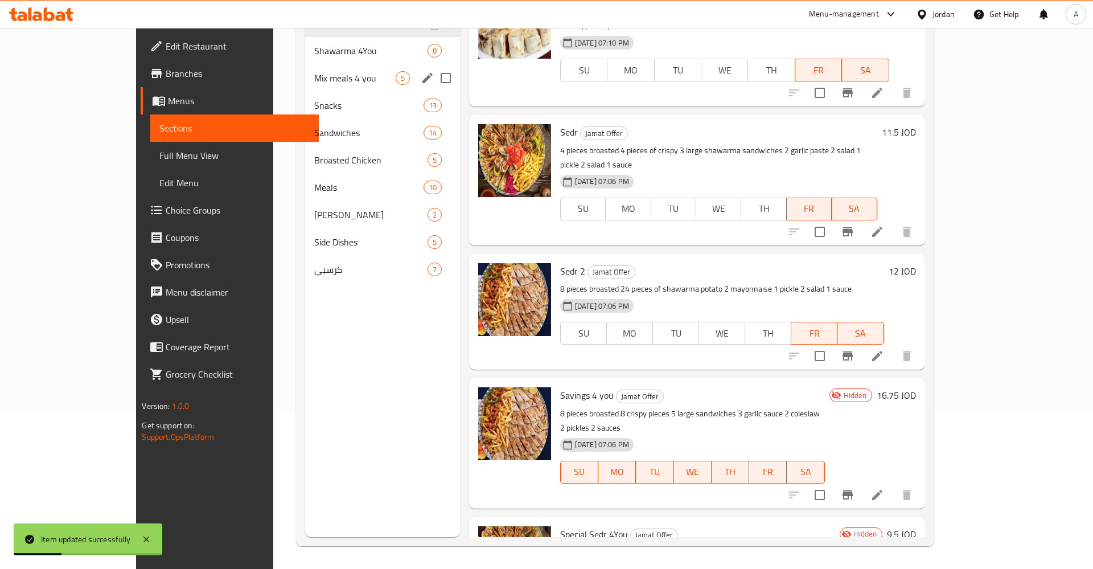
click at [305, 68] on div "Mix meals 4 you 5" at bounding box center [382, 77] width 155 height 27
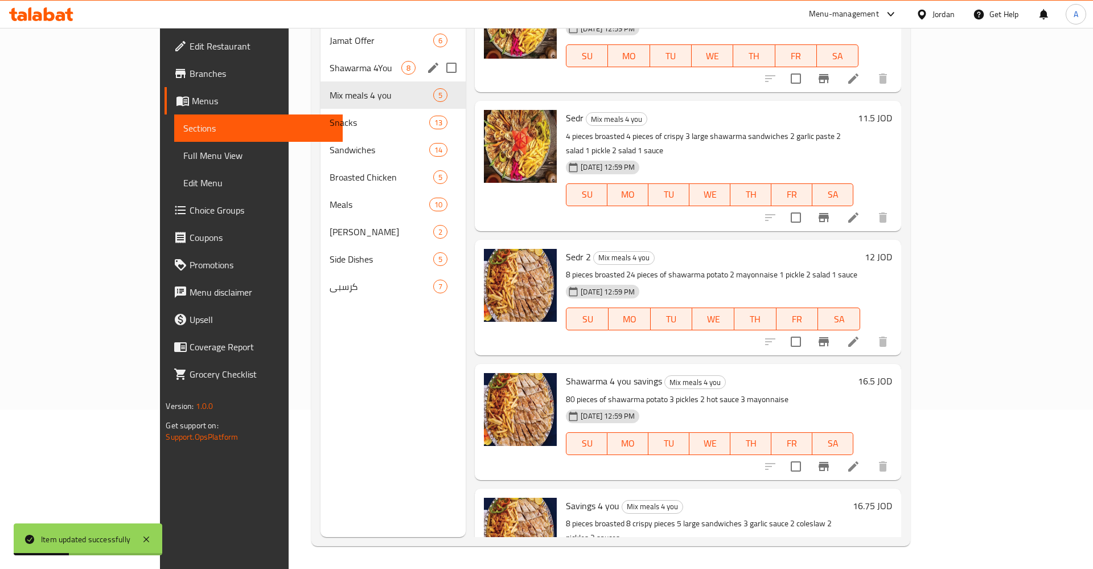
click at [330, 61] on span "Shawarma 4You" at bounding box center [366, 68] width 72 height 14
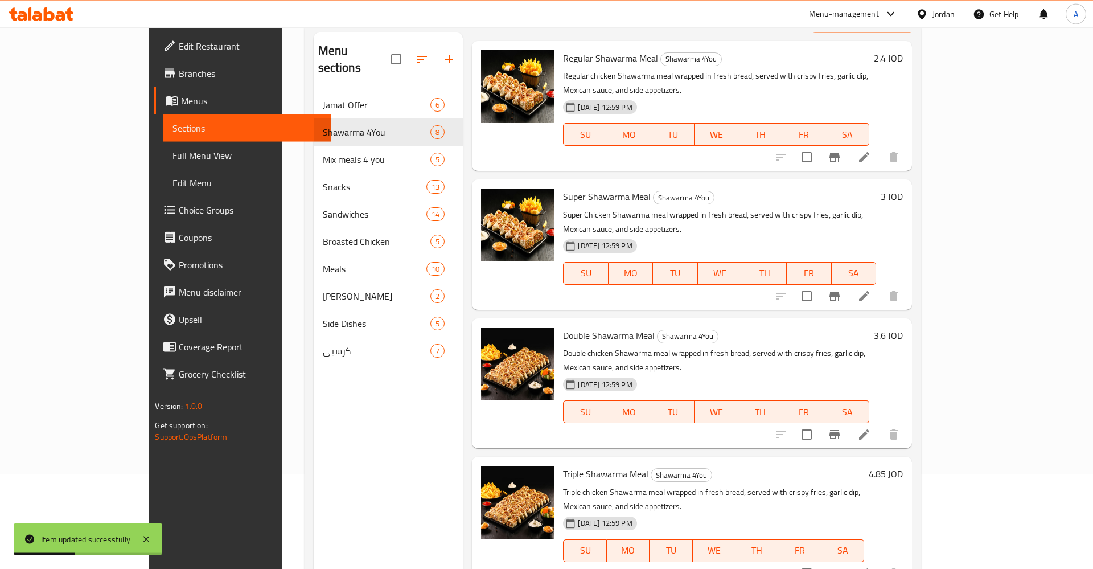
scroll to position [43, 0]
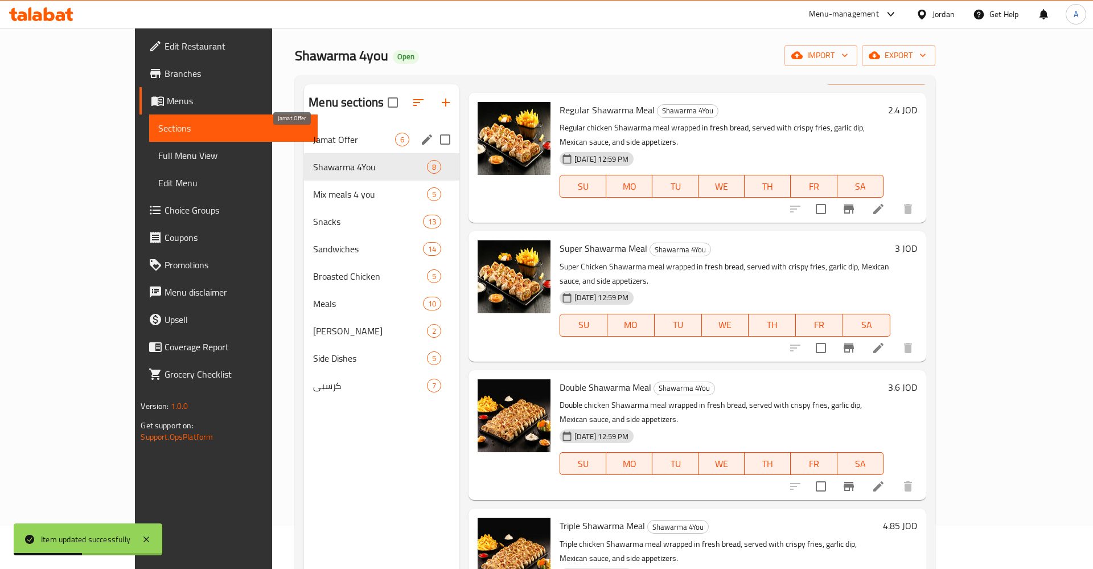
click at [313, 136] on span "Jamat Offer" at bounding box center [354, 140] width 82 height 14
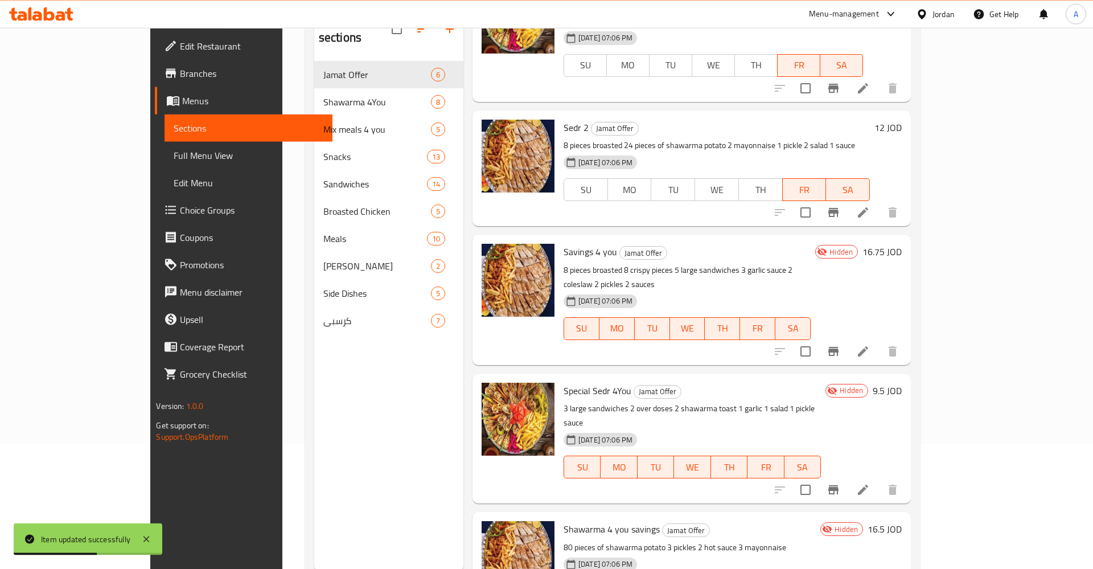
scroll to position [159, 0]
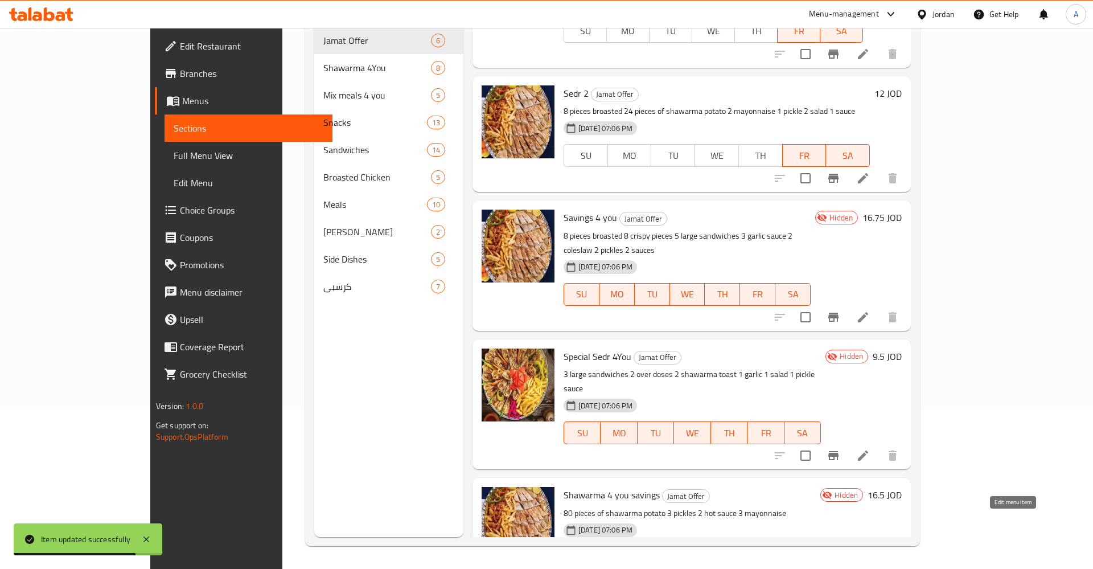
click at [870, 568] on icon at bounding box center [863, 580] width 14 height 14
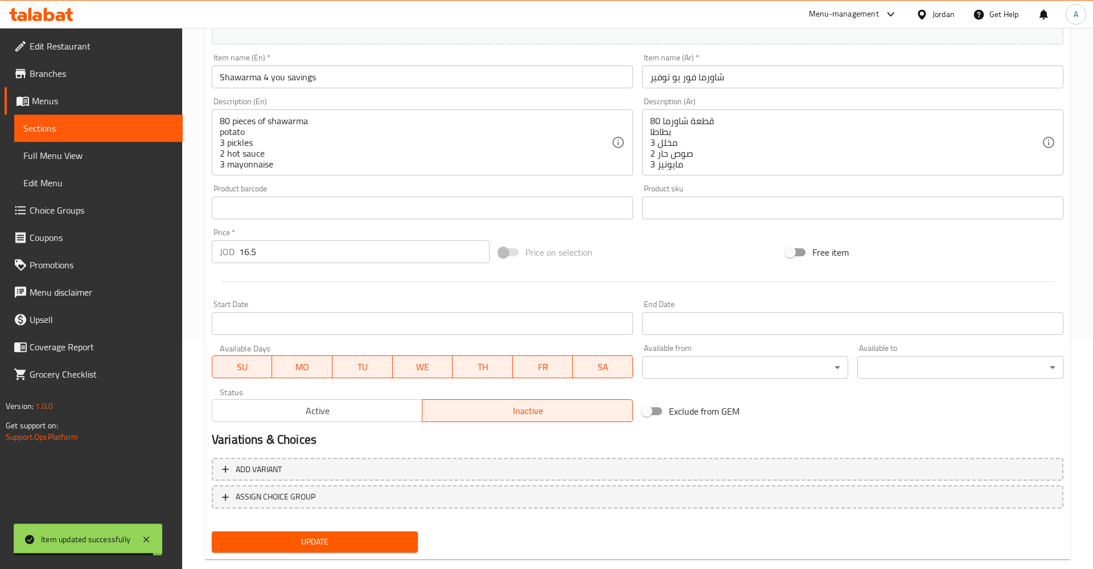
scroll to position [253, 0]
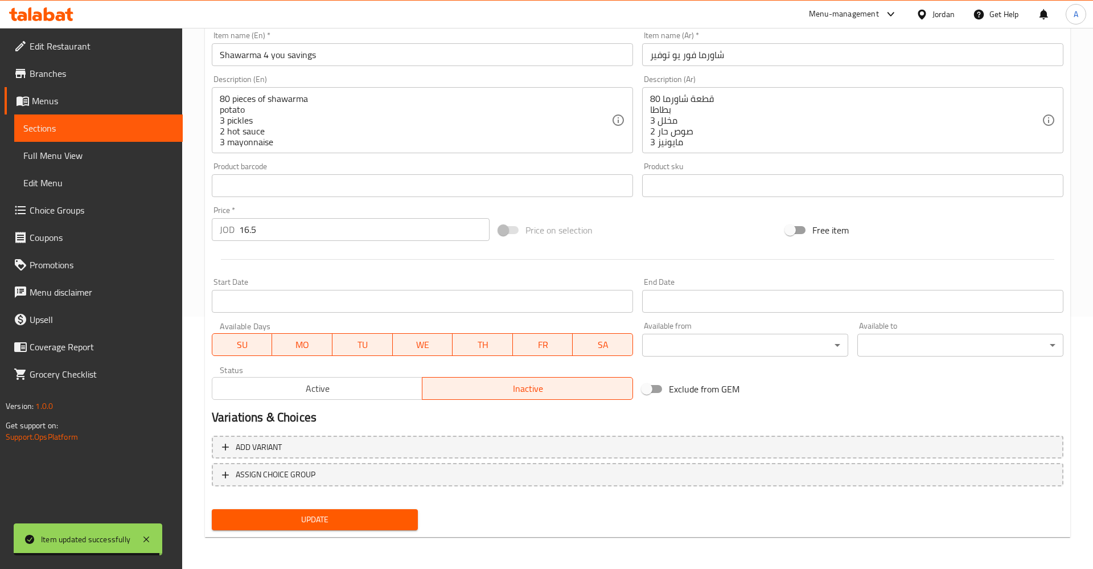
click at [263, 349] on span "SU" at bounding box center [242, 344] width 51 height 17
click at [305, 349] on span "MO" at bounding box center [302, 344] width 51 height 17
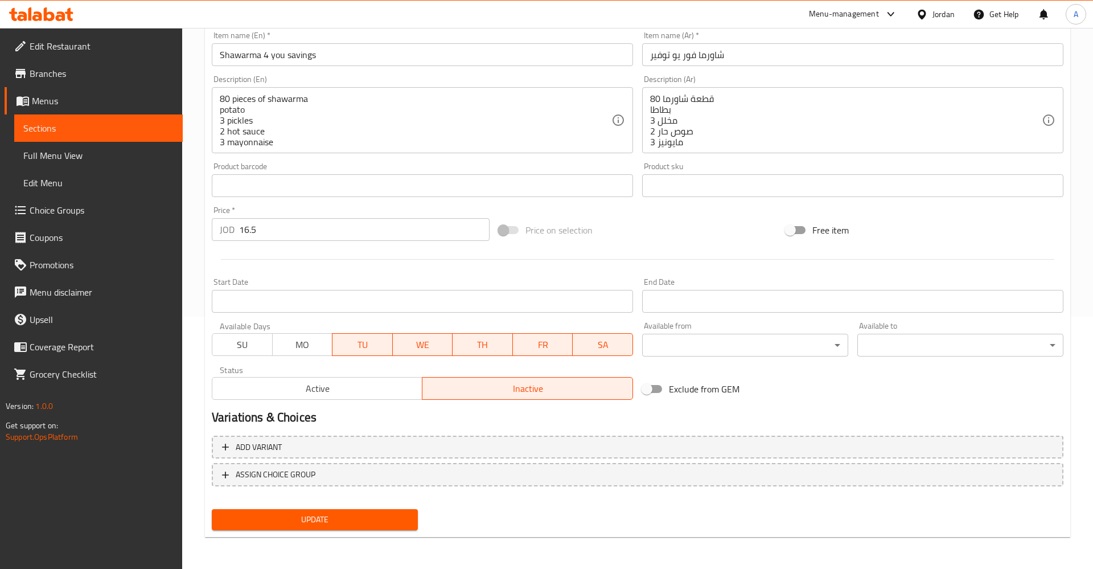
click at [361, 347] on span "TU" at bounding box center [362, 344] width 51 height 17
click at [429, 345] on span "WE" at bounding box center [422, 344] width 51 height 17
click at [476, 345] on span "TH" at bounding box center [482, 344] width 51 height 17
drag, startPoint x: 535, startPoint y: 342, endPoint x: 569, endPoint y: 335, distance: 34.7
click at [536, 341] on span "FR" at bounding box center [542, 344] width 51 height 17
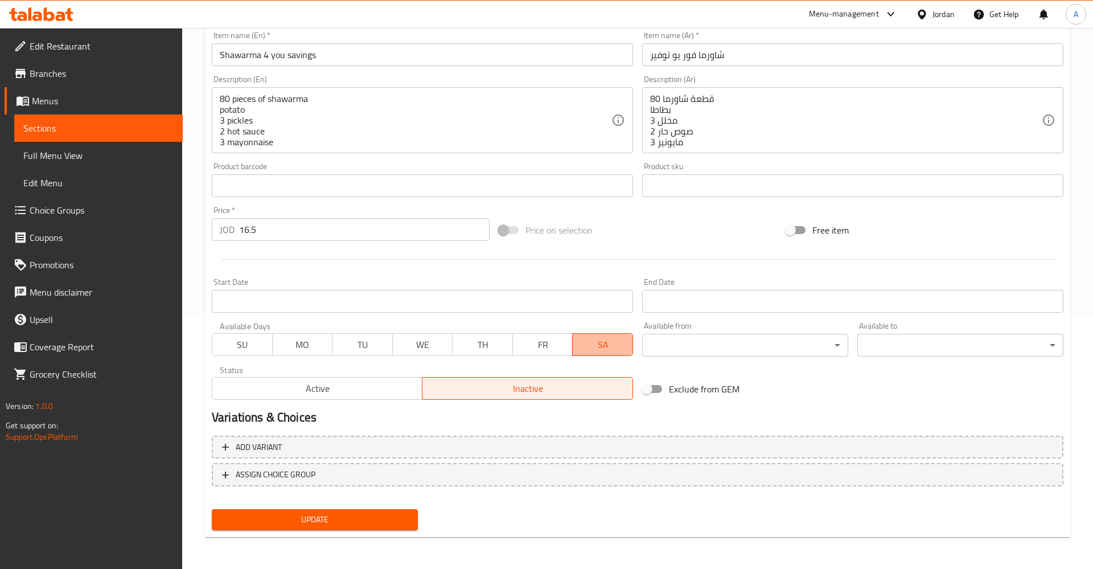
click at [584, 334] on button "SA" at bounding box center [602, 344] width 61 height 23
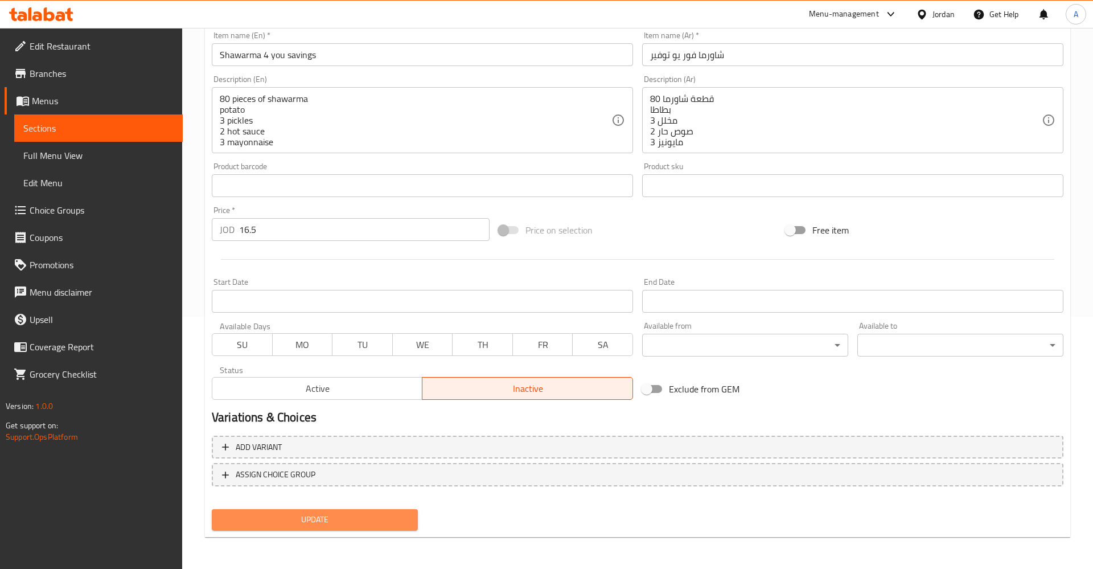
click at [356, 520] on span "Update" at bounding box center [315, 519] width 188 height 14
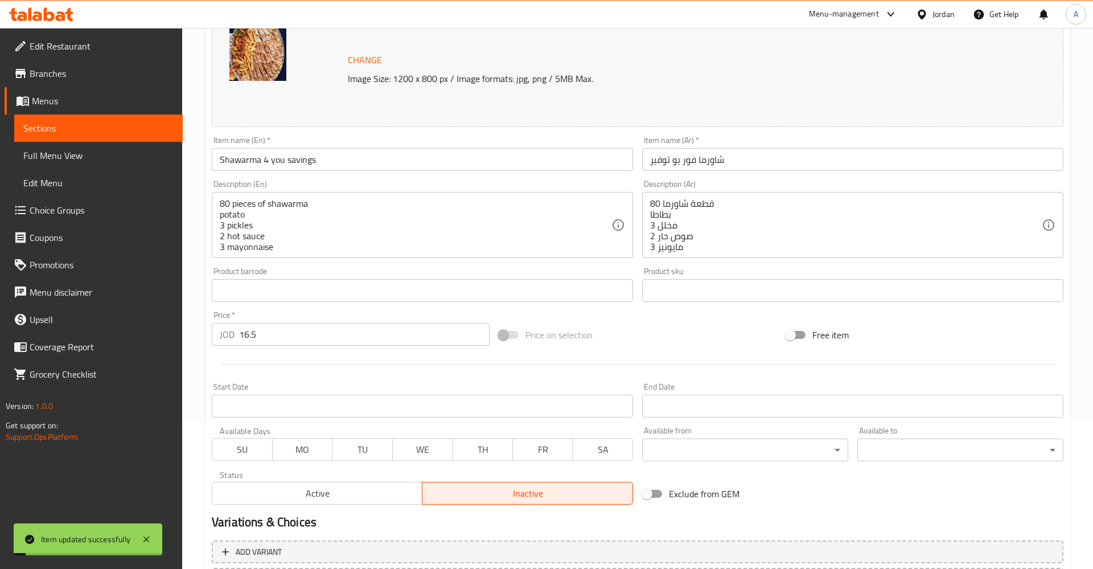
scroll to position [79, 0]
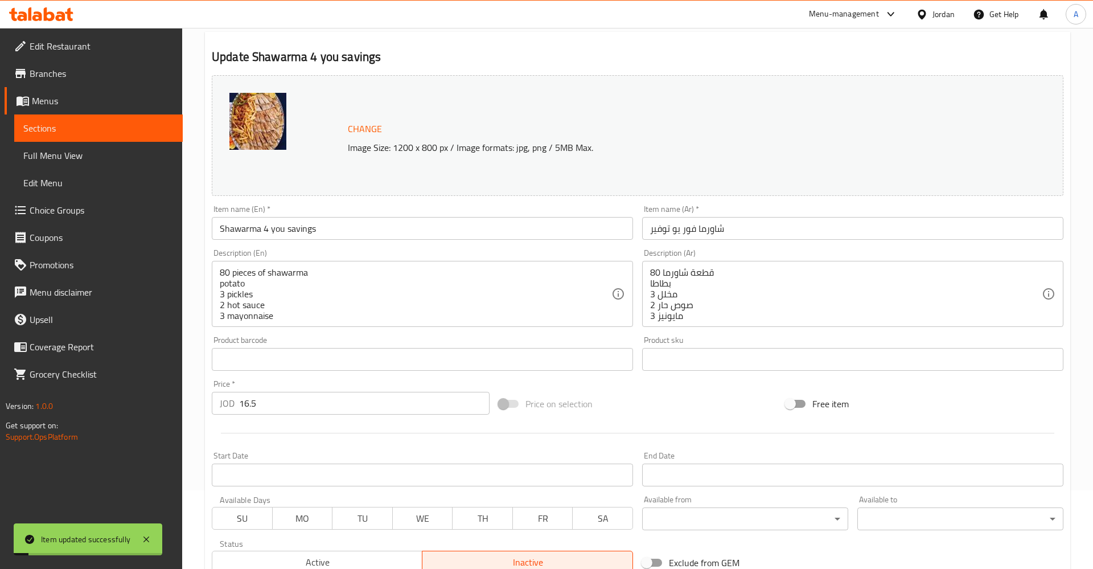
drag, startPoint x: 68, startPoint y: 142, endPoint x: 61, endPoint y: 130, distance: 13.8
click at [67, 142] on link "Full Menu View" at bounding box center [98, 155] width 169 height 27
click at [61, 130] on span "Sections" at bounding box center [98, 128] width 150 height 14
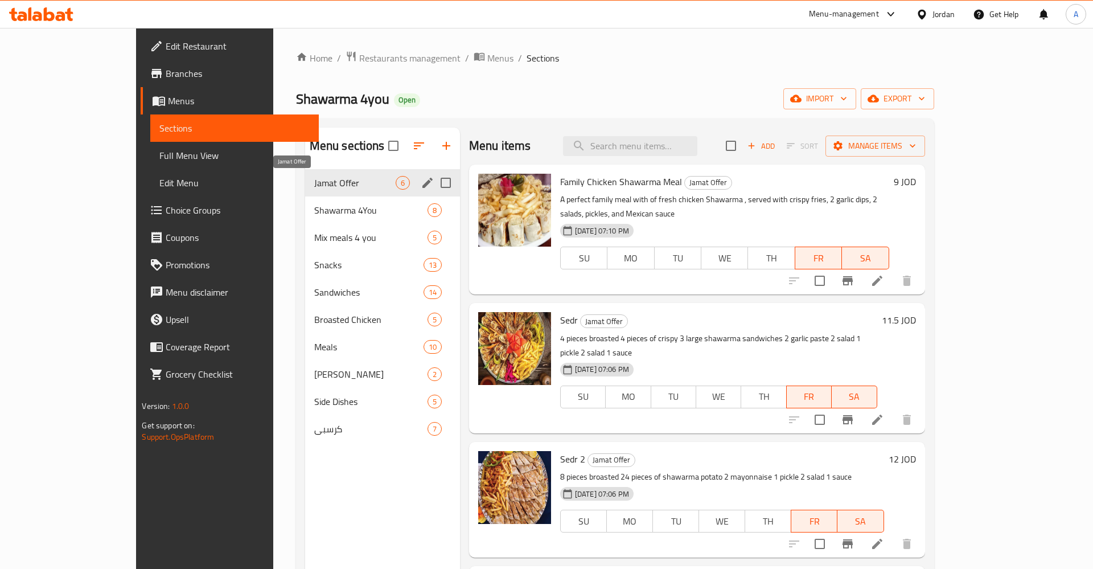
click at [314, 176] on span "Jamat Offer" at bounding box center [354, 183] width 81 height 14
click at [326, 212] on span "Shawarma 4You" at bounding box center [354, 210] width 81 height 14
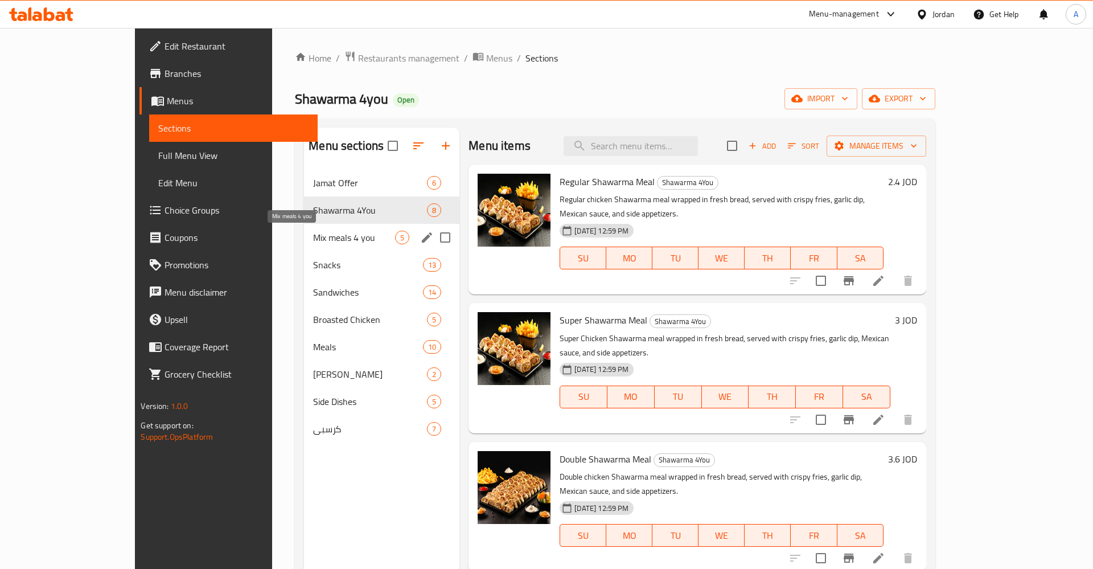
click at [334, 248] on div "Mix meals 4 you 5" at bounding box center [381, 237] width 155 height 27
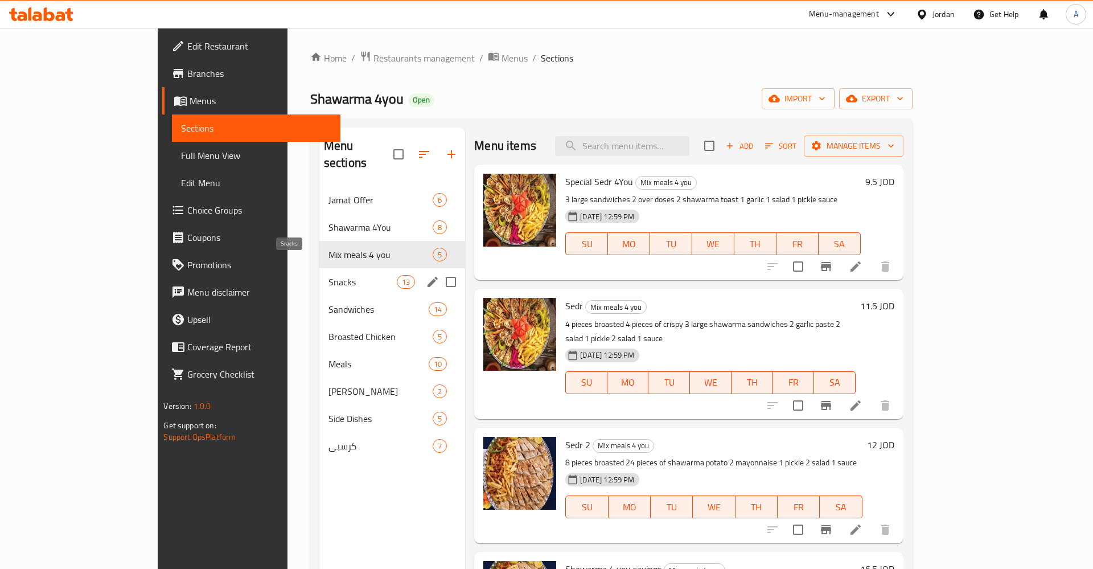
click at [328, 275] on span "Snacks" at bounding box center [362, 282] width 68 height 14
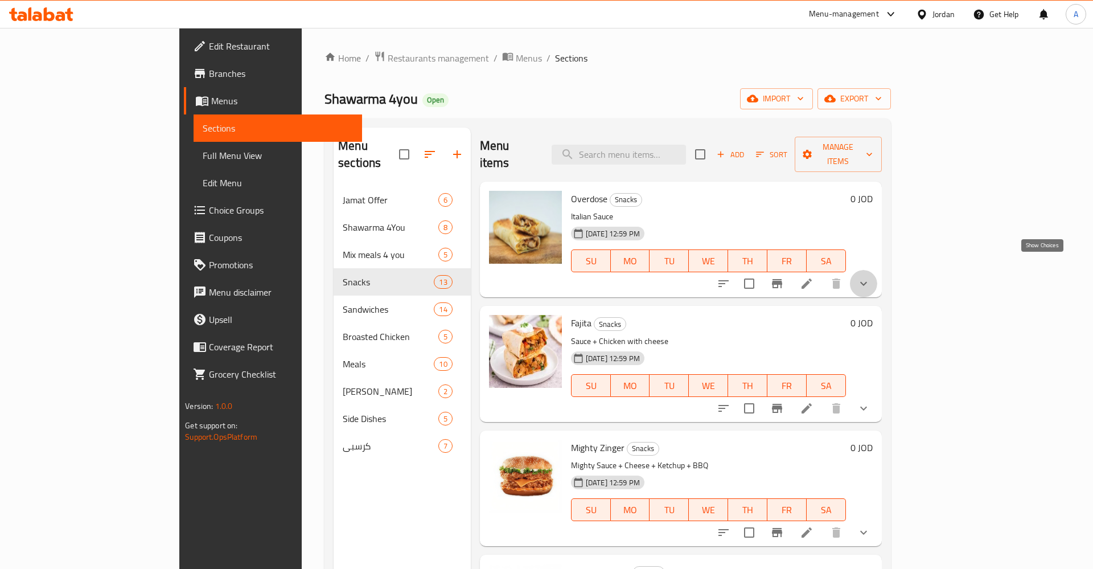
click at [870, 277] on icon "show more" at bounding box center [864, 284] width 14 height 14
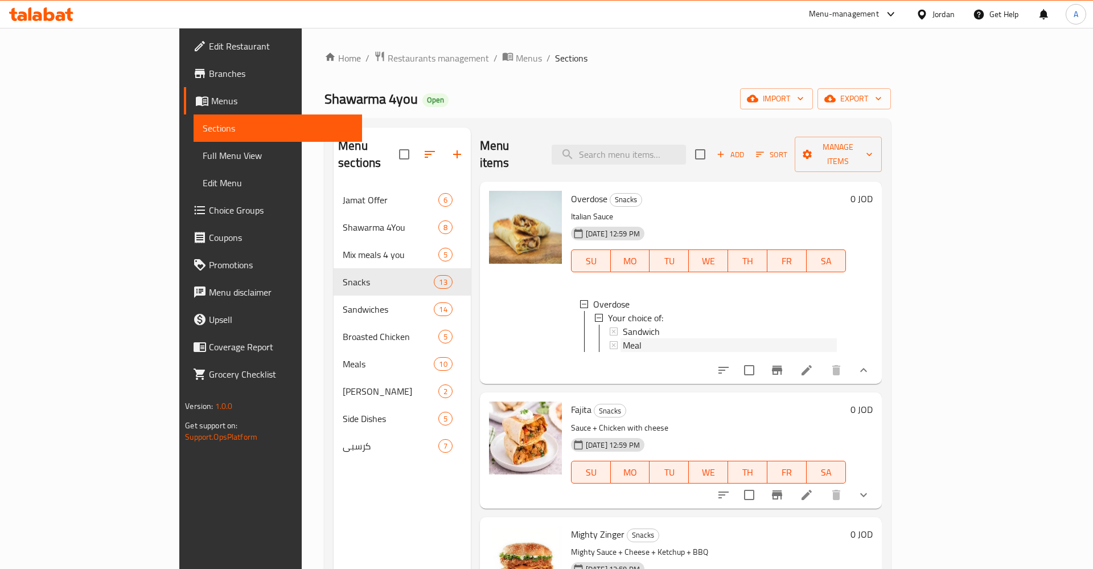
click at [797, 338] on div "Meal" at bounding box center [730, 345] width 214 height 14
click at [813, 363] on icon at bounding box center [807, 370] width 14 height 14
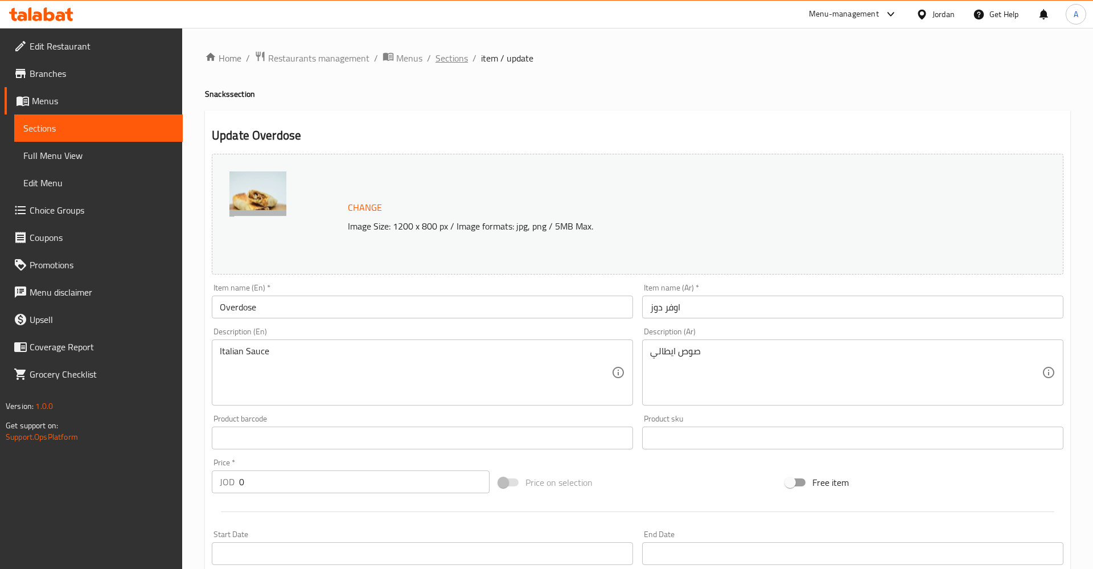
click at [454, 54] on span "Sections" at bounding box center [451, 58] width 32 height 14
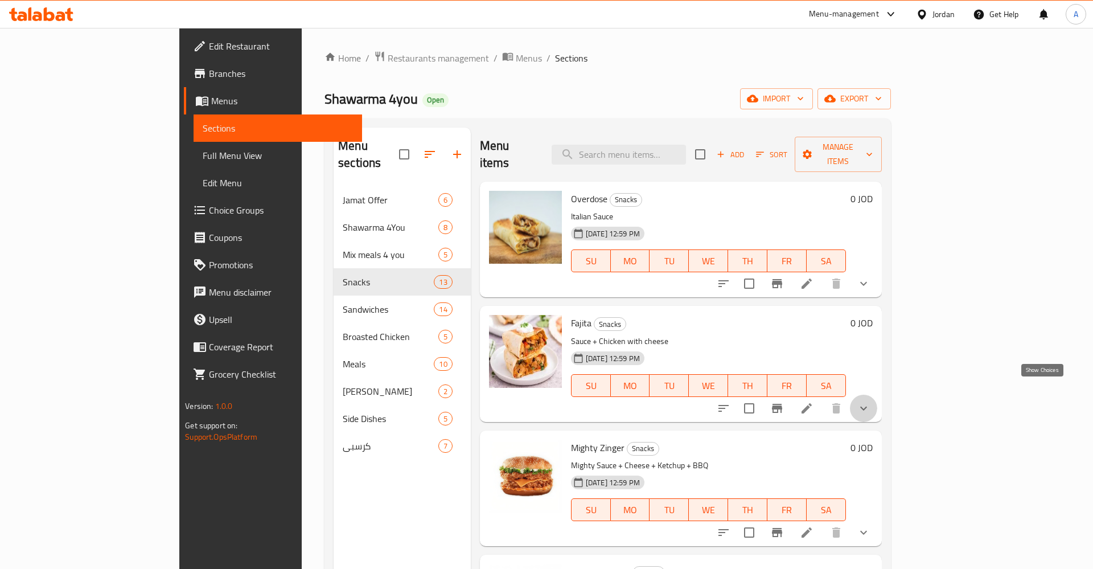
click at [870, 401] on icon "show more" at bounding box center [864, 408] width 14 height 14
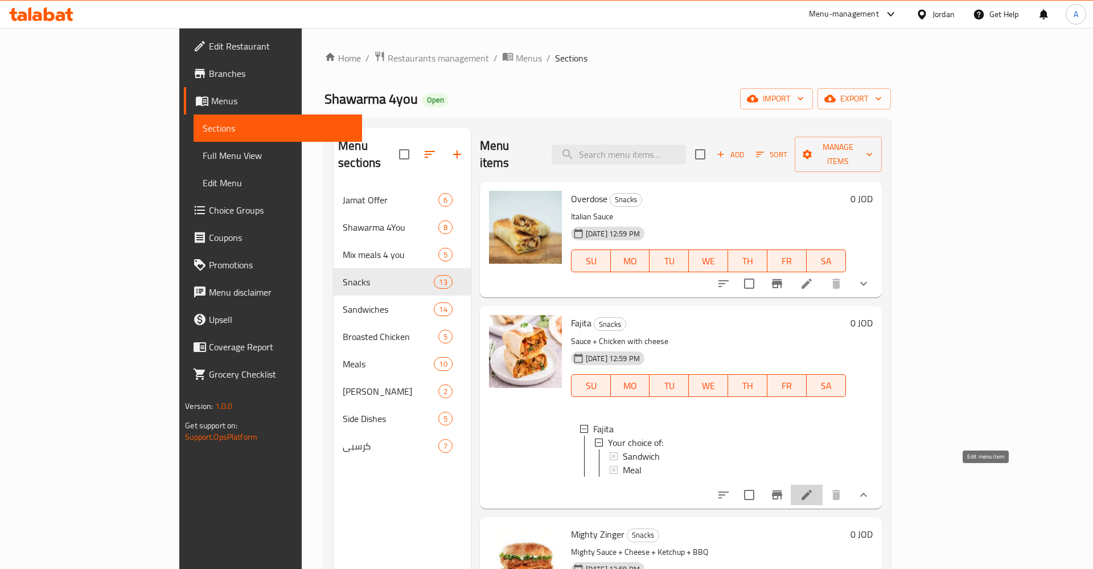
click at [813, 488] on icon at bounding box center [807, 495] width 14 height 14
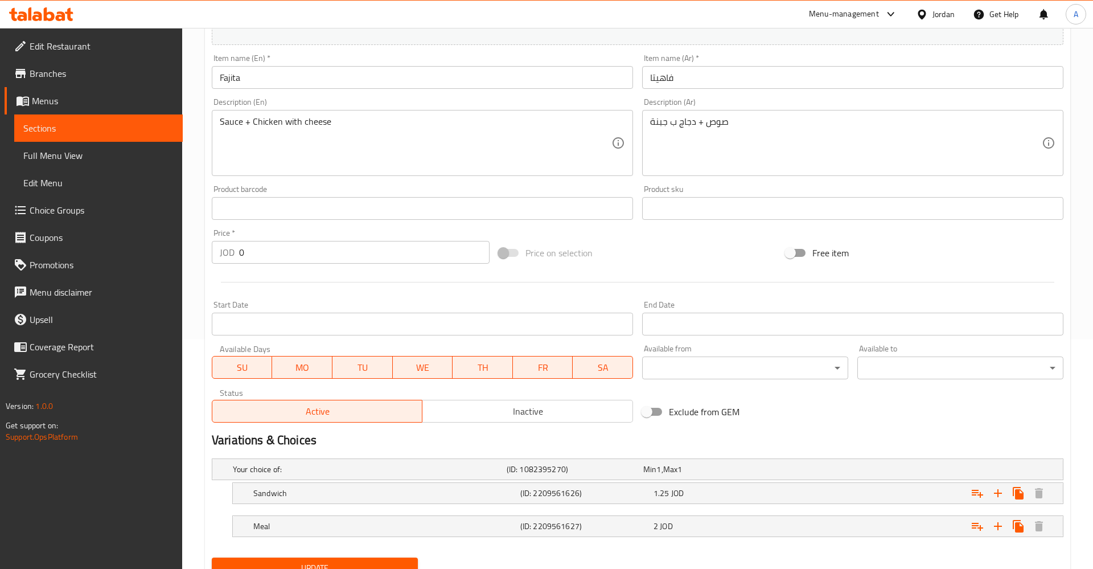
scroll to position [232, 0]
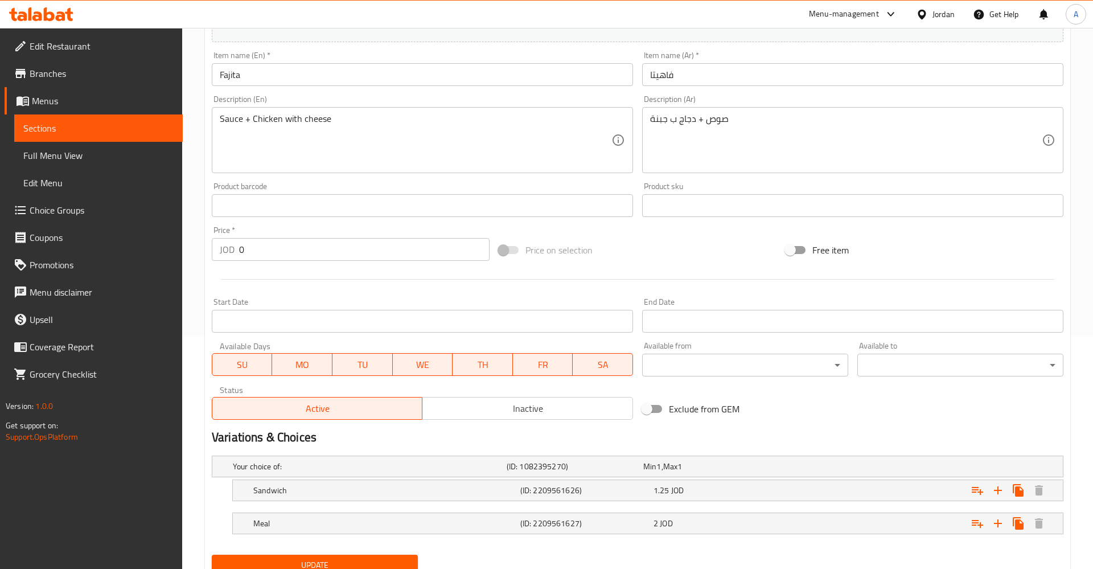
click at [70, 128] on span "Sections" at bounding box center [98, 128] width 150 height 14
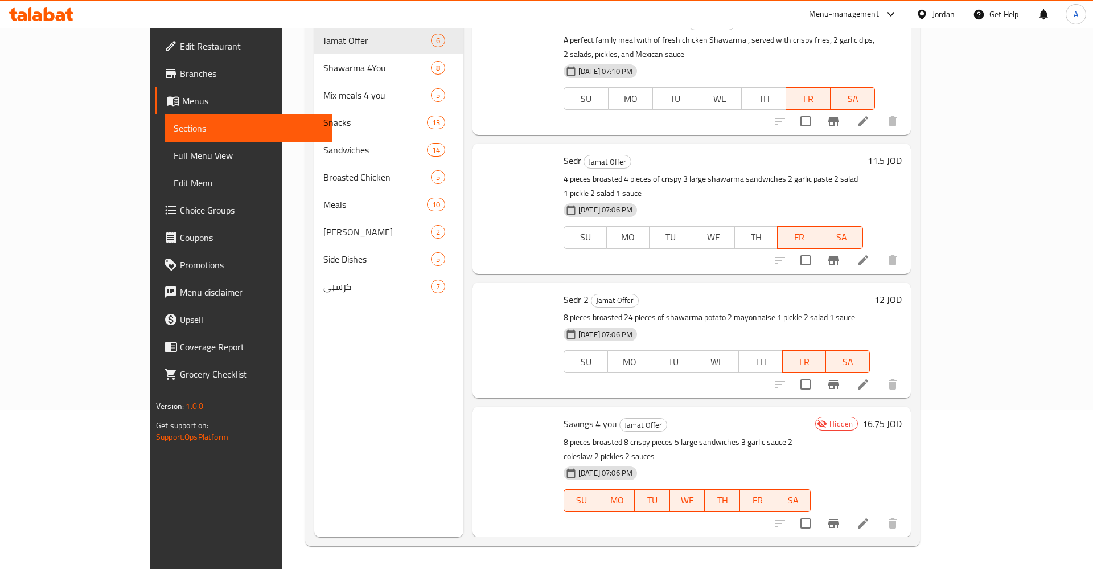
scroll to position [159, 0]
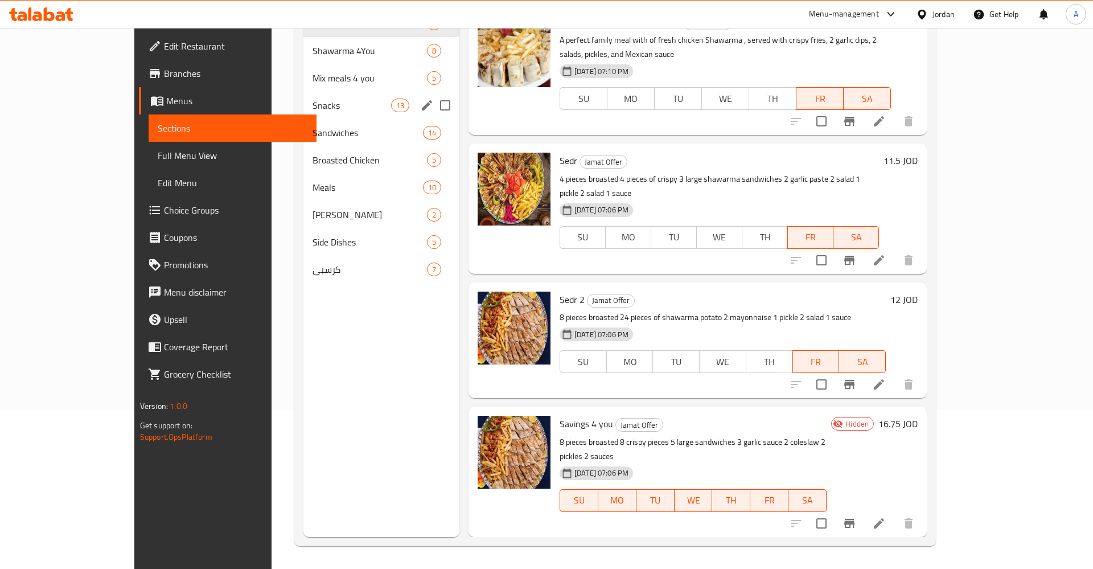
click at [303, 98] on div "Snacks 13" at bounding box center [381, 105] width 156 height 27
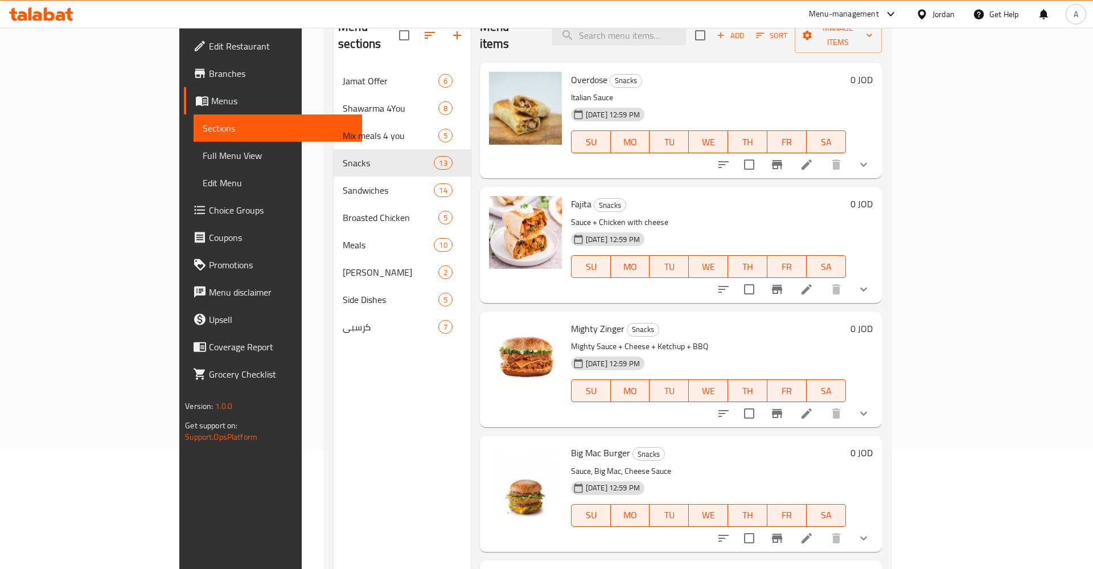
scroll to position [101, 0]
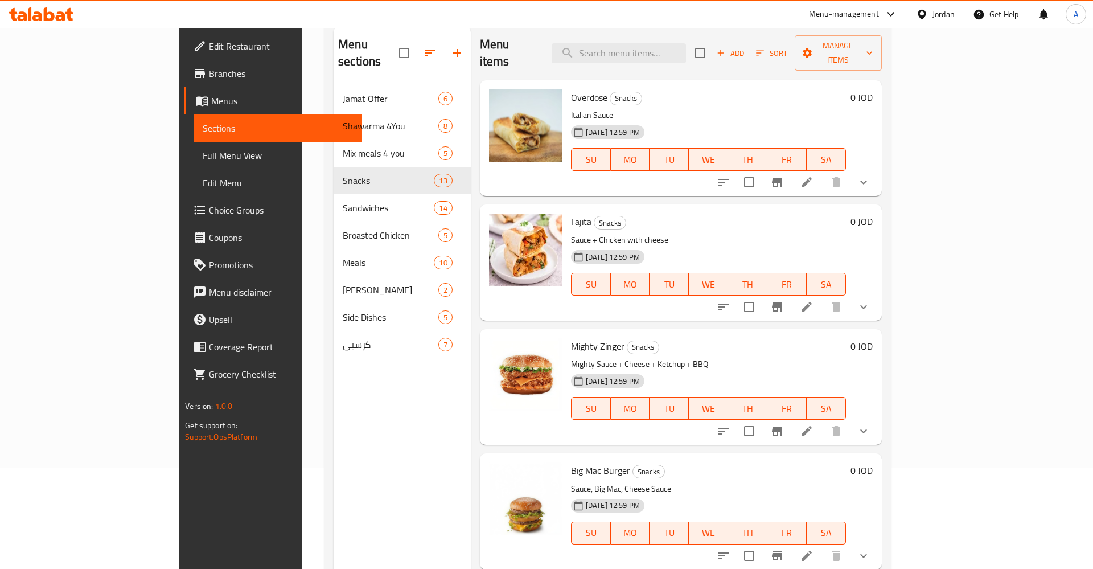
click at [867, 429] on icon "show more" at bounding box center [863, 431] width 7 height 4
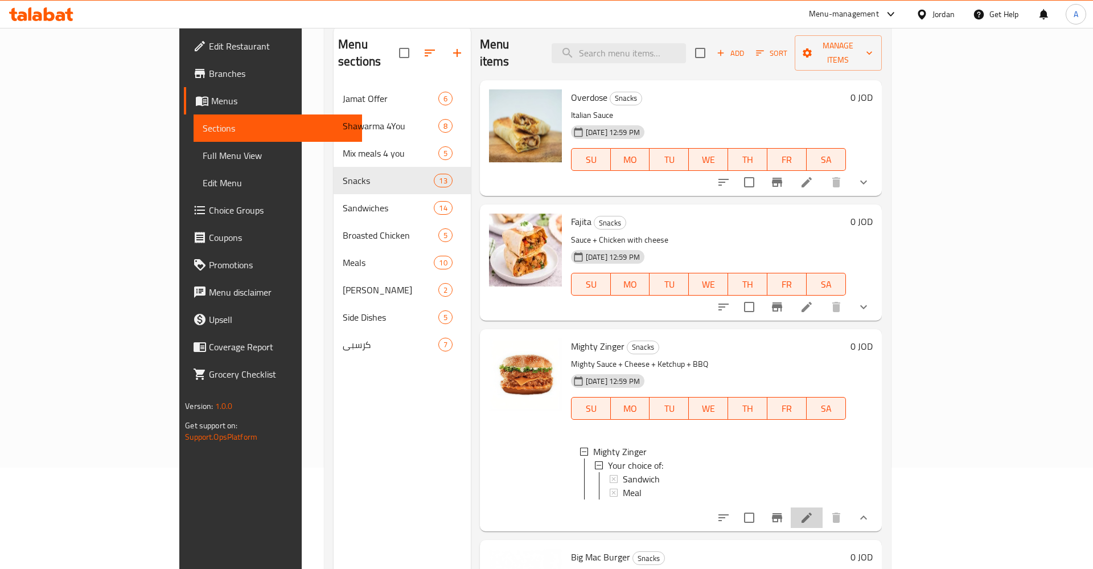
click at [823, 507] on li at bounding box center [807, 517] width 32 height 20
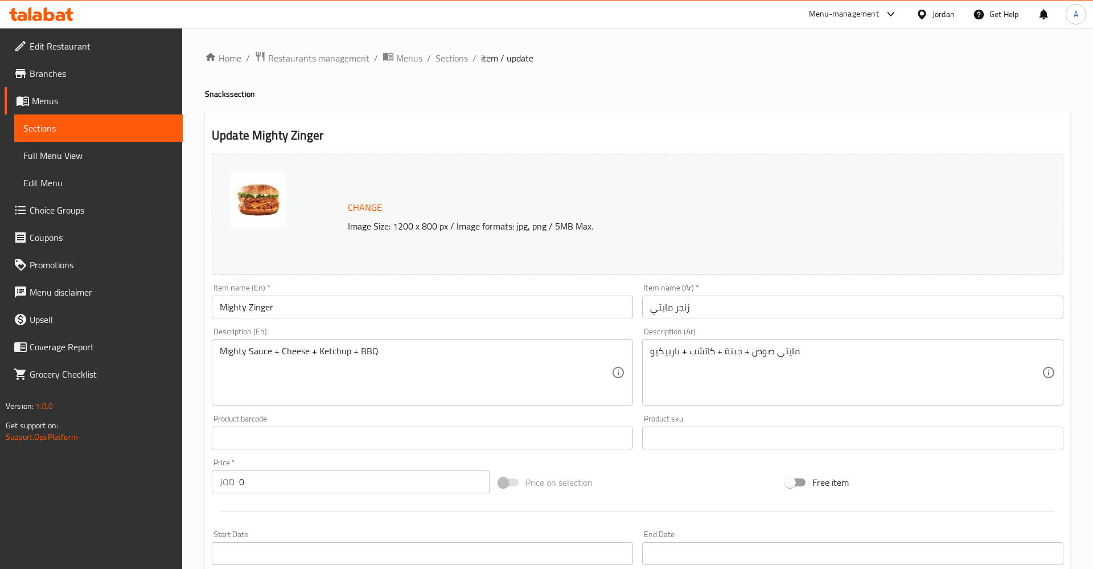
click at [34, 128] on span "Sections" at bounding box center [98, 128] width 150 height 14
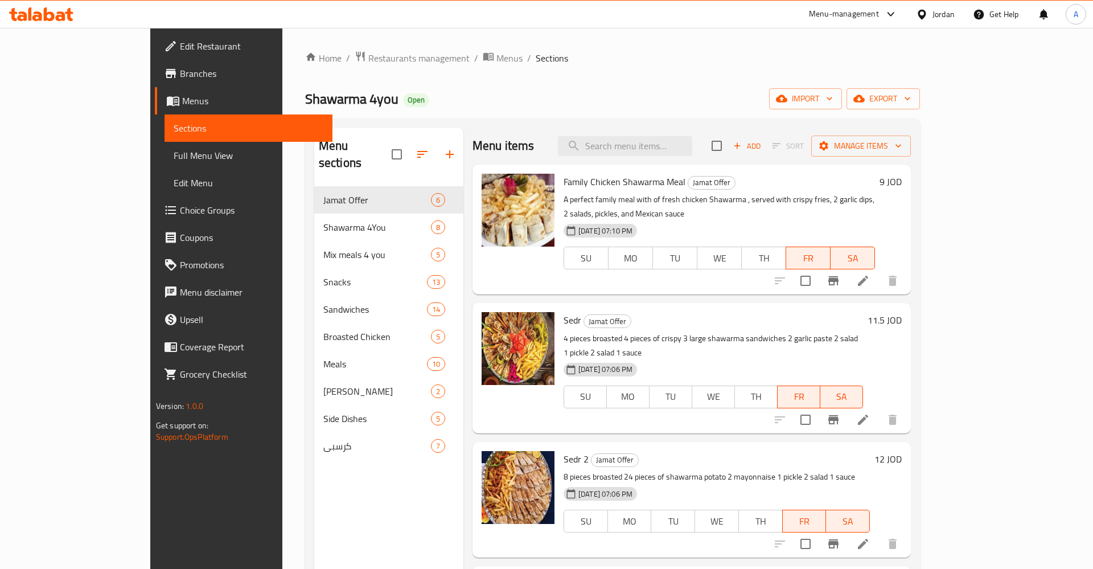
click at [796, 65] on div "Home / Restaurants management / Menus / Sections Shawarma 4you Open import expo…" at bounding box center [612, 378] width 615 height 655
click at [837, 75] on div "Home / Restaurants management / Menus / Sections Shawarma 4you Open import expo…" at bounding box center [612, 378] width 615 height 655
click at [703, 32] on div "Home / Restaurants management / Menus / Sections Shawarma 4you Open import expo…" at bounding box center [612, 378] width 660 height 700
click at [841, 49] on div "Home / Restaurants management / Menus / Sections Shawarma 4you Open import expo…" at bounding box center [612, 378] width 660 height 700
click at [543, 72] on div "Home / Restaurants management / Menus / Sections Shawarma 4you Open import expo…" at bounding box center [612, 378] width 615 height 655
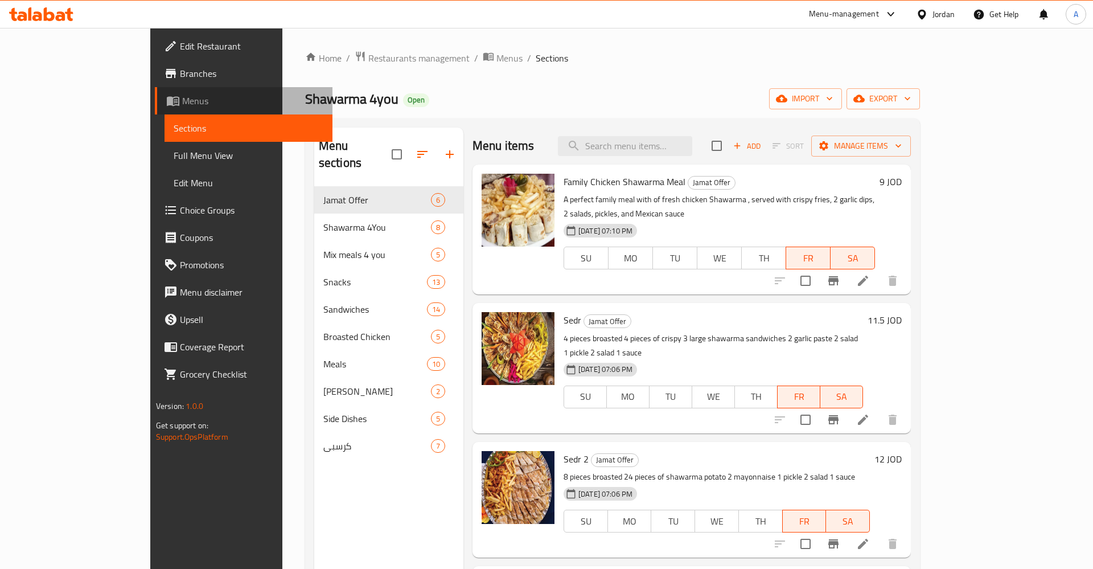
click at [182, 107] on span "Menus" at bounding box center [253, 101] width 142 height 14
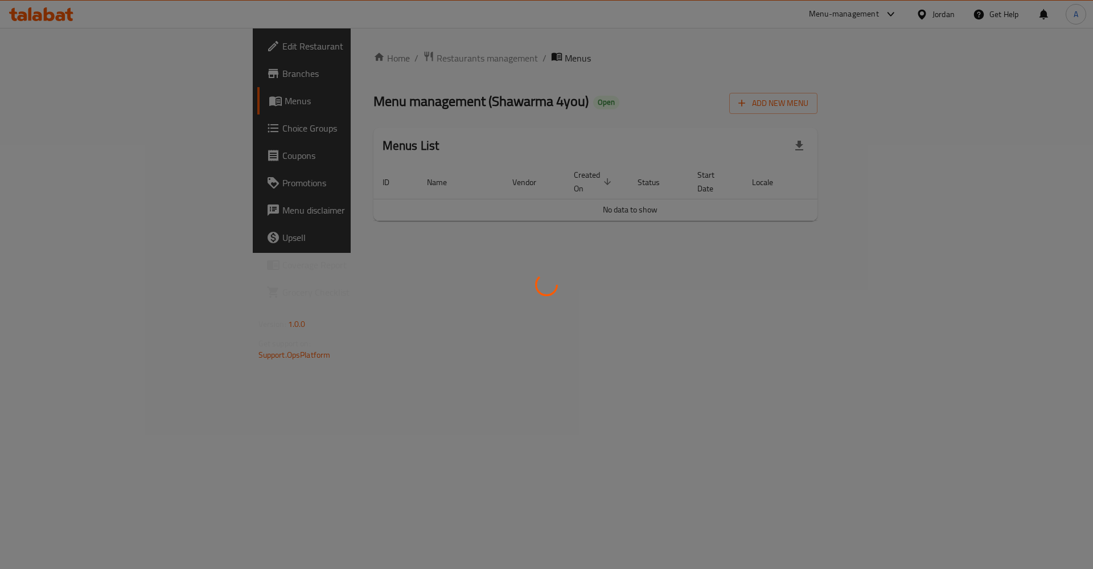
click at [43, 73] on div at bounding box center [546, 284] width 1093 height 569
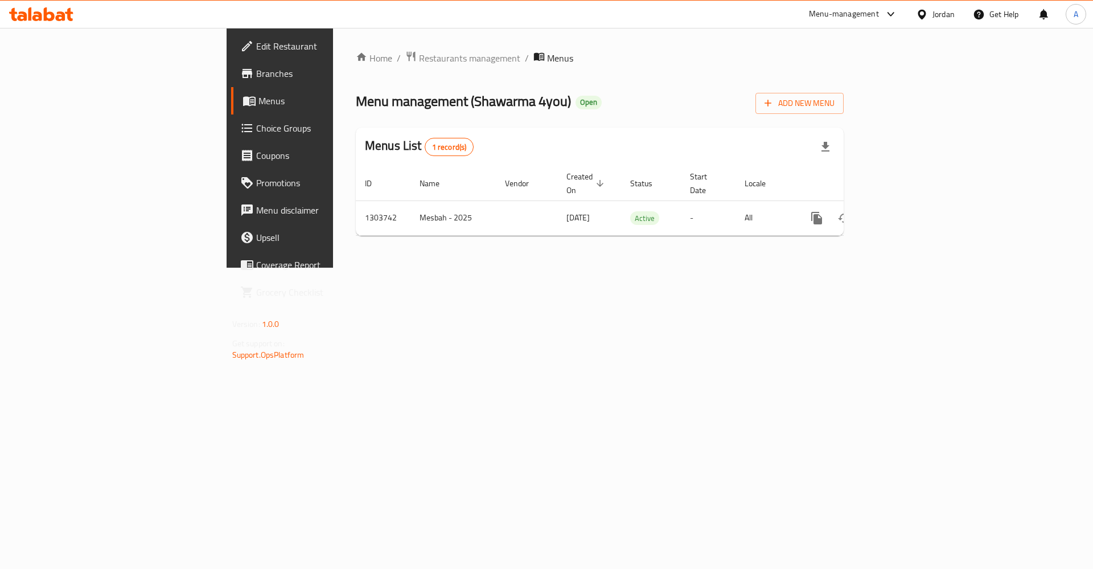
click at [227, 77] on div "Edit Restaurant Branches Menus Choice Groups Coupons Promotions Menu disclaimer…" at bounding box center [547, 148] width 640 height 240
click at [256, 75] on span "Branches" at bounding box center [328, 74] width 144 height 14
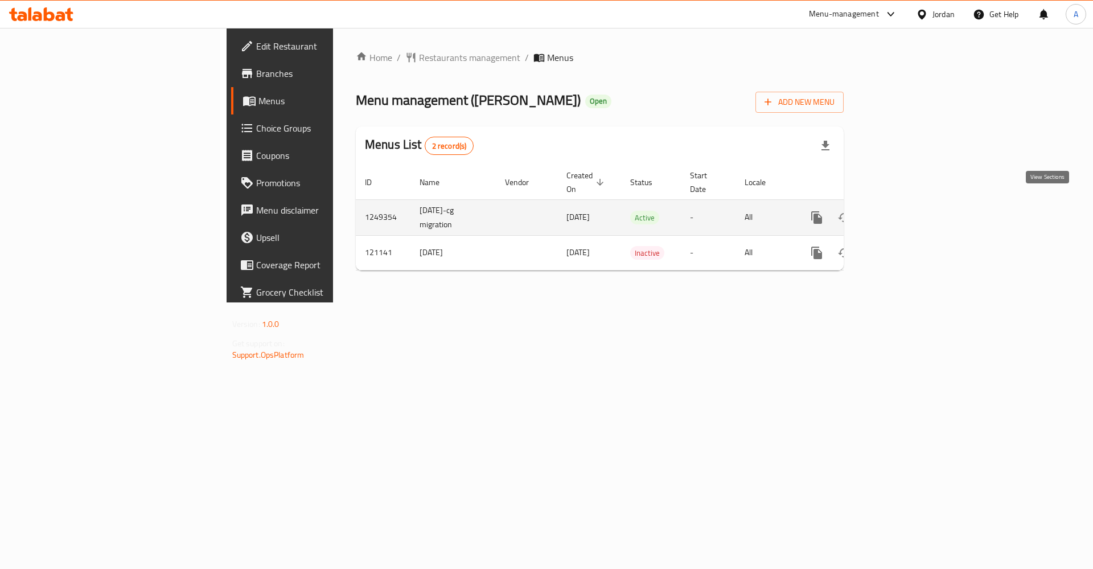
click at [906, 211] on icon "enhanced table" at bounding box center [899, 218] width 14 height 14
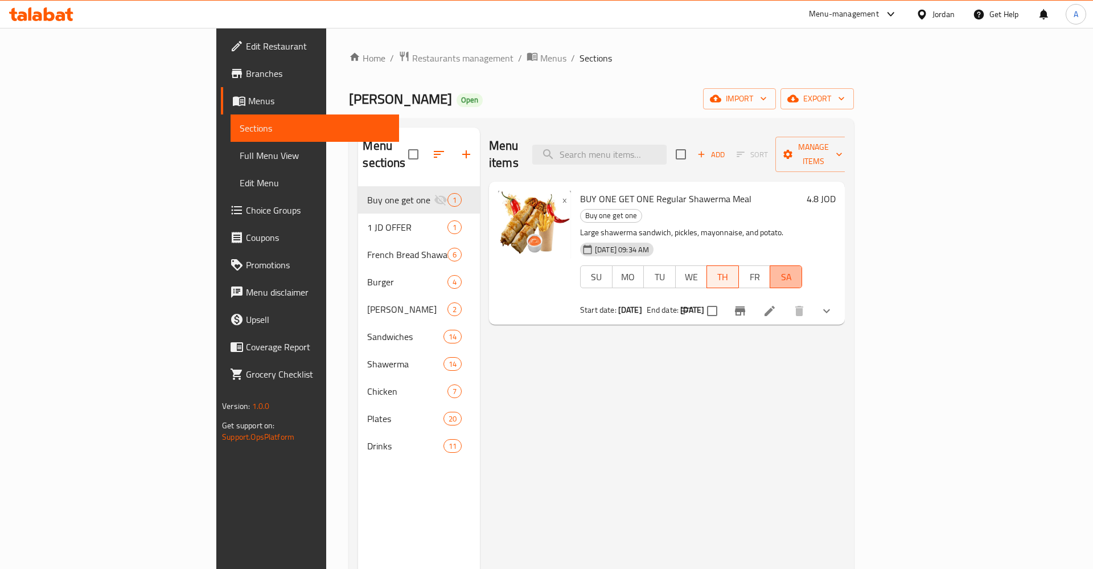
click at [798, 269] on span "SA" at bounding box center [786, 277] width 23 height 17
click at [671, 269] on span "TU" at bounding box center [659, 277] width 23 height 17
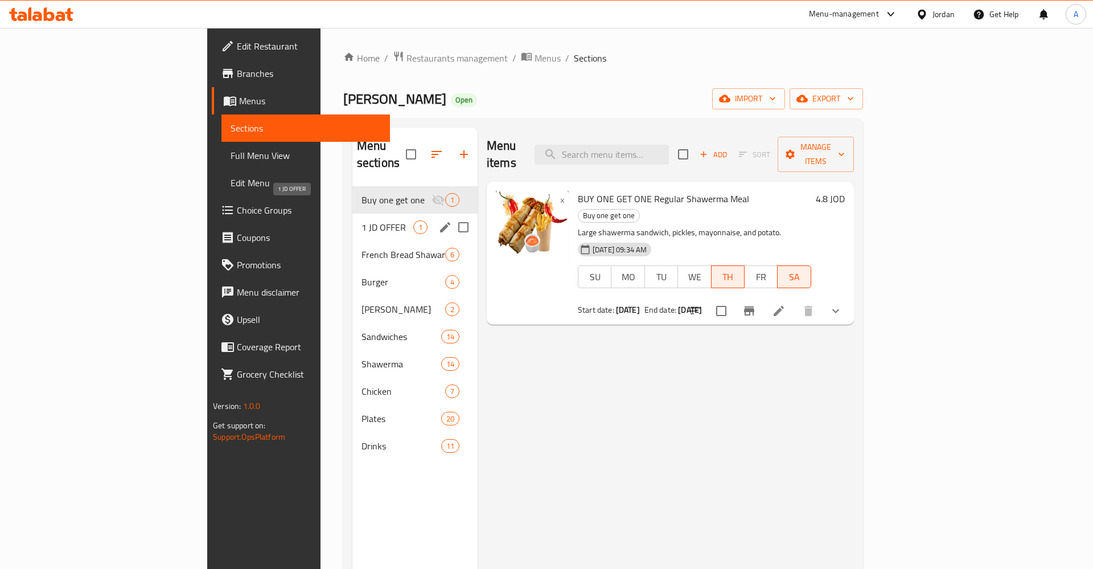
click at [361, 220] on span "1 JD OFFER" at bounding box center [387, 227] width 52 height 14
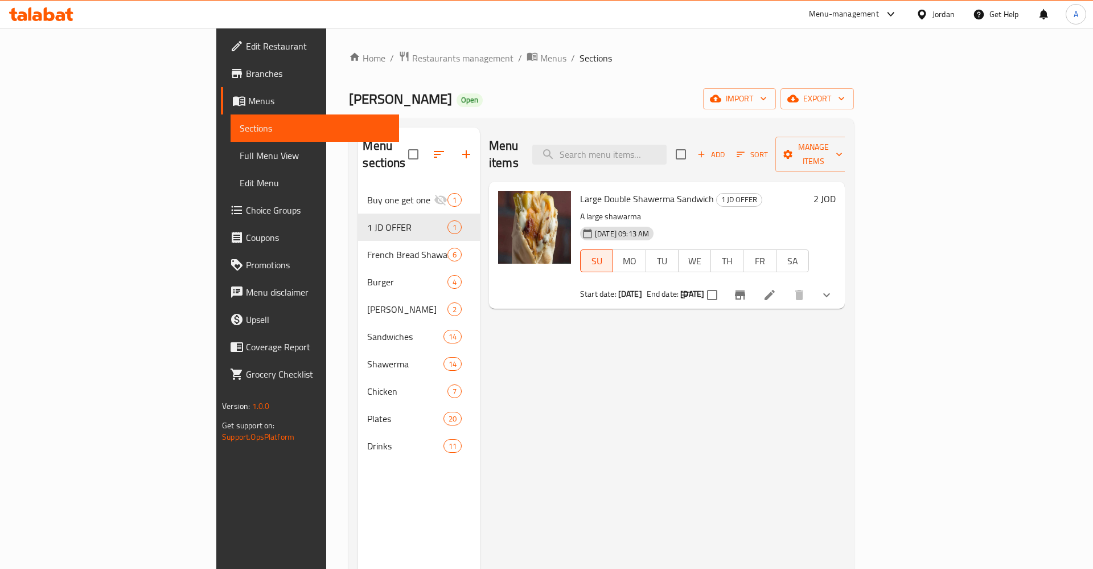
click at [776, 288] on icon at bounding box center [770, 295] width 14 height 14
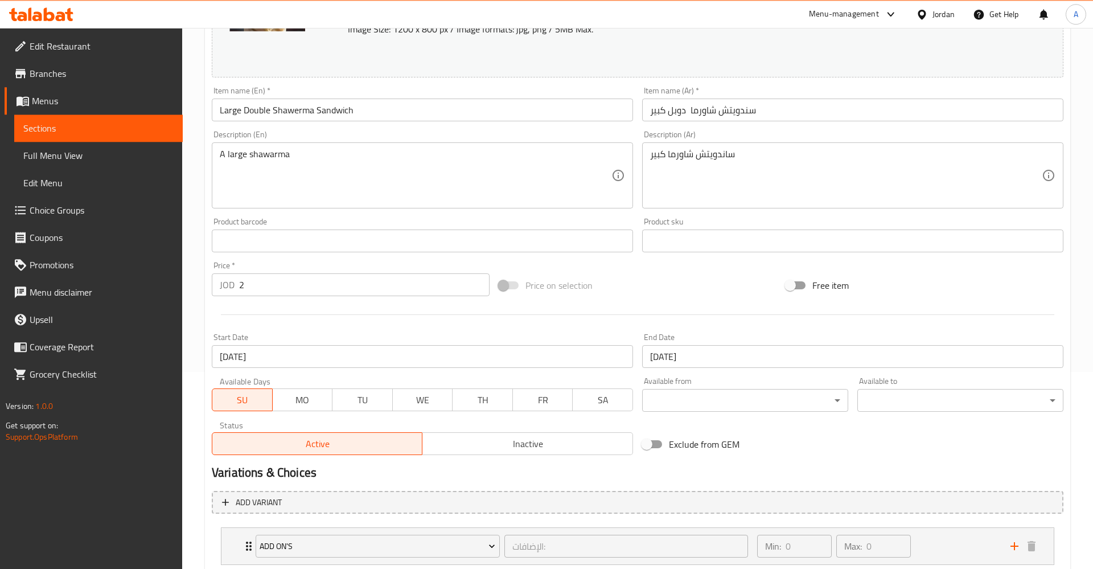
scroll to position [272, 0]
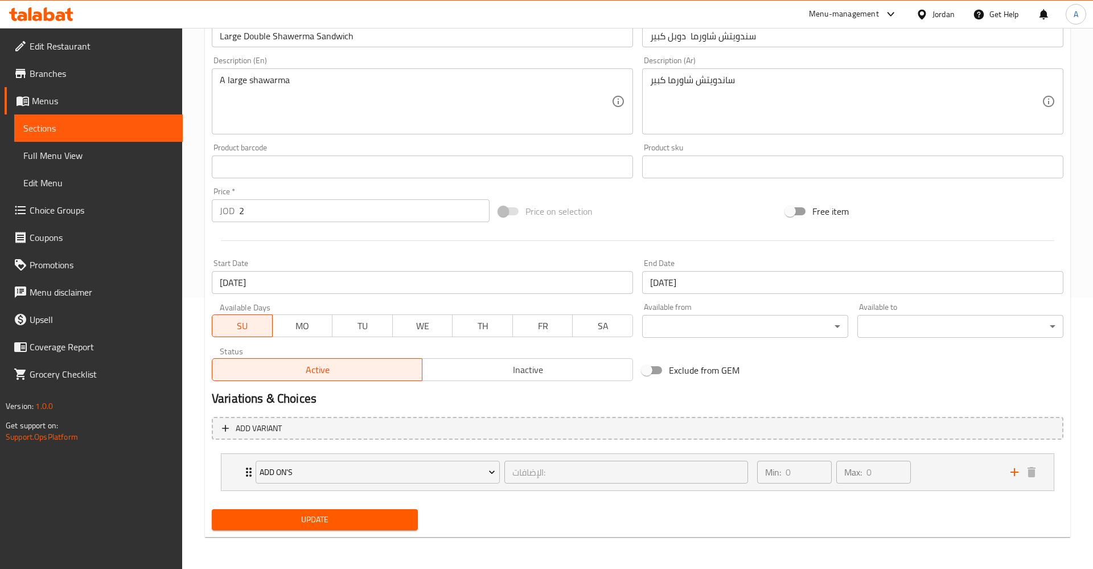
click at [342, 278] on input "[DATE]" at bounding box center [422, 282] width 421 height 23
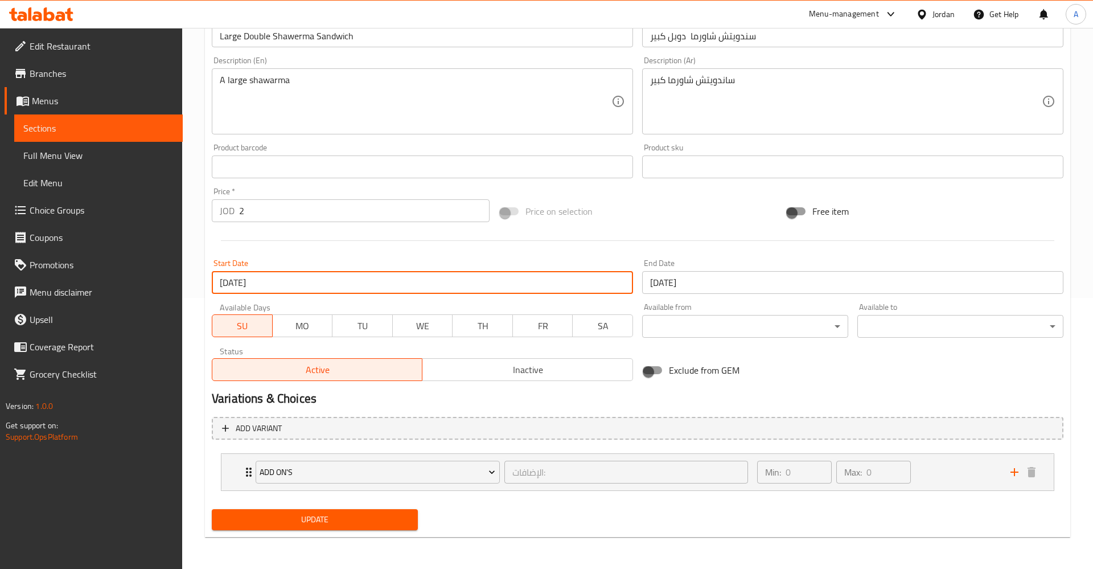
click at [292, 293] on input "[DATE]" at bounding box center [422, 282] width 421 height 23
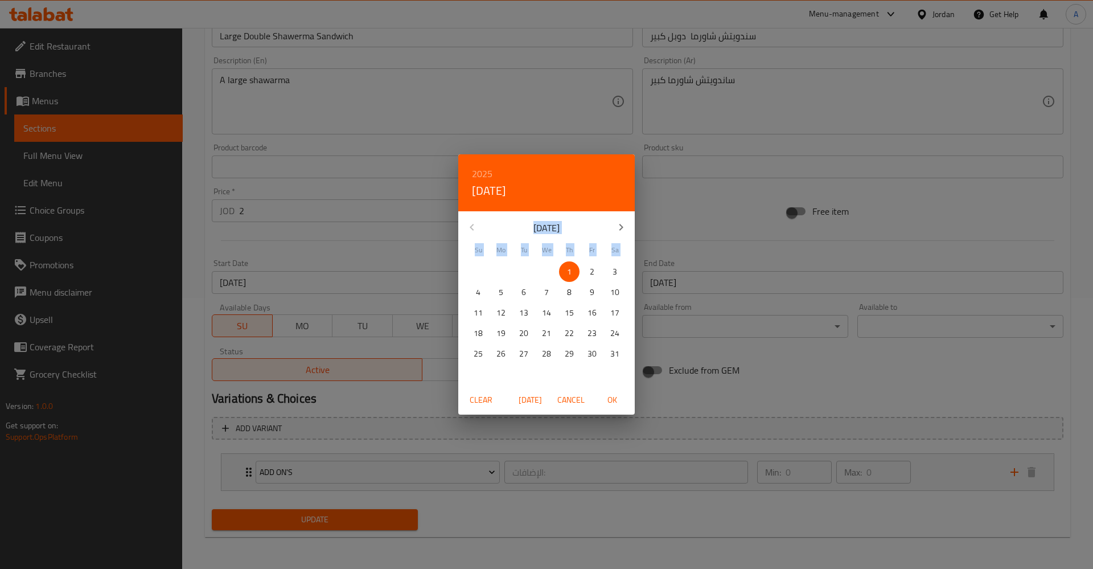
click at [486, 402] on span "Clear" at bounding box center [480, 400] width 27 height 14
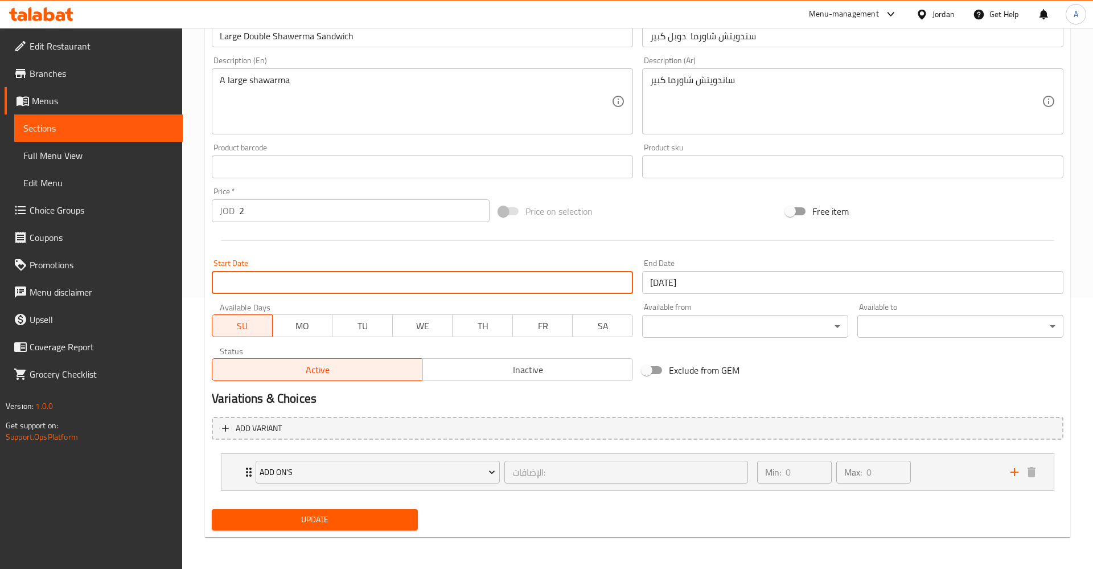
click at [736, 284] on input "[DATE]" at bounding box center [852, 282] width 421 height 23
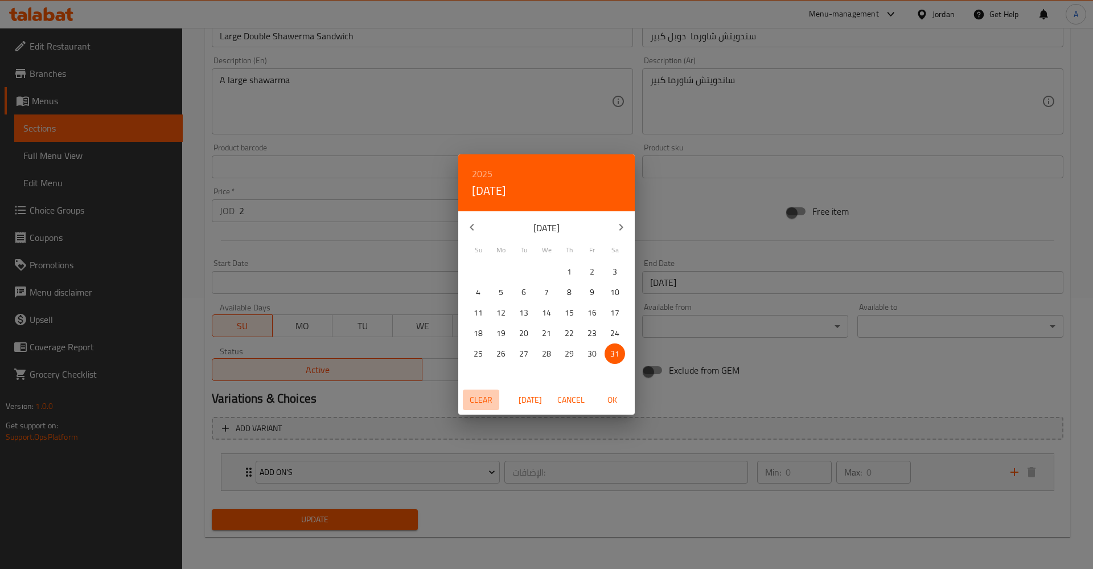
click at [480, 406] on span "Clear" at bounding box center [480, 400] width 27 height 14
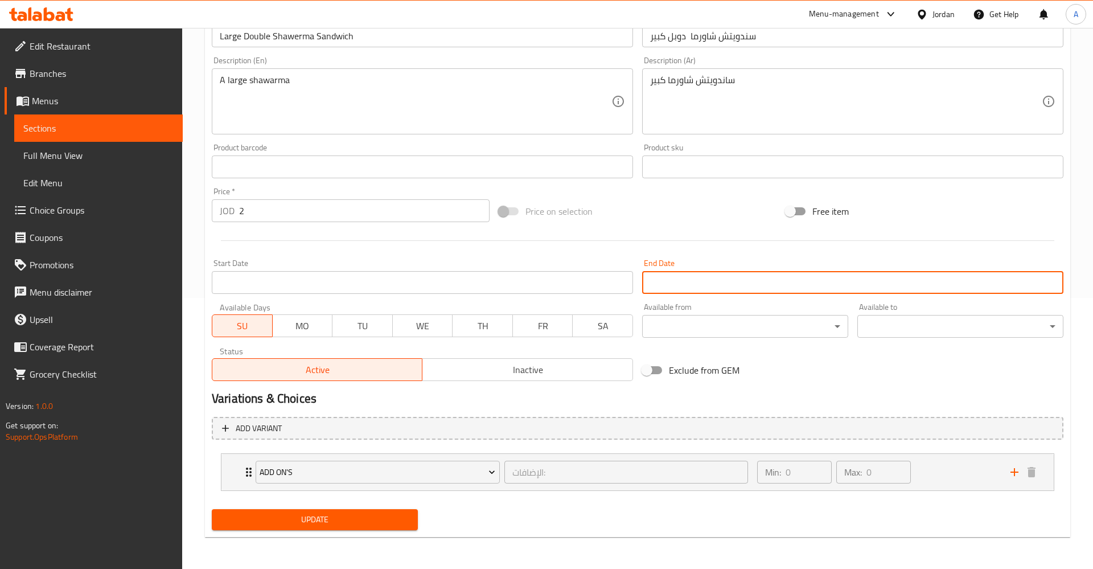
click at [843, 363] on div "Exclude from GEM" at bounding box center [781, 370] width 287 height 31
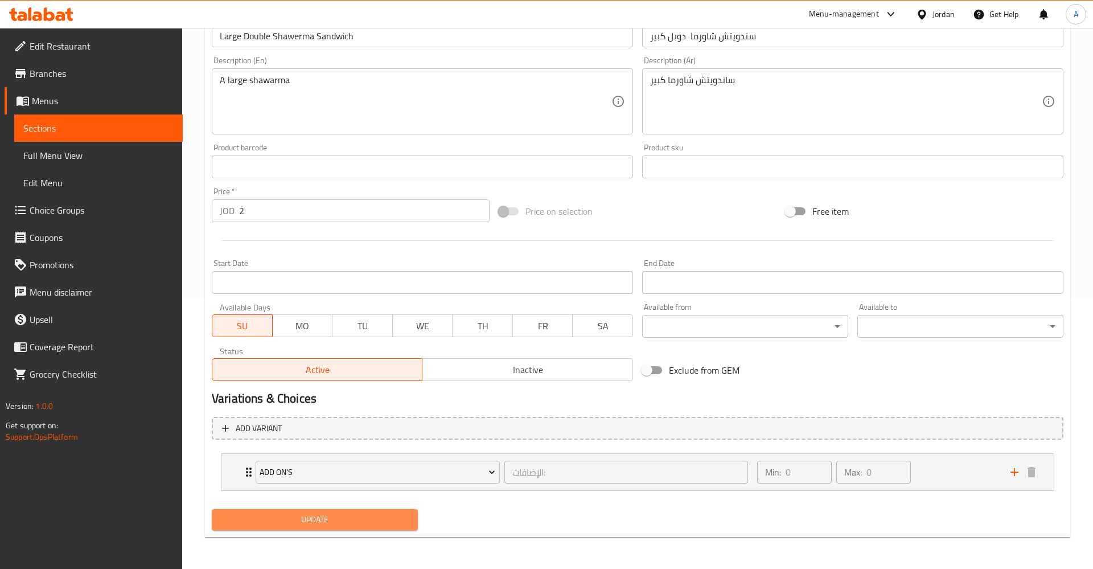
click at [319, 521] on span "Update" at bounding box center [315, 519] width 188 height 14
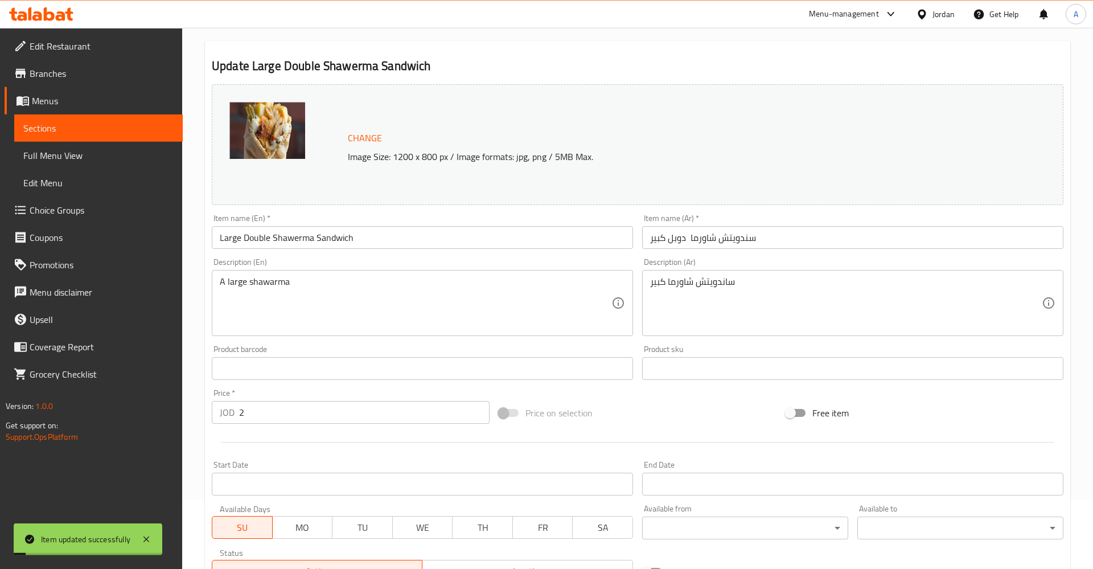
scroll to position [0, 0]
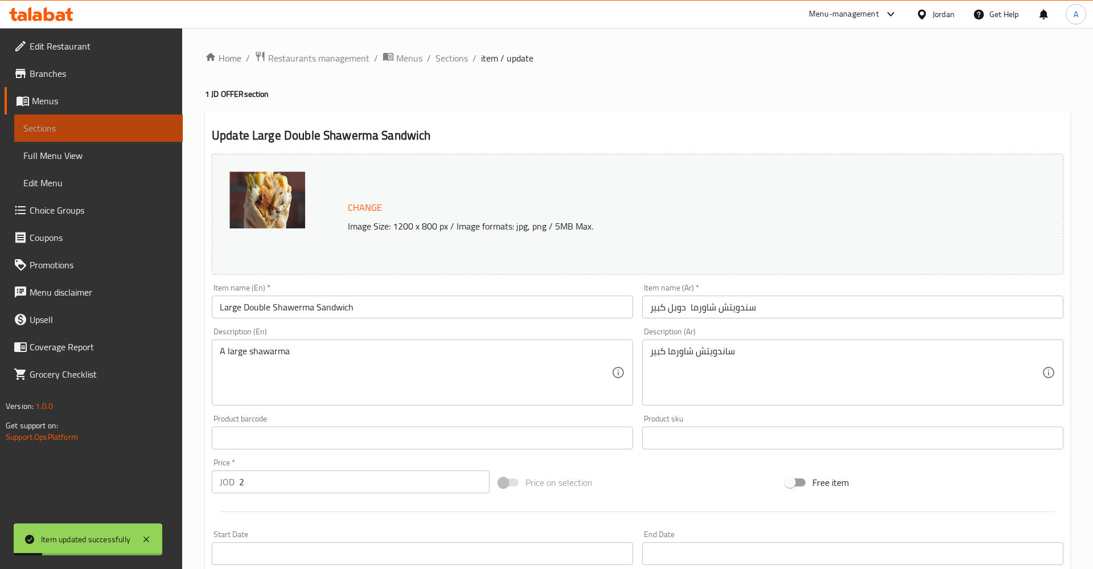
click at [63, 131] on span "Sections" at bounding box center [98, 128] width 150 height 14
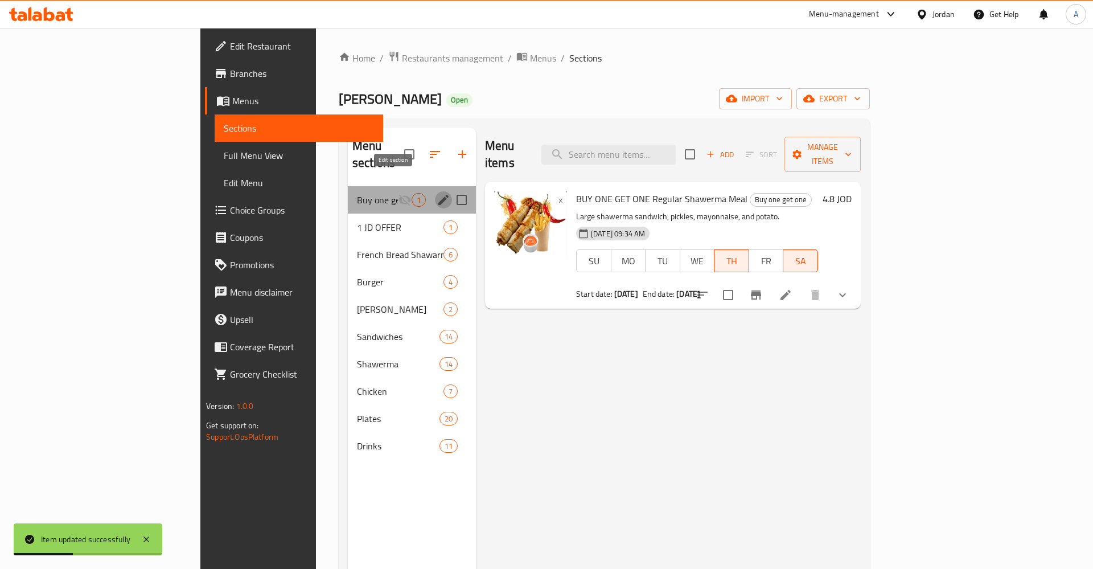
click at [437, 193] on icon "edit" at bounding box center [444, 200] width 14 height 14
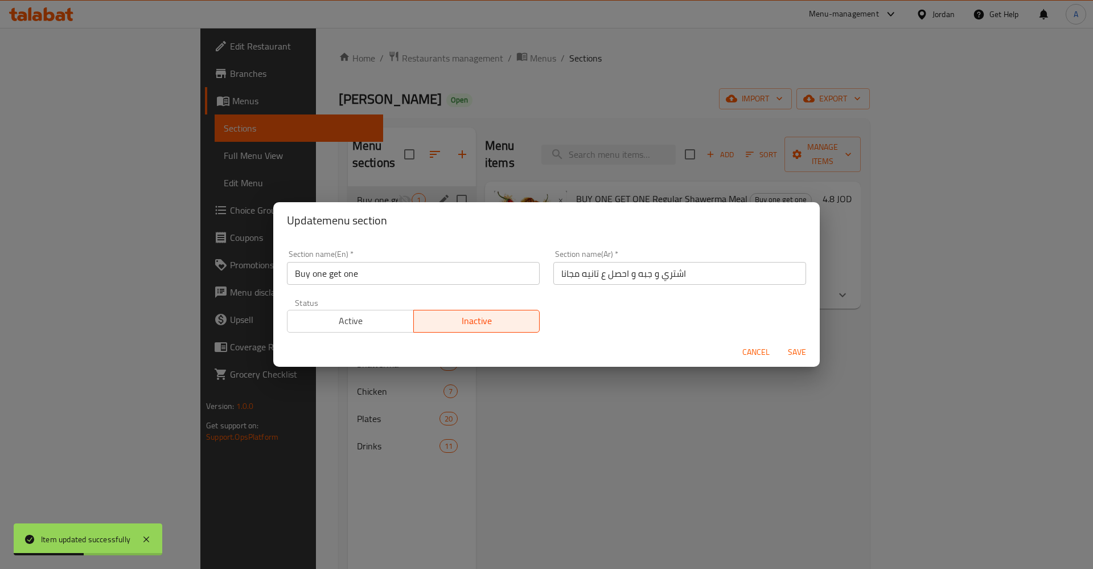
click at [348, 315] on span "Active" at bounding box center [350, 321] width 117 height 17
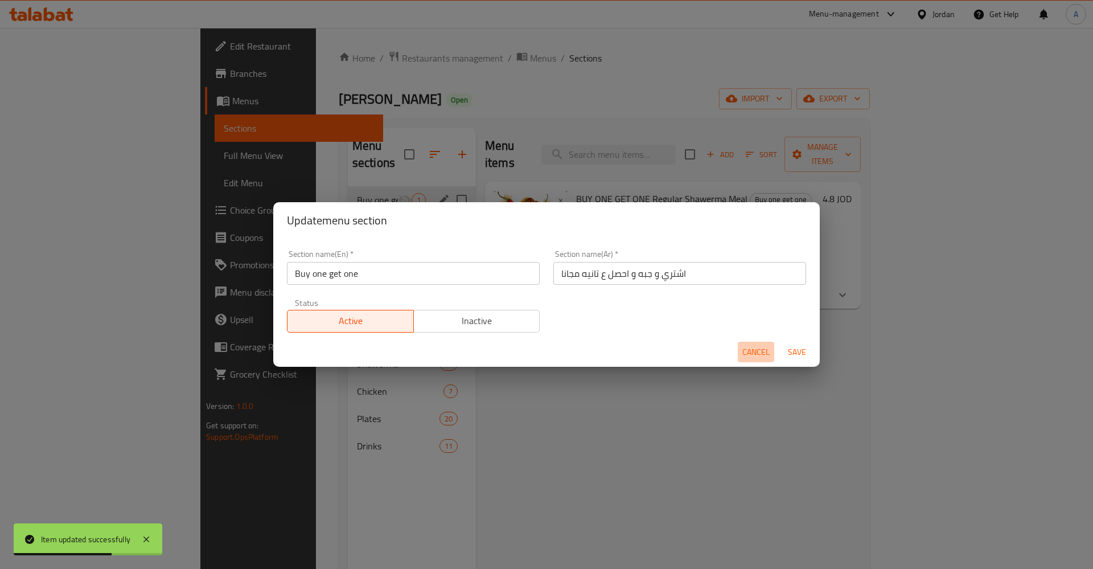
click at [743, 348] on span "Cancel" at bounding box center [755, 352] width 27 height 14
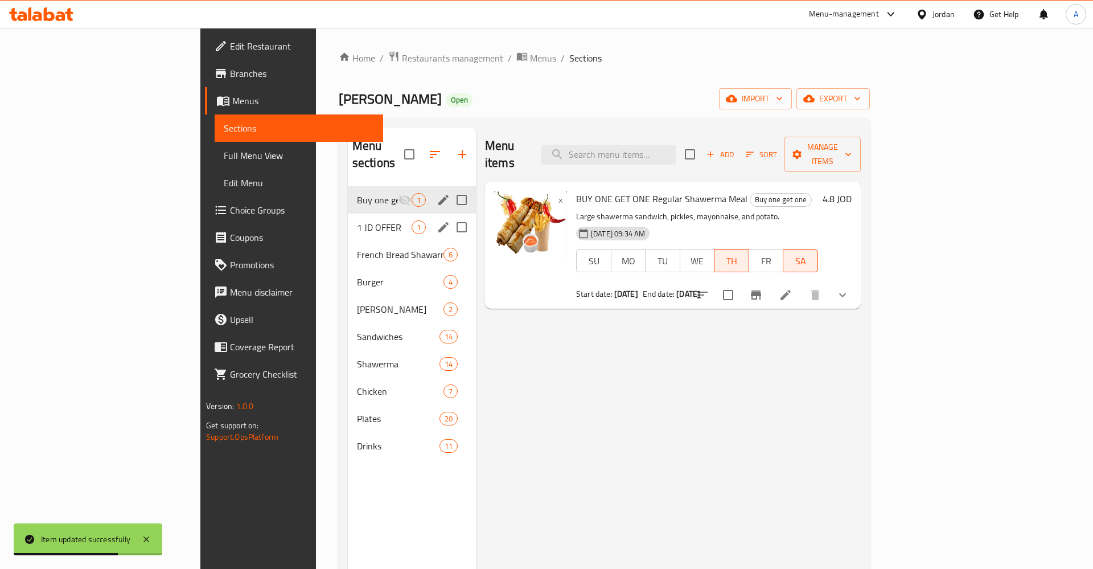
click at [357, 220] on span "1 JD OFFER" at bounding box center [384, 227] width 55 height 14
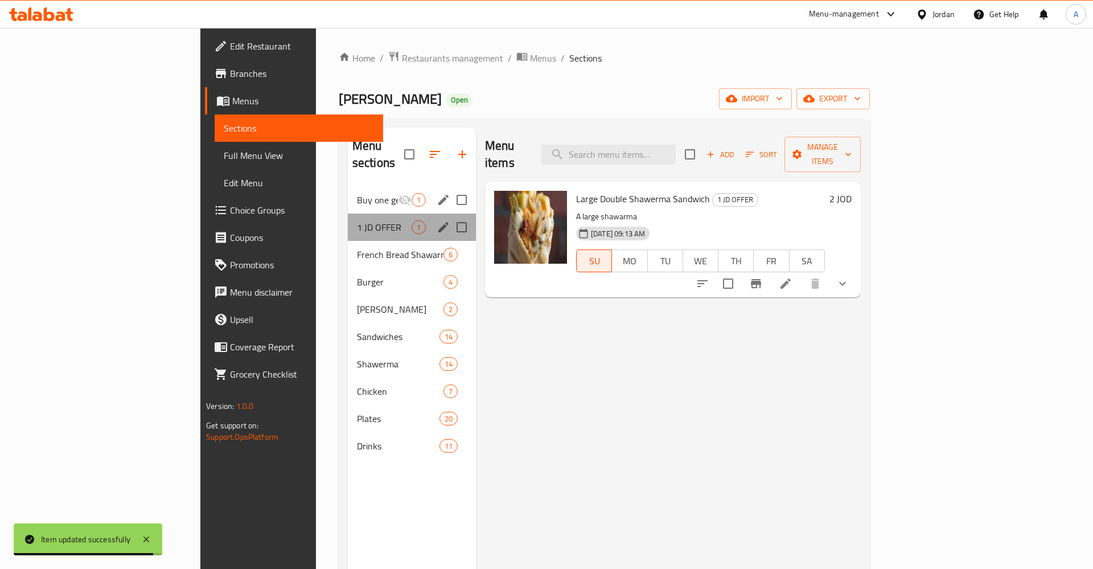
click at [376, 213] on div "1 JD OFFER 1" at bounding box center [412, 226] width 128 height 27
click at [435, 219] on button "edit" at bounding box center [443, 227] width 17 height 17
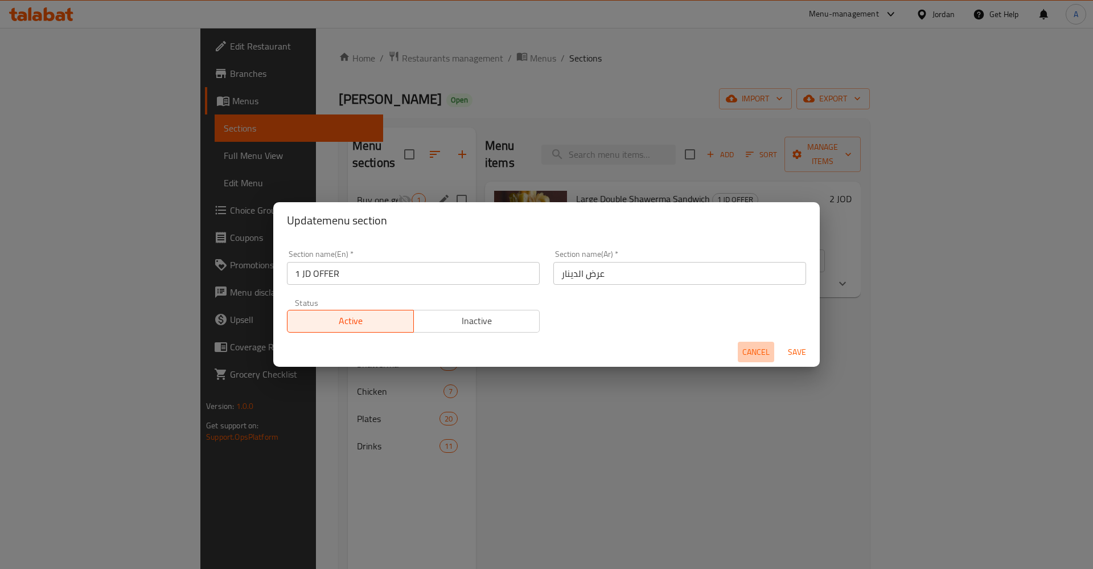
click at [766, 355] on span "Cancel" at bounding box center [755, 352] width 27 height 14
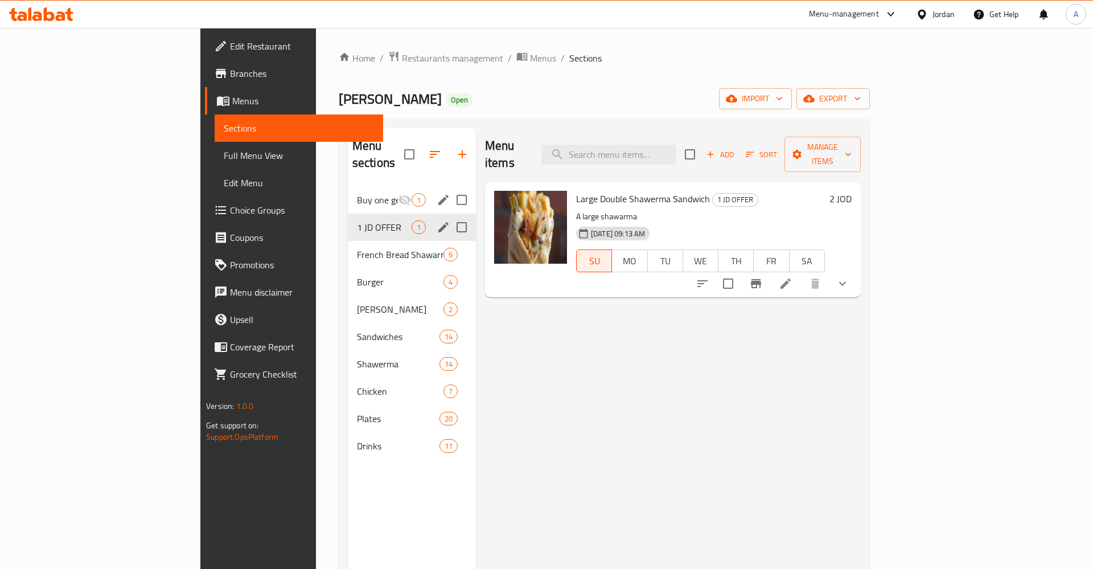
drag, startPoint x: 948, startPoint y: 396, endPoint x: 861, endPoint y: 354, distance: 96.5
click at [861, 394] on div "Menu items Add Sort Manage items Large Double Shawerma Sandwich 1 JD OFFER A la…" at bounding box center [668, 412] width 385 height 569
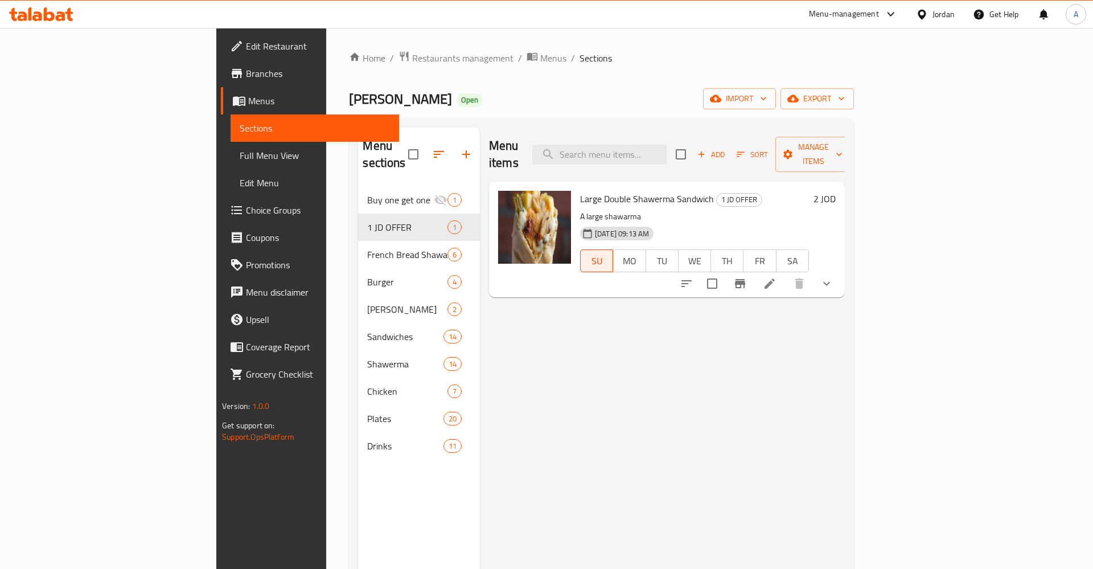
click at [692, 75] on div "Home / Restaurants management / Menus / Sections Abraj Dimashq Open import expo…" at bounding box center [601, 378] width 504 height 655
click at [230, 68] on span at bounding box center [238, 74] width 16 height 14
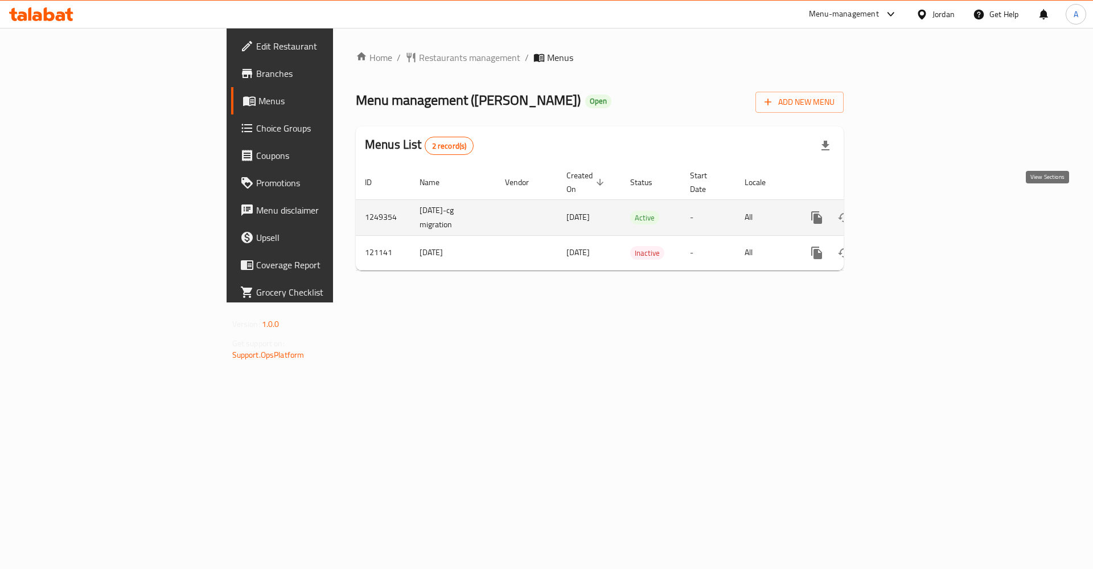
click at [913, 213] on link "enhanced table" at bounding box center [898, 217] width 27 height 27
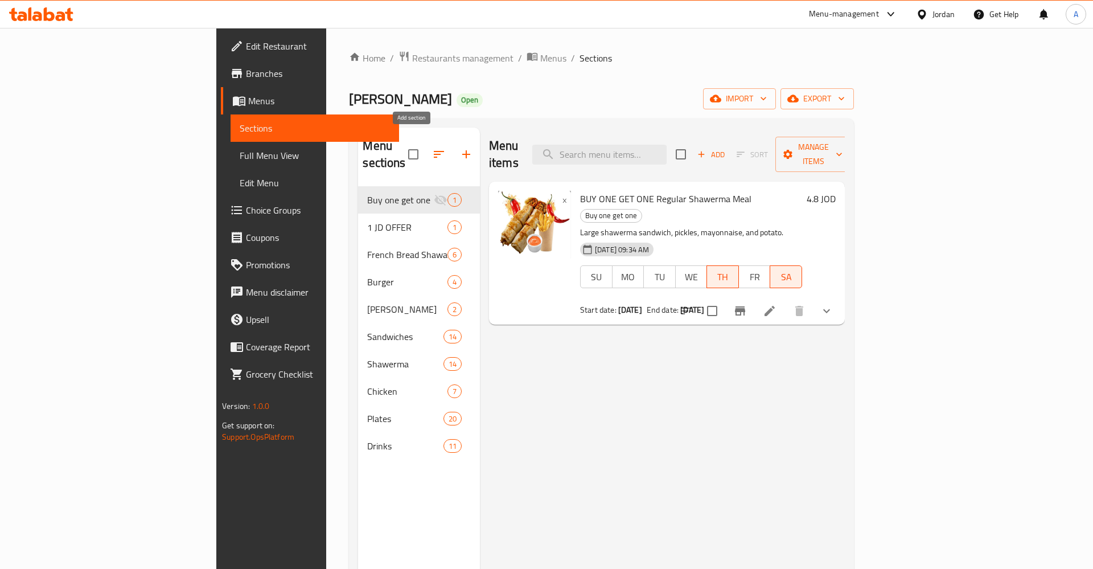
click at [462, 150] on icon "button" at bounding box center [466, 154] width 8 height 8
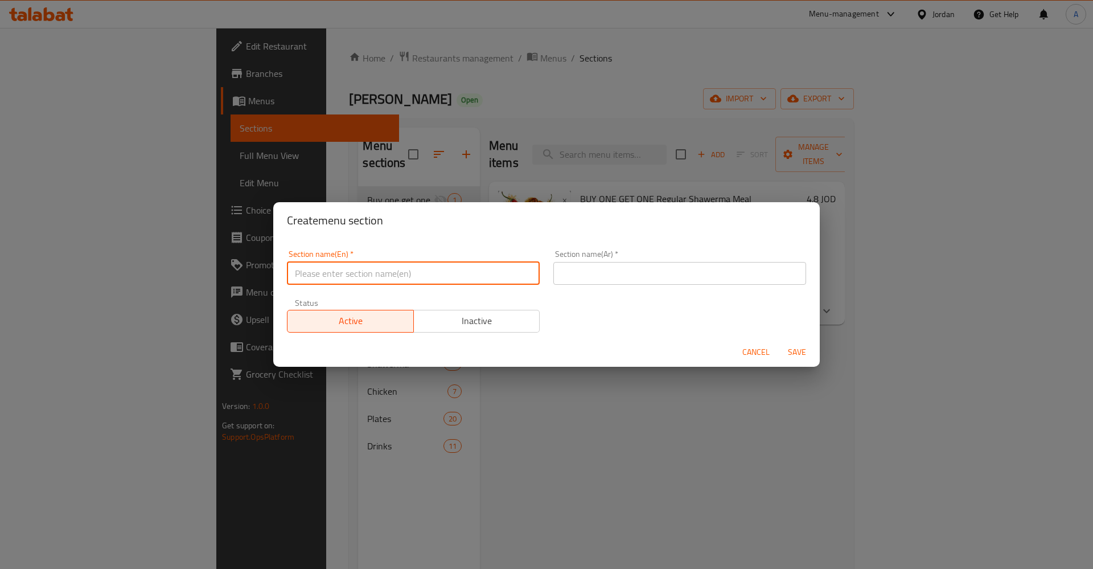
click at [400, 274] on input "text" at bounding box center [413, 273] width 253 height 23
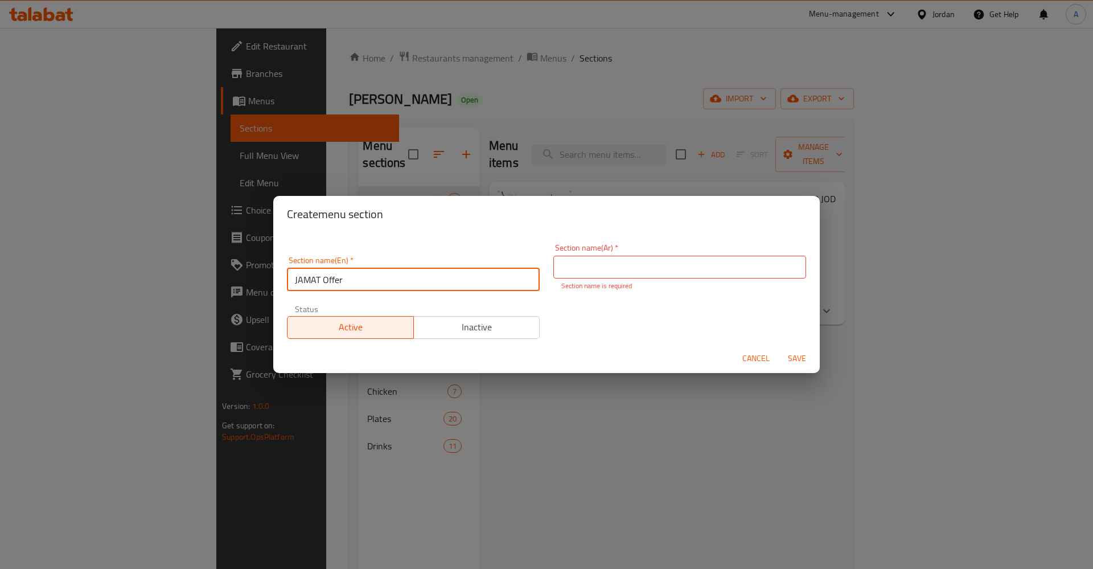
click at [319, 273] on input "JAMAT Offer" at bounding box center [413, 279] width 253 height 23
type input "K"
type input "Jamat Offer"
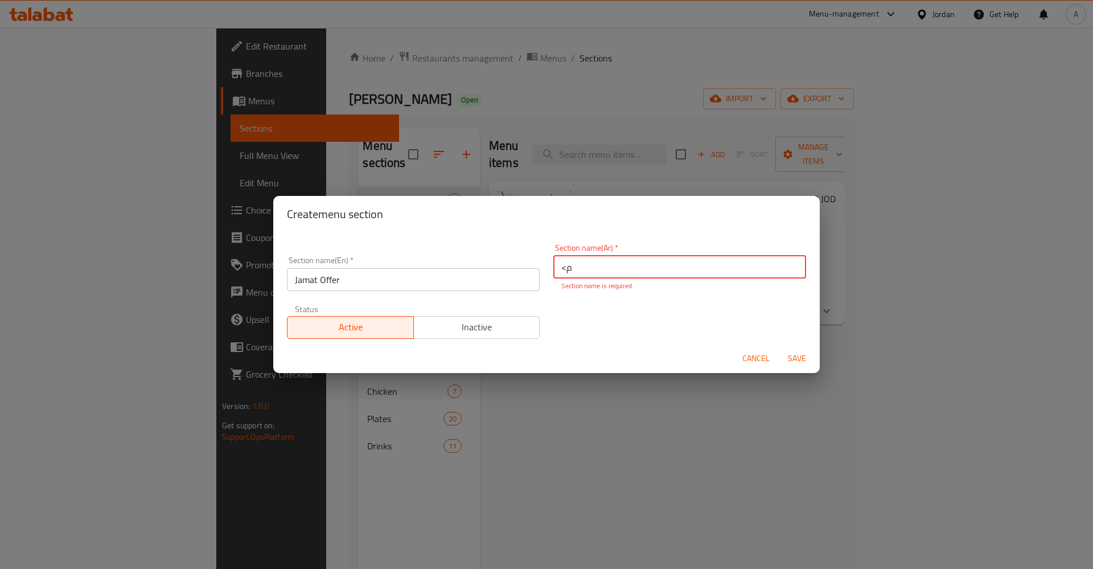
type input "<"
type input "عرض الجمعات"
click at [804, 356] on span "Save" at bounding box center [796, 358] width 27 height 14
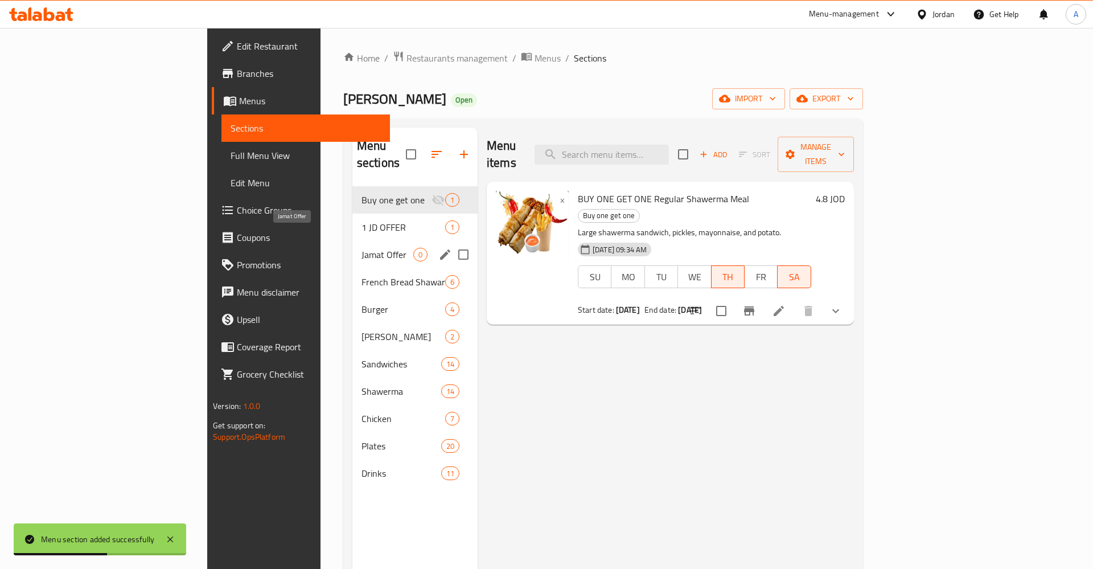
click at [361, 248] on span "Jamat Offer" at bounding box center [387, 255] width 52 height 14
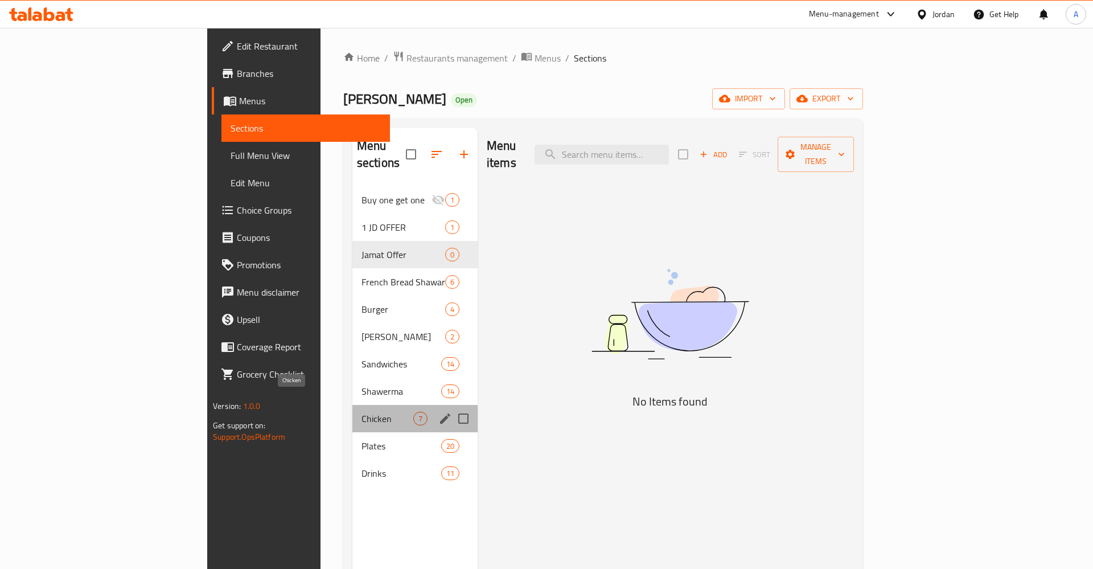
click at [361, 412] on span "Chicken" at bounding box center [387, 419] width 52 height 14
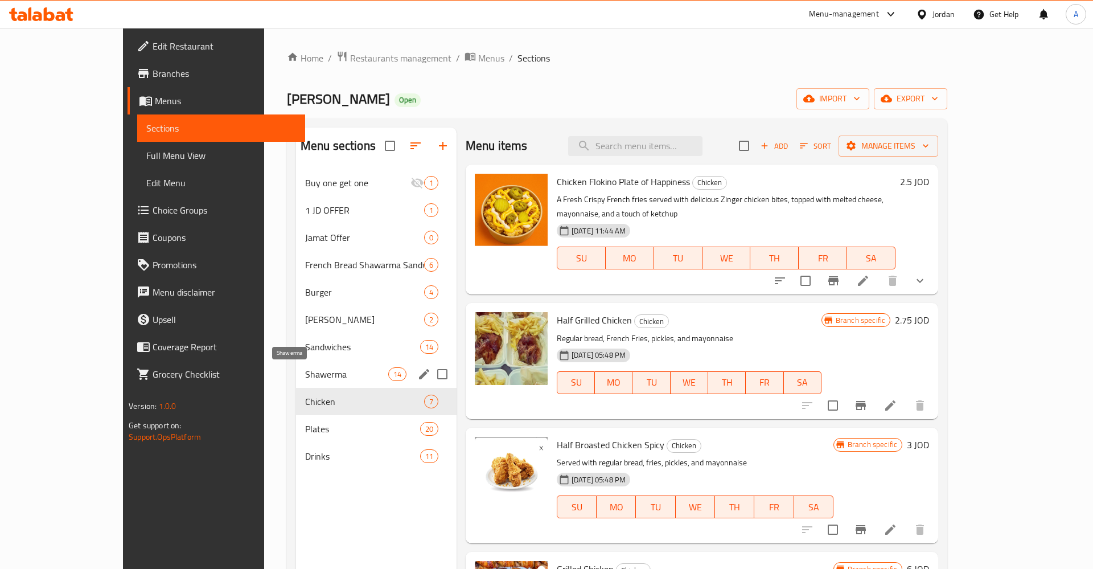
click at [305, 379] on span "Shawerma" at bounding box center [346, 374] width 83 height 14
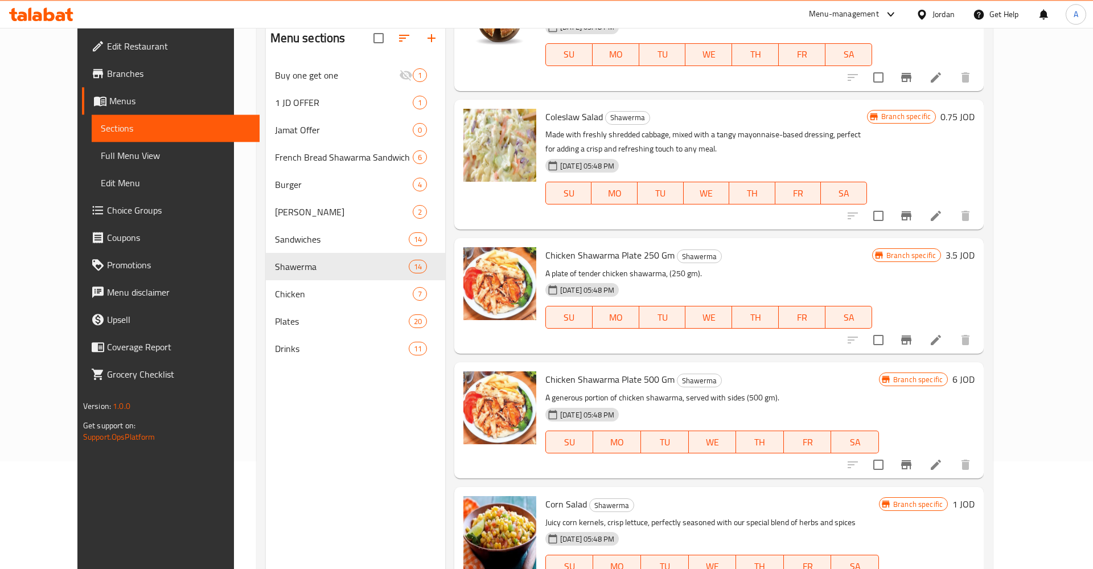
scroll to position [159, 0]
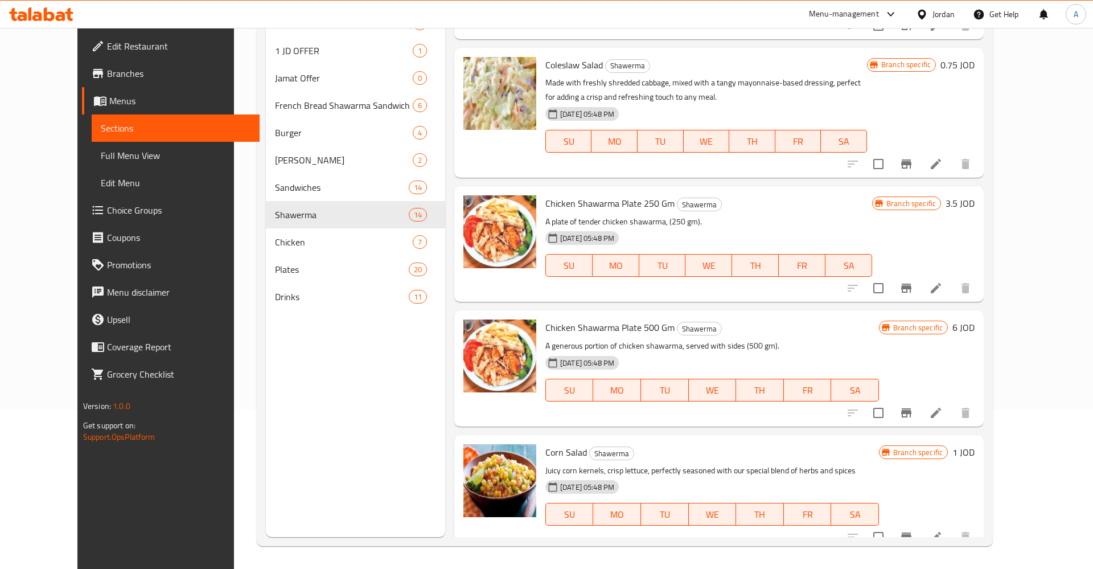
click at [911, 532] on icon "Branch-specific-item" at bounding box center [906, 536] width 10 height 9
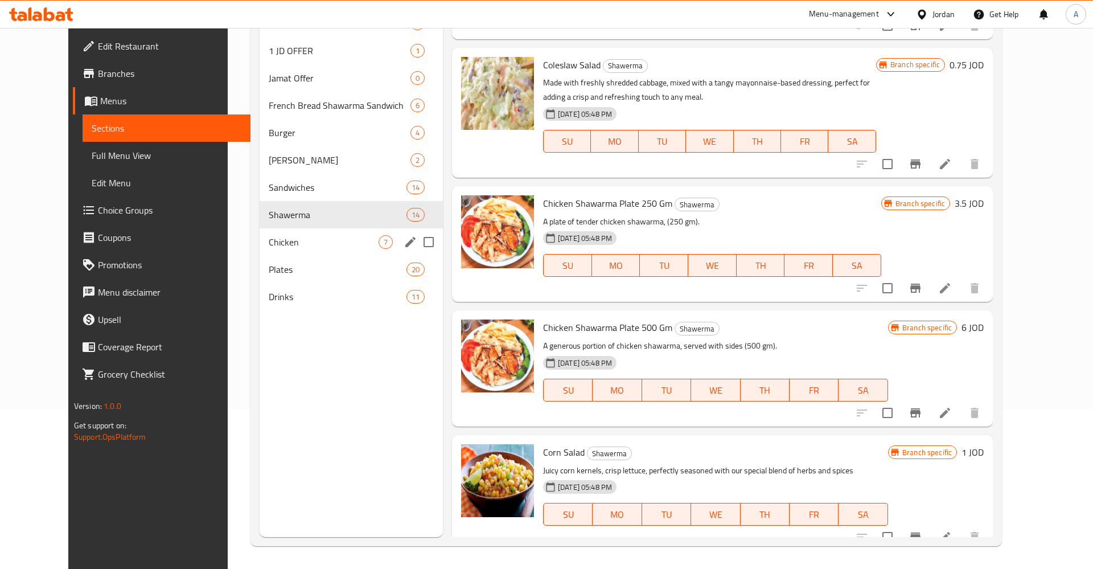
click at [269, 248] on span "Chicken" at bounding box center [324, 242] width 110 height 14
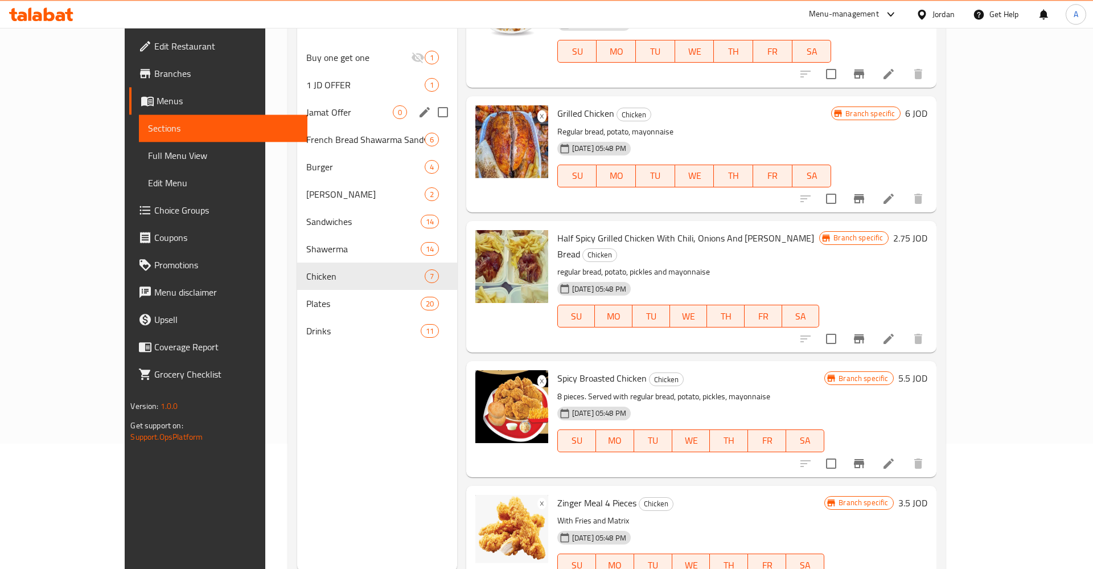
scroll to position [43, 0]
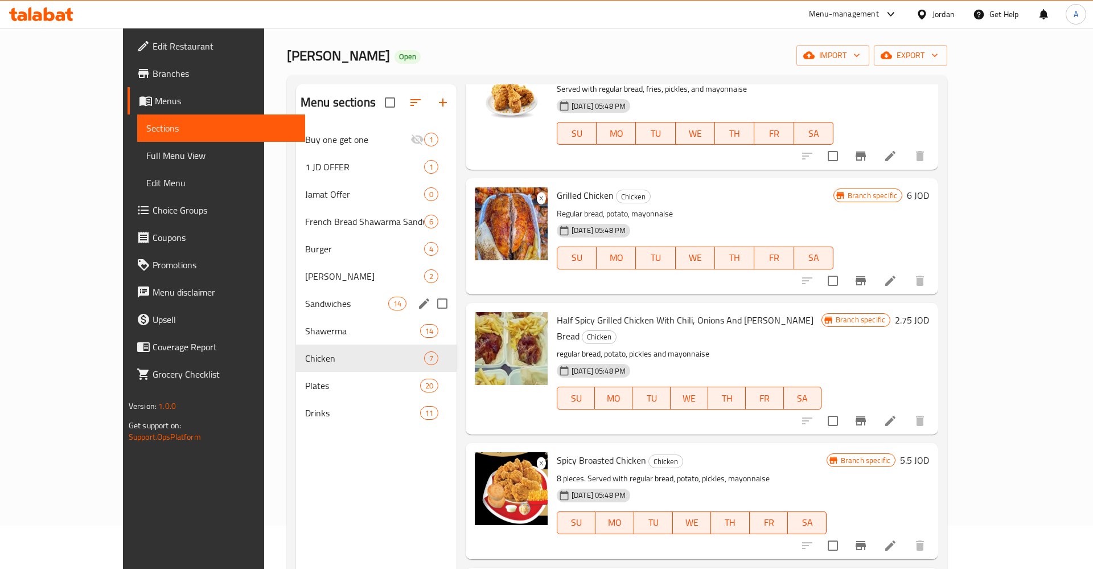
click at [305, 310] on span "Sandwiches" at bounding box center [346, 304] width 83 height 14
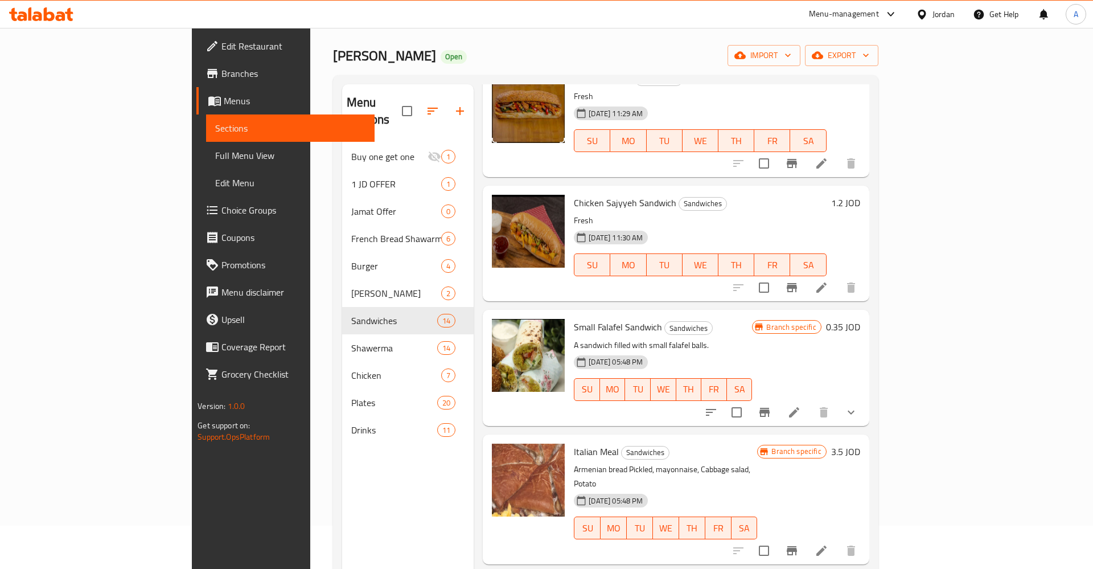
scroll to position [153, 0]
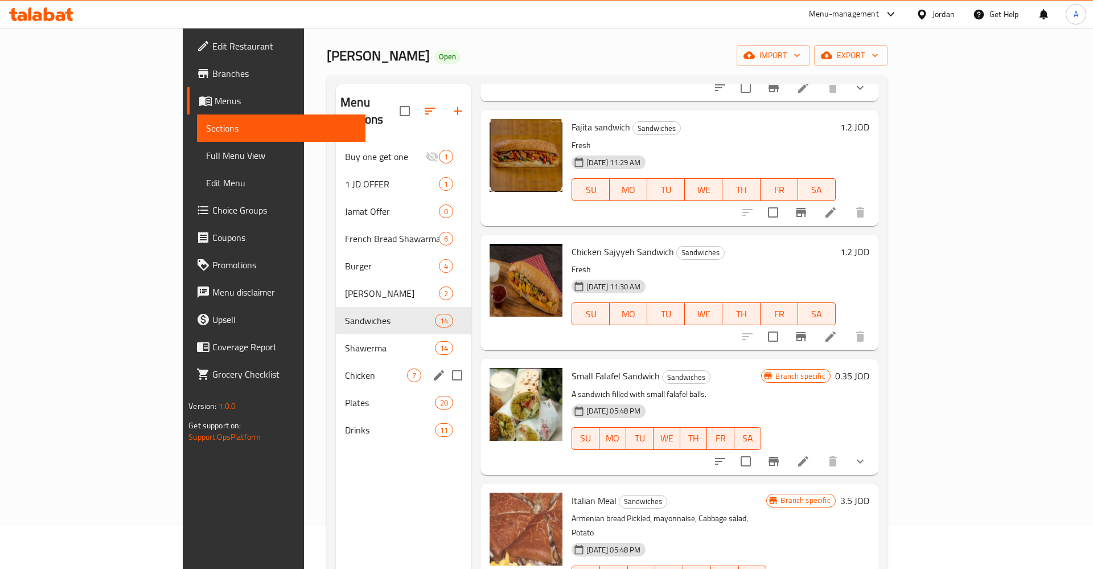
click at [345, 341] on span "Shawerma" at bounding box center [390, 348] width 90 height 14
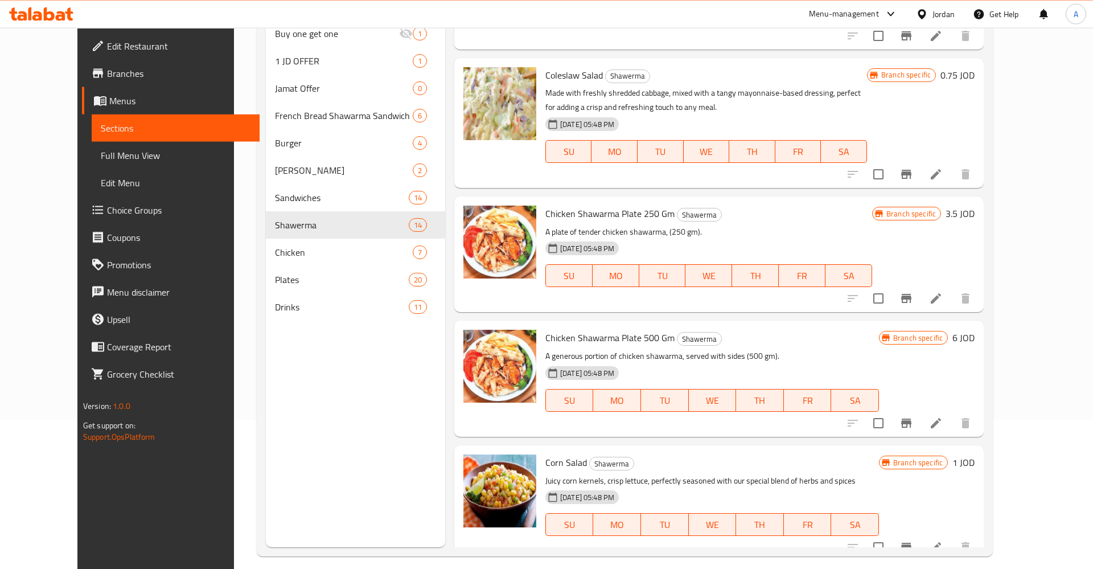
scroll to position [159, 0]
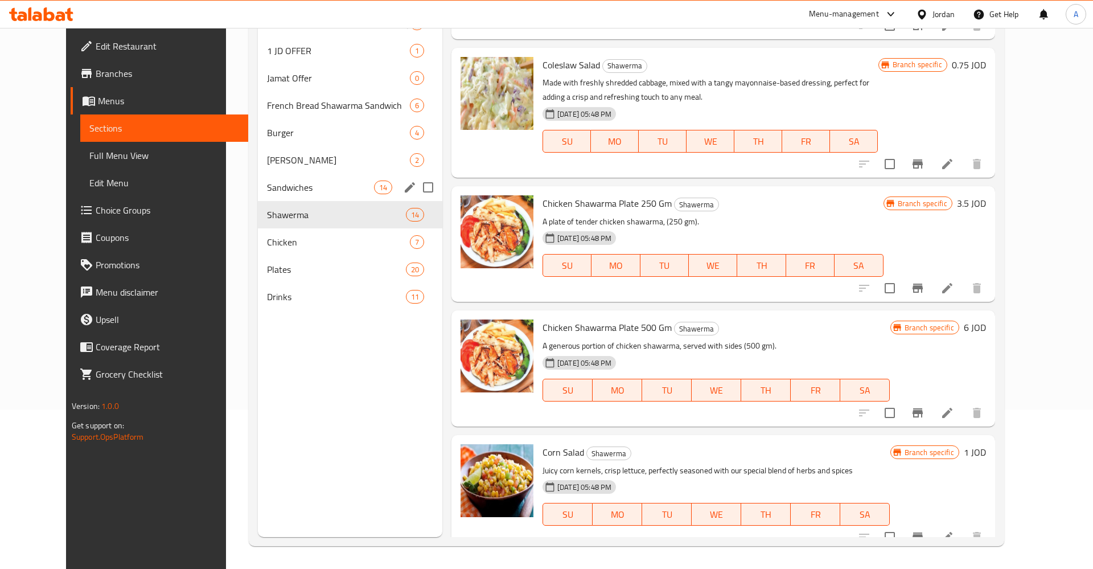
click at [282, 188] on span "Sandwiches" at bounding box center [320, 187] width 106 height 14
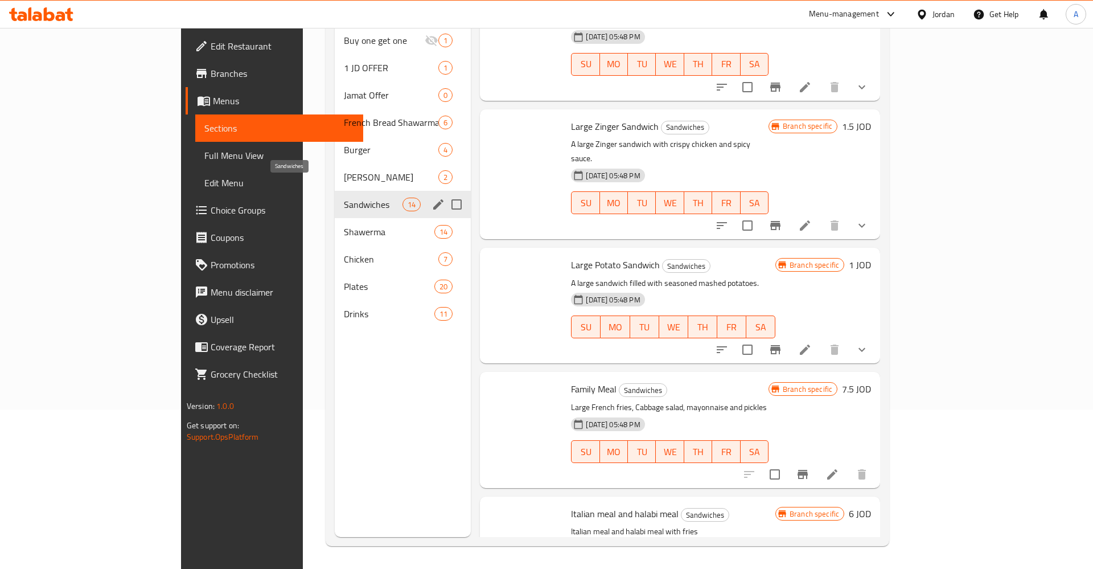
scroll to position [1201, 0]
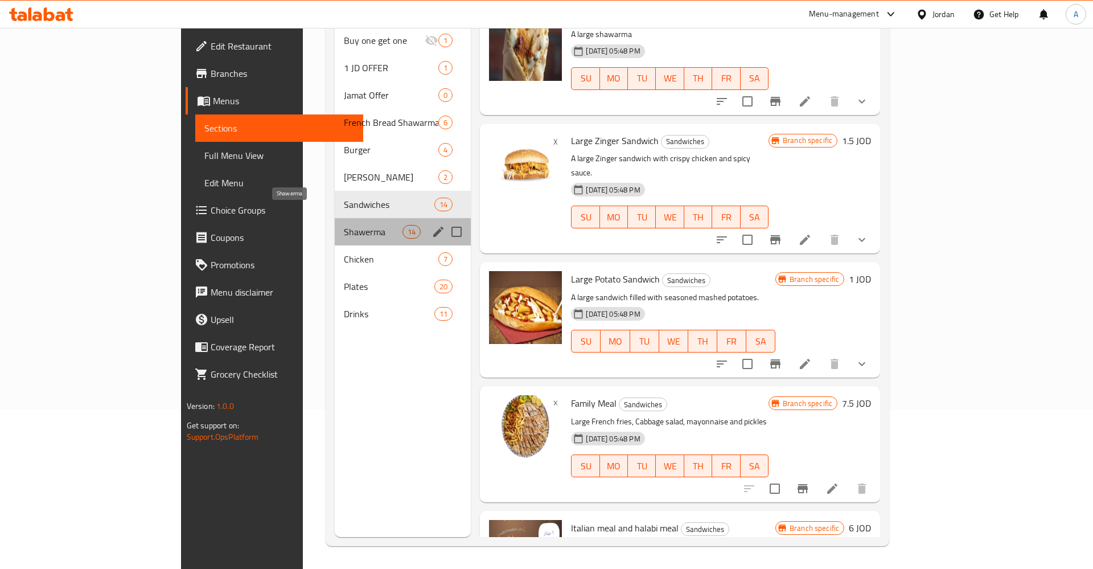
click at [344, 225] on span "Shawerma" at bounding box center [373, 232] width 59 height 14
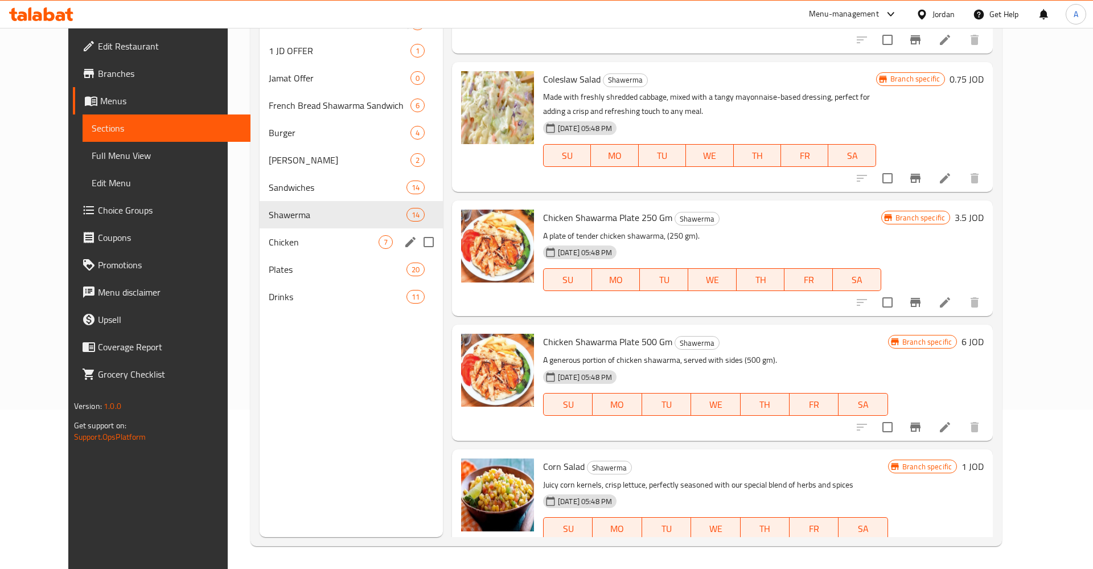
click at [291, 244] on span "Chicken" at bounding box center [324, 242] width 110 height 14
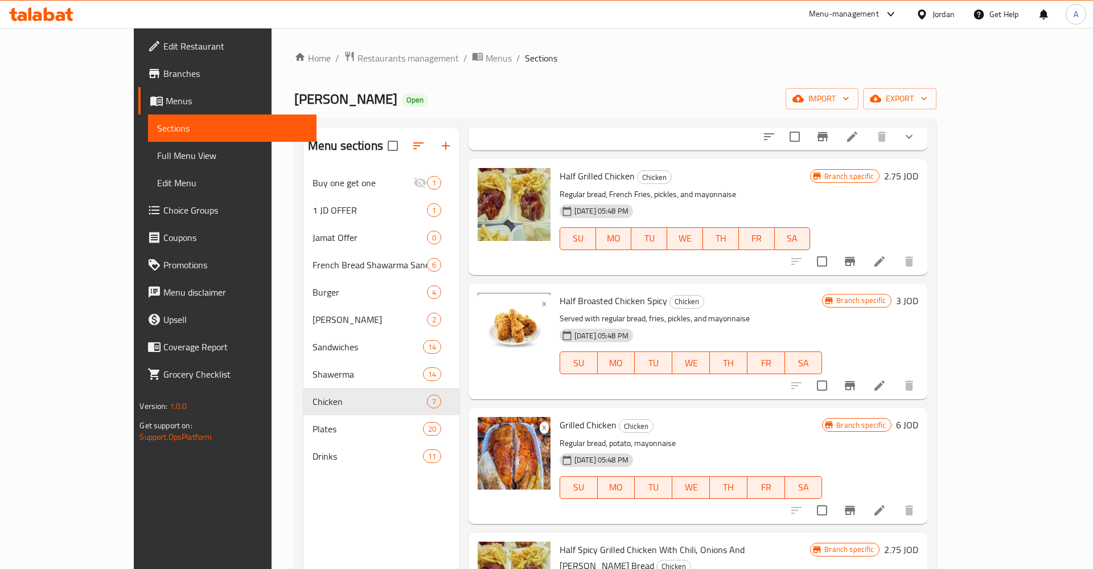
scroll to position [64, 0]
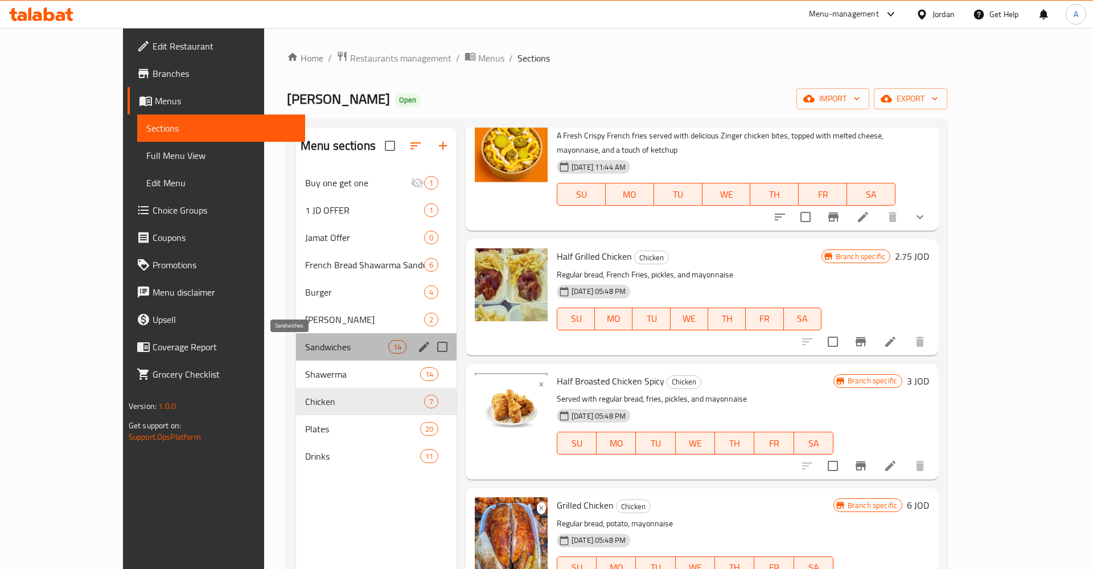
click at [305, 348] on span "Sandwiches" at bounding box center [346, 347] width 83 height 14
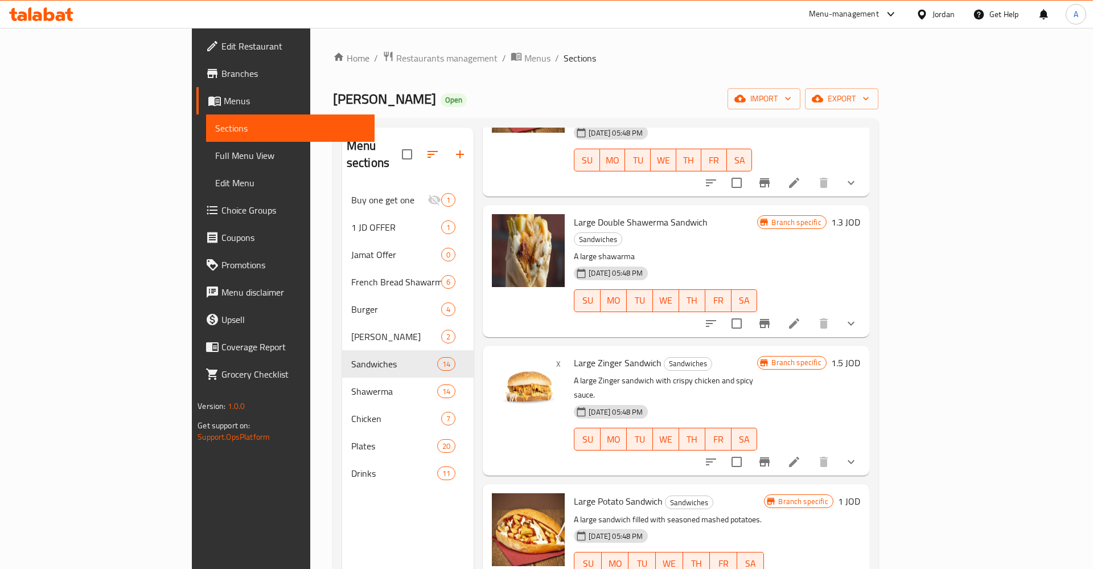
scroll to position [1201, 0]
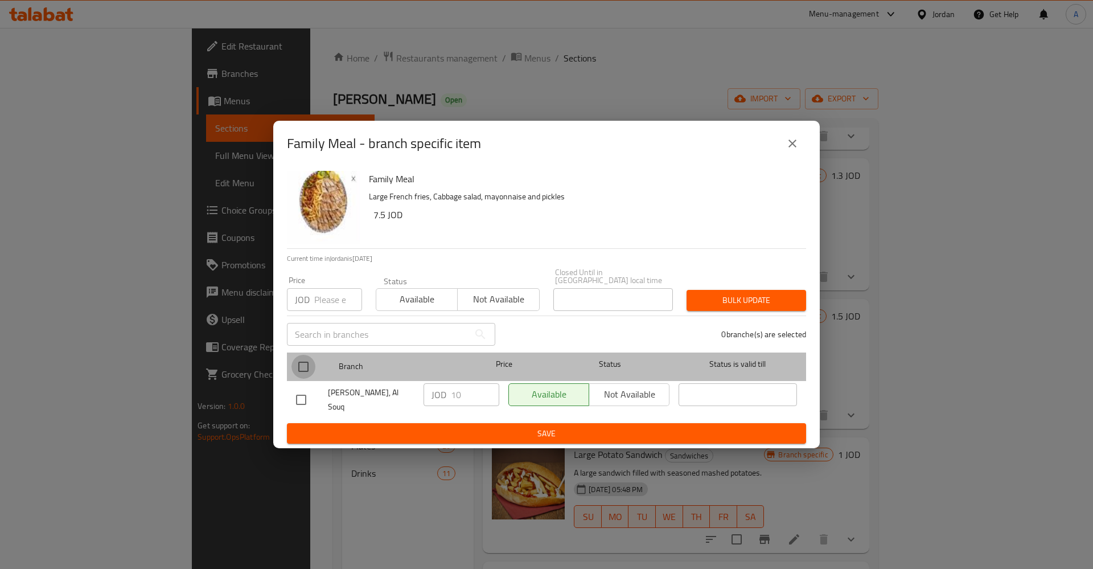
click at [302, 373] on input "checkbox" at bounding box center [303, 367] width 24 height 24
checkbox input "true"
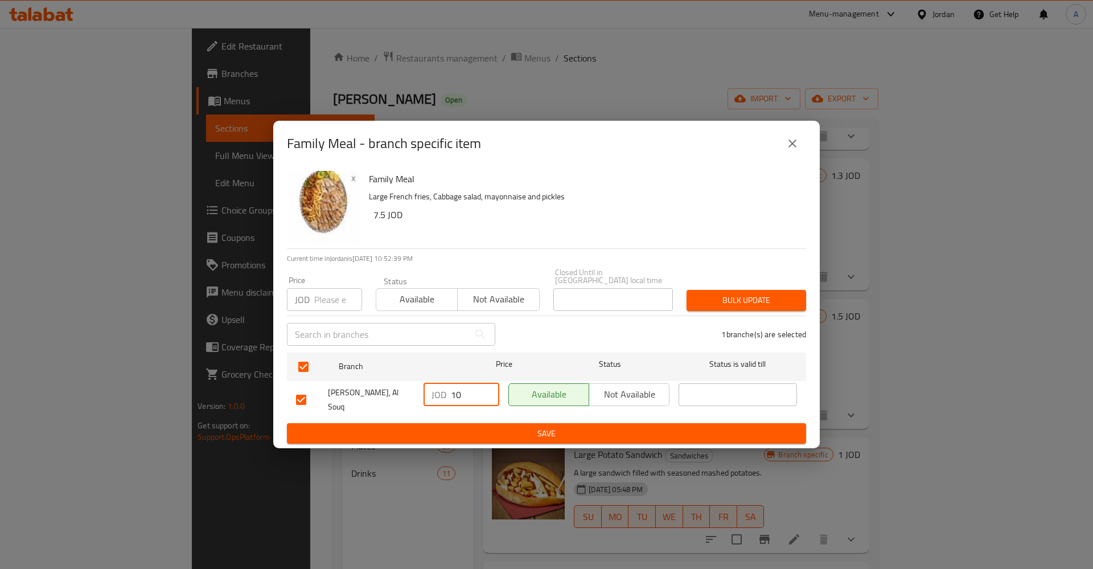
click at [464, 393] on input "10" at bounding box center [475, 394] width 48 height 23
type button "0"
type button "1"
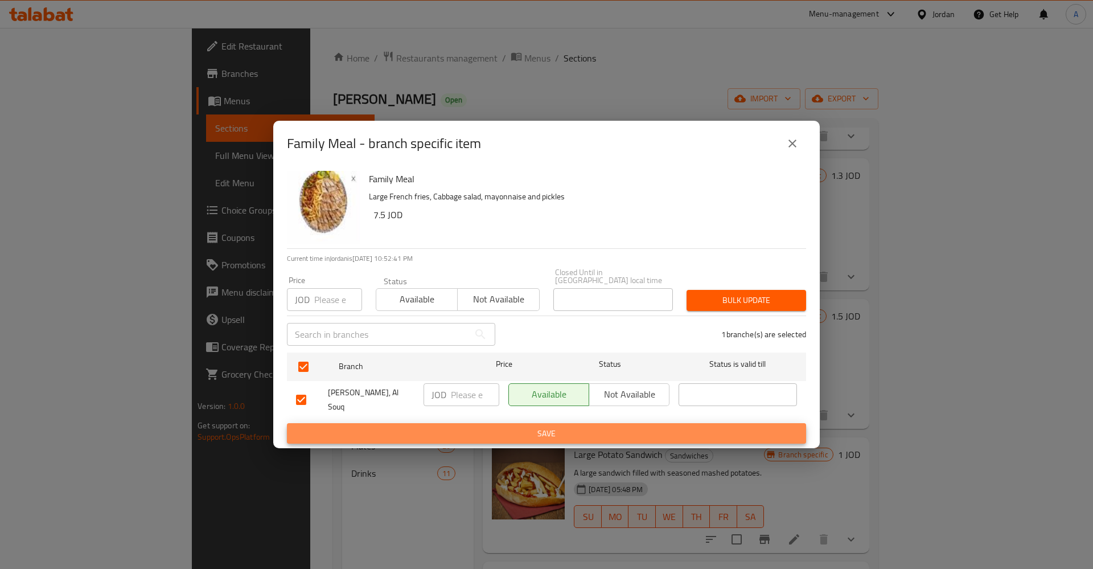
click at [287, 423] on button "Save" at bounding box center [546, 433] width 519 height 21
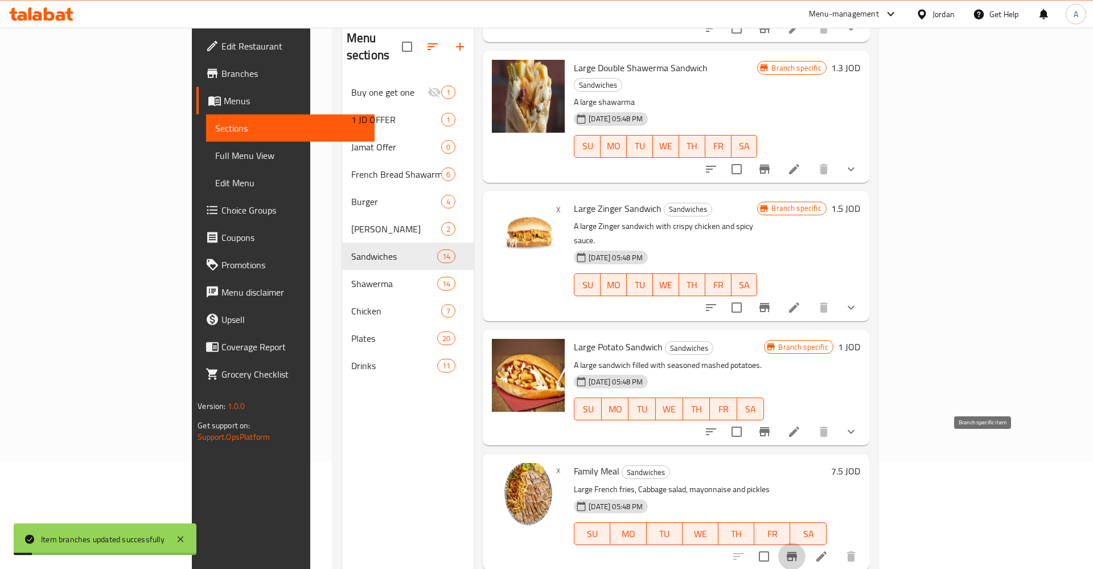
scroll to position [116, 0]
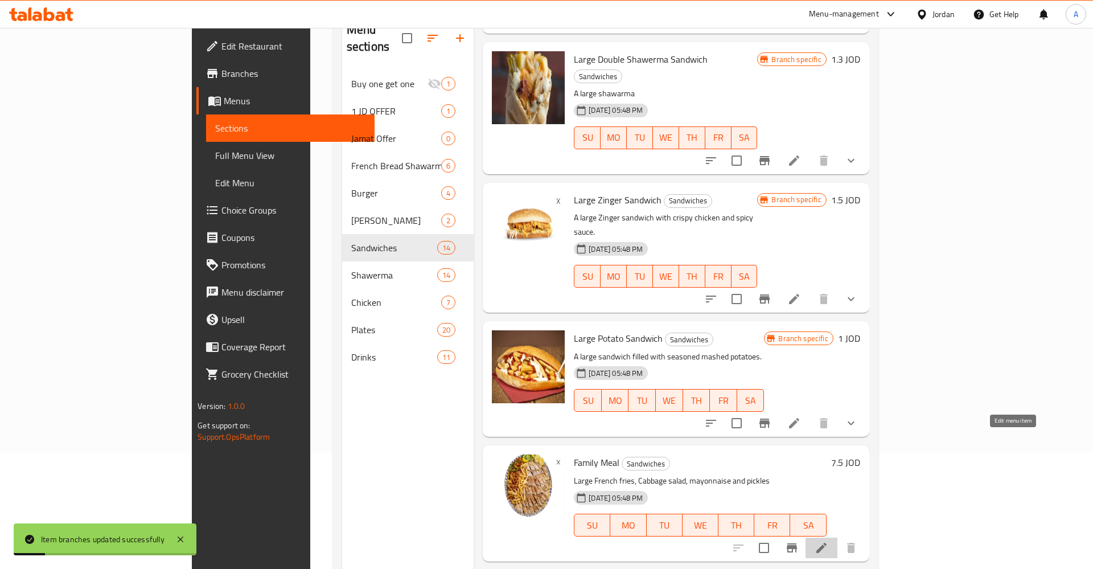
click at [828, 541] on icon at bounding box center [822, 548] width 14 height 14
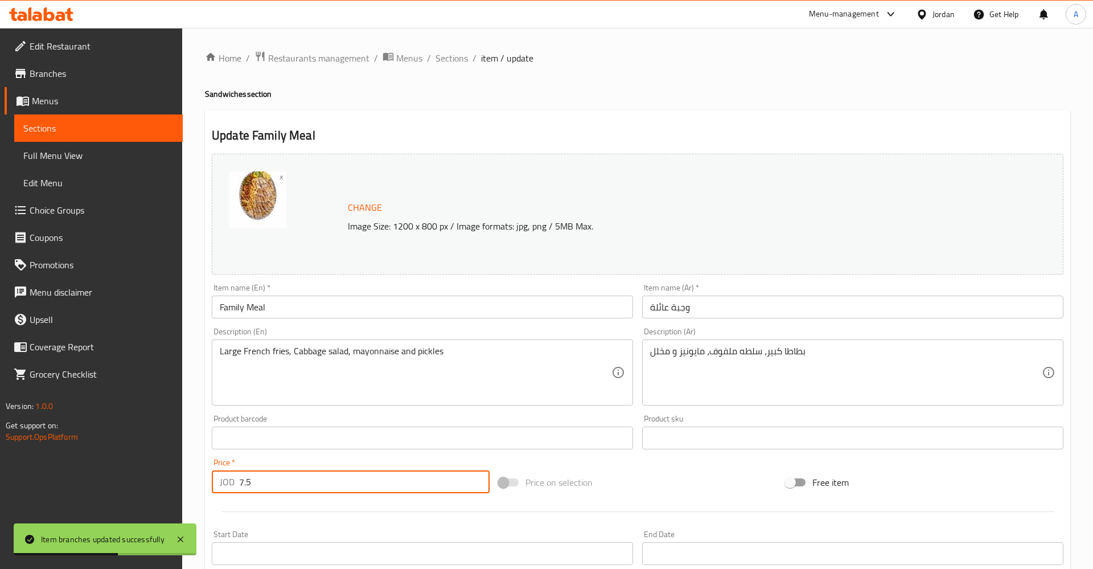
drag, startPoint x: 166, startPoint y: 487, endPoint x: 157, endPoint y: 487, distance: 8.6
click at [239, 487] on input "7.5" at bounding box center [364, 481] width 250 height 23
type input "10"
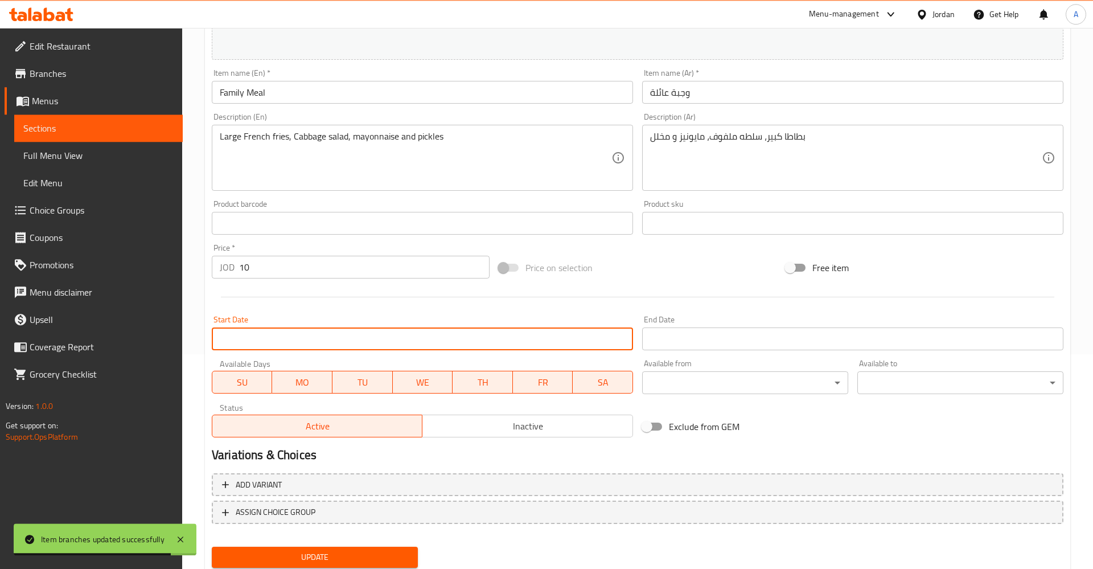
scroll to position [253, 0]
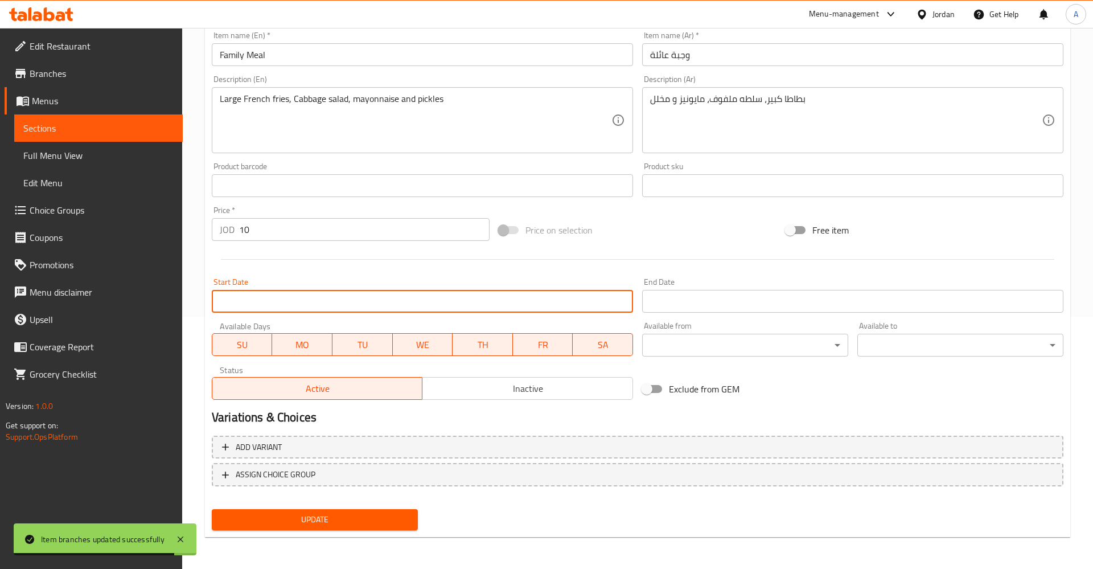
click at [322, 511] on button "Update" at bounding box center [315, 519] width 206 height 21
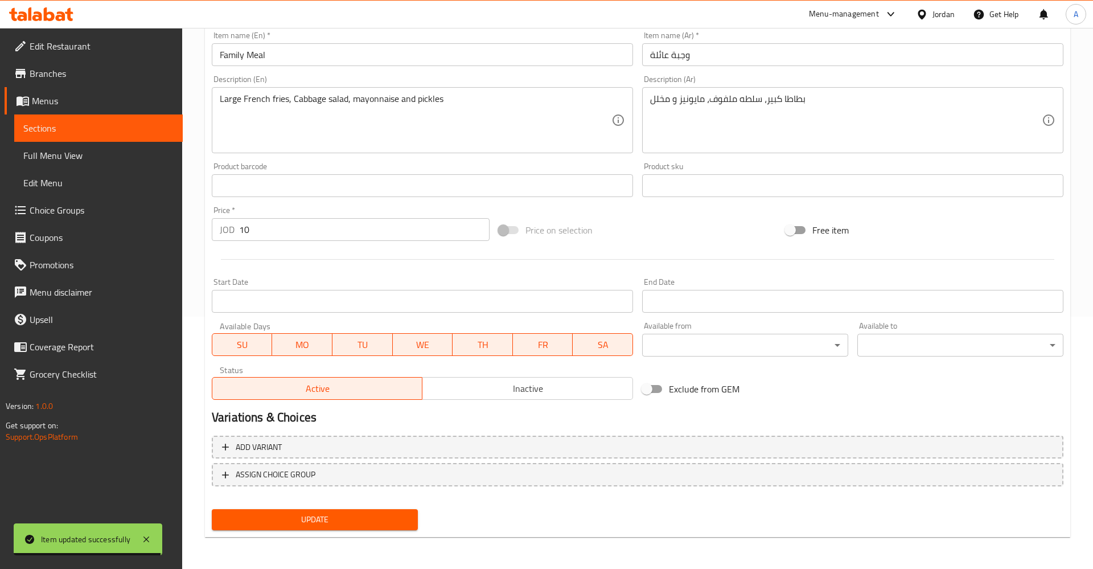
click at [512, 412] on h2 "Variations & Choices" at bounding box center [638, 417] width 852 height 17
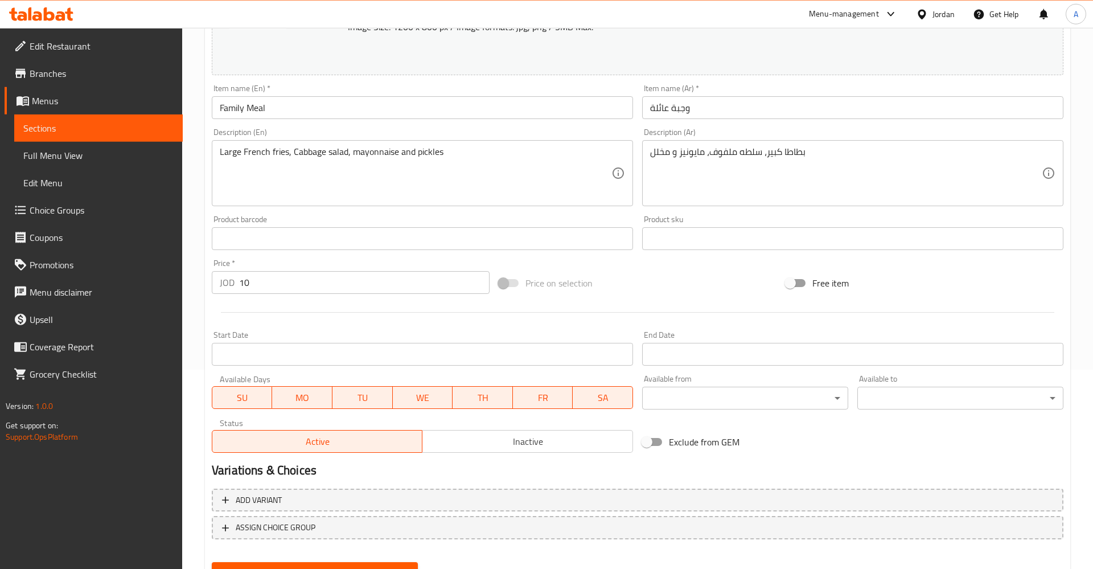
scroll to position [137, 0]
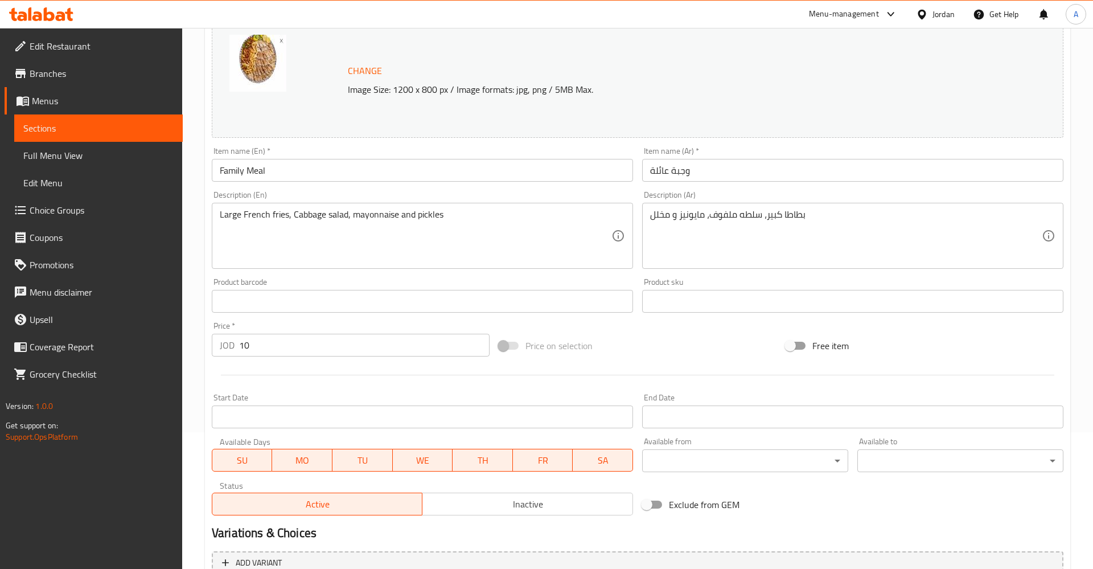
click at [58, 135] on link "Sections" at bounding box center [98, 127] width 169 height 27
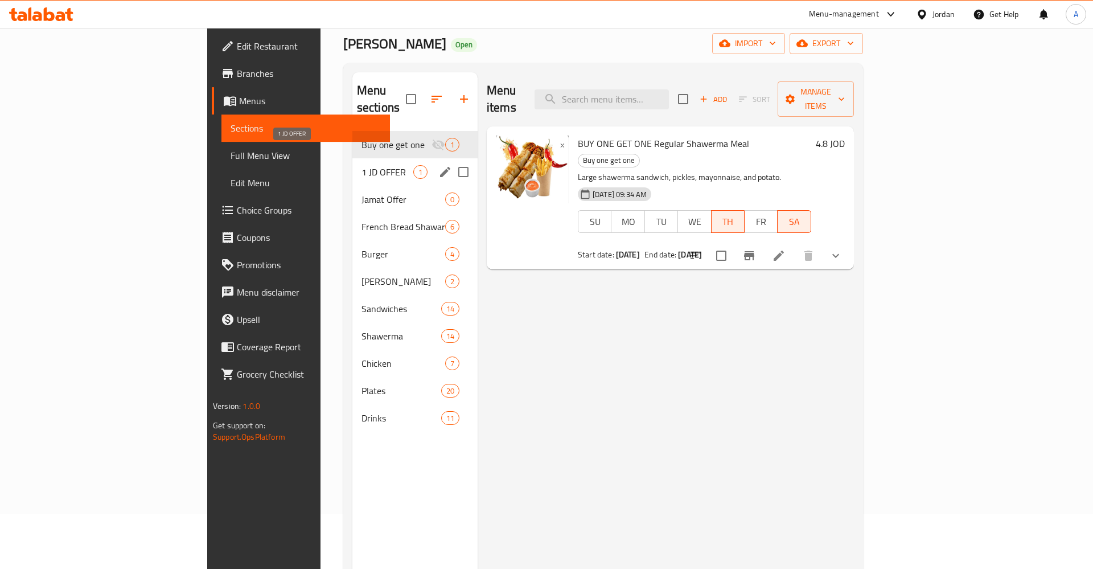
scroll to position [20, 0]
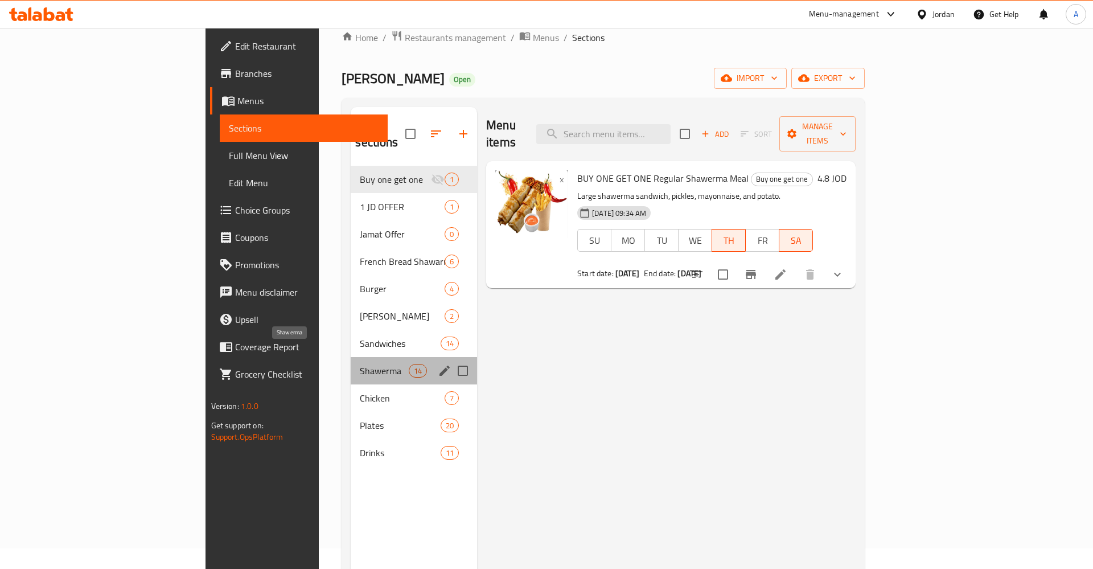
click at [360, 364] on span "Shawerma" at bounding box center [384, 371] width 48 height 14
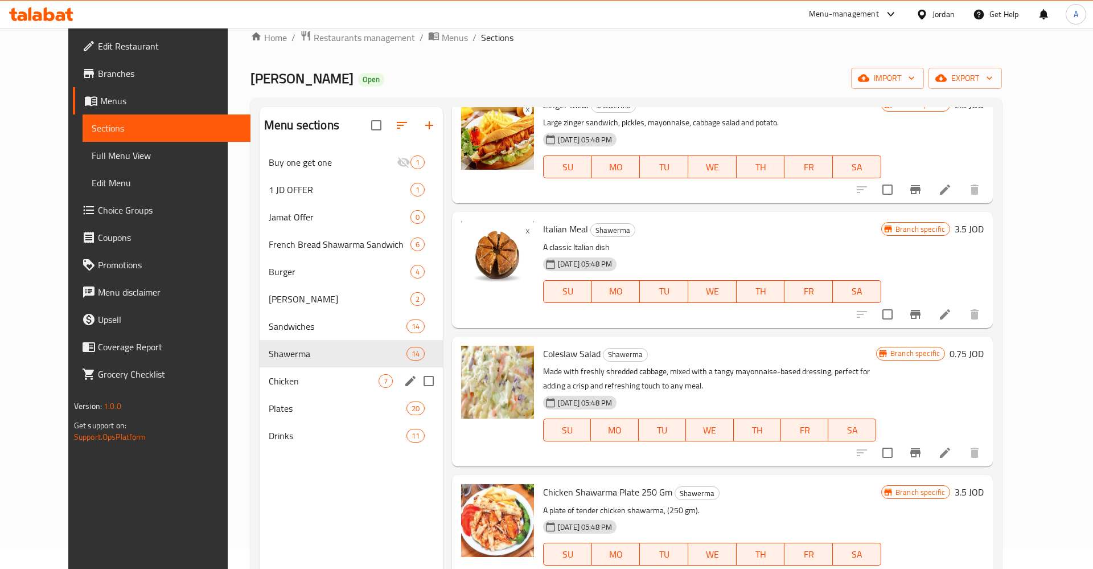
click at [283, 375] on span "Chicken" at bounding box center [324, 381] width 110 height 14
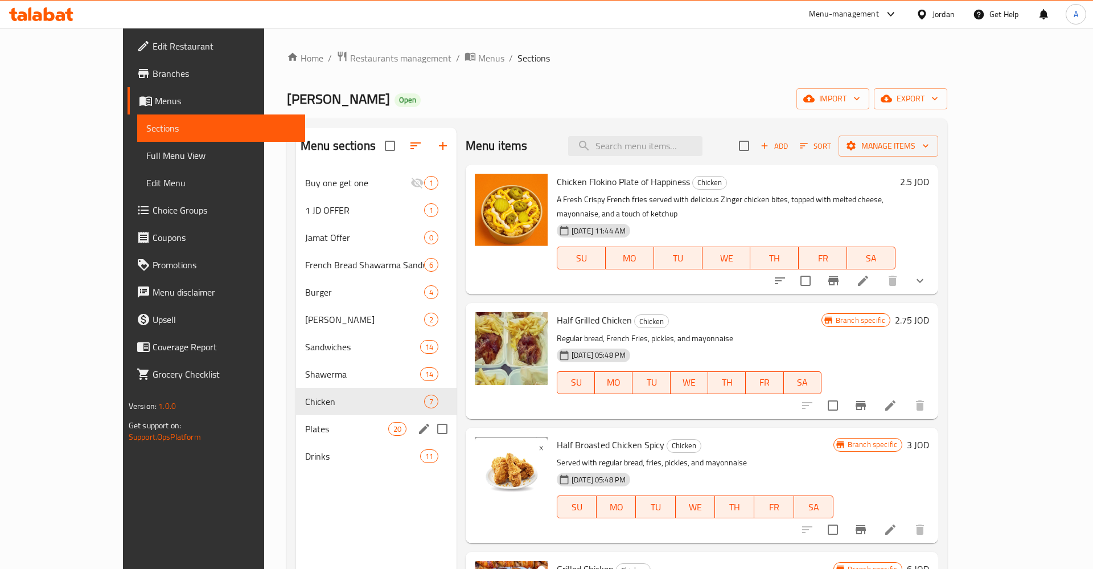
click at [305, 406] on span "Chicken" at bounding box center [364, 401] width 119 height 14
click at [305, 434] on span "Plates" at bounding box center [346, 429] width 83 height 14
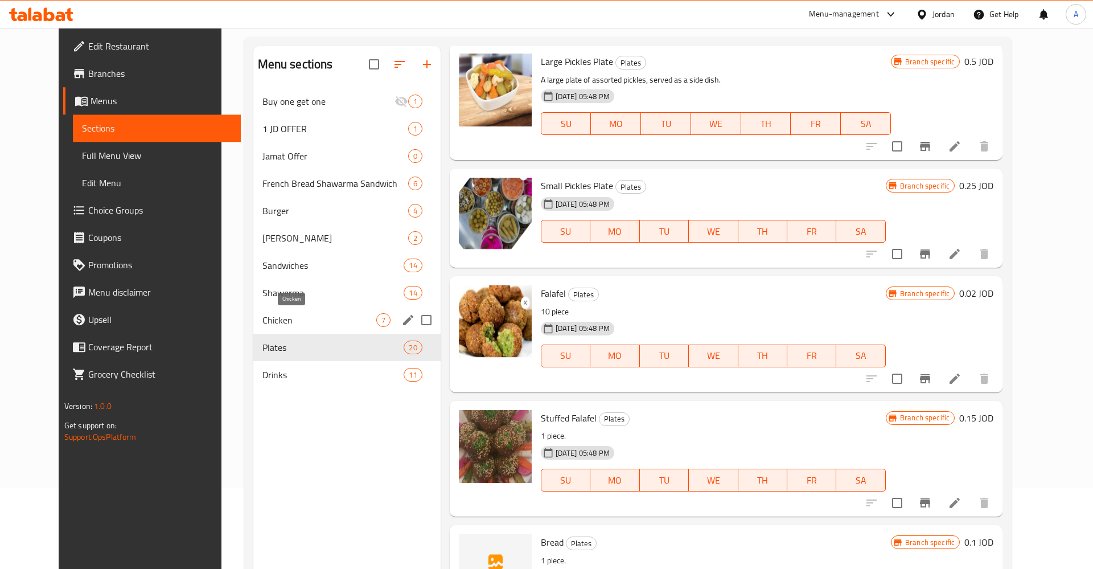
scroll to position [159, 0]
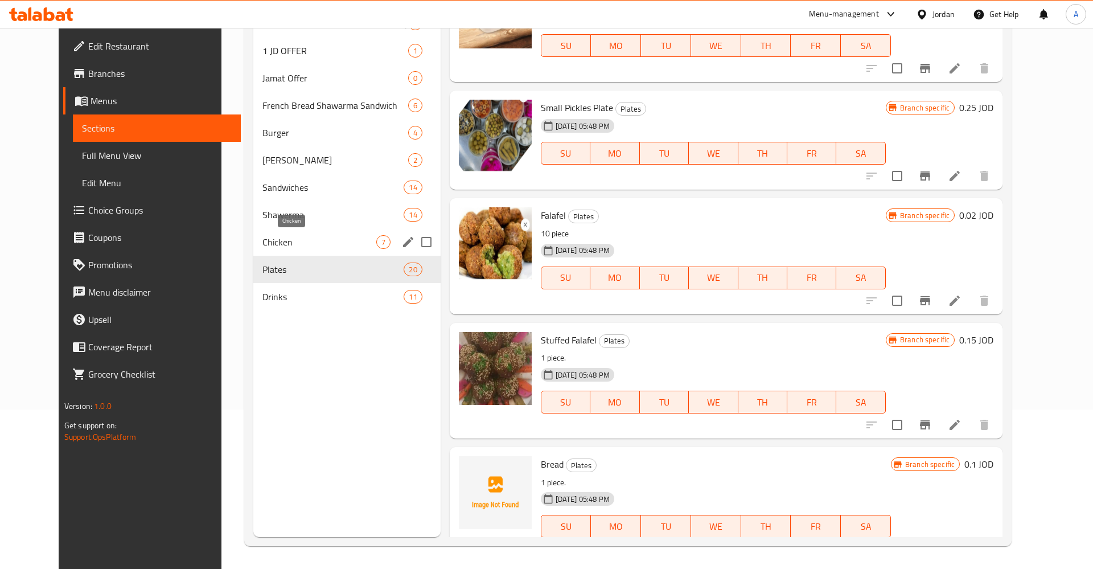
click at [253, 235] on div "Chicken 7" at bounding box center [346, 241] width 187 height 27
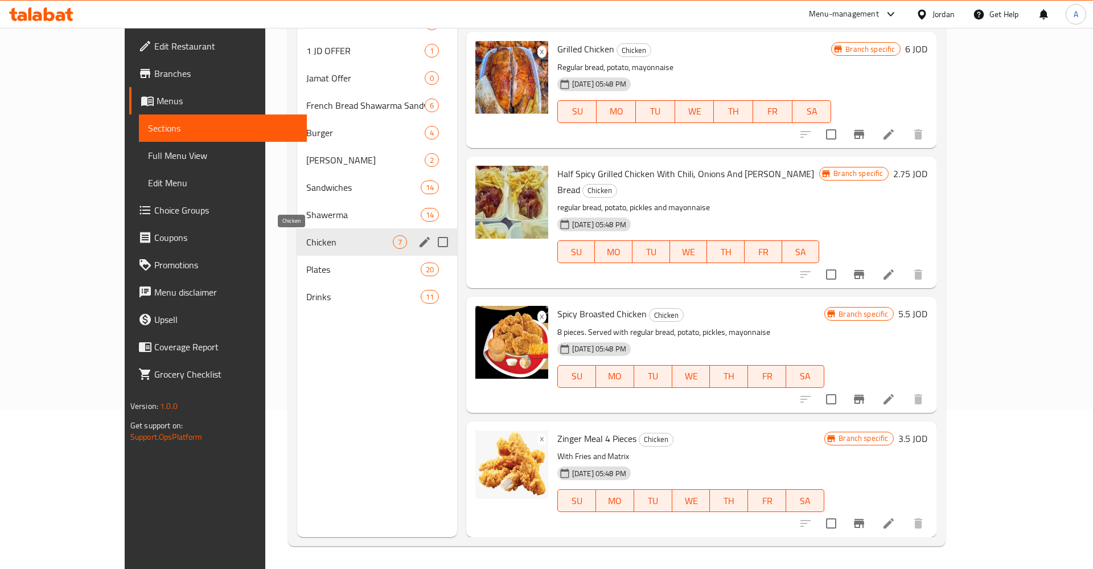
scroll to position [330, 0]
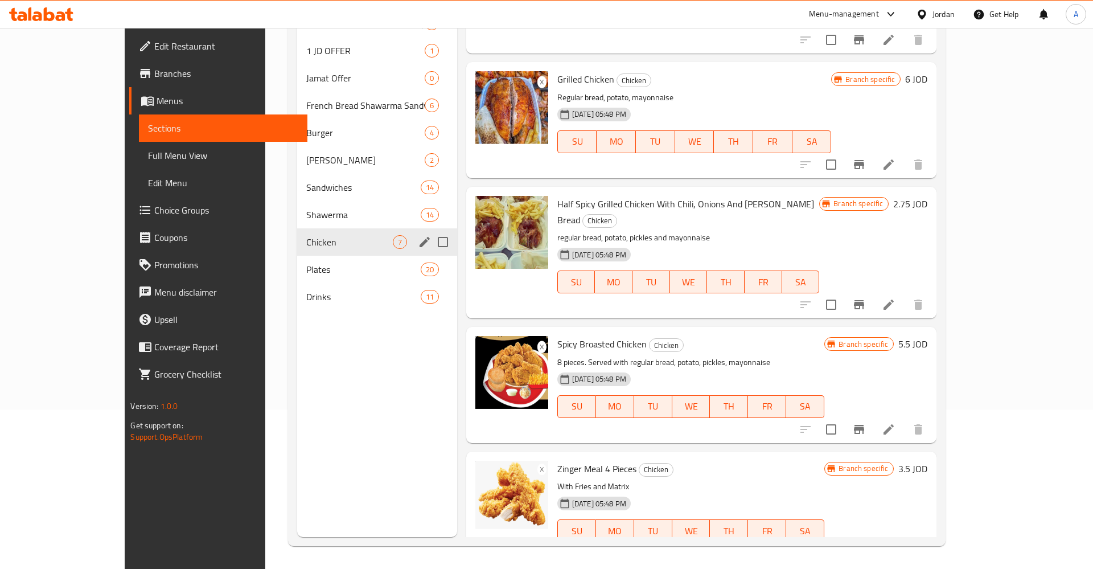
click at [297, 227] on div "Shawerma 14" at bounding box center [377, 214] width 160 height 27
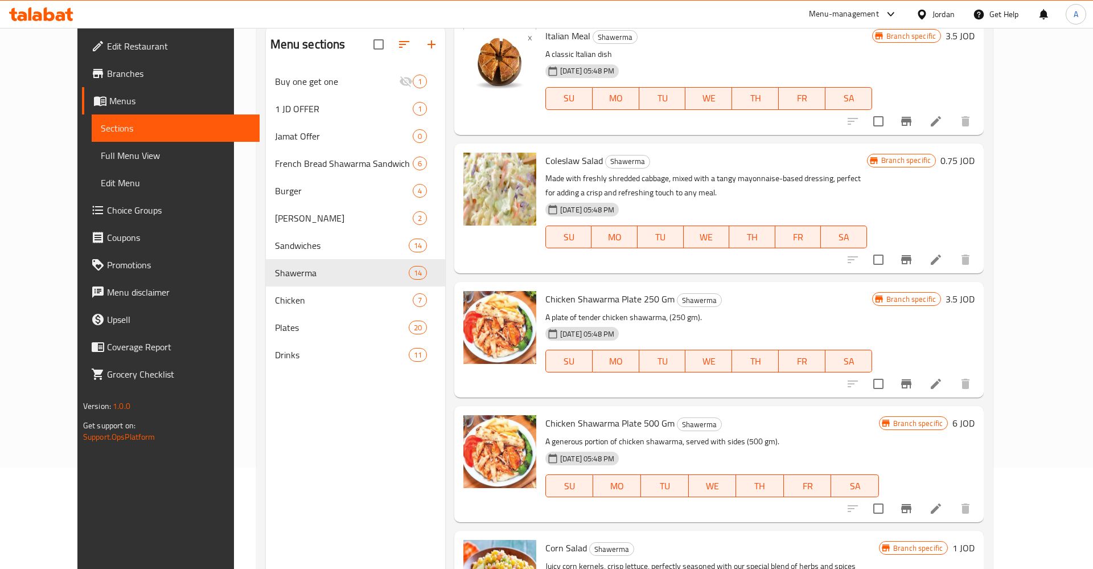
scroll to position [1215, 0]
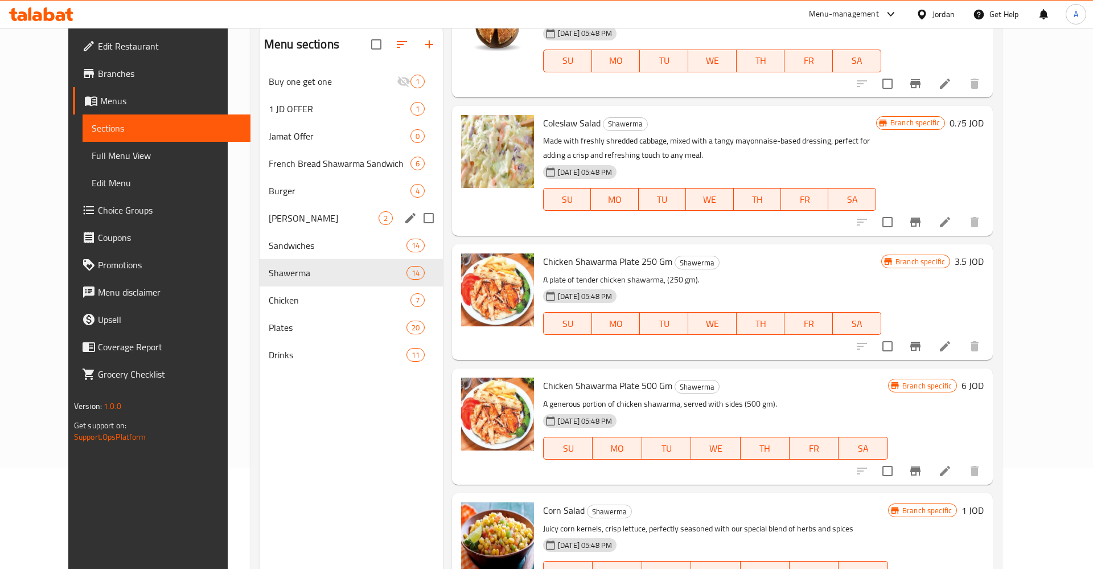
click at [290, 229] on div "[PERSON_NAME] 2" at bounding box center [351, 217] width 183 height 27
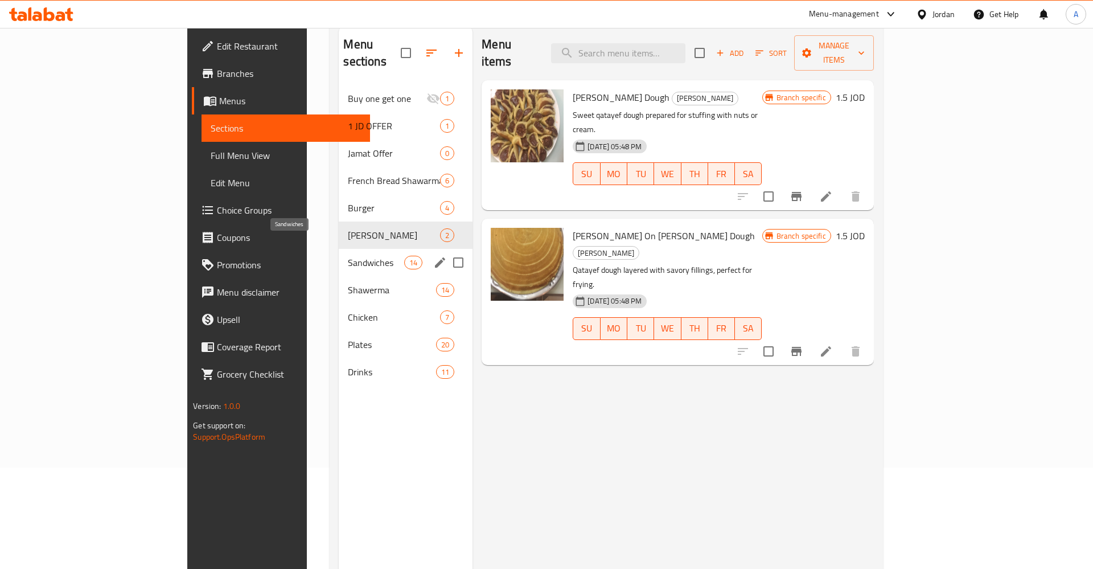
click at [348, 256] on span "Sandwiches" at bounding box center [376, 263] width 56 height 14
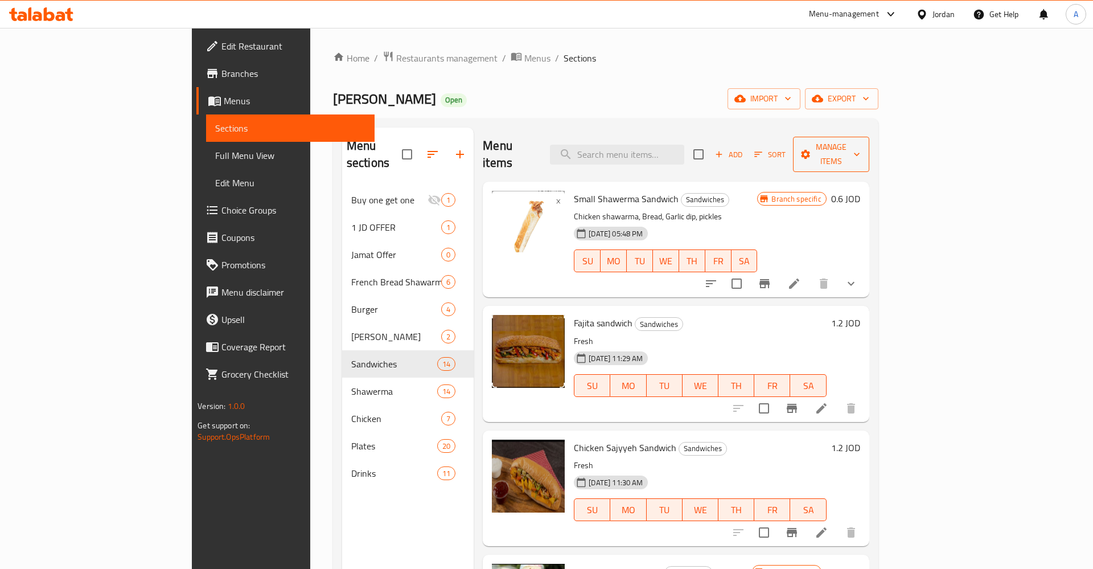
click at [860, 143] on span "Manage items" at bounding box center [831, 154] width 58 height 28
click at [1004, 172] on span "Copy items" at bounding box center [1028, 174] width 72 height 14
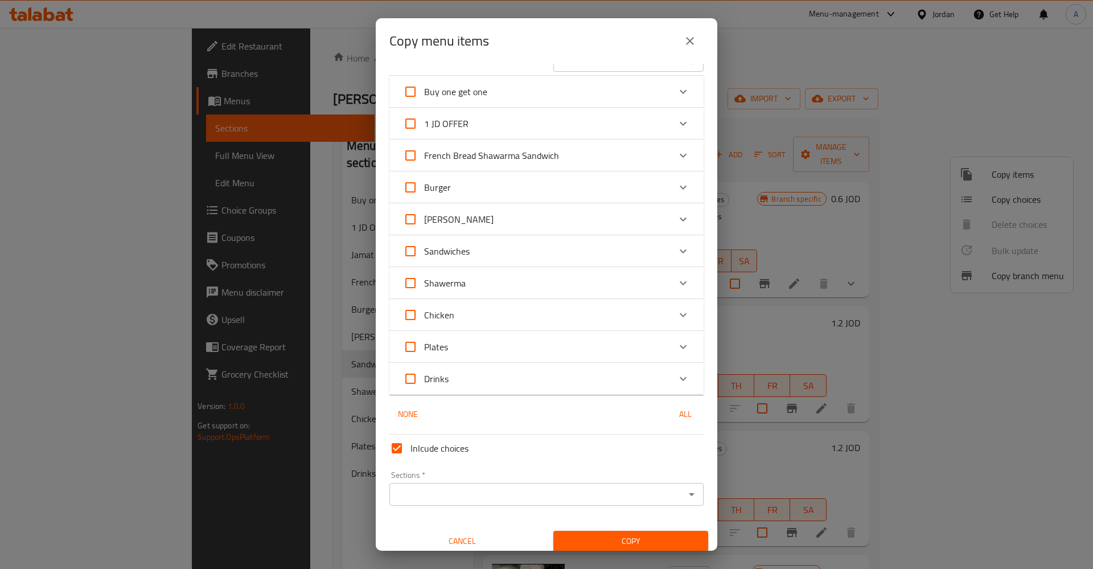
scroll to position [32, 0]
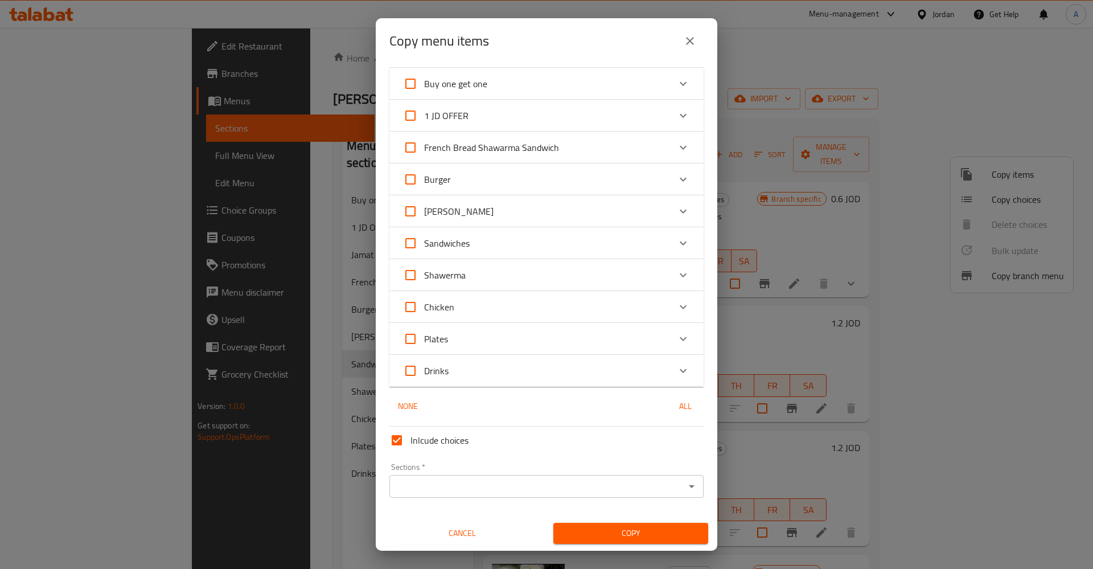
click at [457, 314] on div "Chicken" at bounding box center [536, 306] width 266 height 27
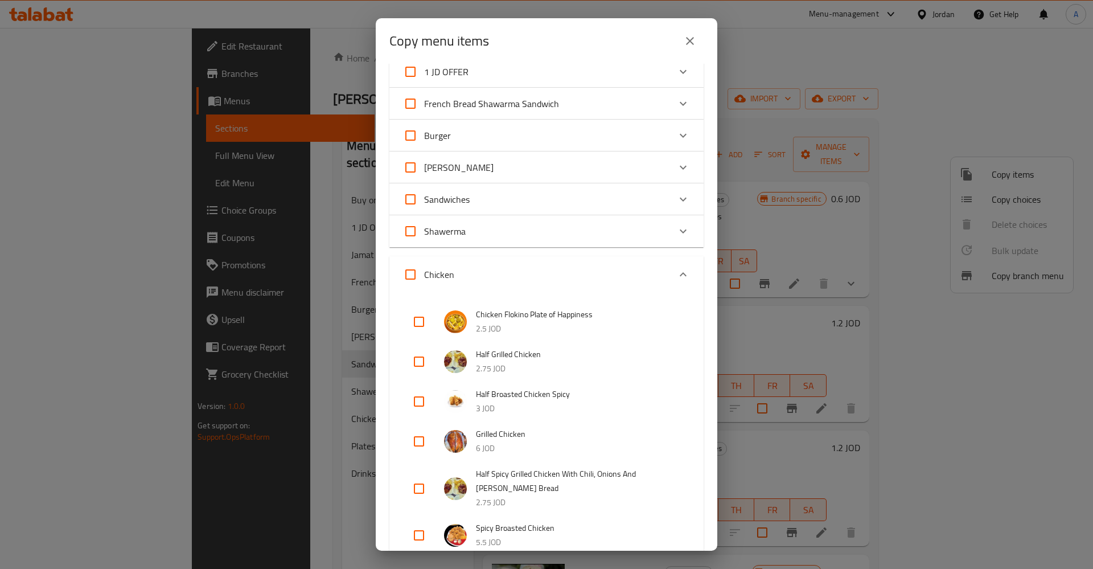
scroll to position [0, 0]
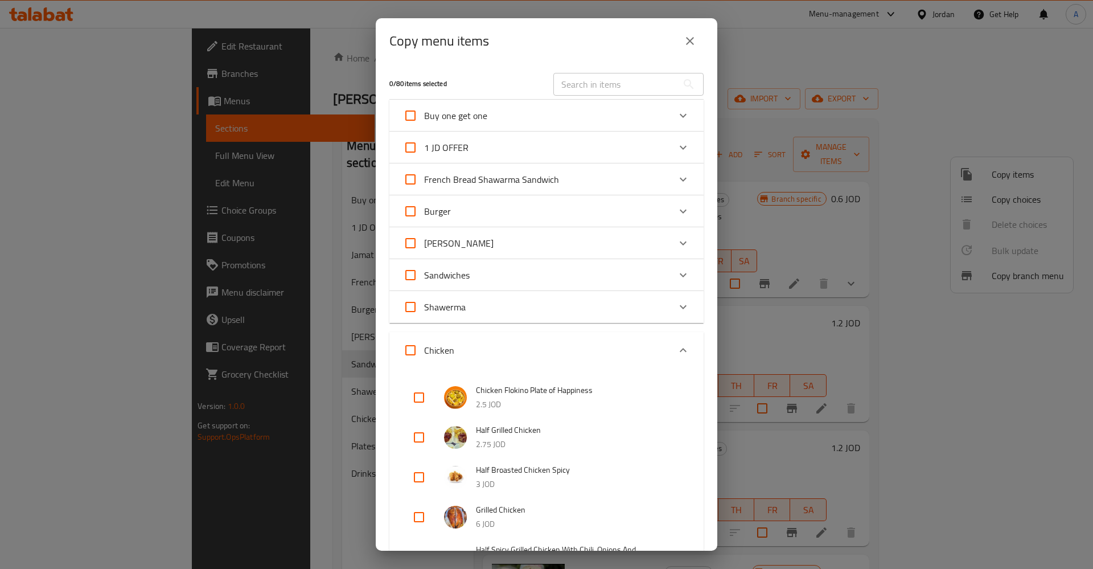
drag, startPoint x: 620, startPoint y: 96, endPoint x: 614, endPoint y: 91, distance: 8.9
click at [619, 95] on div "​" at bounding box center [628, 84] width 164 height 36
click at [614, 91] on input "text" at bounding box center [615, 84] width 124 height 23
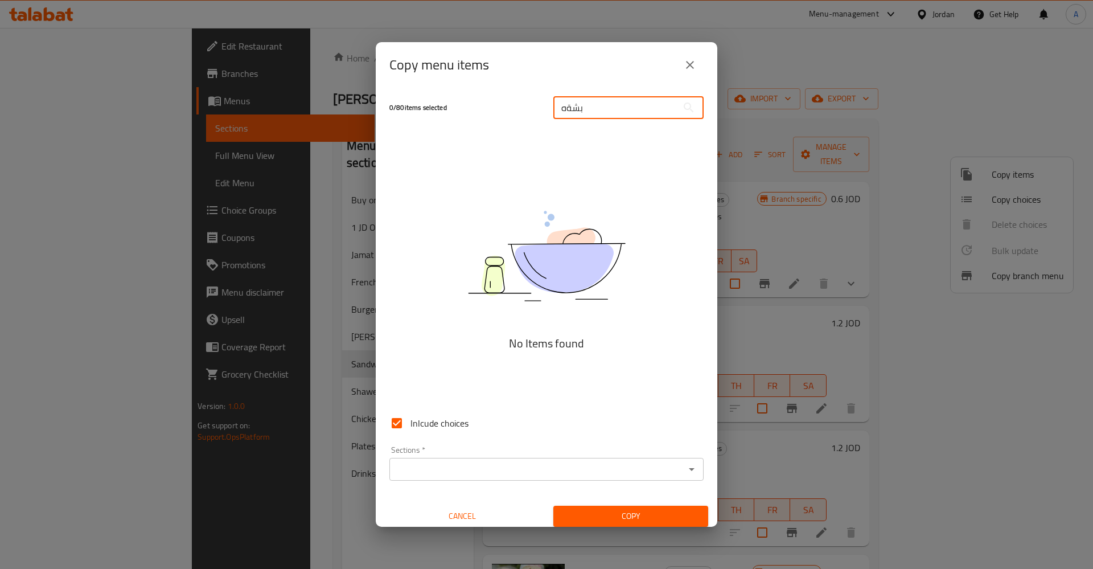
type input "بشةهم"
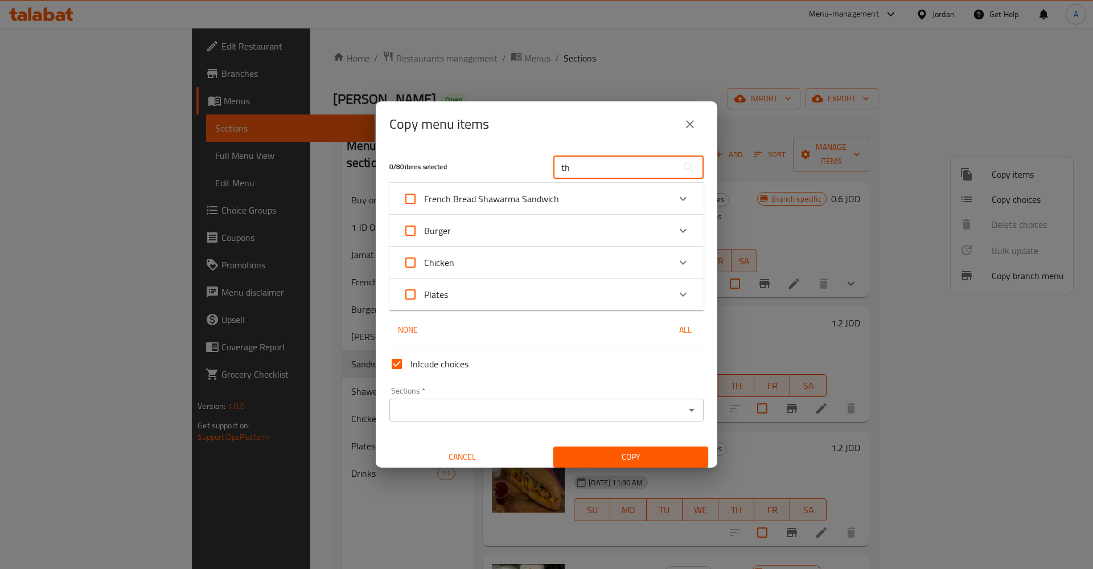
type input "t"
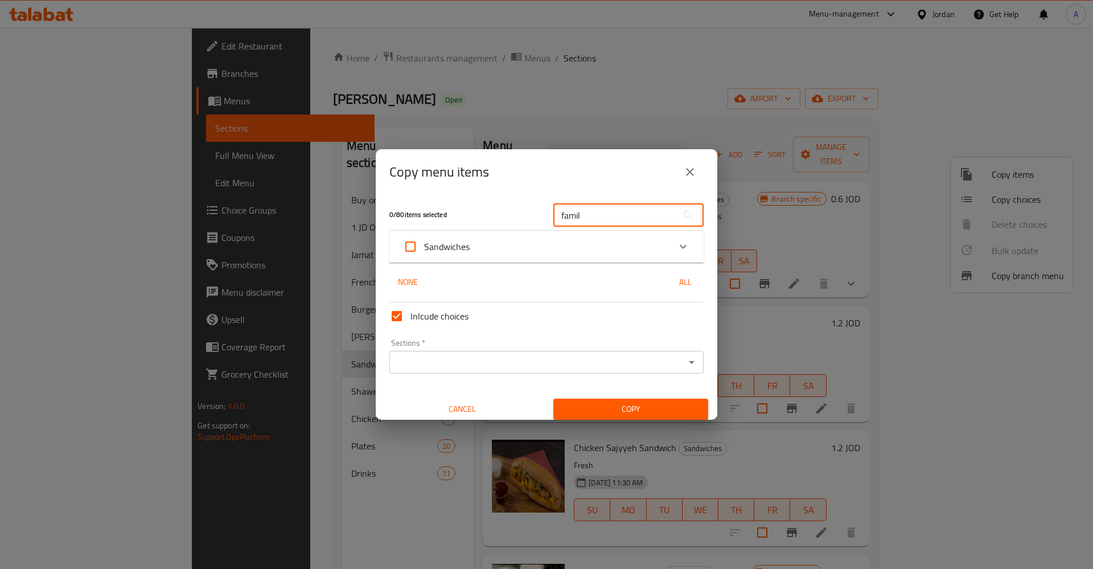
type input "famil"
click at [478, 243] on div "Sandwiches" at bounding box center [536, 246] width 266 height 27
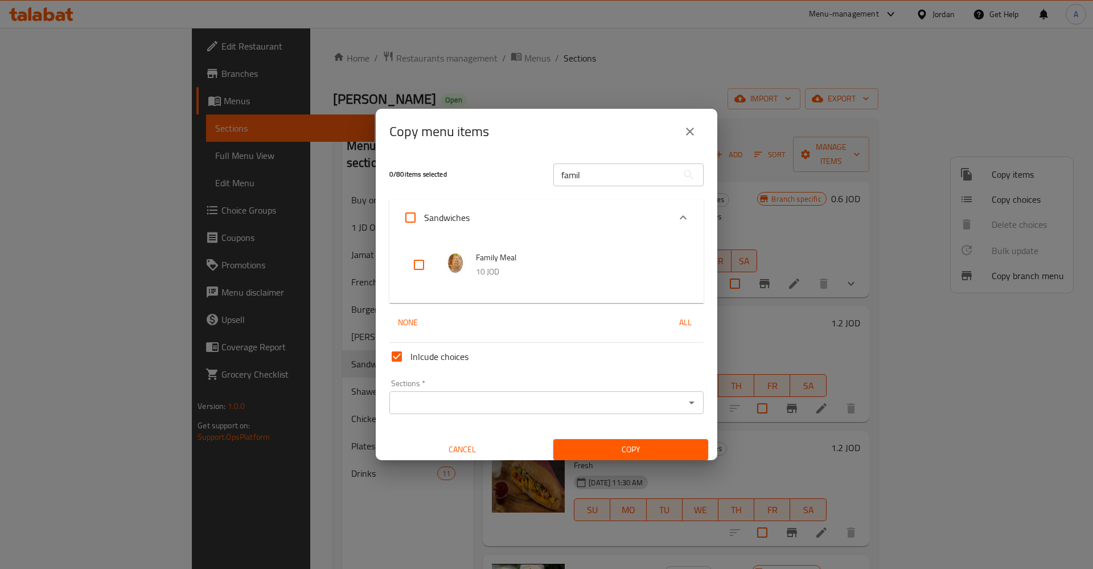
click at [406, 261] on input "checkbox" at bounding box center [418, 264] width 27 height 27
click at [418, 261] on input "checkbox" at bounding box center [418, 264] width 27 height 27
checkbox input "true"
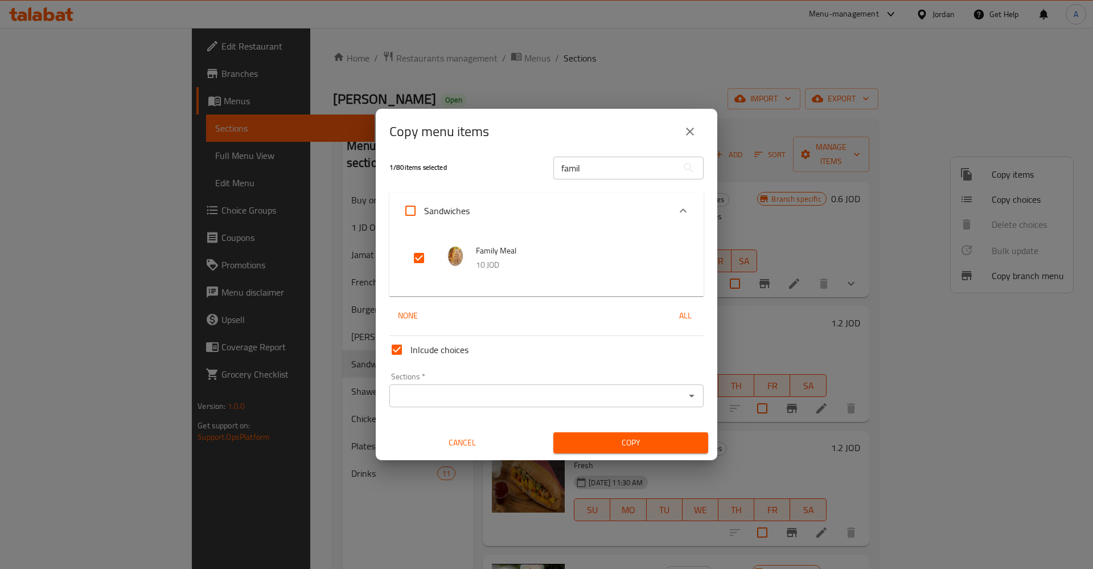
click at [443, 387] on div "Sections *" at bounding box center [546, 395] width 314 height 23
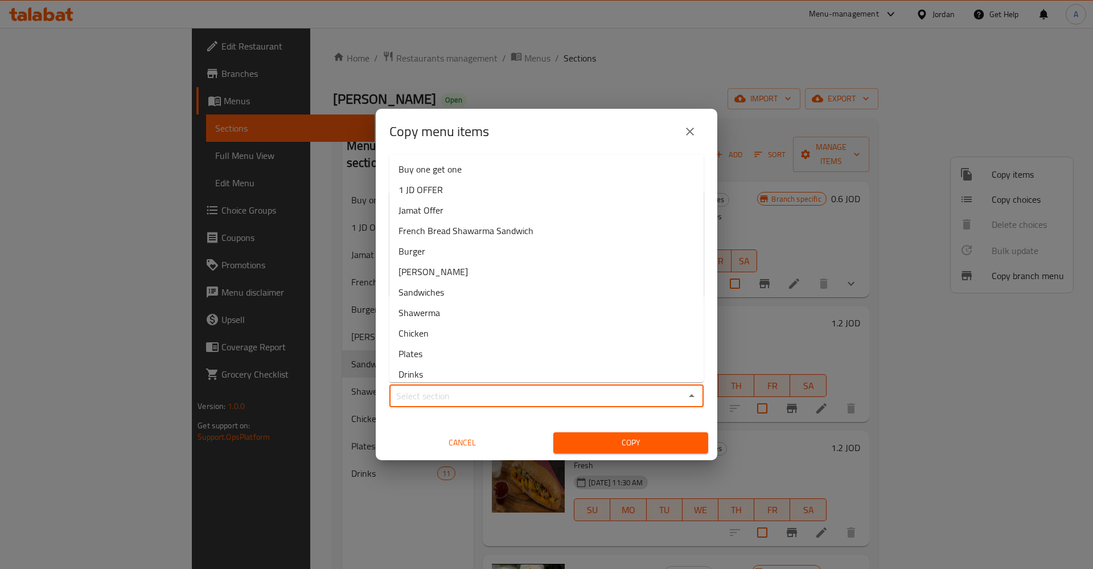
click at [476, 404] on input "Sections   *" at bounding box center [537, 396] width 289 height 16
click at [431, 198] on span "Jamat Offer" at bounding box center [420, 203] width 45 height 14
type input "Jamat Offer"
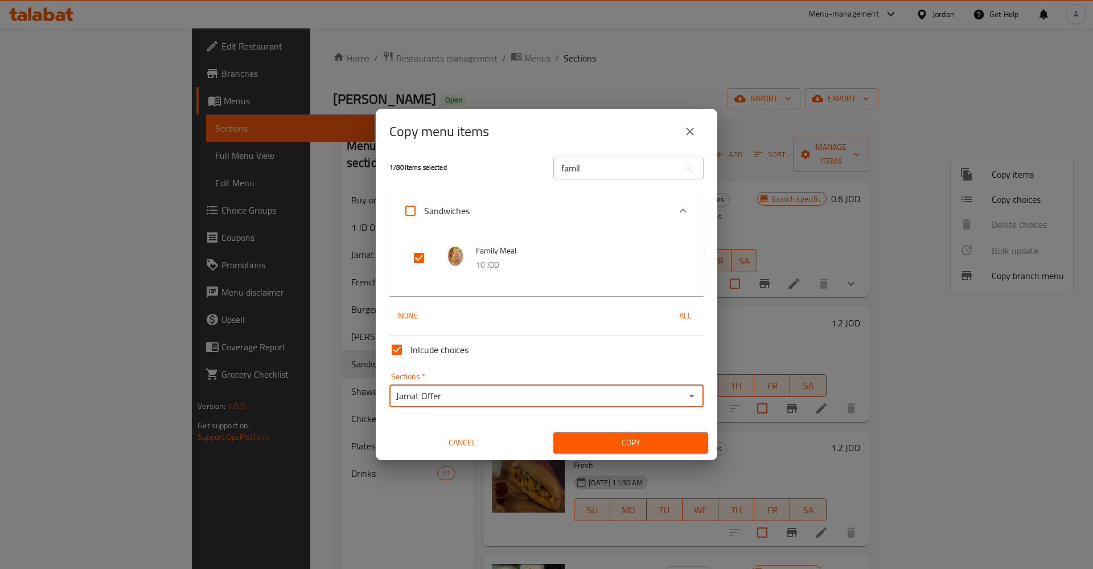
click at [597, 449] on span "Copy" at bounding box center [630, 442] width 137 height 14
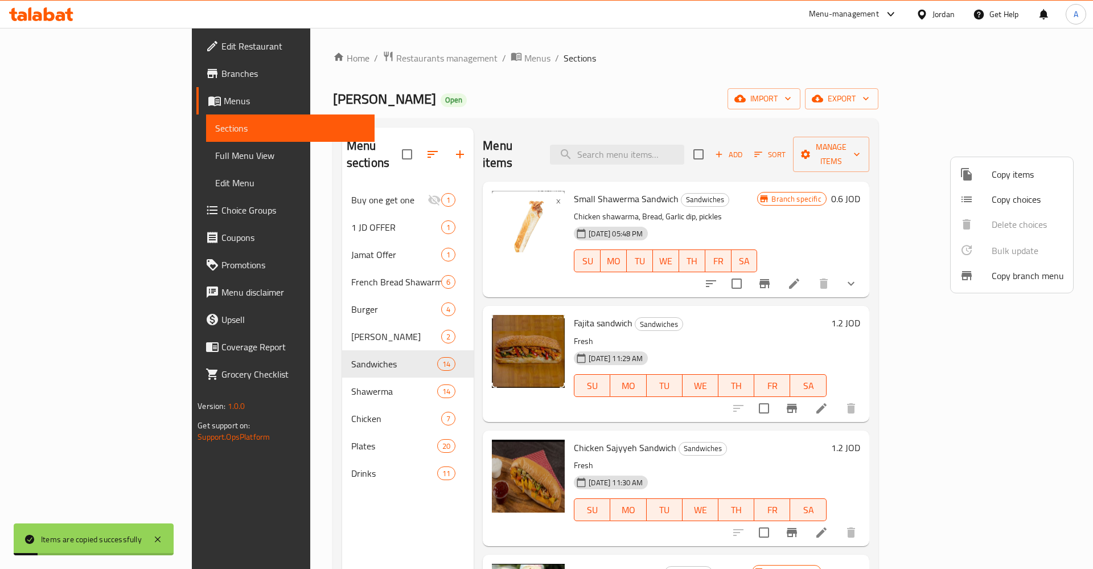
click at [276, 201] on div at bounding box center [546, 284] width 1093 height 569
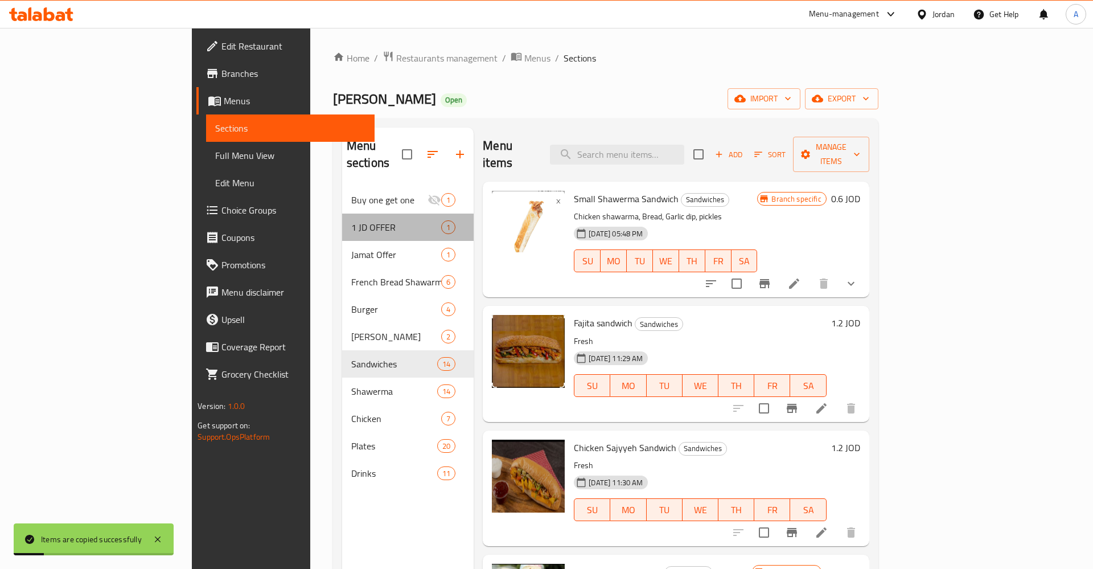
click at [342, 222] on div "1 JD OFFER 1" at bounding box center [407, 226] width 131 height 27
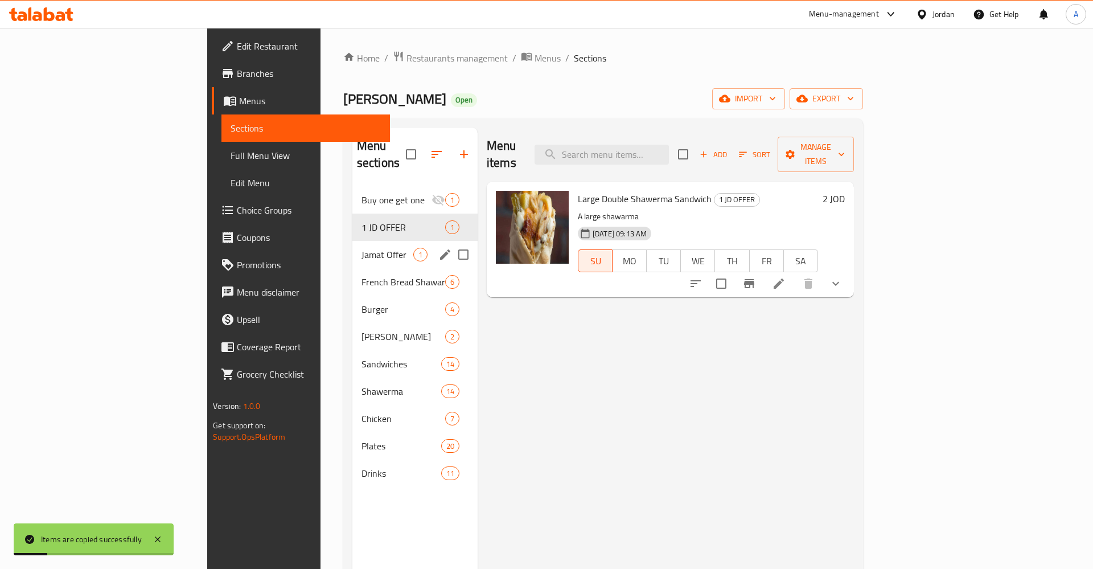
click at [352, 268] on div "French Bread Shawarma Sandwich 6" at bounding box center [414, 281] width 125 height 27
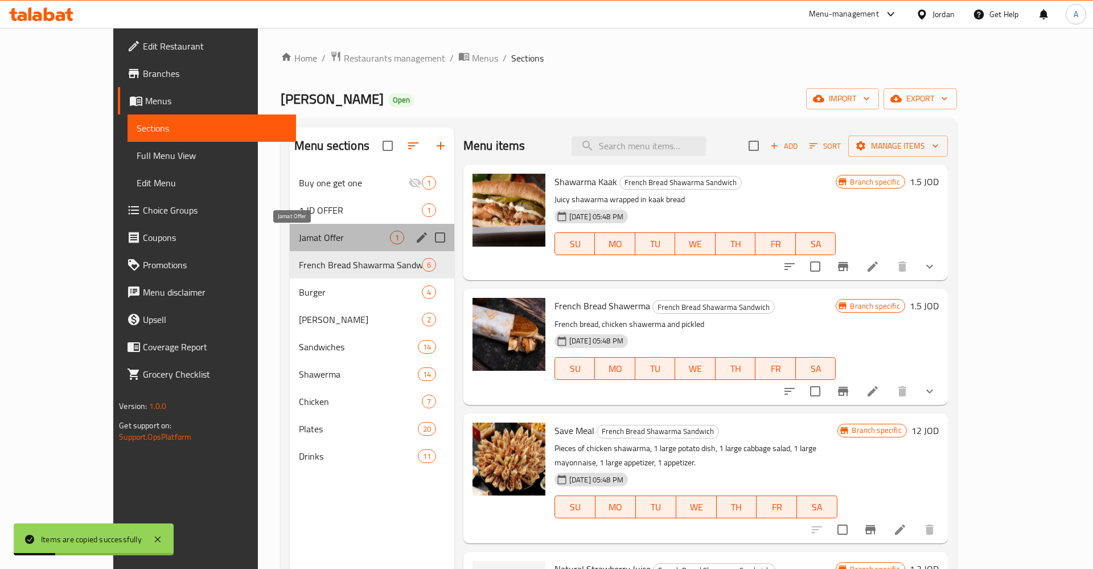
click at [299, 241] on span "Jamat Offer" at bounding box center [344, 238] width 91 height 14
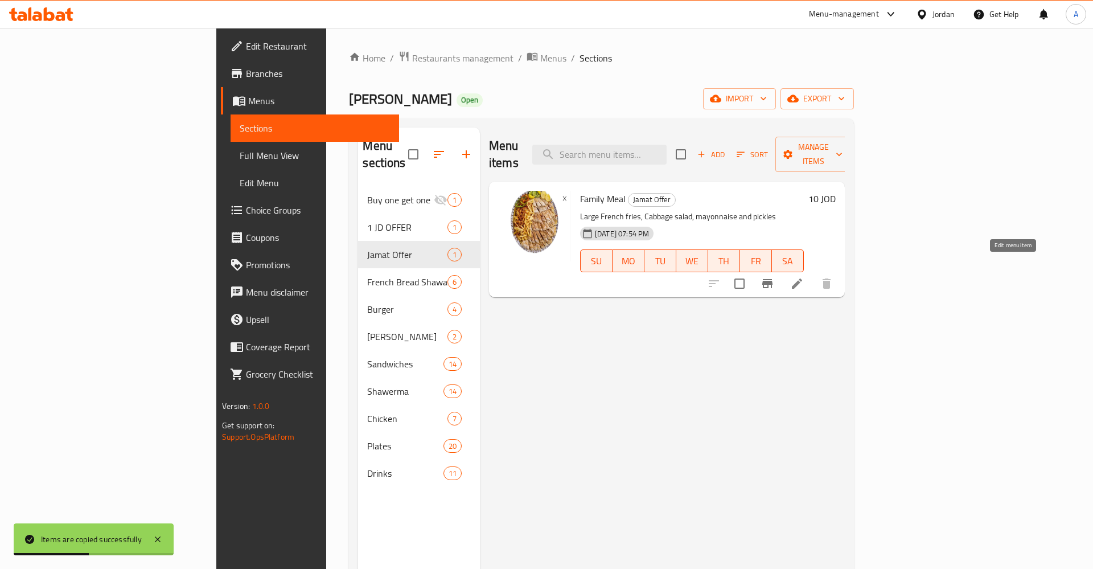
click at [804, 277] on icon at bounding box center [797, 284] width 14 height 14
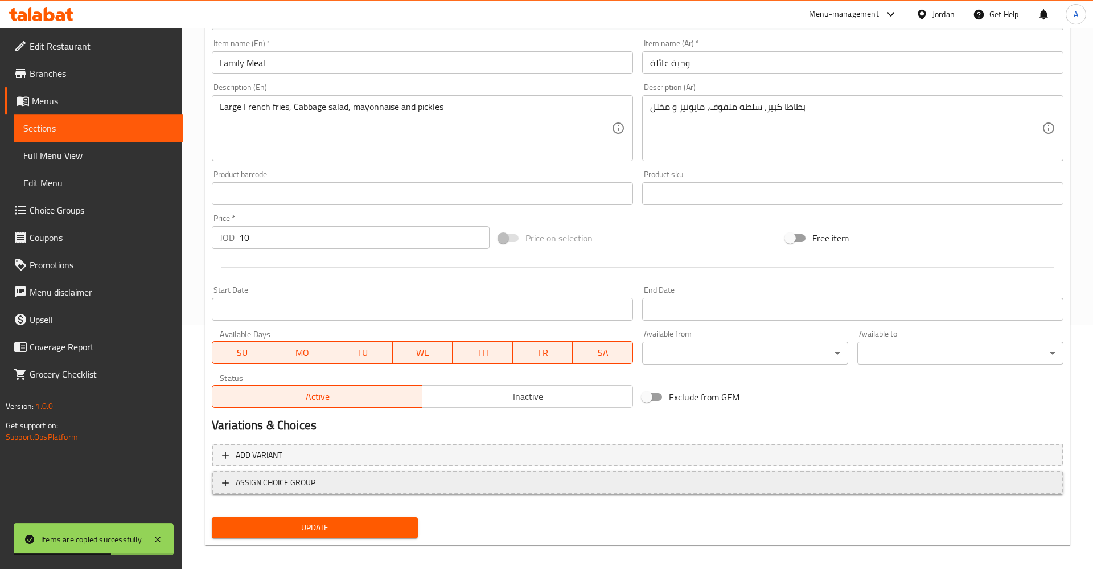
scroll to position [253, 0]
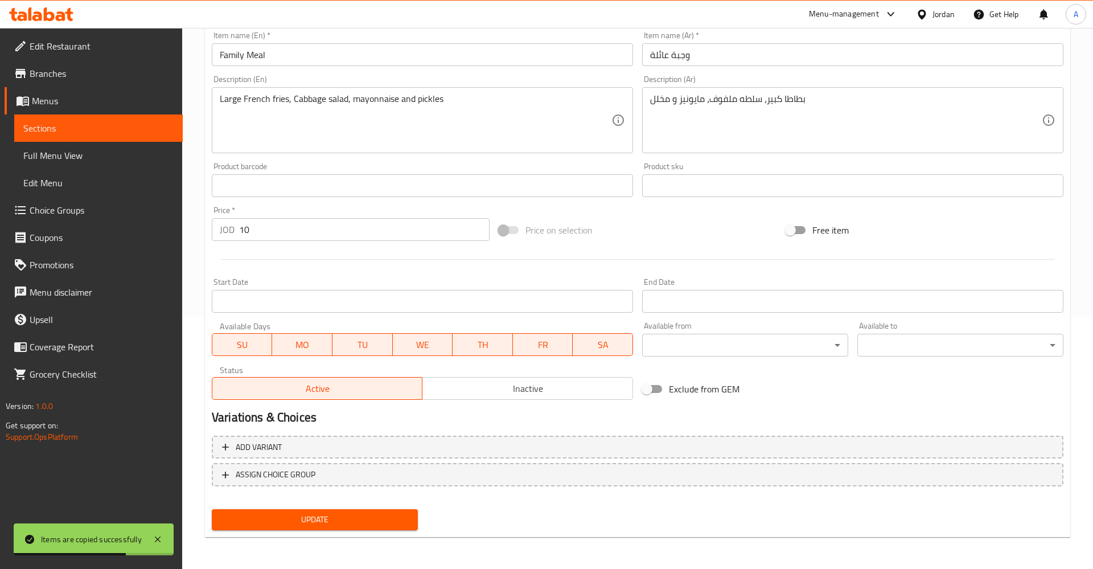
click at [502, 345] on span "TH" at bounding box center [482, 344] width 51 height 17
click at [446, 347] on span "WE" at bounding box center [422, 344] width 51 height 17
click at [363, 344] on span "TU" at bounding box center [362, 344] width 51 height 17
click at [268, 344] on button "SU" at bounding box center [242, 344] width 61 height 23
click at [319, 346] on span "MO" at bounding box center [302, 344] width 51 height 17
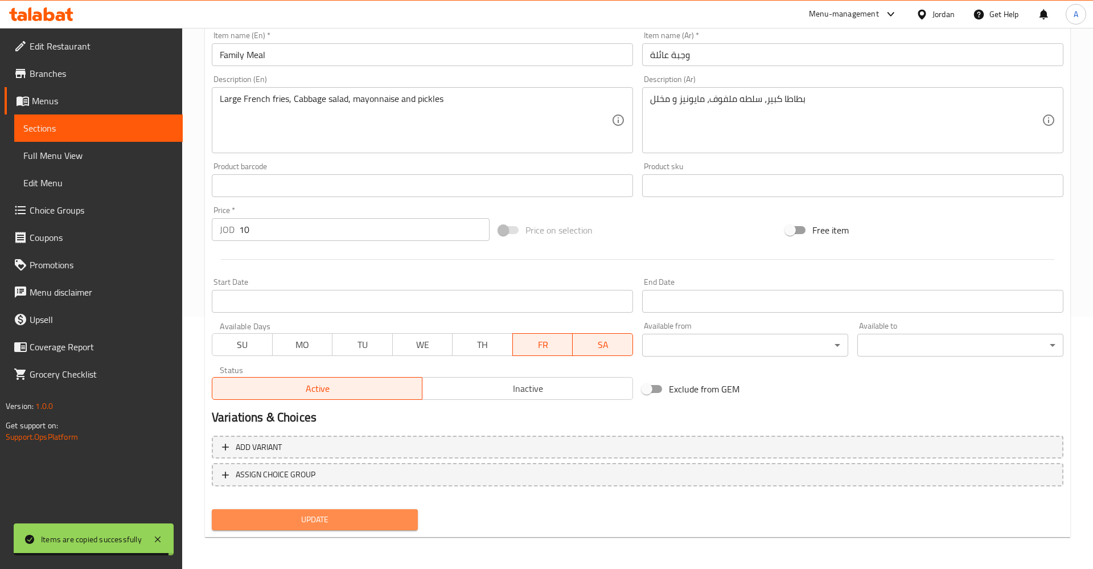
click at [325, 524] on span "Update" at bounding box center [315, 519] width 188 height 14
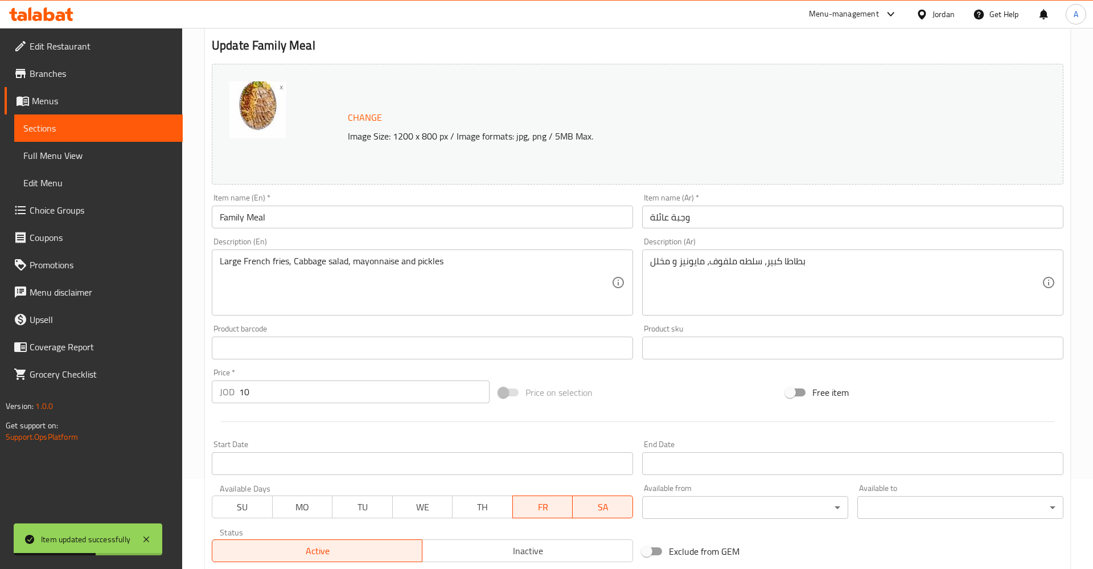
scroll to position [79, 0]
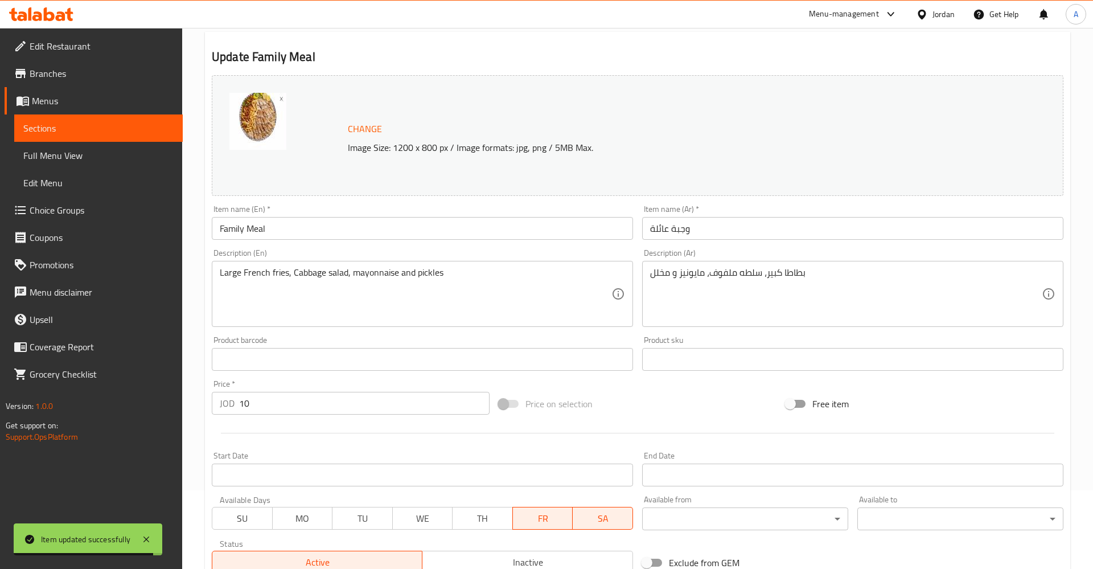
click at [813, 405] on span "Free item" at bounding box center [830, 404] width 36 height 14
click at [813, 405] on input "Free item" at bounding box center [790, 404] width 65 height 22
click at [807, 405] on input "Free item" at bounding box center [801, 404] width 65 height 22
checkbox input "false"
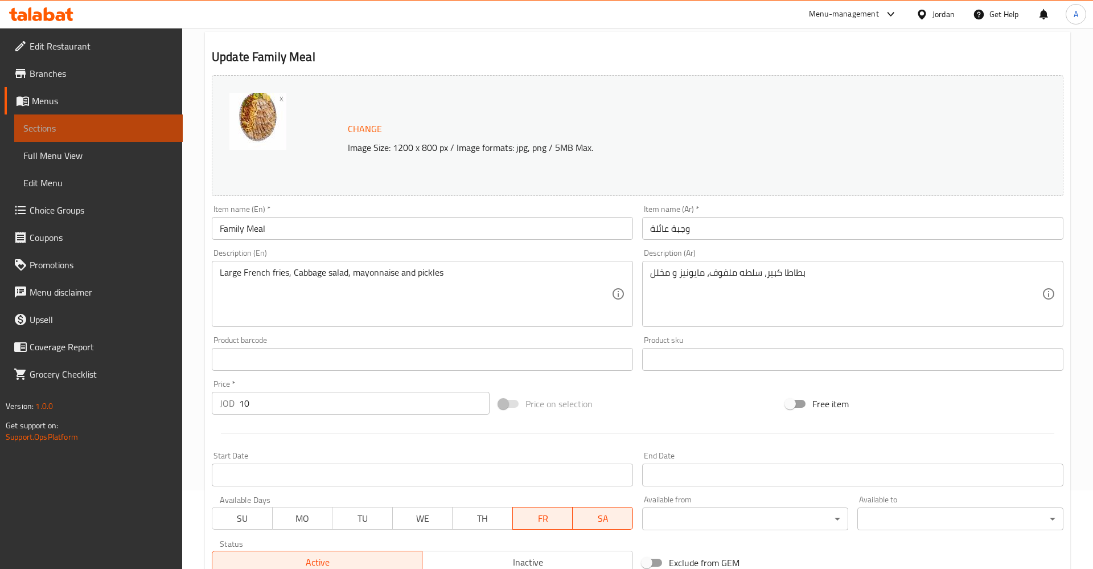
click at [83, 128] on span "Sections" at bounding box center [98, 128] width 150 height 14
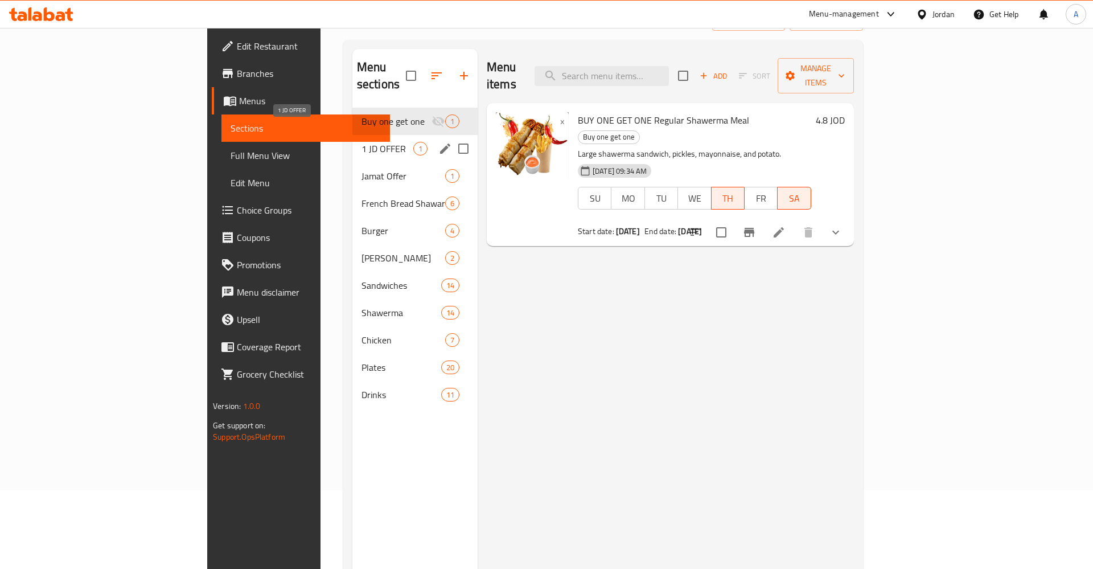
click at [352, 135] on div "1 JD OFFER 1" at bounding box center [414, 148] width 125 height 27
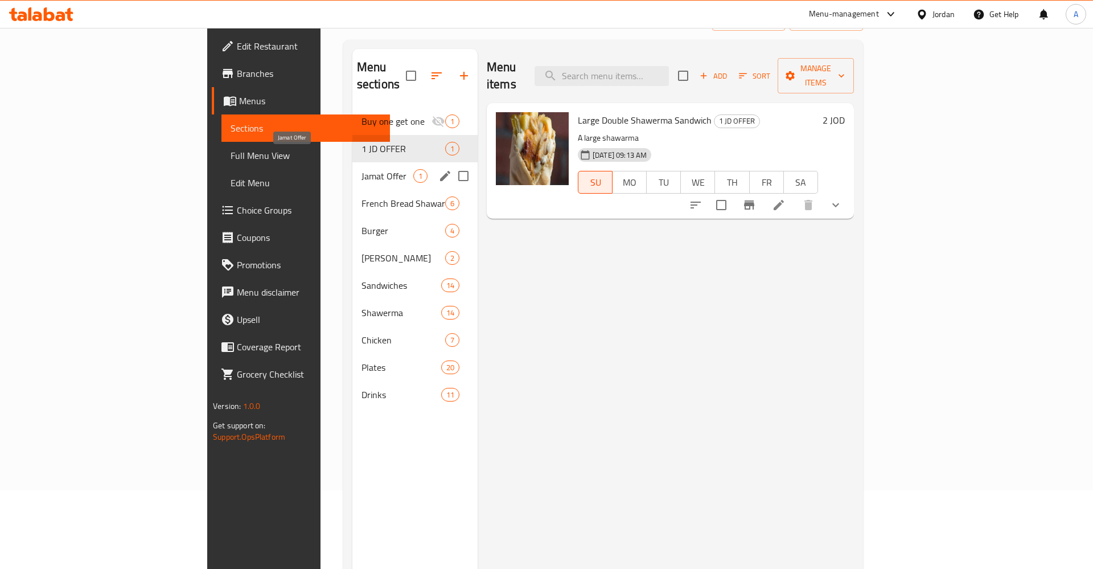
click at [361, 169] on span "Jamat Offer" at bounding box center [387, 176] width 52 height 14
